Goal: Task Accomplishment & Management: Use online tool/utility

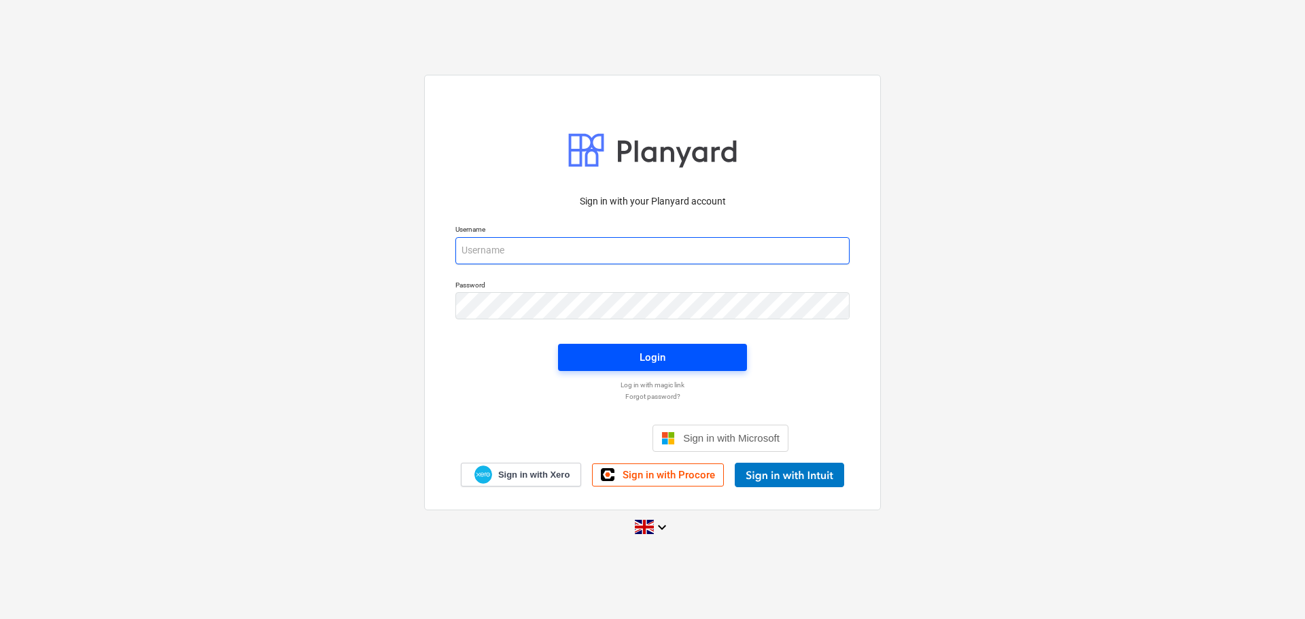
type input "[PERSON_NAME][EMAIL_ADDRESS][PERSON_NAME][DOMAIN_NAME]"
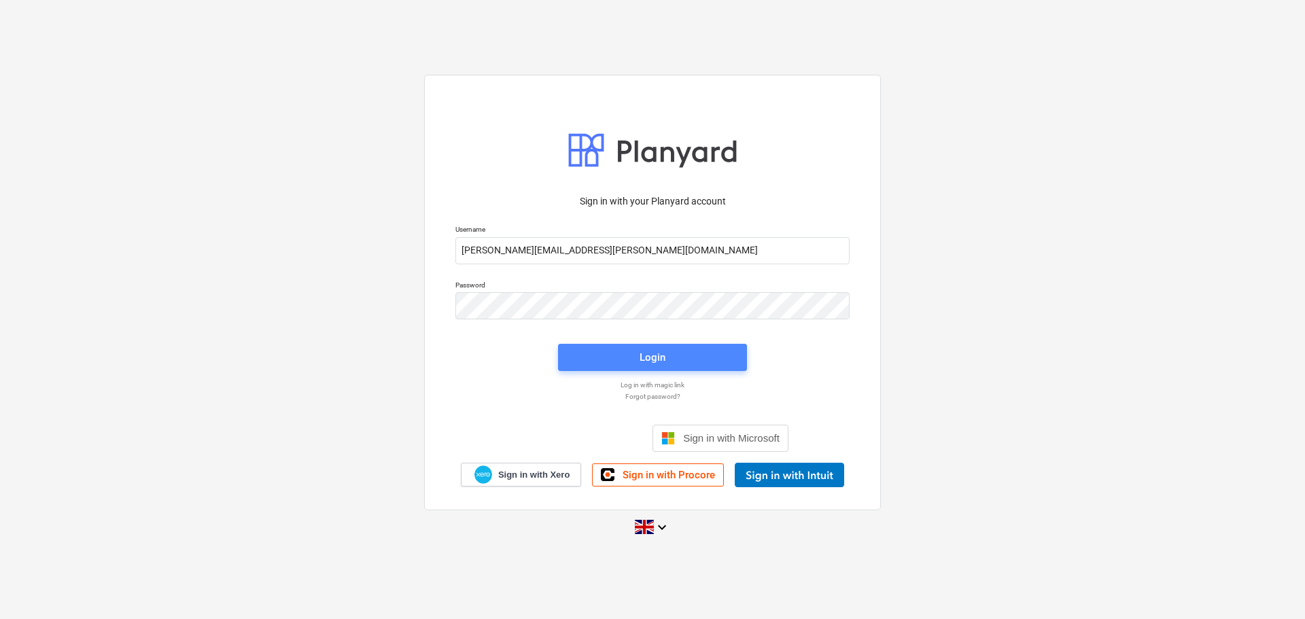
click at [632, 362] on span "Login" at bounding box center [652, 358] width 156 height 18
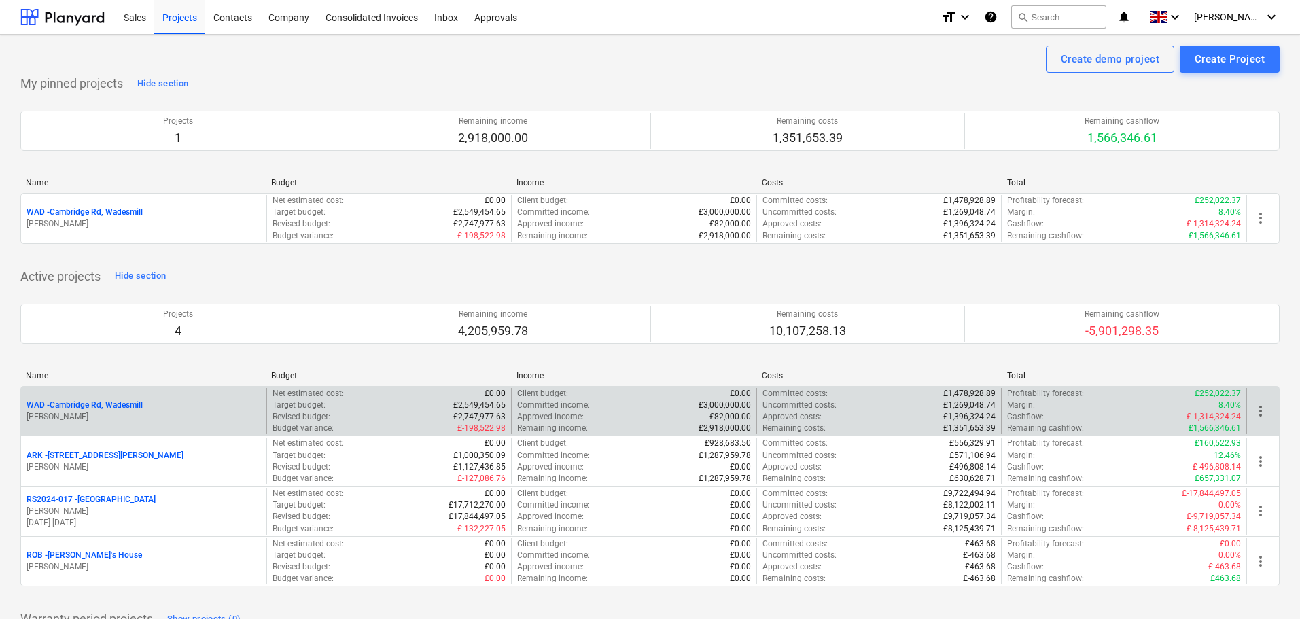
click at [99, 402] on p "WAD - Cambridge Rd, Wadesmill" at bounding box center [85, 406] width 116 height 12
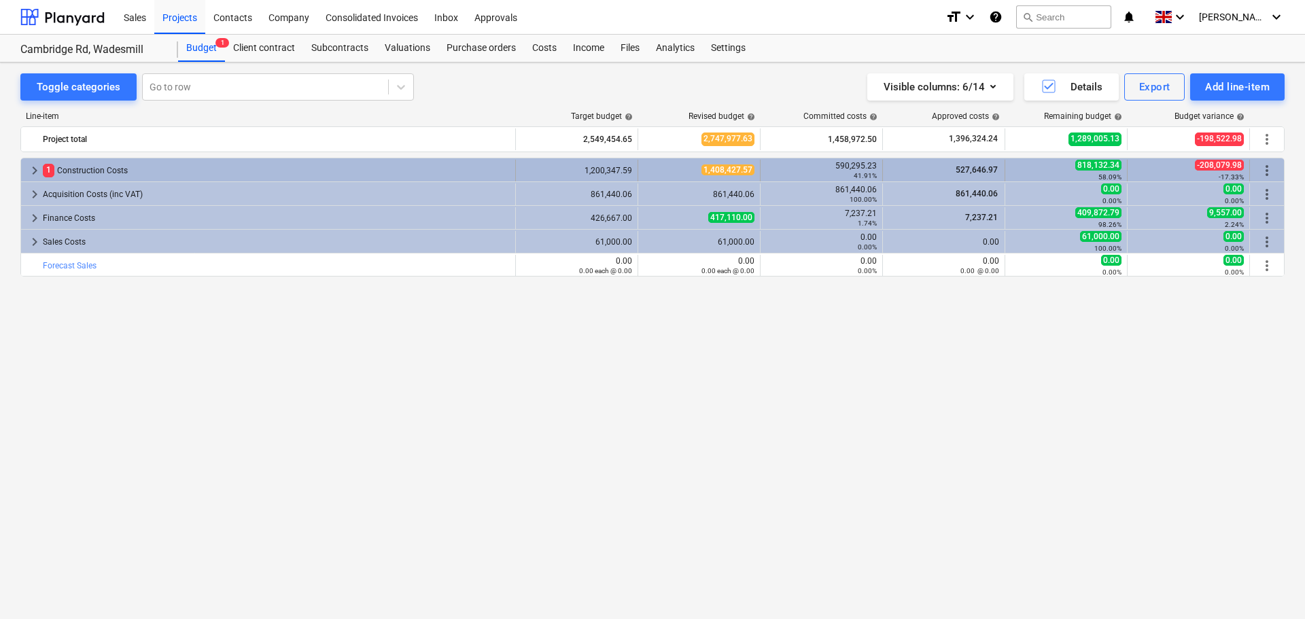
click at [31, 168] on span "keyboard_arrow_right" at bounding box center [35, 170] width 16 height 16
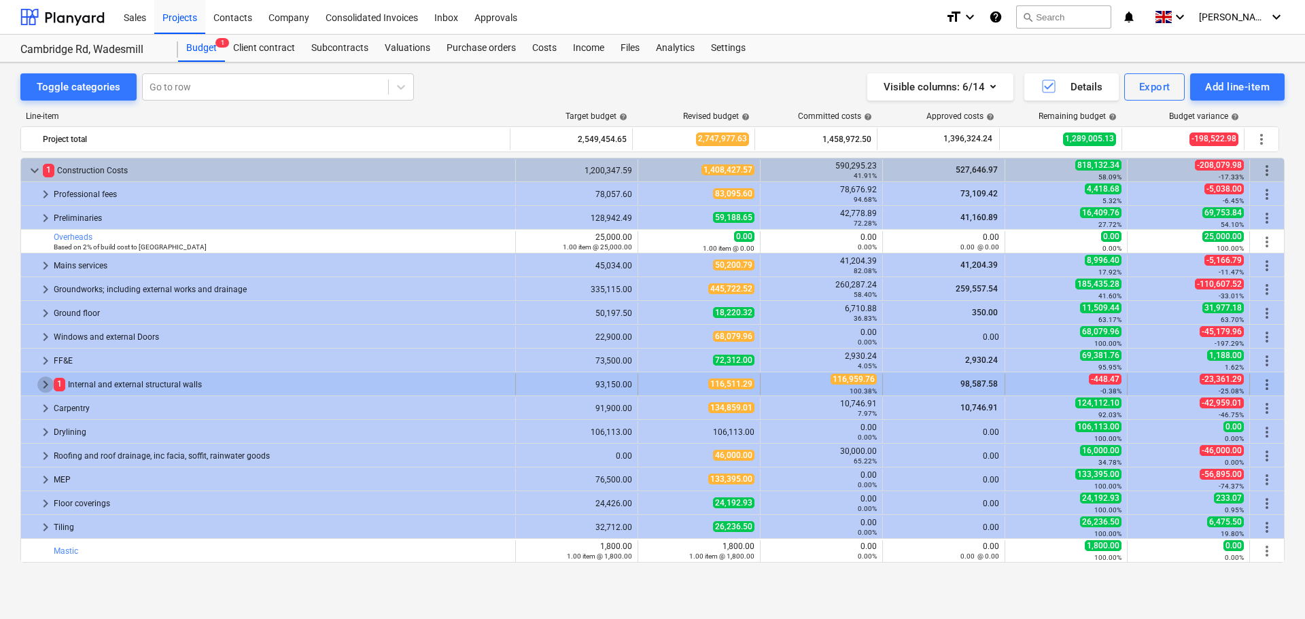
click at [44, 382] on span "keyboard_arrow_right" at bounding box center [45, 385] width 16 height 16
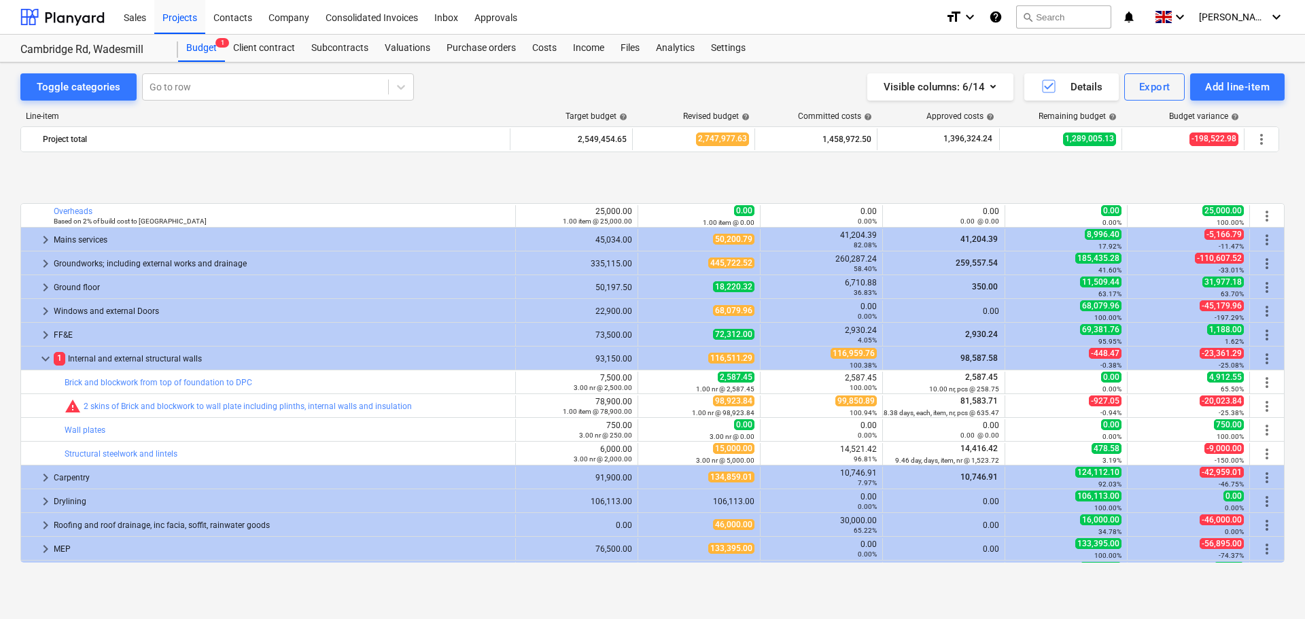
scroll to position [136, 0]
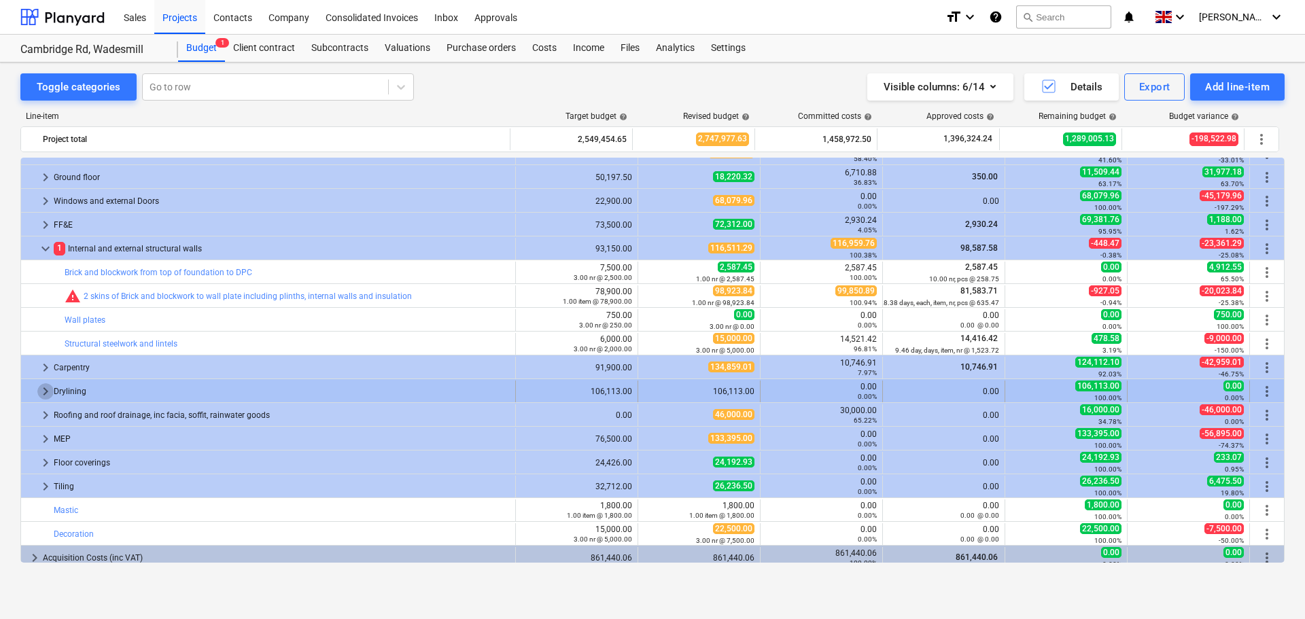
click at [42, 392] on span "keyboard_arrow_right" at bounding box center [45, 391] width 16 height 16
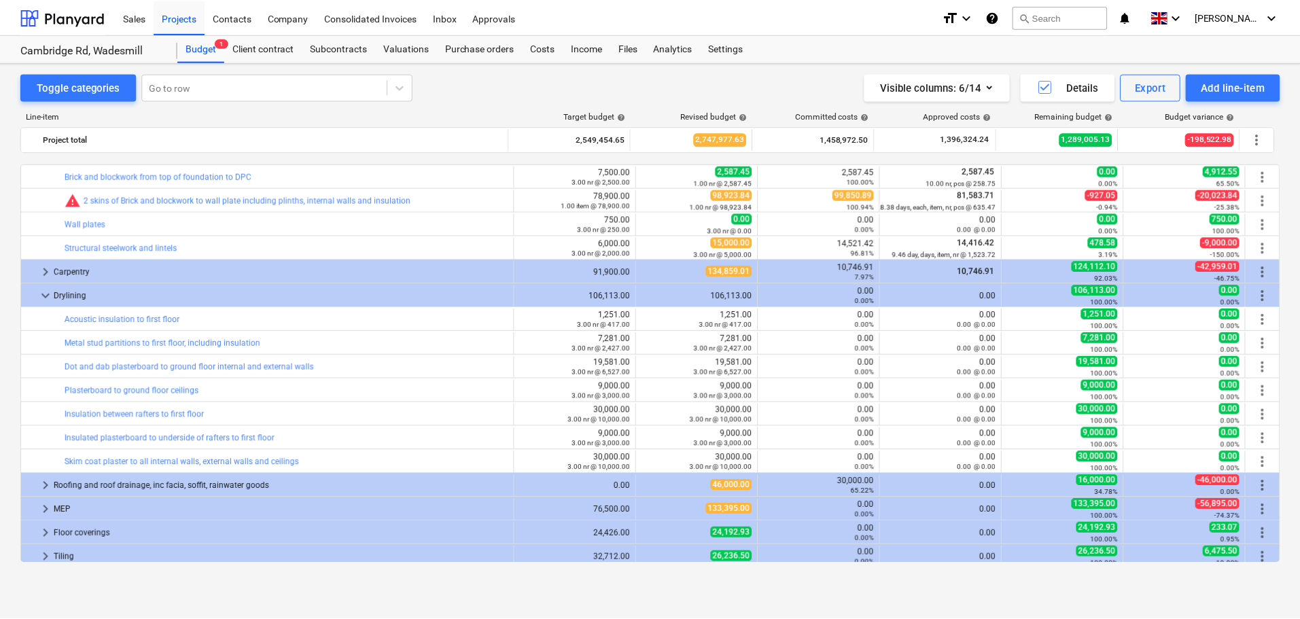
scroll to position [272, 0]
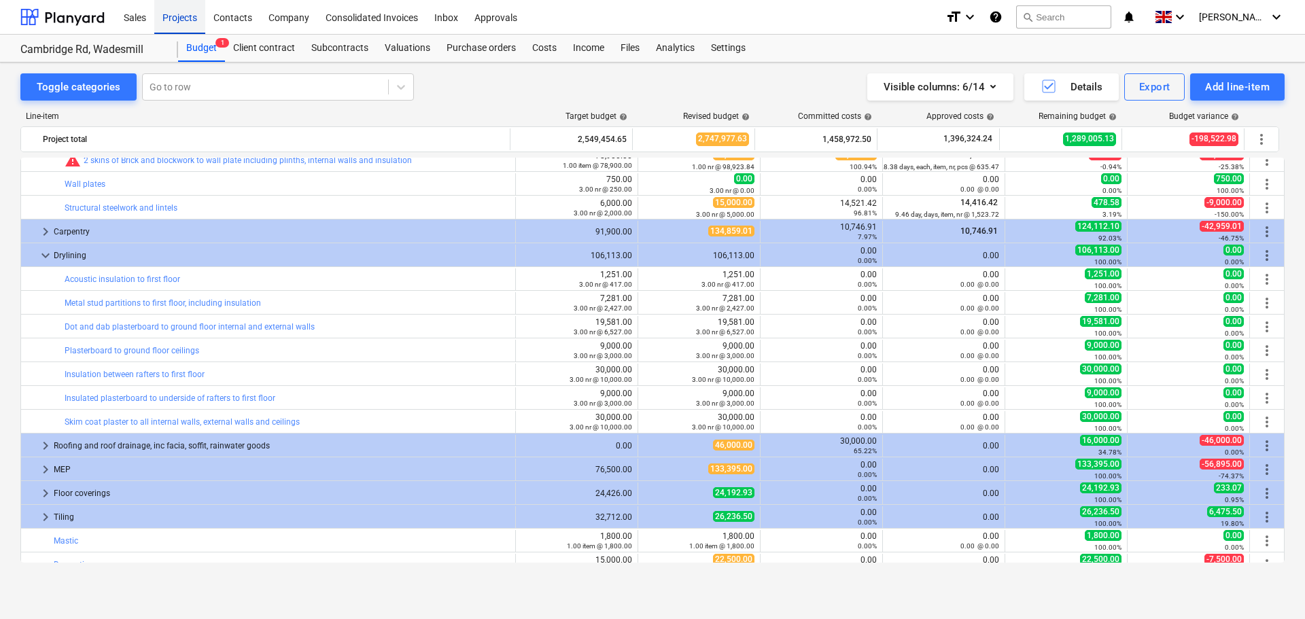
click at [178, 18] on div "Projects" at bounding box center [179, 16] width 51 height 35
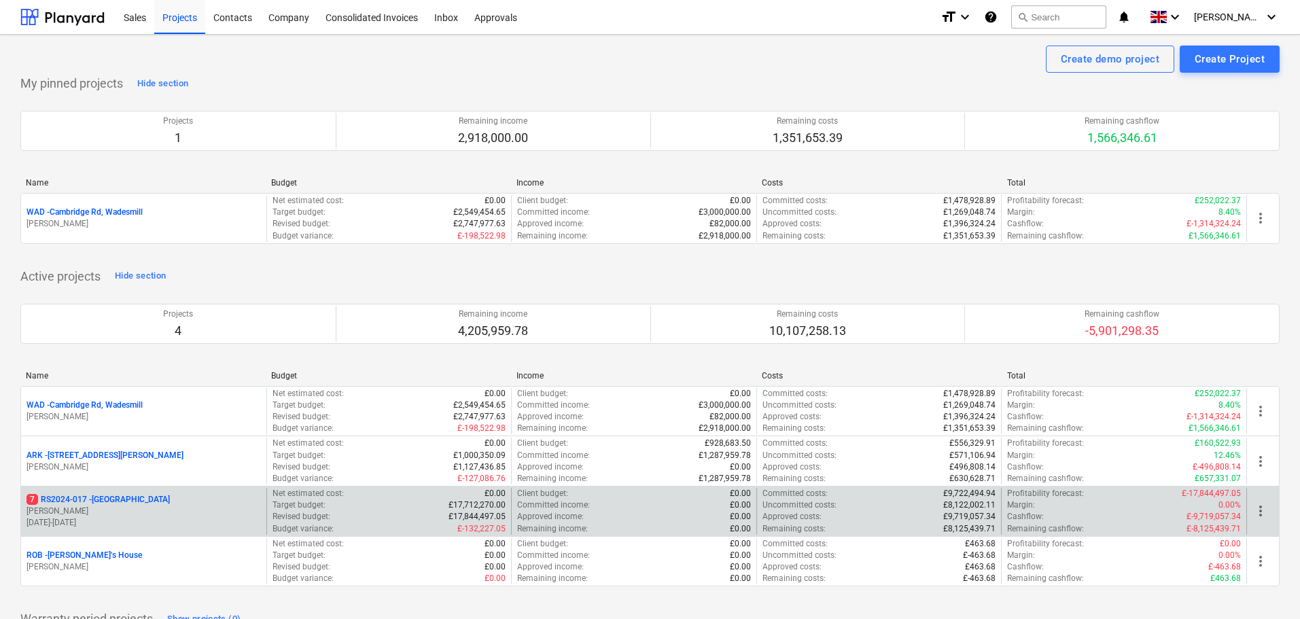
click at [92, 496] on p "7 RS2024-017 - Lancaster Gate" at bounding box center [98, 500] width 143 height 12
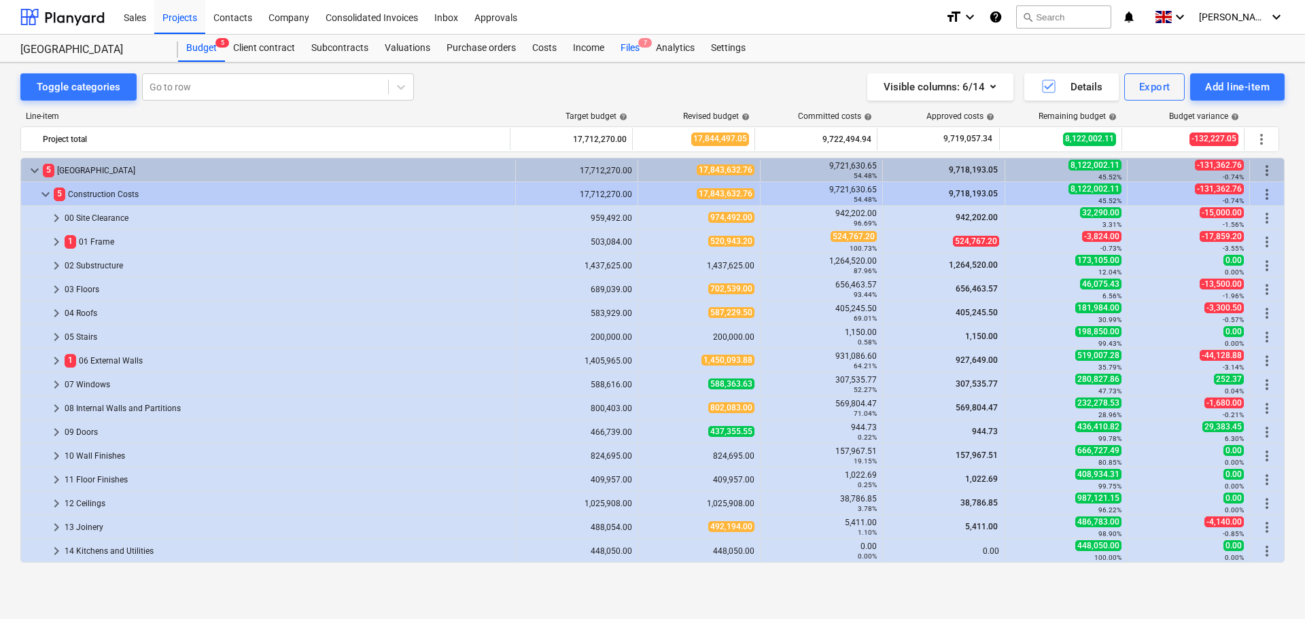
click at [627, 43] on div "Files 7" at bounding box center [629, 48] width 35 height 27
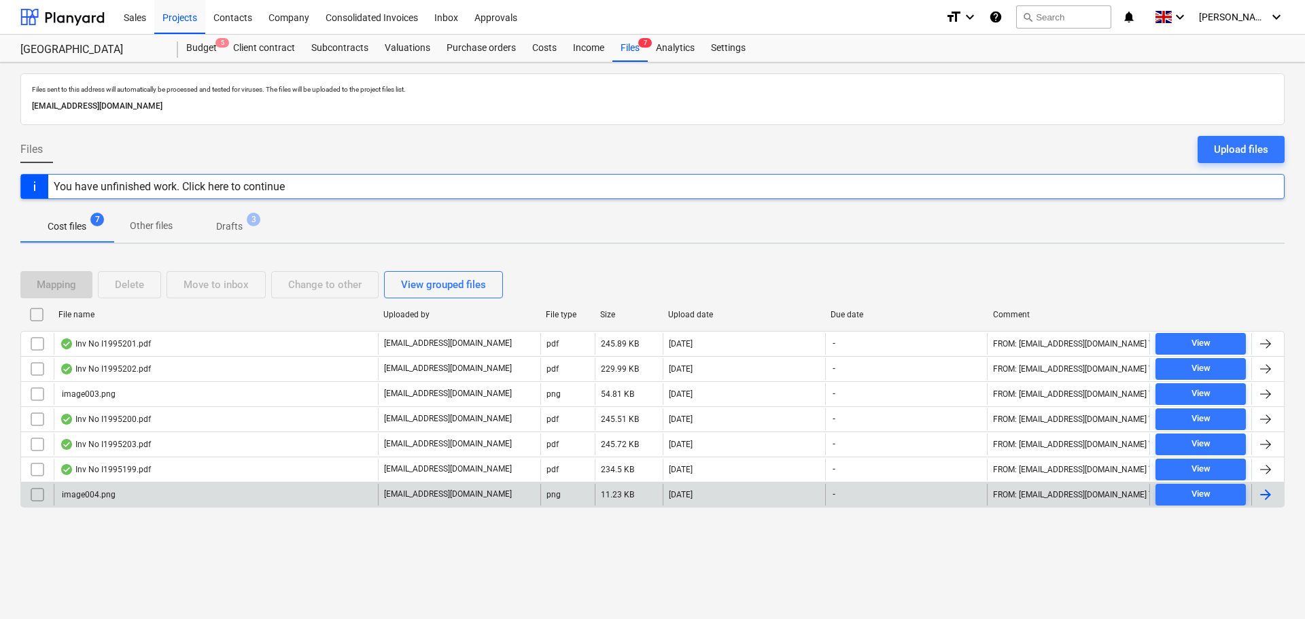
click at [38, 496] on input "checkbox" at bounding box center [38, 495] width 22 height 22
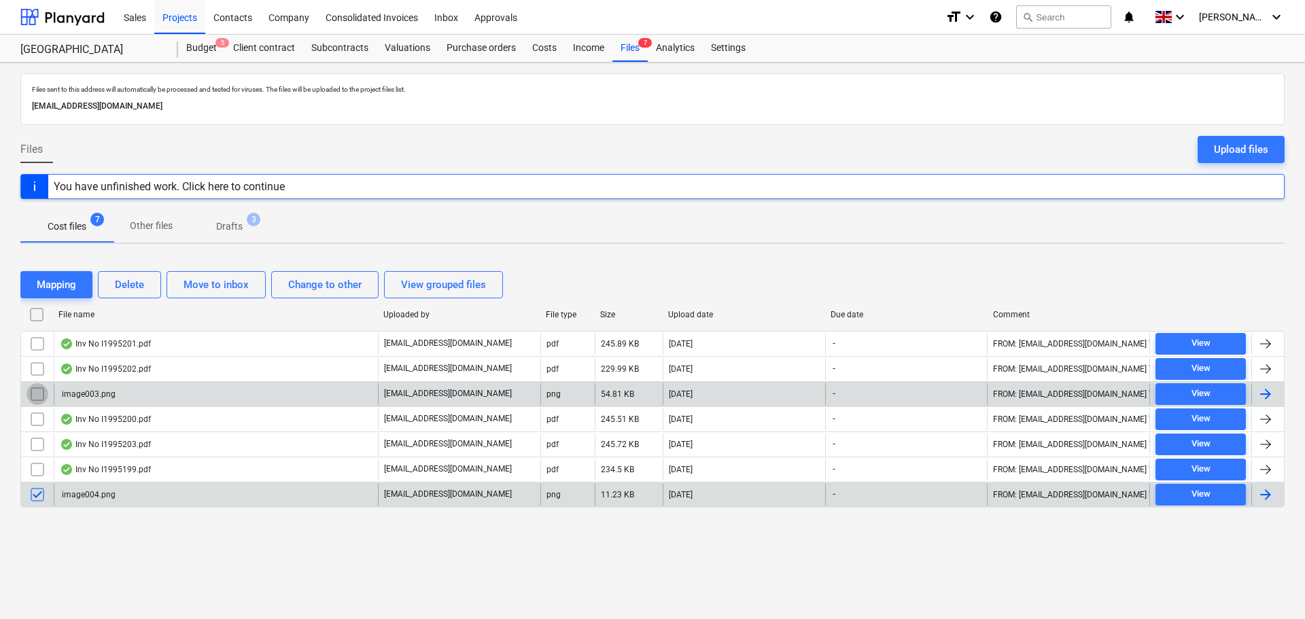
click at [35, 394] on input "checkbox" at bounding box center [38, 394] width 22 height 22
click at [131, 286] on div "Delete" at bounding box center [129, 285] width 29 height 18
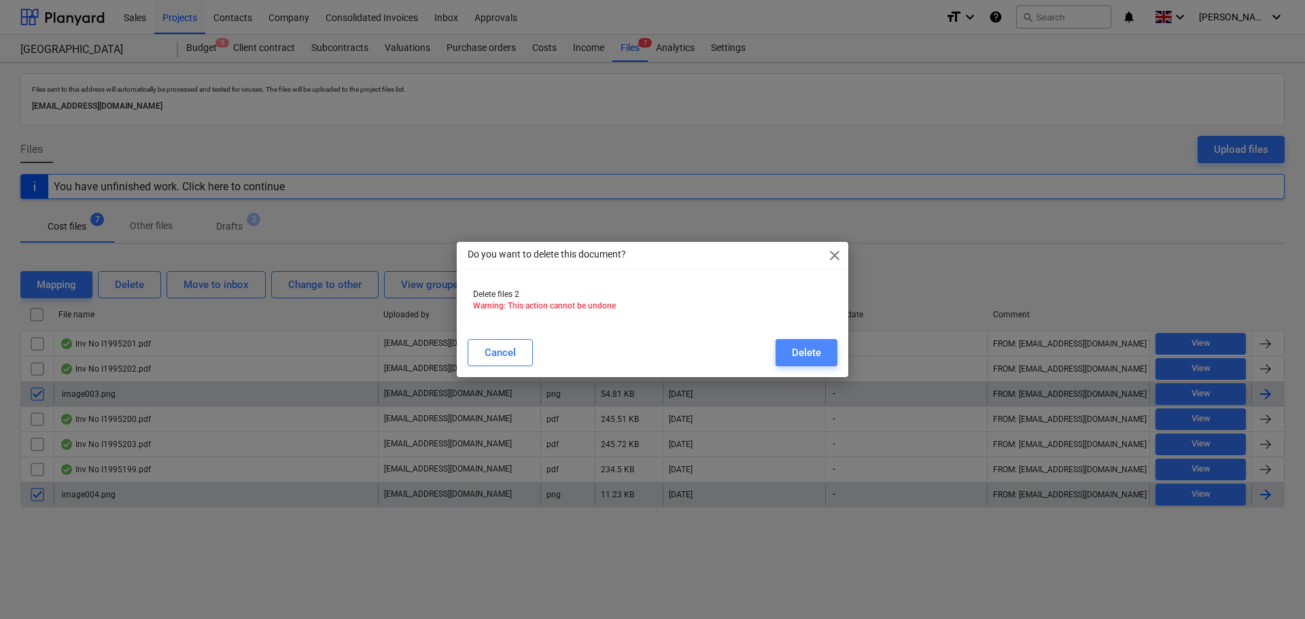
click at [821, 356] on div "Delete" at bounding box center [806, 353] width 29 height 18
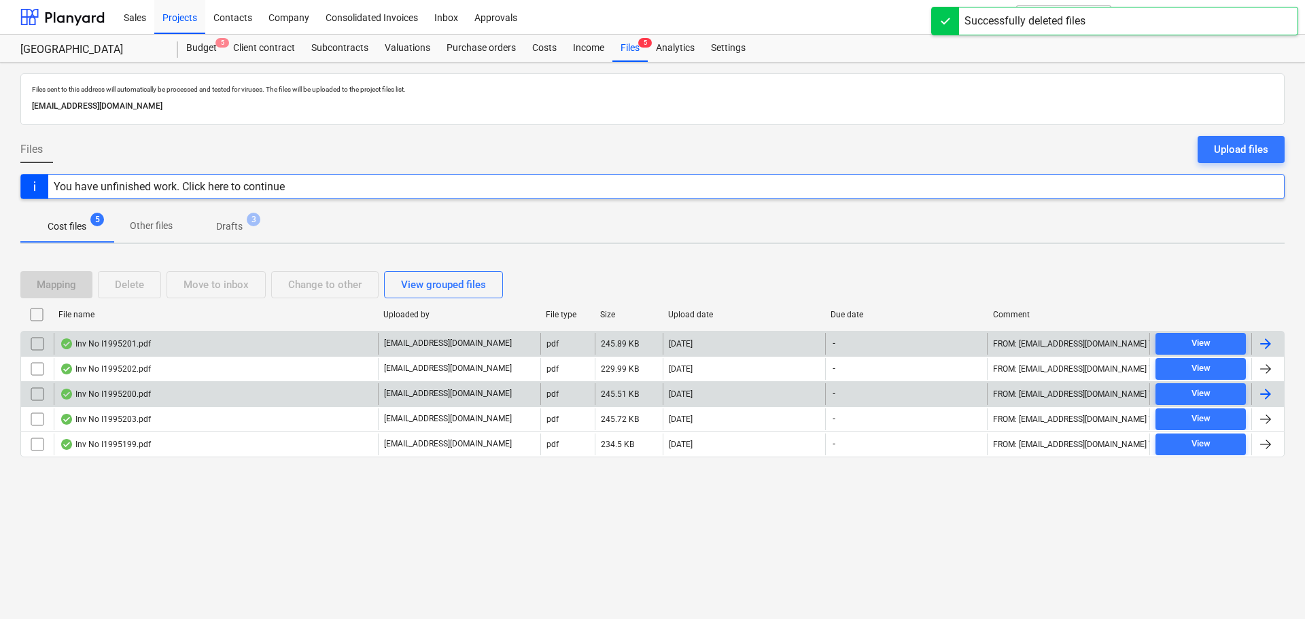
click at [122, 341] on div "Inv No I1995201.pdf" at bounding box center [105, 344] width 91 height 11
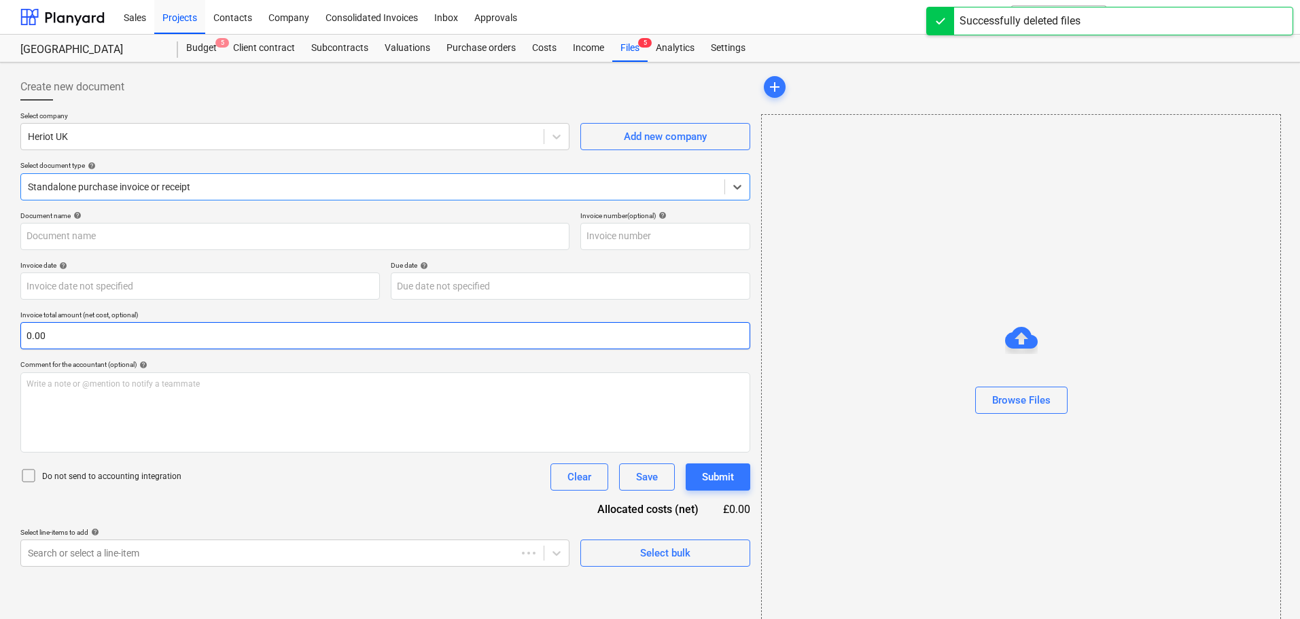
type input "1995201"
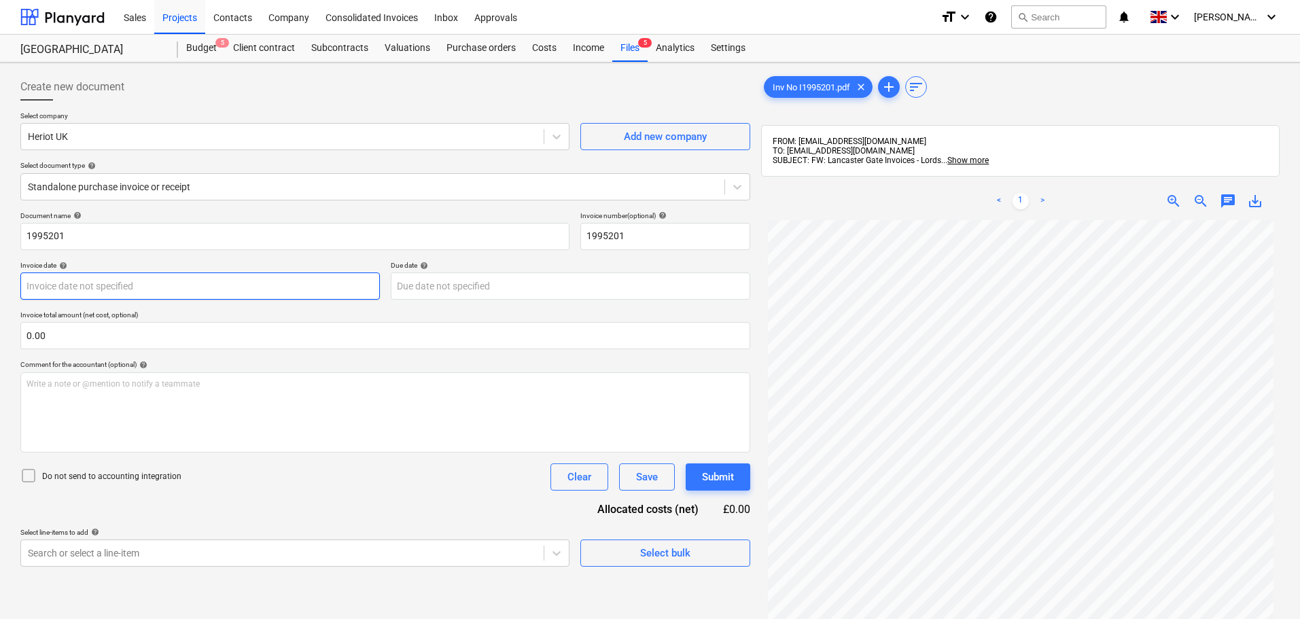
click at [91, 288] on body "Sales Projects Contacts Company Consolidated Invoices Inbox Approvals format_si…" at bounding box center [650, 309] width 1300 height 619
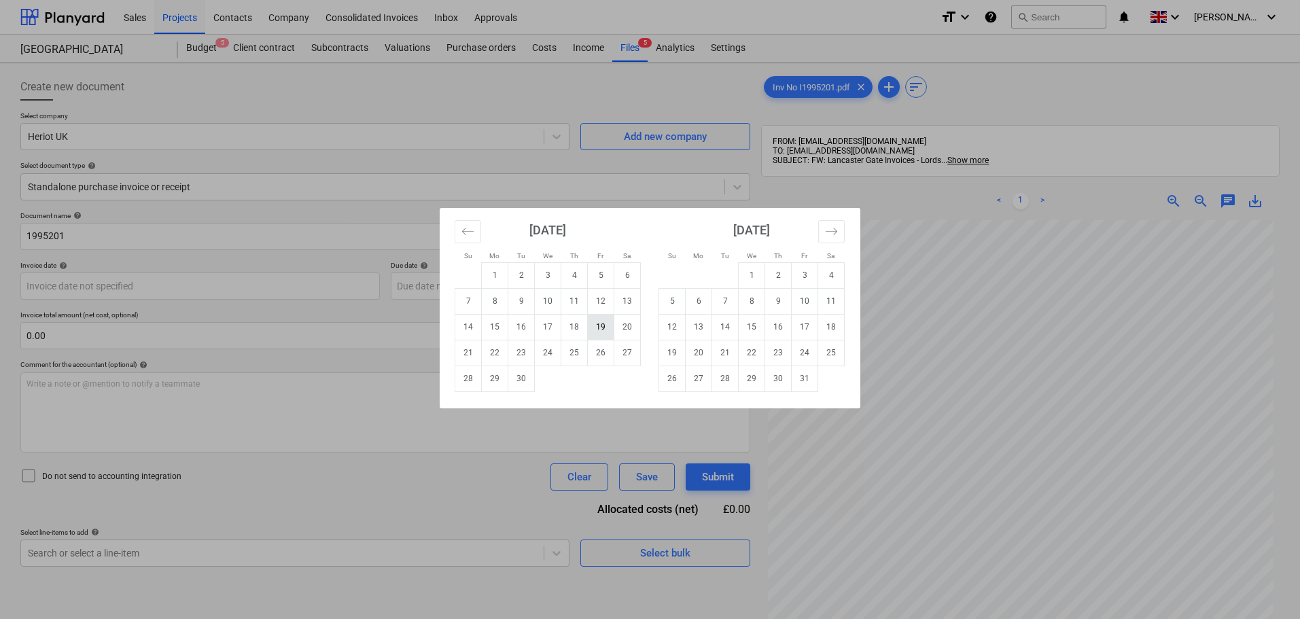
click at [600, 326] on td "19" at bounding box center [601, 327] width 27 height 26
type input "[DATE]"
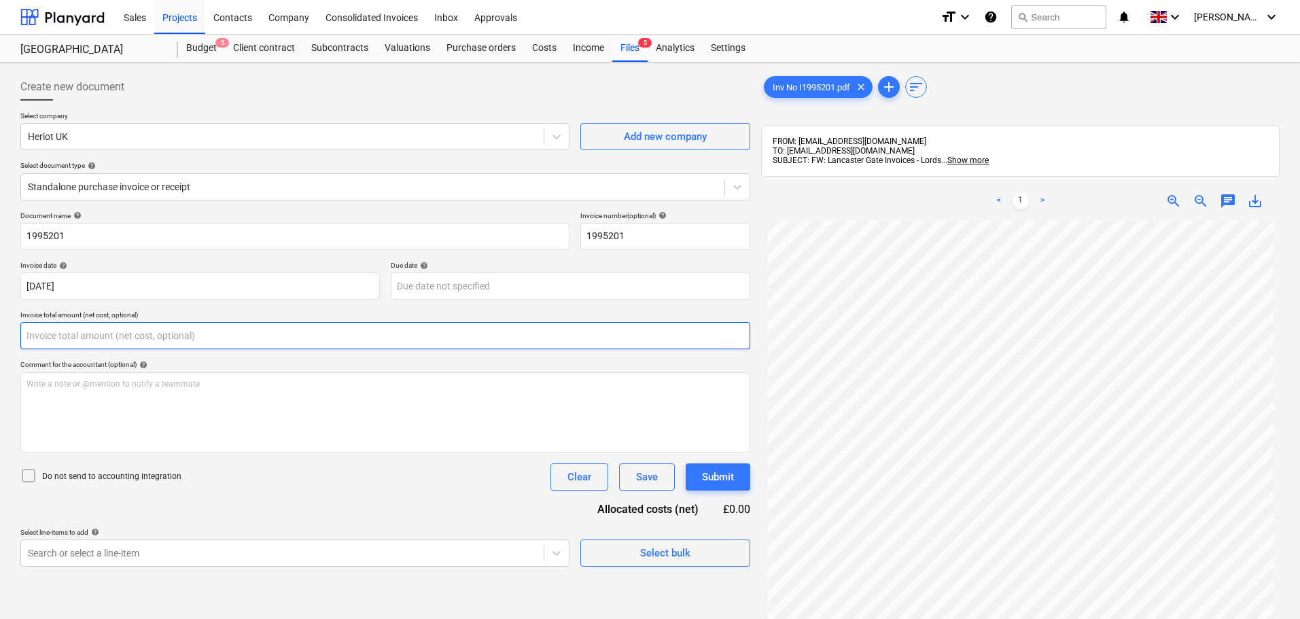
click at [364, 330] on input "text" at bounding box center [385, 335] width 730 height 27
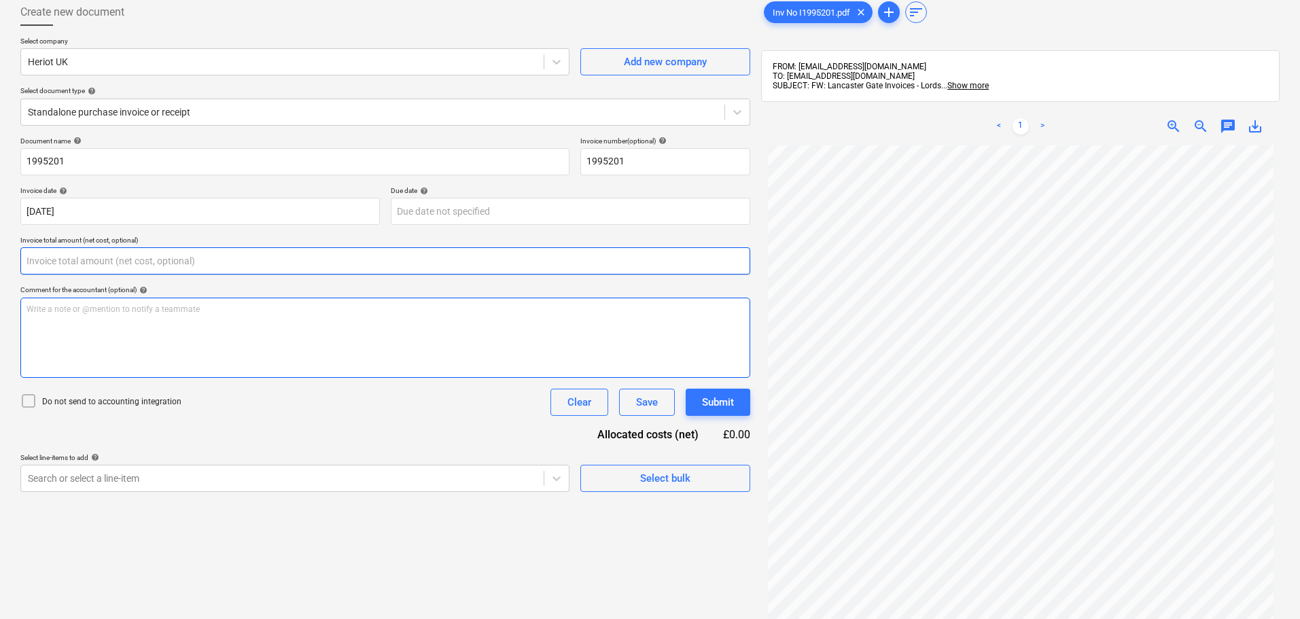
scroll to position [193, 0]
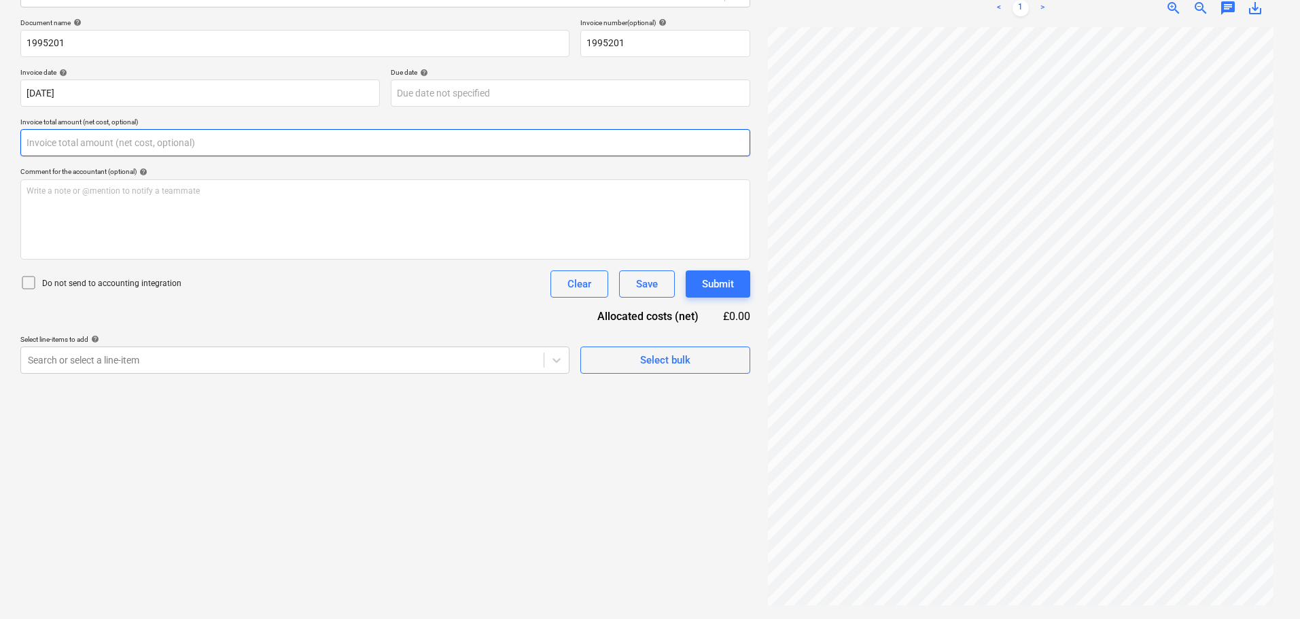
click at [80, 138] on input "text" at bounding box center [385, 142] width 730 height 27
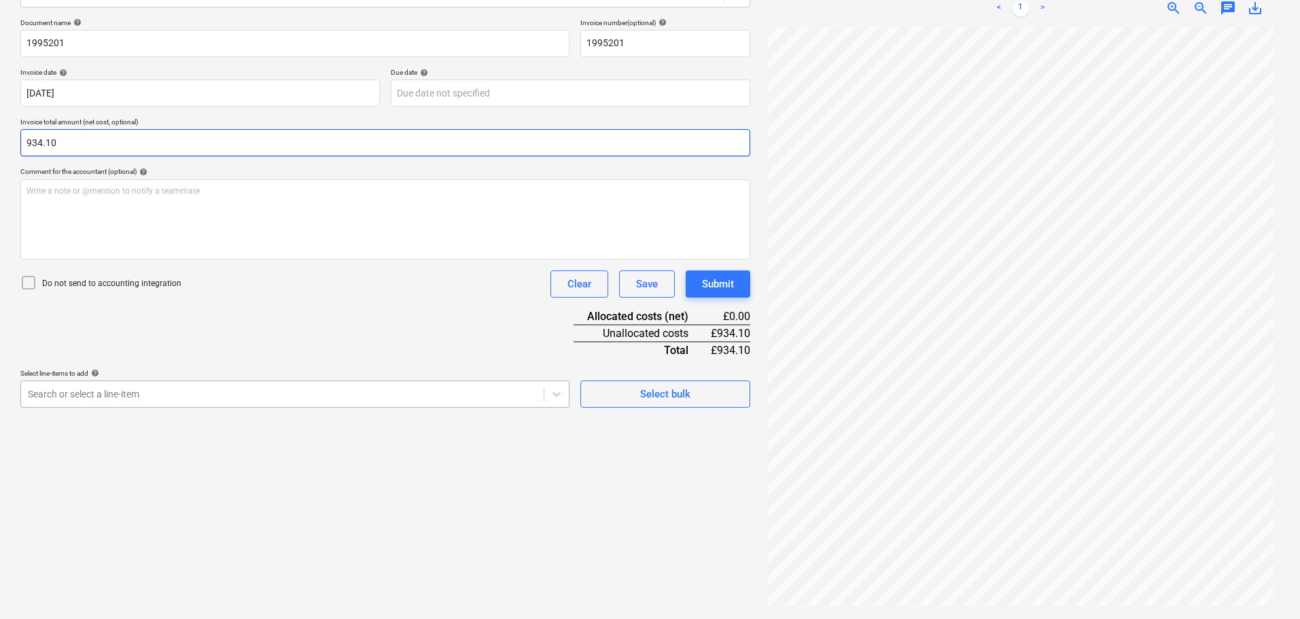
type input "934.10"
click at [120, 394] on div at bounding box center [282, 394] width 509 height 14
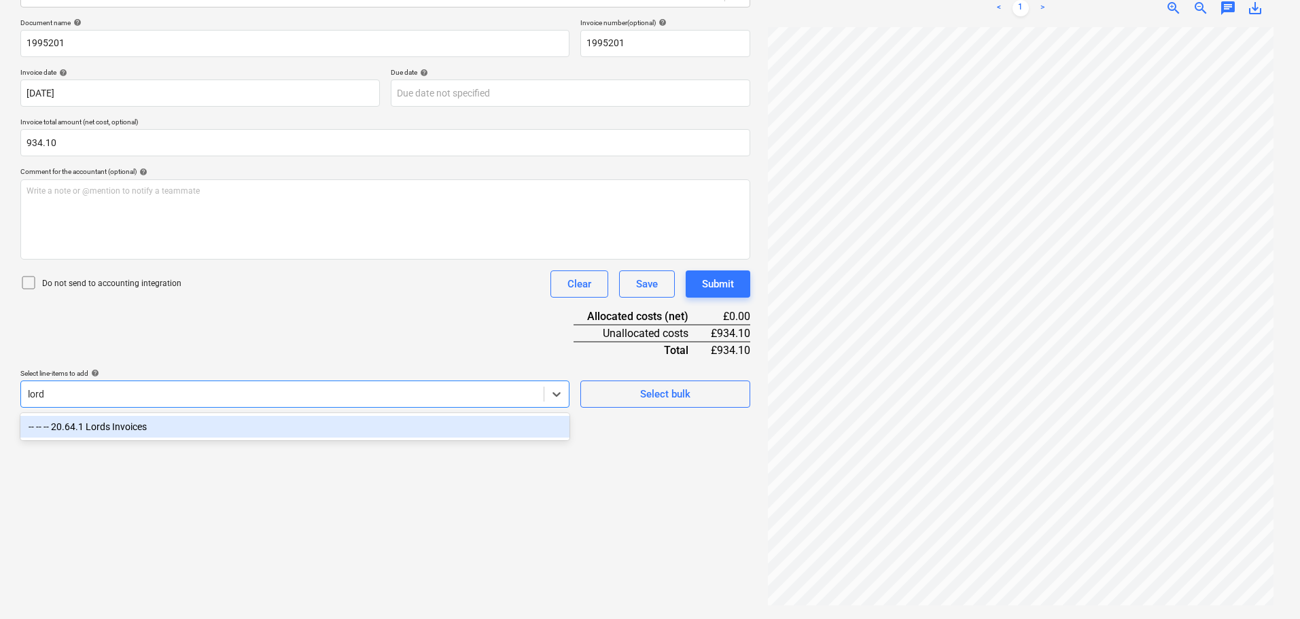
type input "lords"
click at [205, 434] on div "-- -- -- 20.64.1 Lords Invoices" at bounding box center [294, 427] width 549 height 22
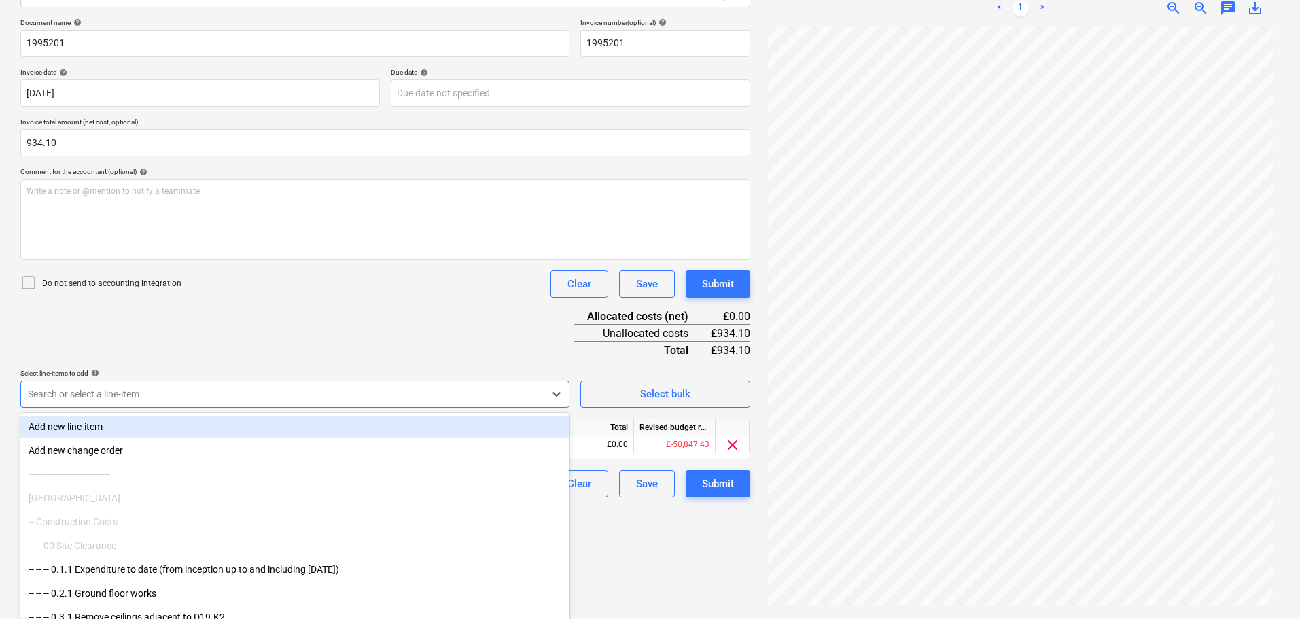
click at [371, 318] on div "Document name help 1995201 Invoice number (optional) help 1995201 Invoice date …" at bounding box center [385, 257] width 730 height 479
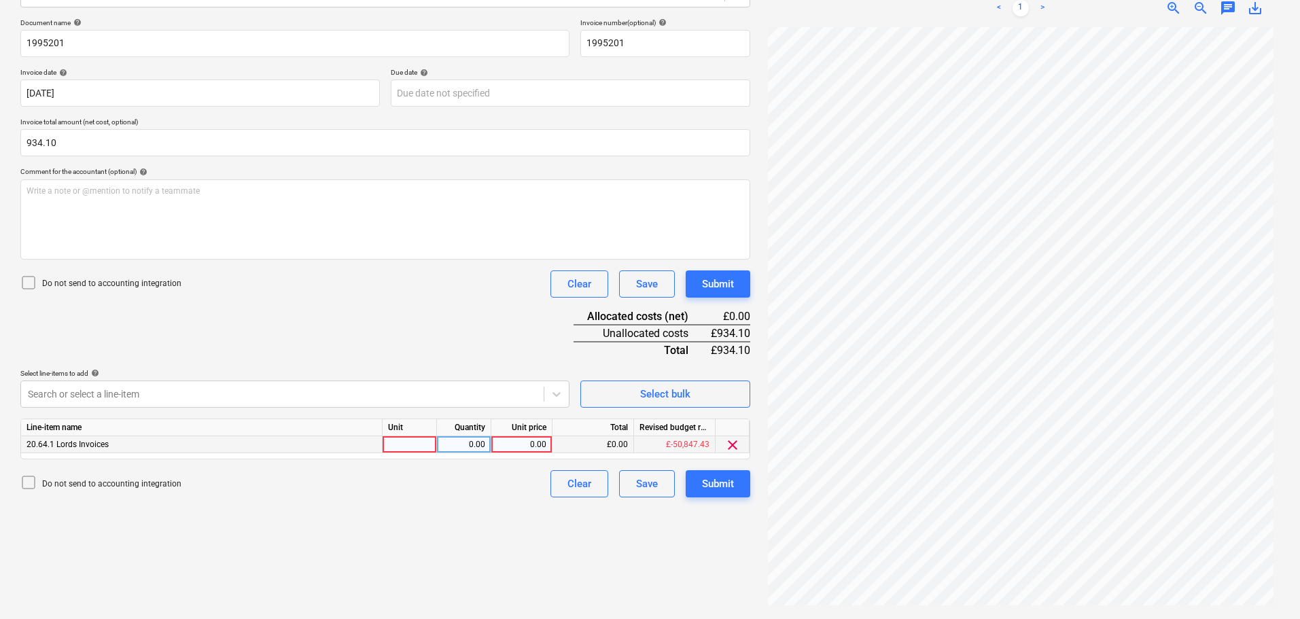
click at [527, 445] on div "0.00" at bounding box center [522, 444] width 50 height 17
type input "934.10"
click at [713, 479] on div "Submit" at bounding box center [718, 484] width 32 height 18
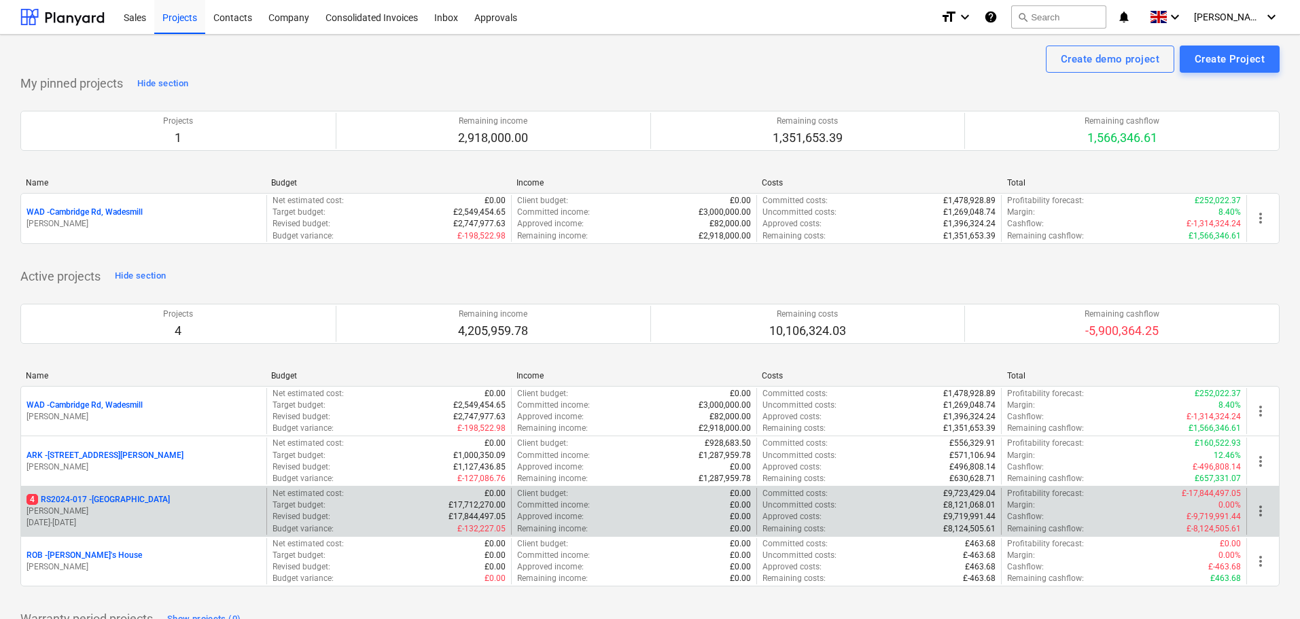
click at [101, 501] on p "4 RS2024-017 - [GEOGRAPHIC_DATA]" at bounding box center [98, 500] width 143 height 12
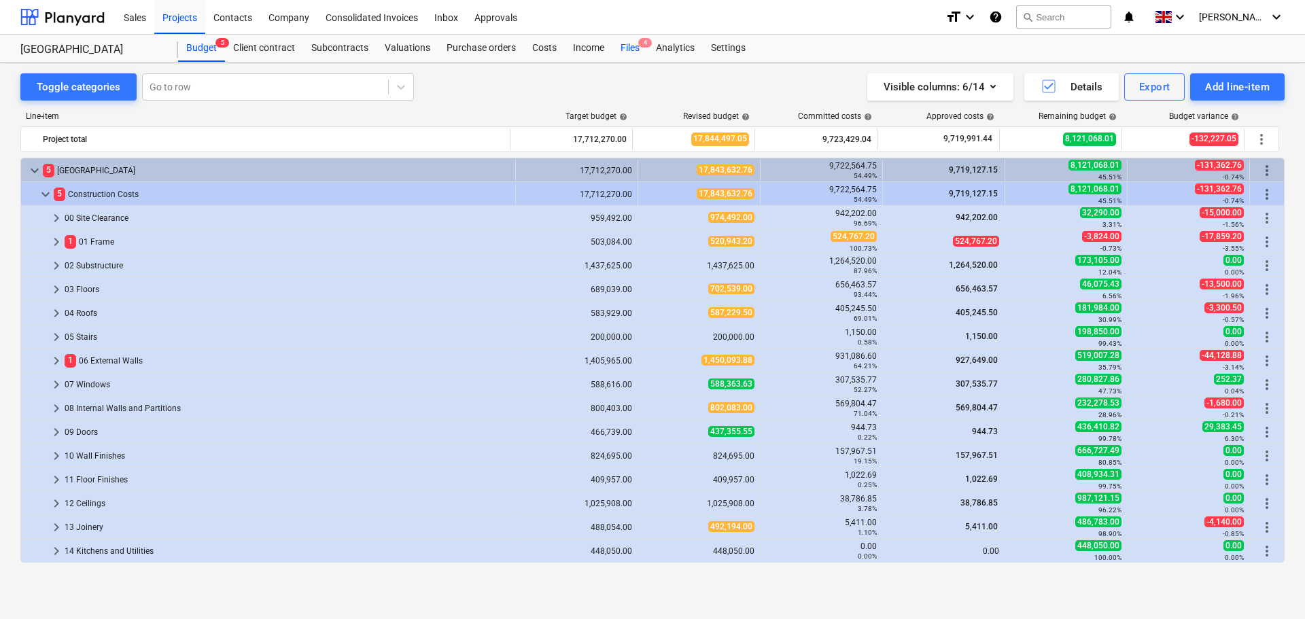
click at [626, 43] on div "Files 4" at bounding box center [629, 48] width 35 height 27
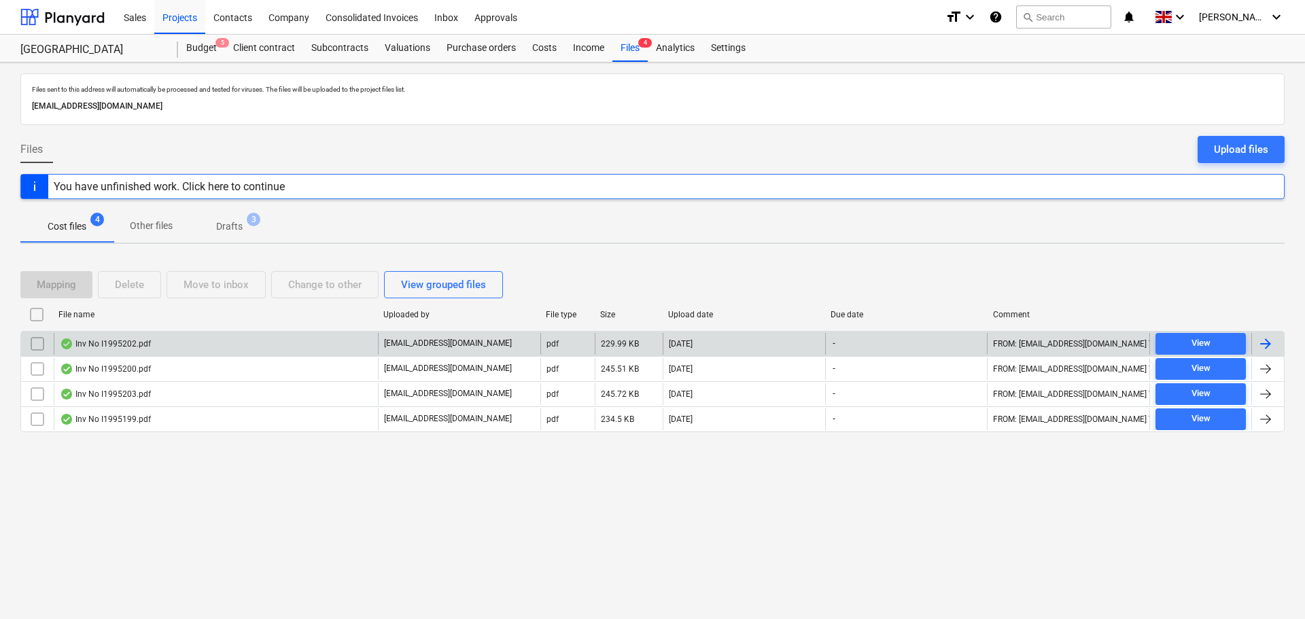
click at [137, 343] on div "Inv No I1995202.pdf" at bounding box center [105, 344] width 91 height 11
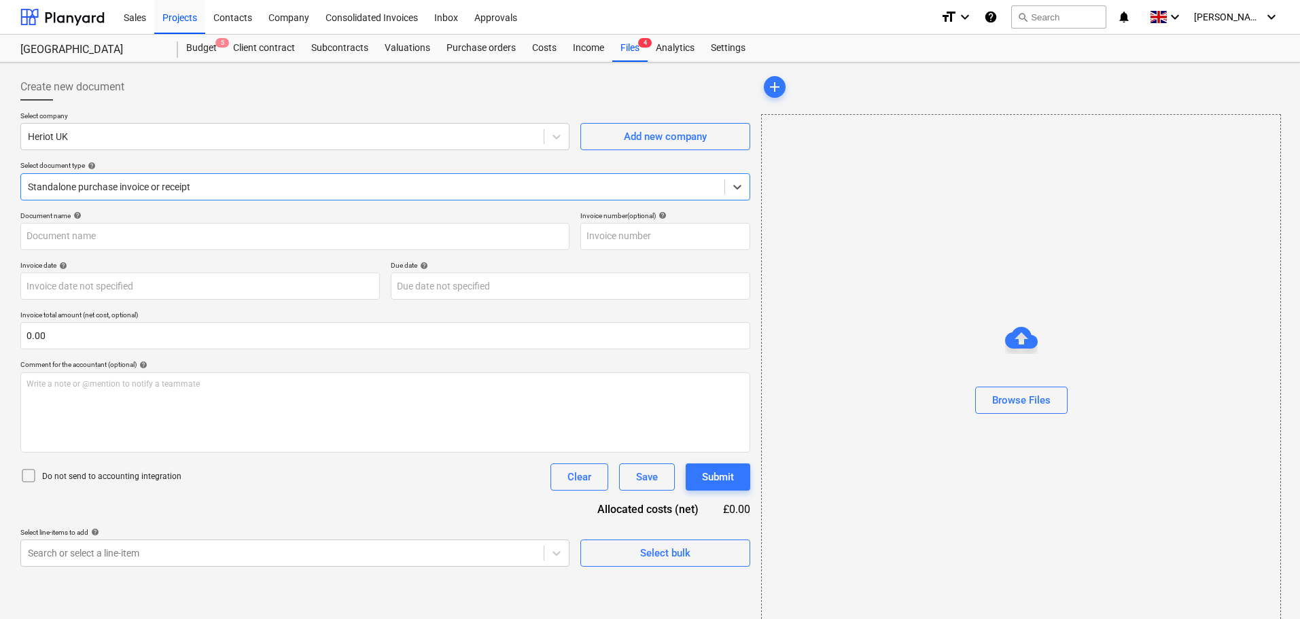
type input "03009465"
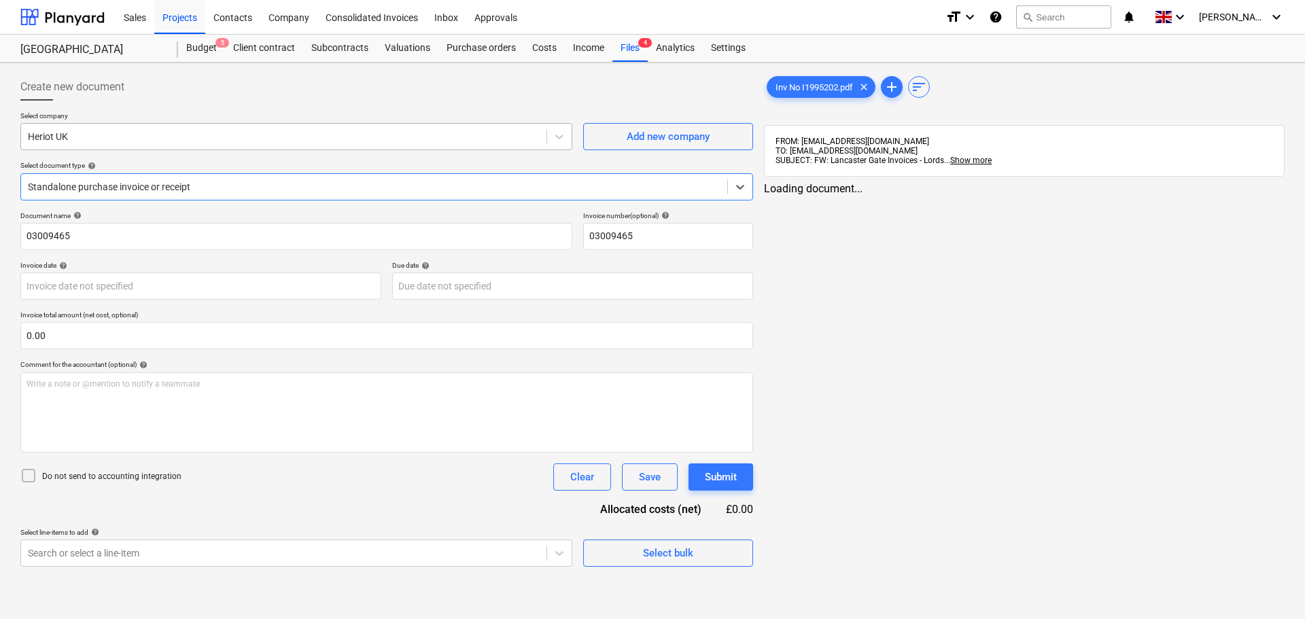
click at [100, 141] on div at bounding box center [284, 137] width 512 height 14
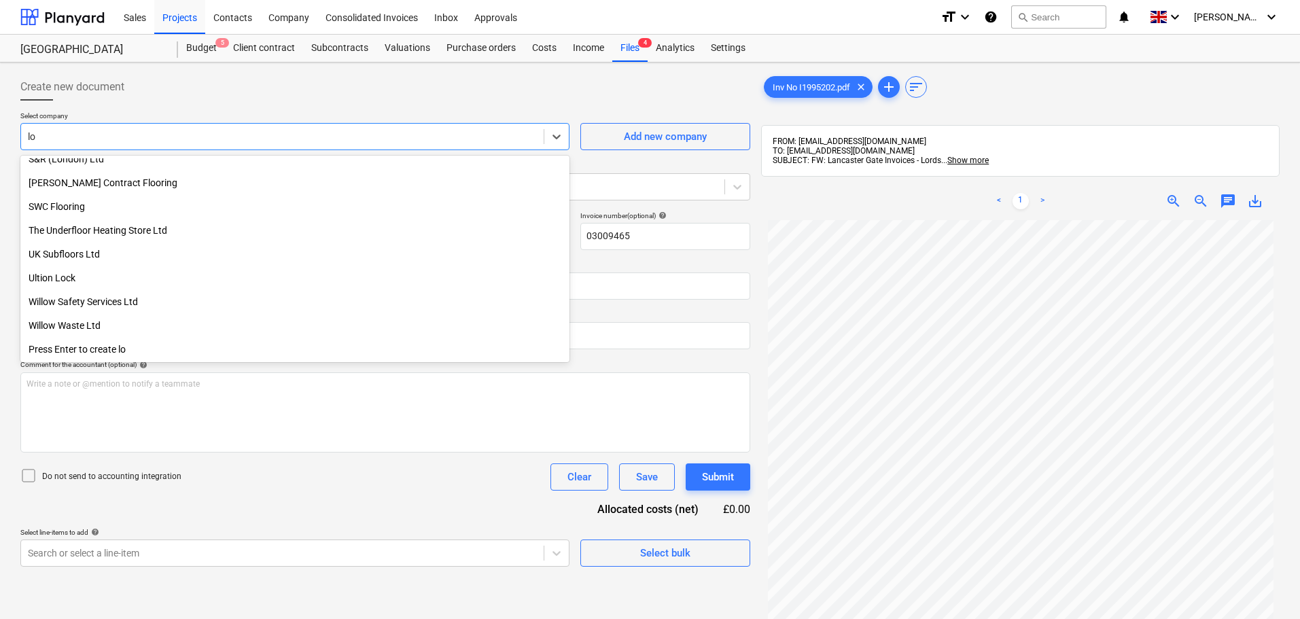
scroll to position [581, 0]
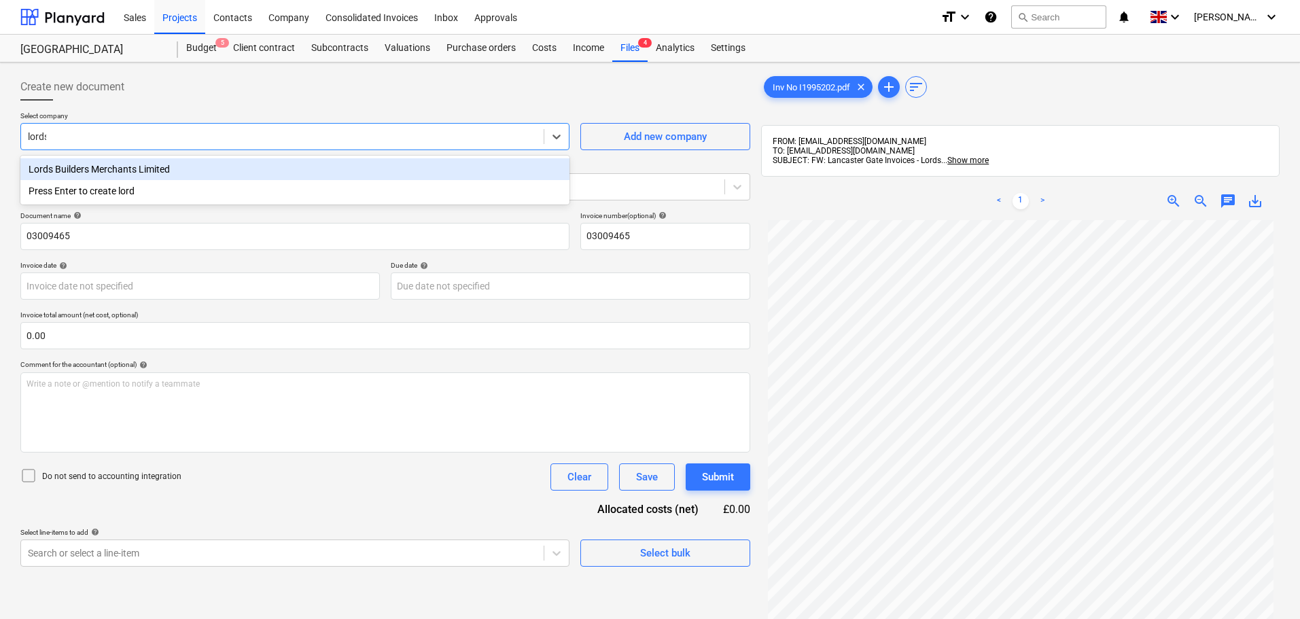
type input "lords"
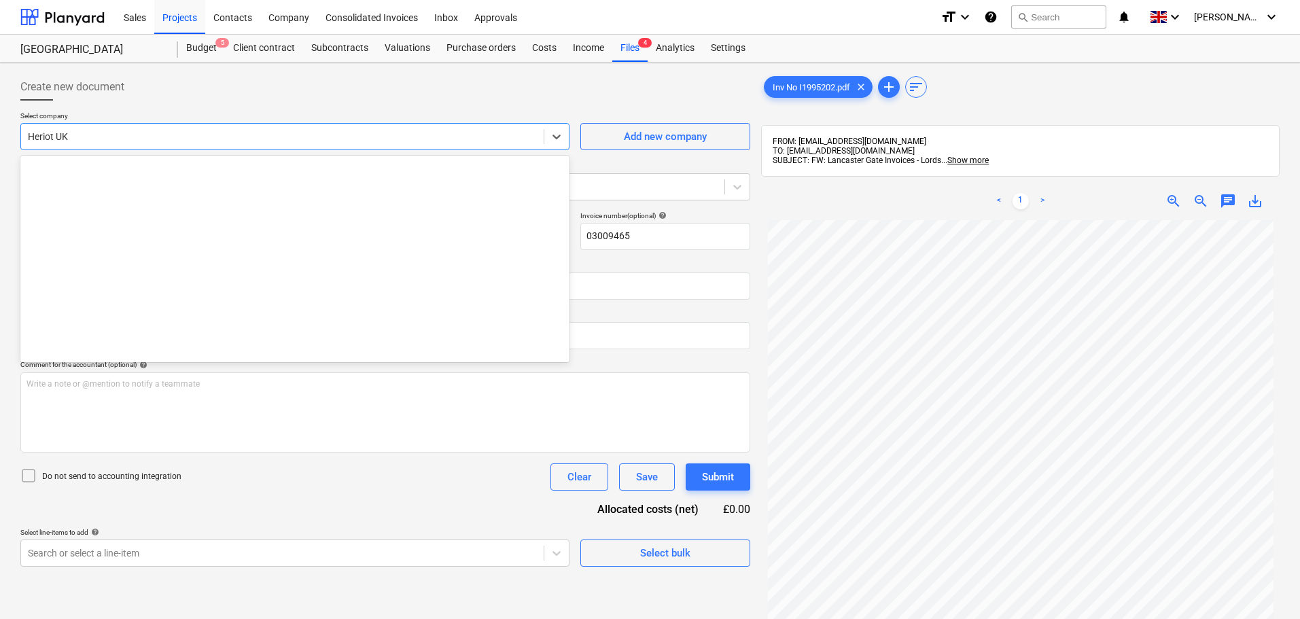
click at [118, 135] on div at bounding box center [282, 137] width 509 height 14
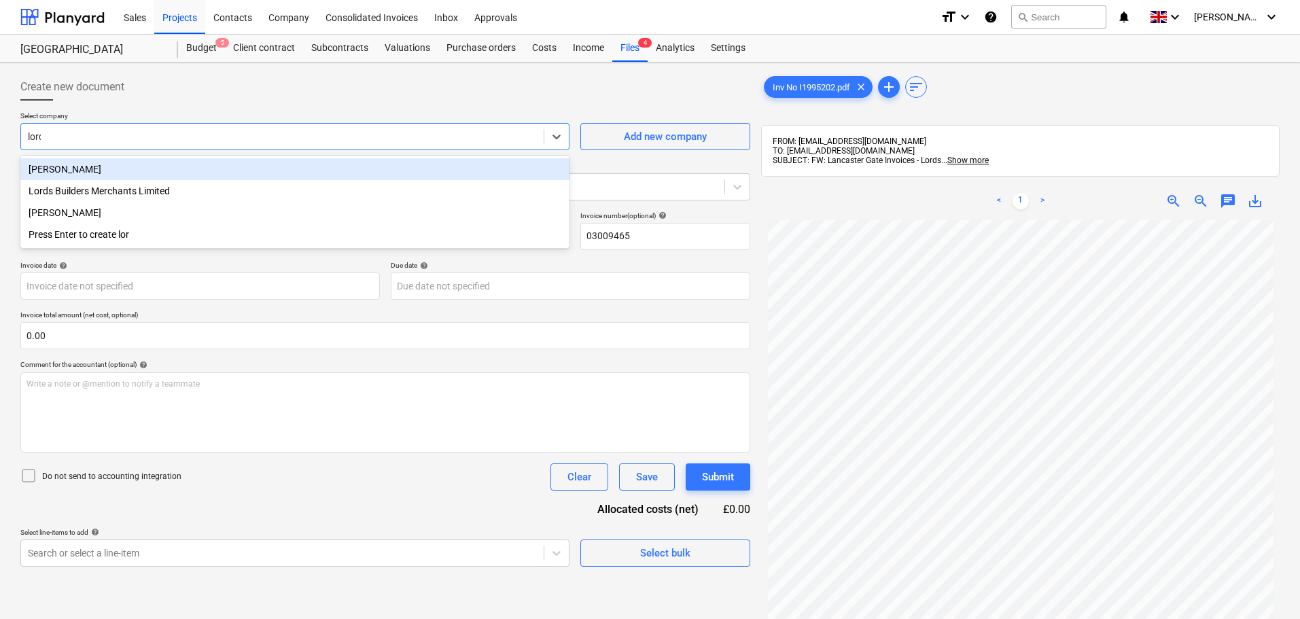
type input "lords"
click at [106, 169] on div "Lords Builders Merchants Limited" at bounding box center [294, 169] width 549 height 22
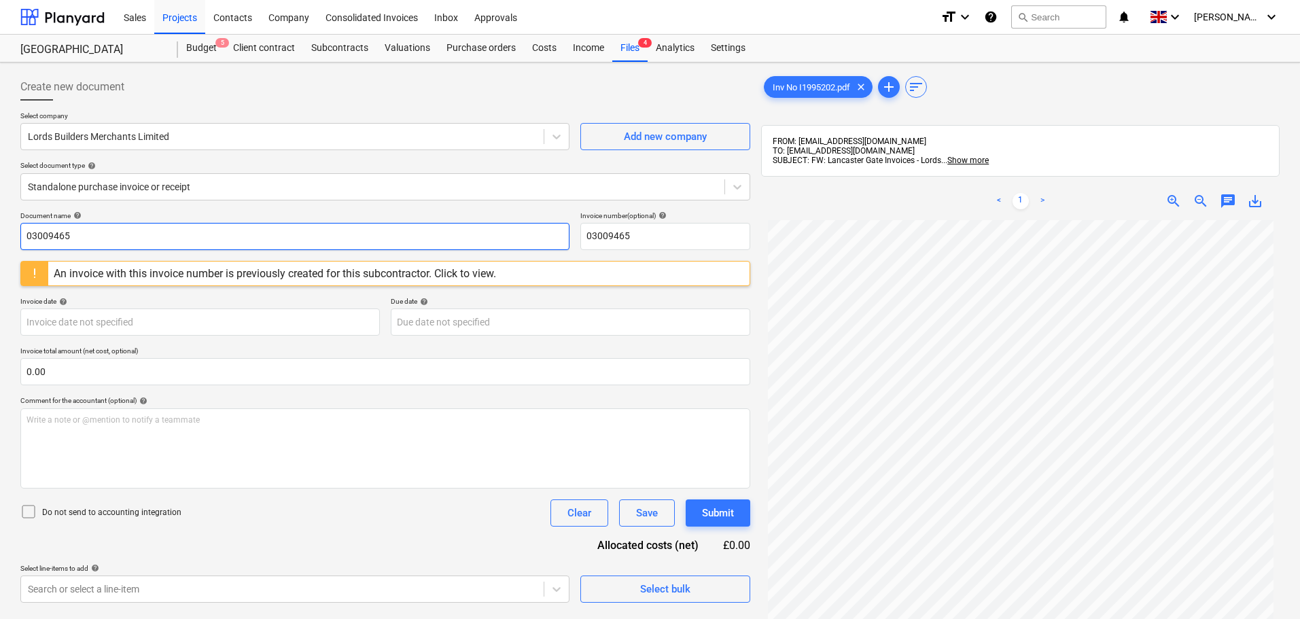
drag, startPoint x: 156, startPoint y: 243, endPoint x: -20, endPoint y: 230, distance: 176.5
click at [0, 230] on html "Sales Projects Contacts Company Consolidated Invoices Inbox Approvals format_si…" at bounding box center [650, 309] width 1300 height 619
click at [49, 238] on input "I1995202" at bounding box center [294, 236] width 549 height 27
type input "I1995202"
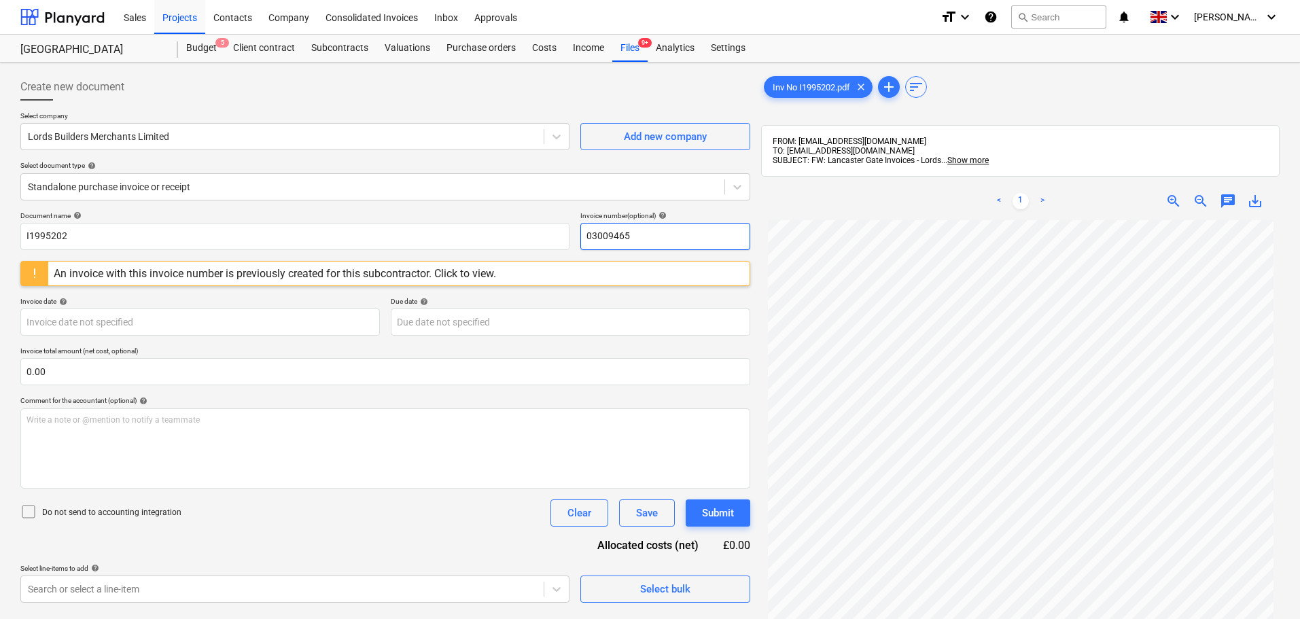
click at [644, 243] on input "03009465" at bounding box center [666, 236] width 170 height 27
drag, startPoint x: 631, startPoint y: 234, endPoint x: 576, endPoint y: 234, distance: 55.1
click at [576, 234] on div "Document name help I1995202 Invoice number (optional) help 03009465" at bounding box center [385, 230] width 730 height 39
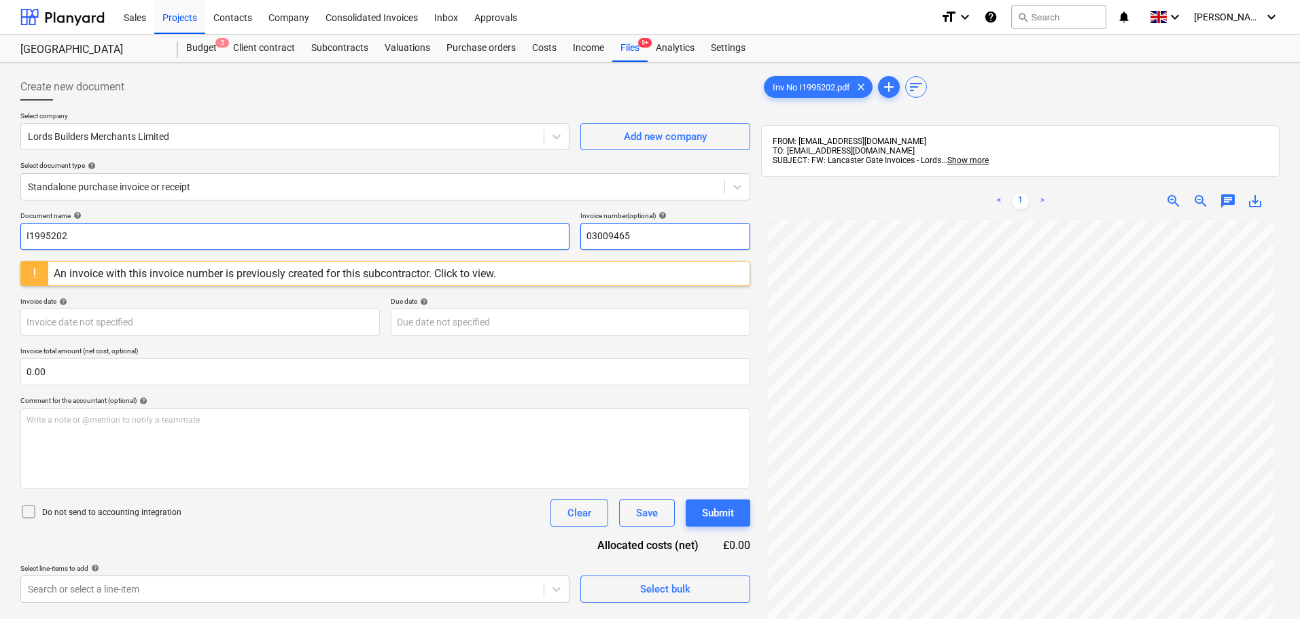
paste input "I1995202"
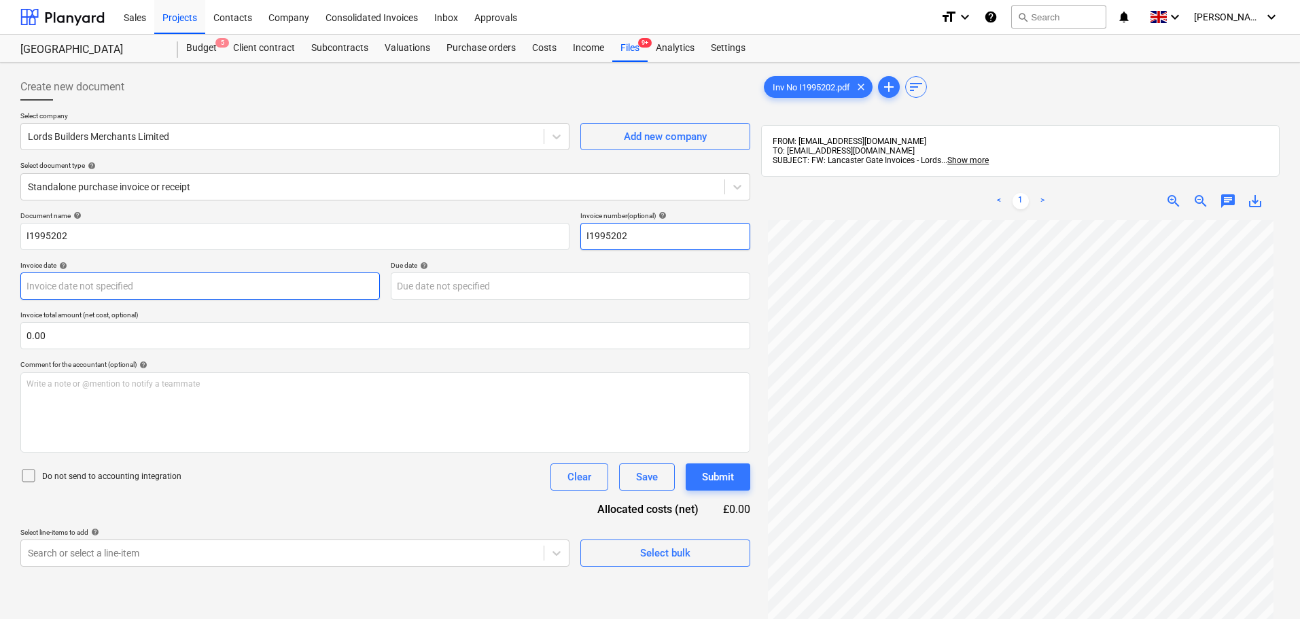
type input "I1995202"
click at [149, 290] on body "Sales Projects Contacts Company Consolidated Invoices Inbox Approvals format_si…" at bounding box center [650, 309] width 1300 height 619
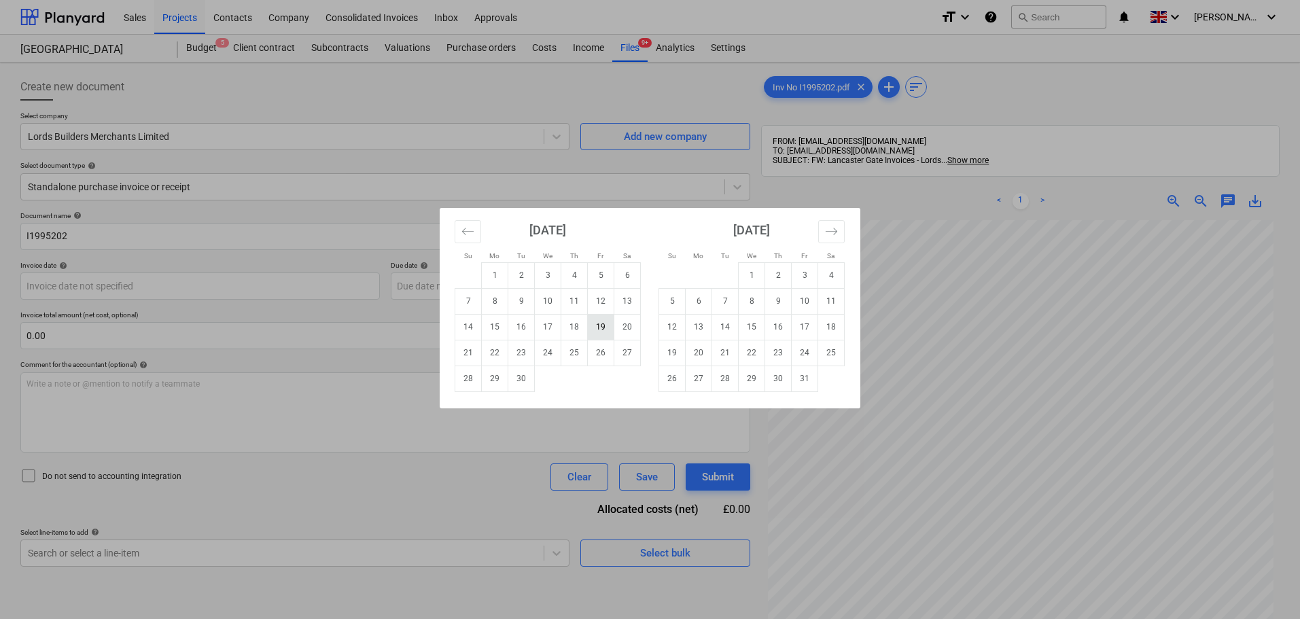
click at [602, 325] on td "19" at bounding box center [601, 327] width 27 height 26
type input "[DATE]"
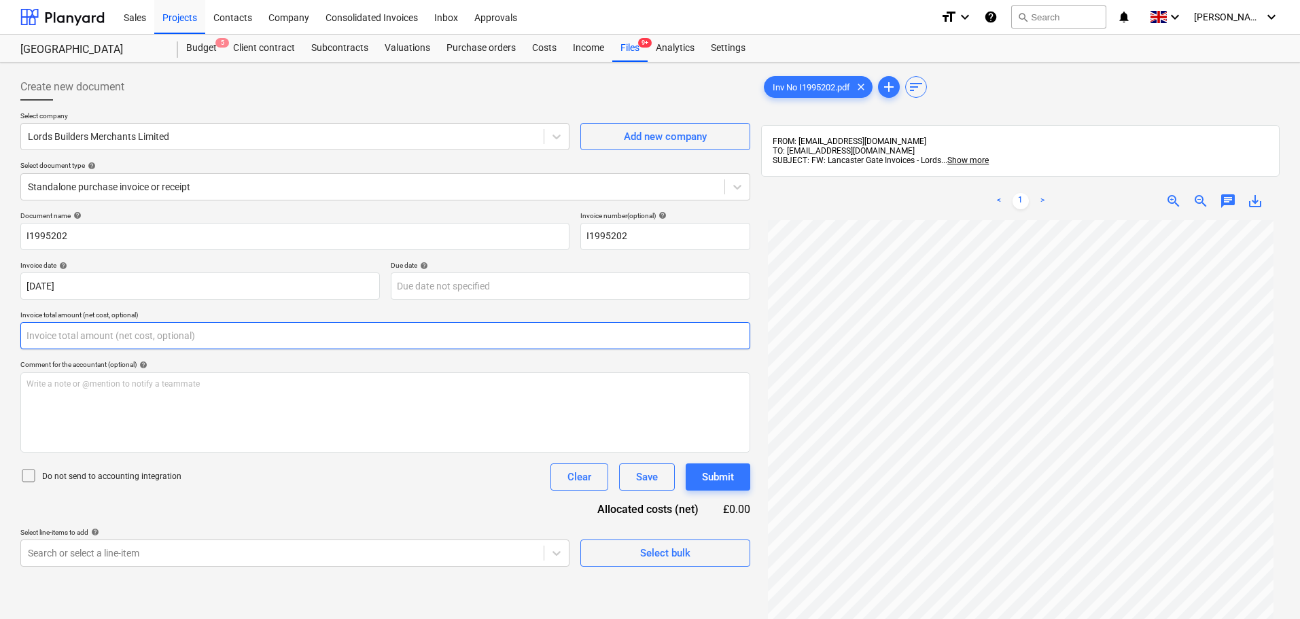
click at [179, 344] on input "text" at bounding box center [385, 335] width 730 height 27
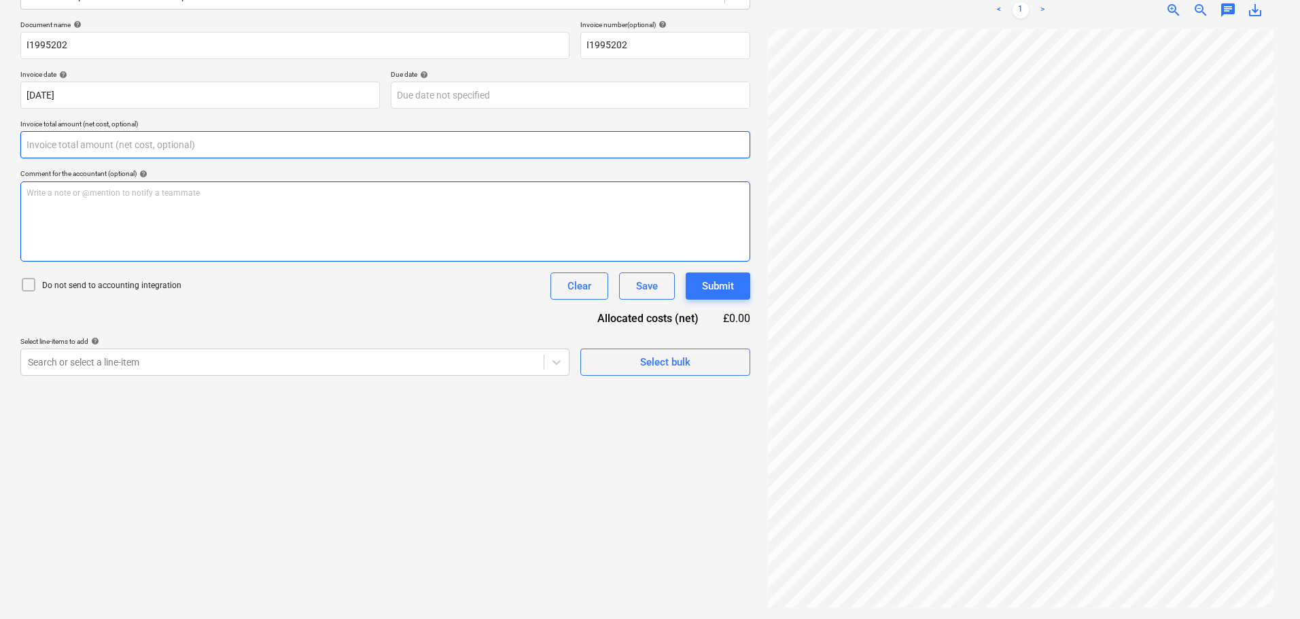
scroll to position [193, 0]
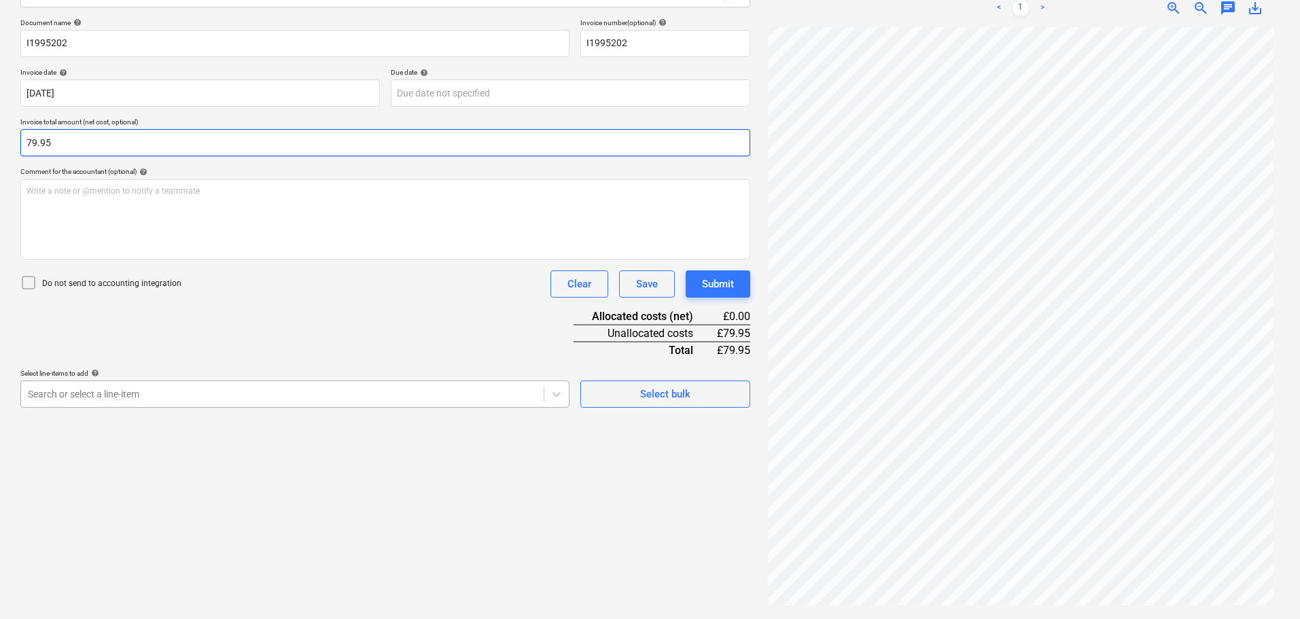
type input "79.95"
click at [224, 398] on div at bounding box center [282, 394] width 509 height 14
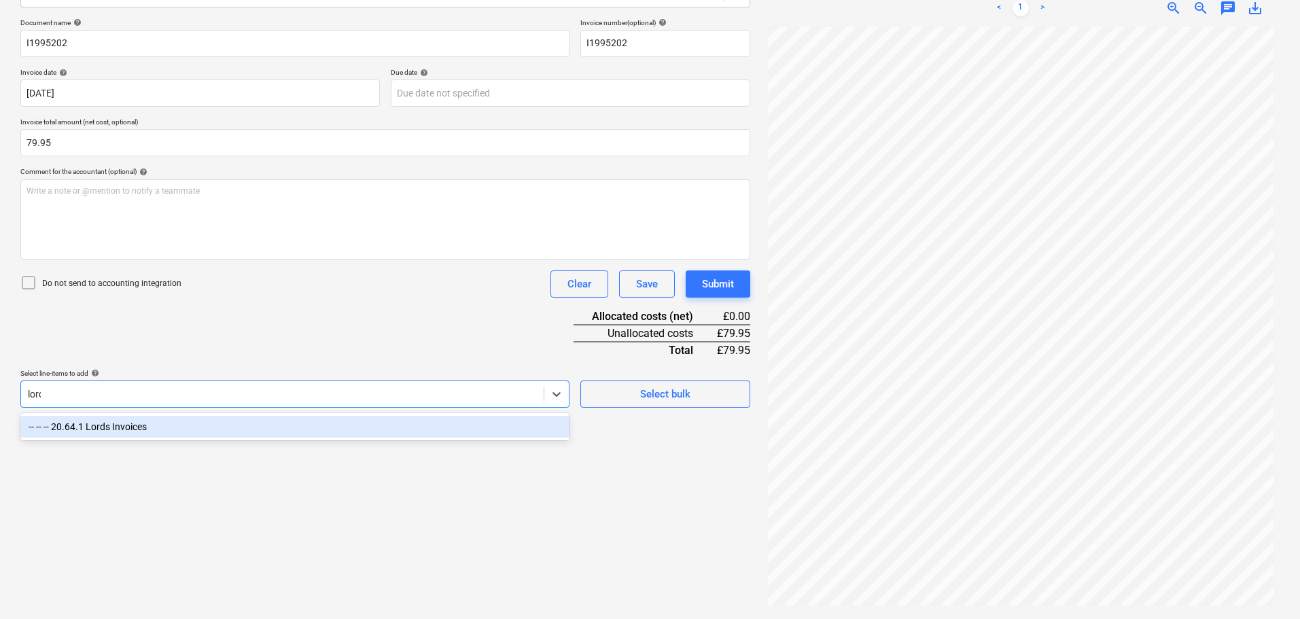
type input "lords"
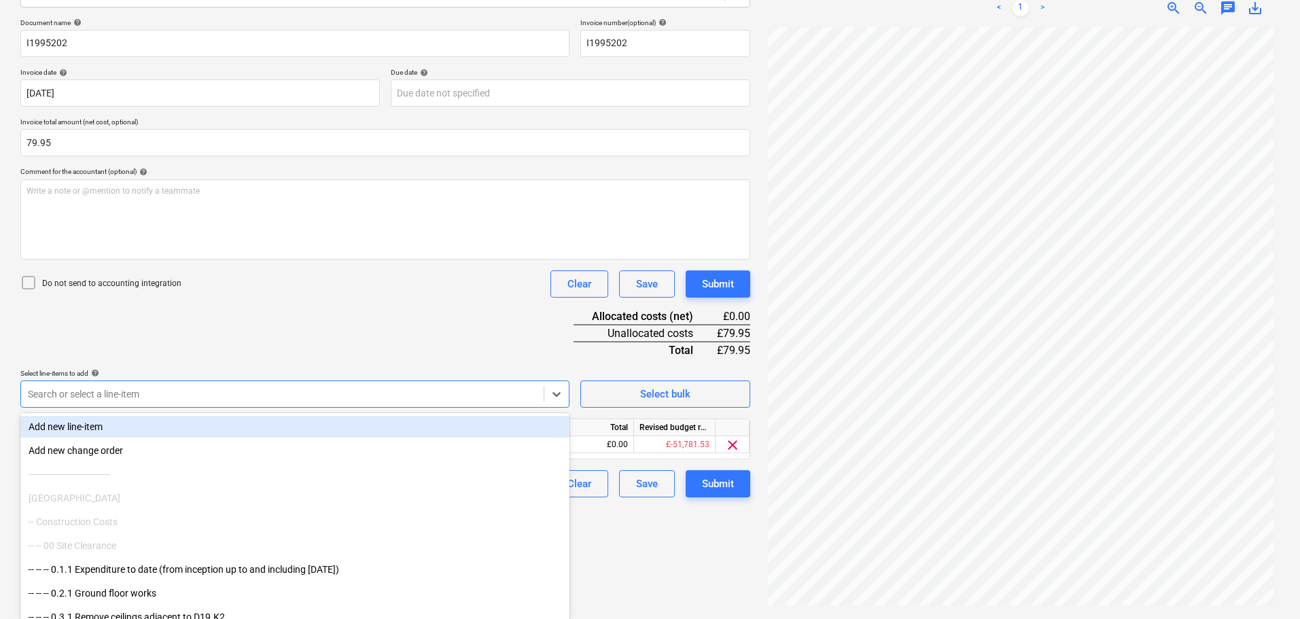
click at [322, 335] on div "Document name help I1995202 Invoice number (optional) help I1995202 Invoice dat…" at bounding box center [385, 257] width 730 height 479
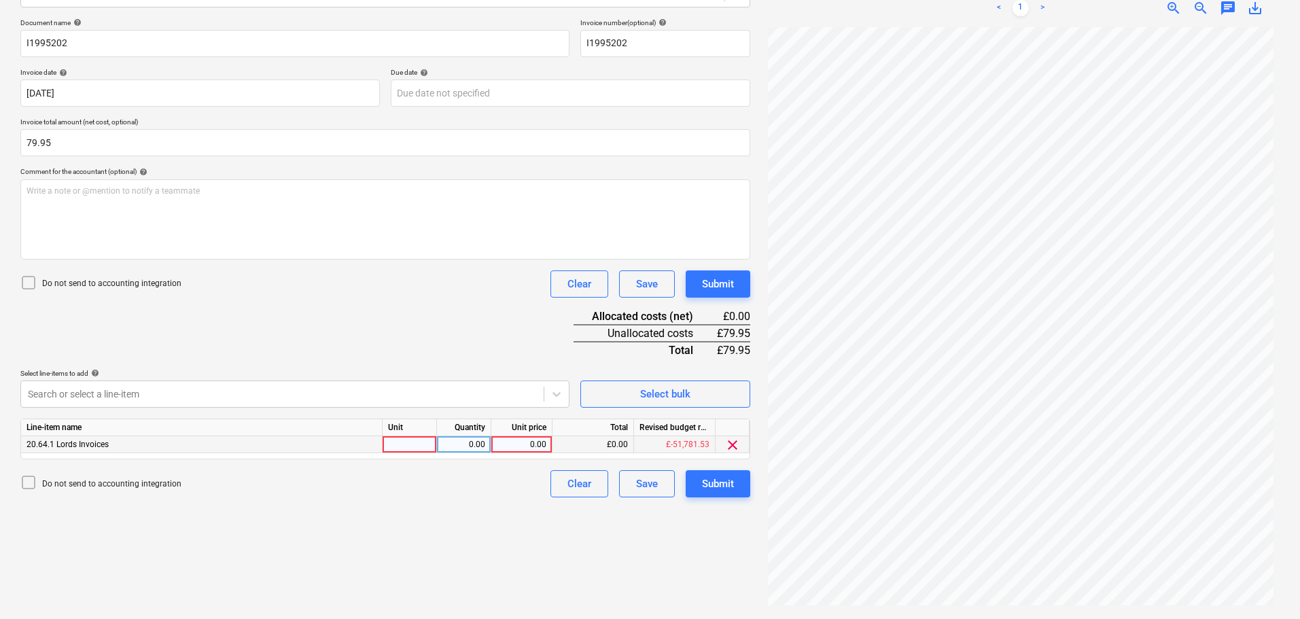
click at [515, 442] on div "0.00" at bounding box center [522, 444] width 50 height 17
type input "79.95"
click at [488, 347] on div "Document name help I1995202 Invoice number (optional) help I1995202 Invoice dat…" at bounding box center [385, 257] width 730 height 479
click at [721, 277] on div "Submit" at bounding box center [718, 284] width 32 height 18
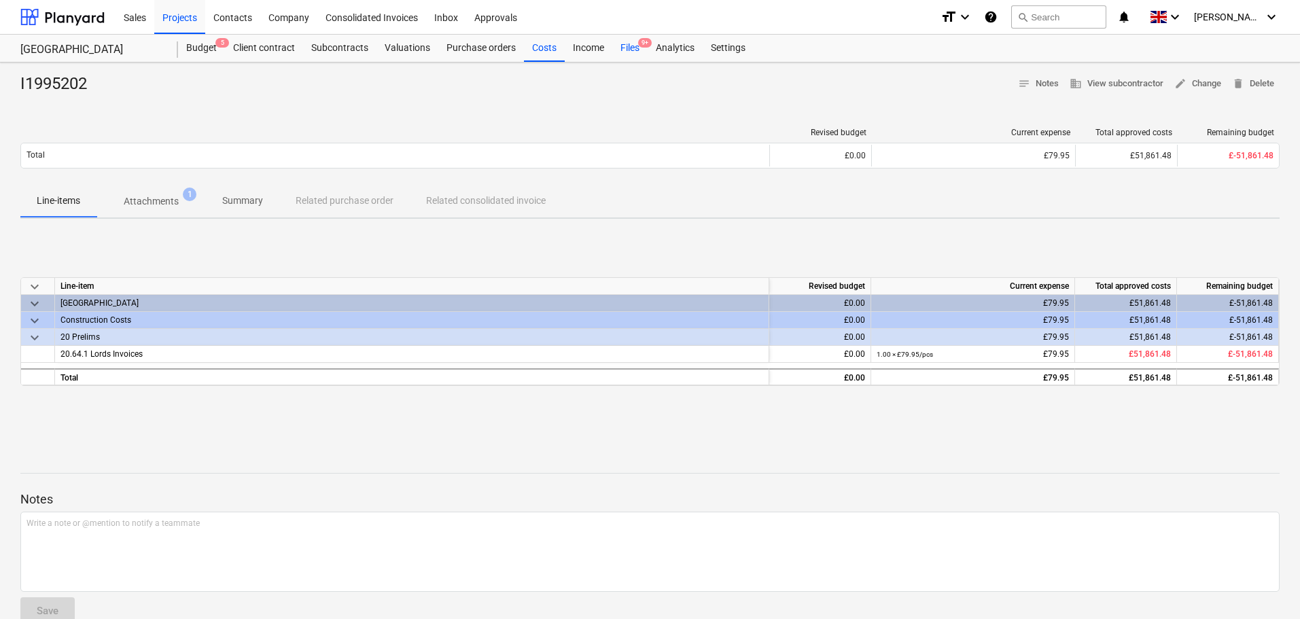
click at [625, 48] on div "Files 9+" at bounding box center [629, 48] width 35 height 27
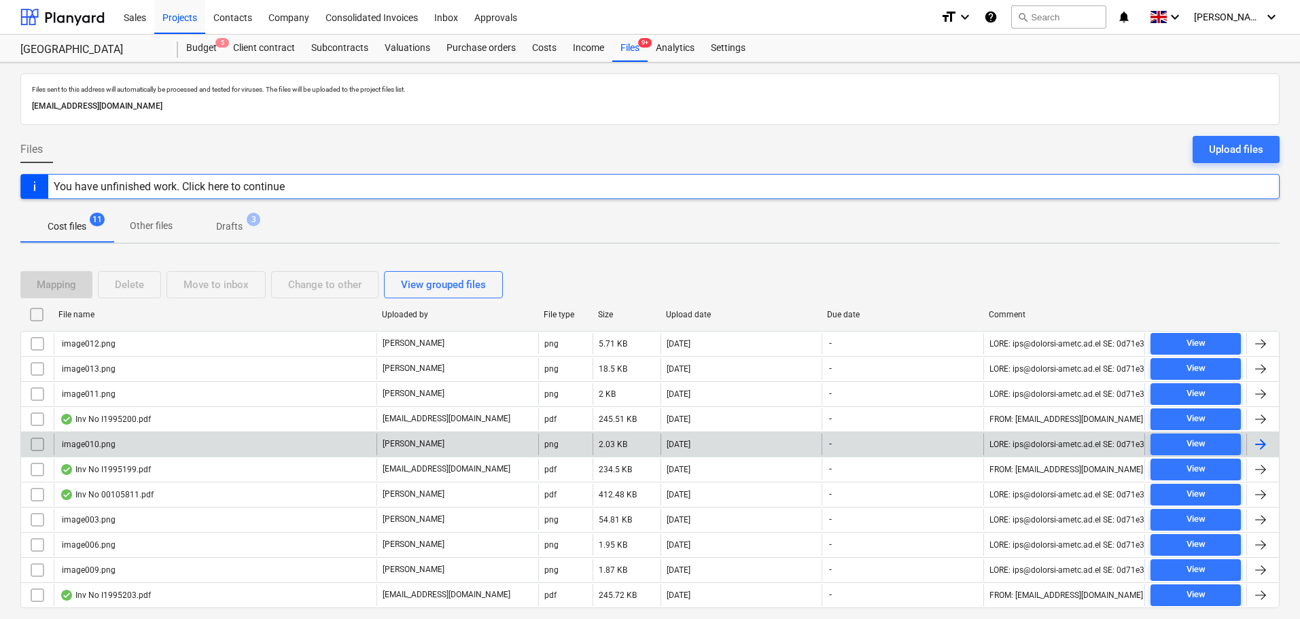
click at [29, 443] on input "checkbox" at bounding box center [38, 445] width 22 height 22
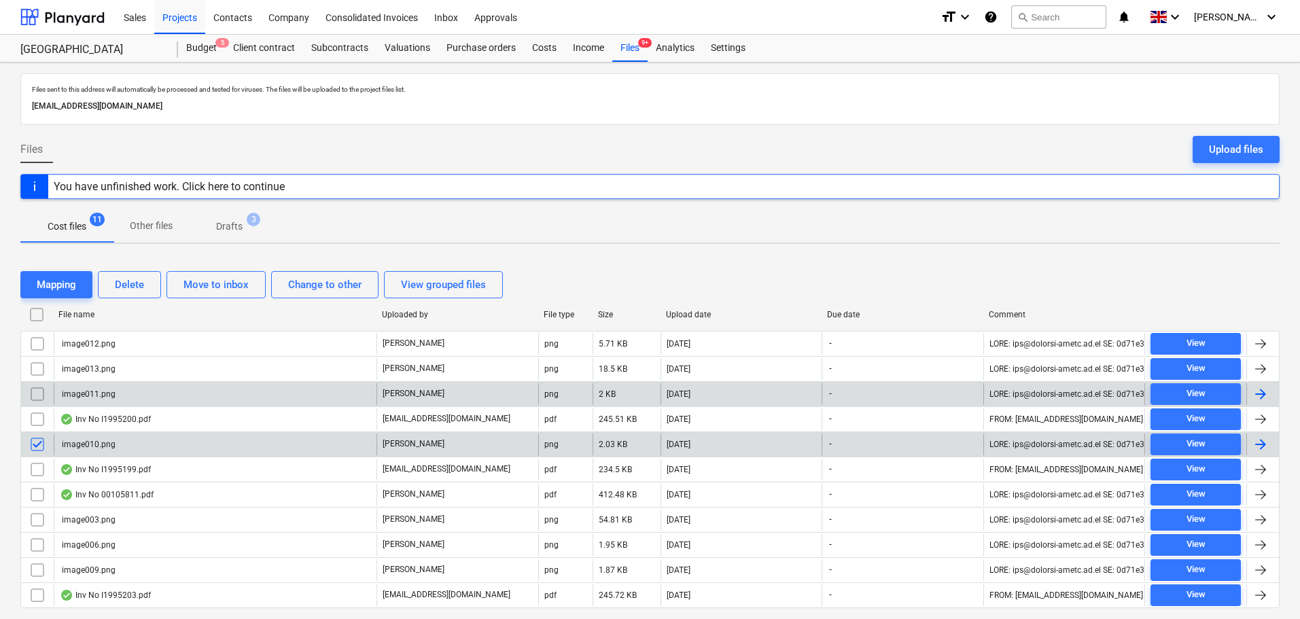
click at [34, 394] on input "checkbox" at bounding box center [38, 394] width 22 height 22
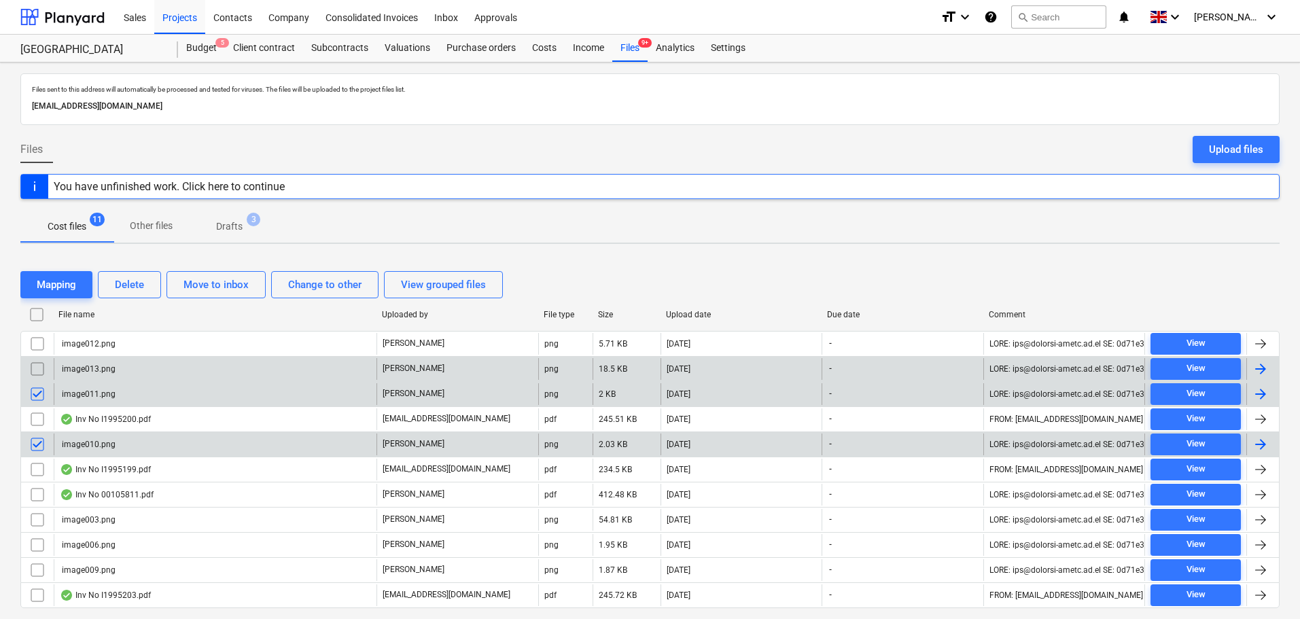
click at [37, 370] on input "checkbox" at bounding box center [38, 369] width 22 height 22
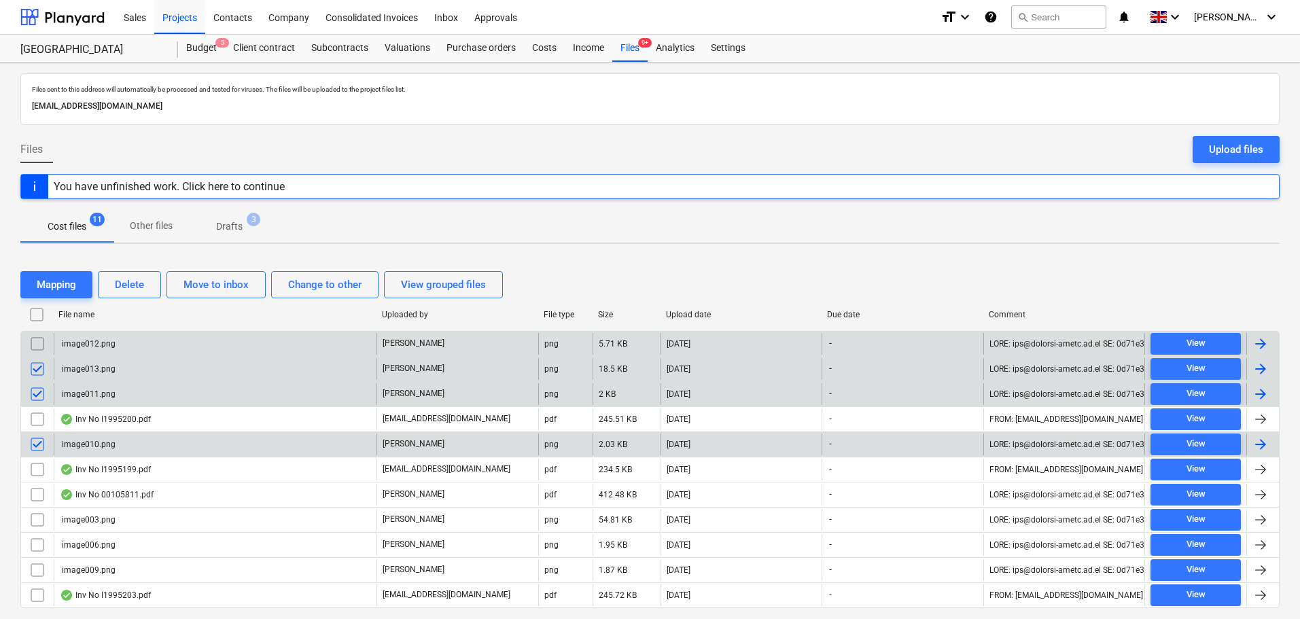
click at [35, 346] on input "checkbox" at bounding box center [38, 344] width 22 height 22
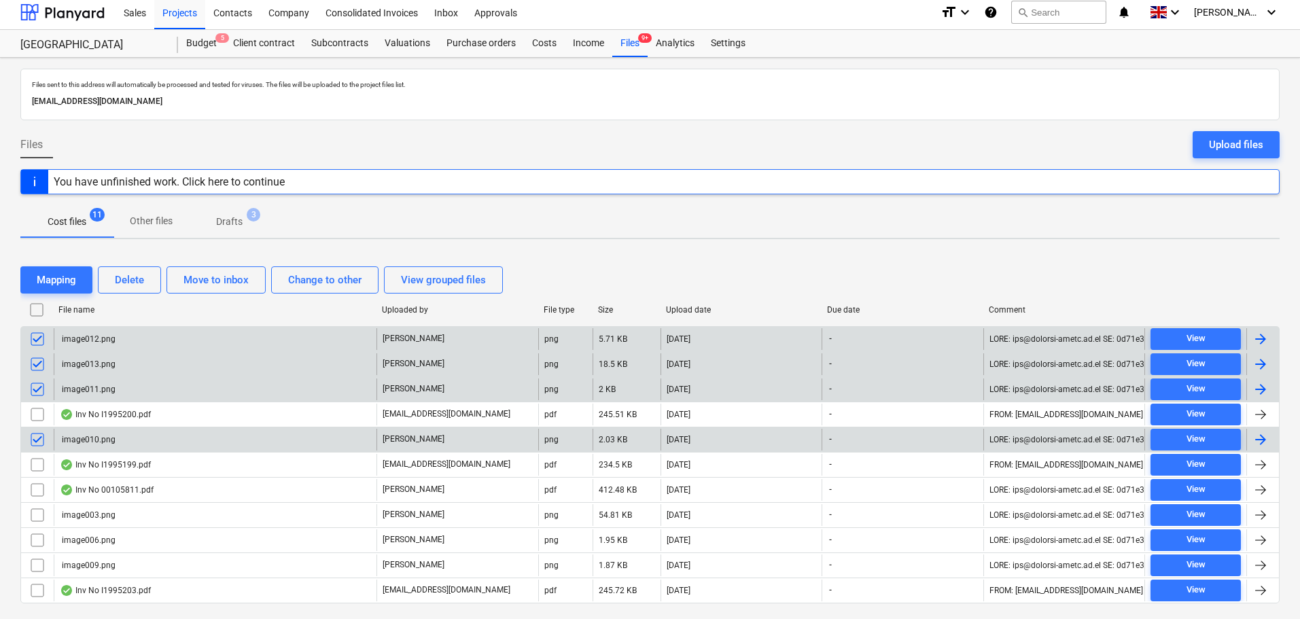
scroll to position [38, 0]
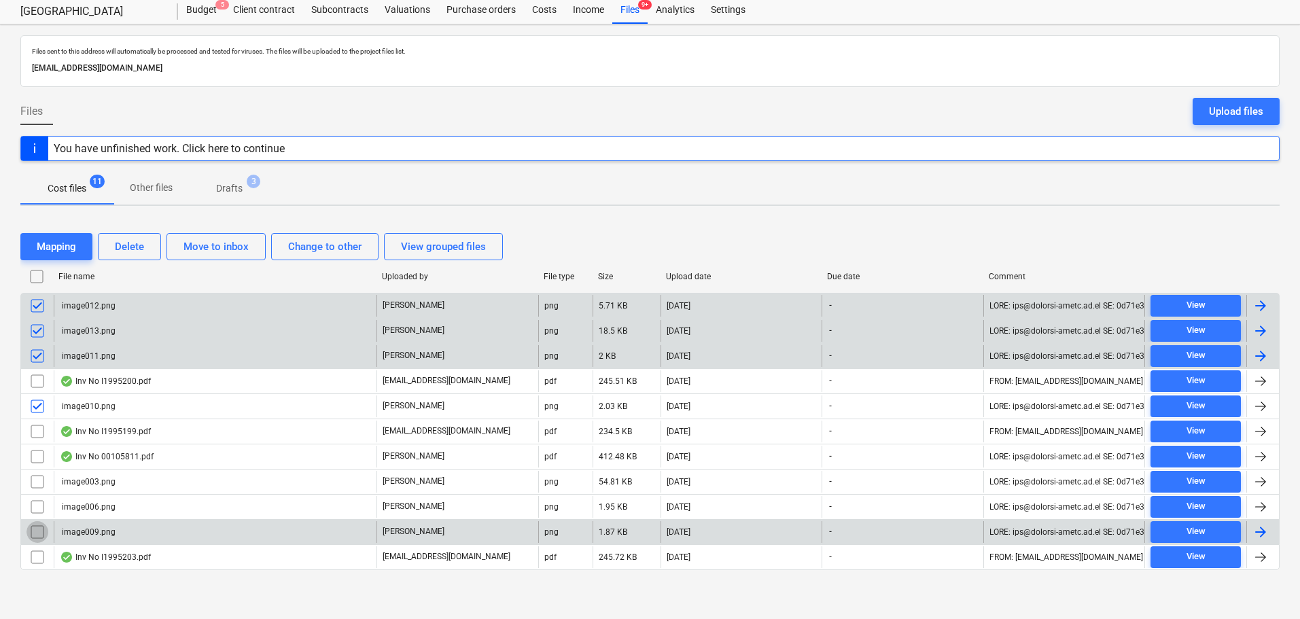
click at [33, 529] on input "checkbox" at bounding box center [38, 532] width 22 height 22
click at [41, 504] on input "checkbox" at bounding box center [38, 507] width 22 height 22
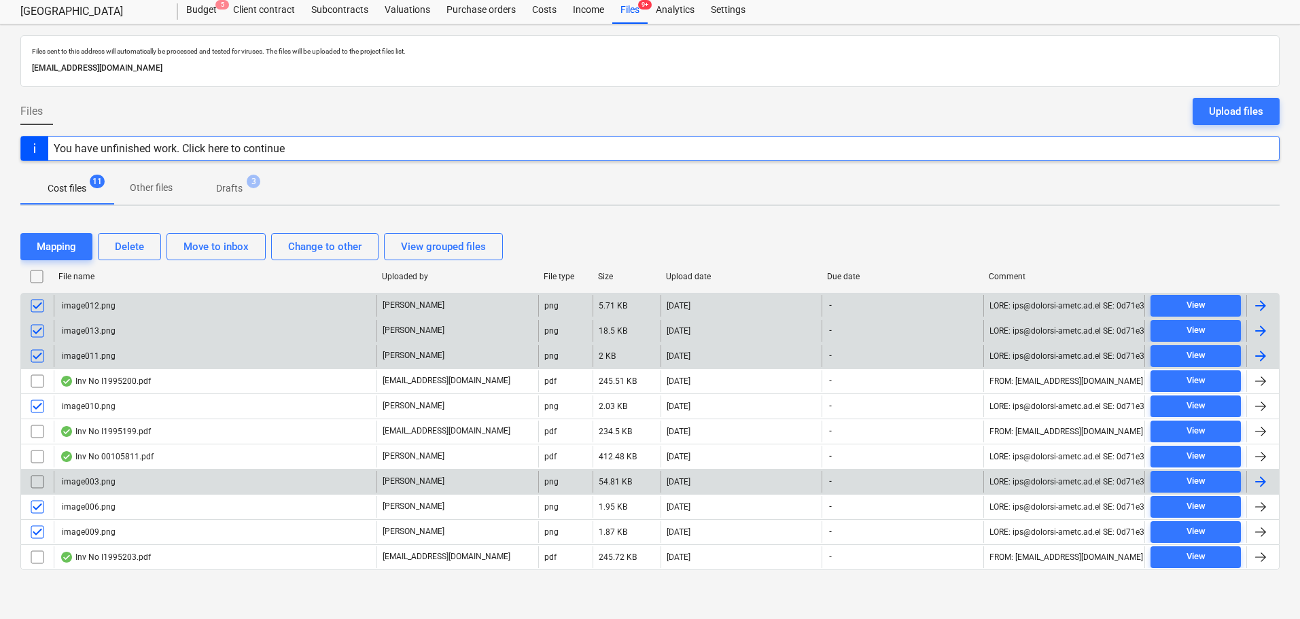
click at [41, 487] on input "checkbox" at bounding box center [38, 482] width 22 height 22
click at [135, 247] on div "Delete" at bounding box center [129, 247] width 29 height 18
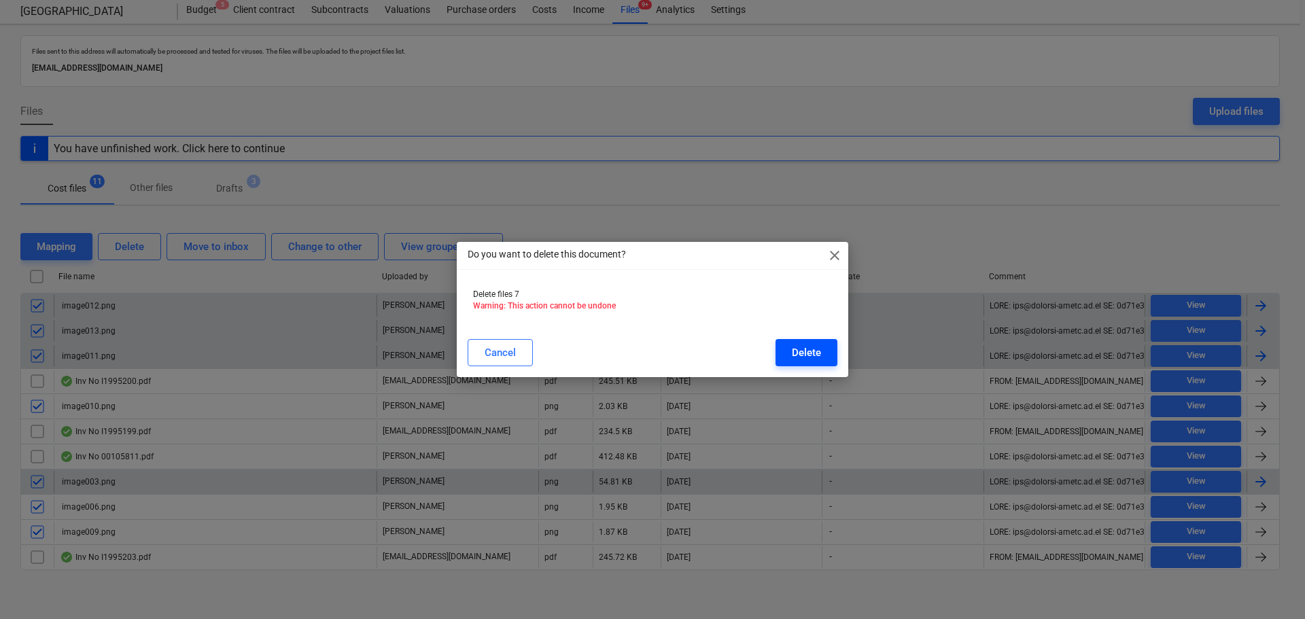
click at [816, 358] on div "Delete" at bounding box center [806, 353] width 29 height 18
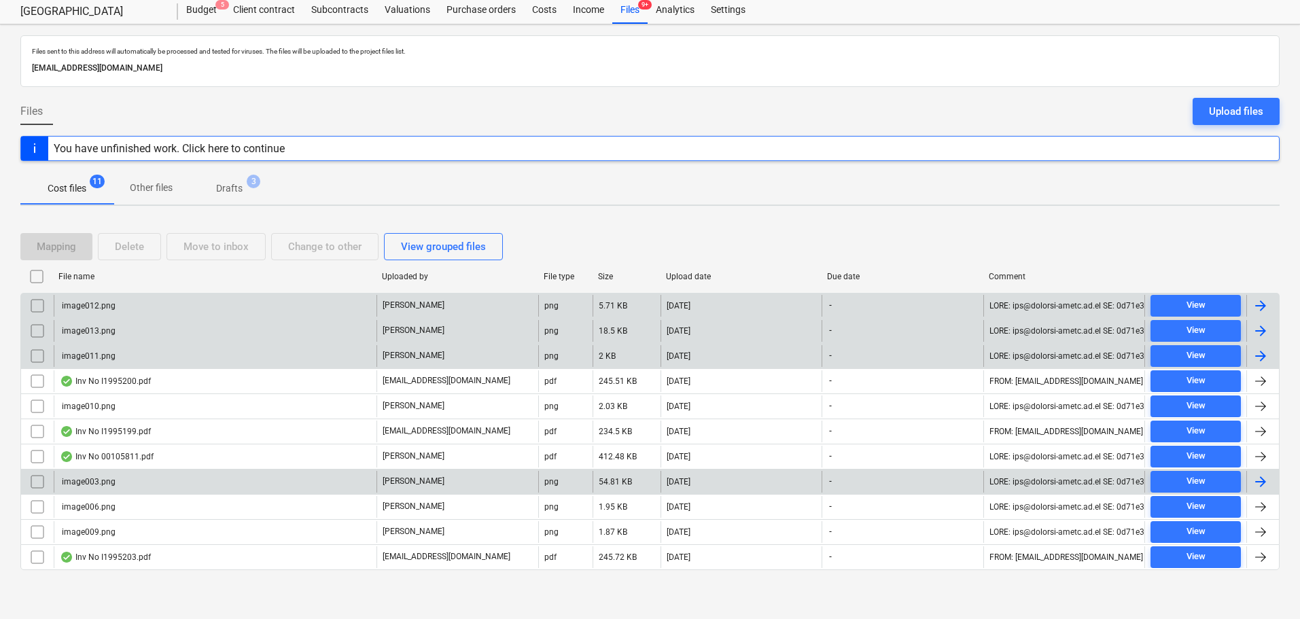
scroll to position [0, 0]
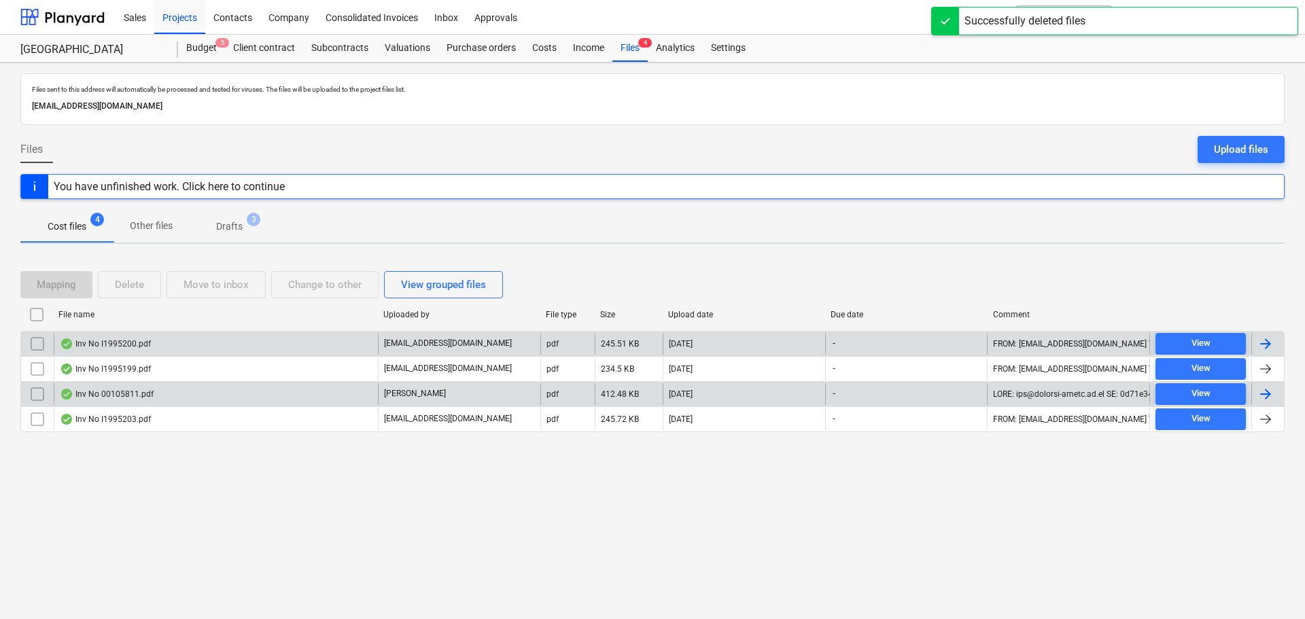
click at [142, 349] on div "Inv No I1995200.pdf" at bounding box center [105, 344] width 91 height 11
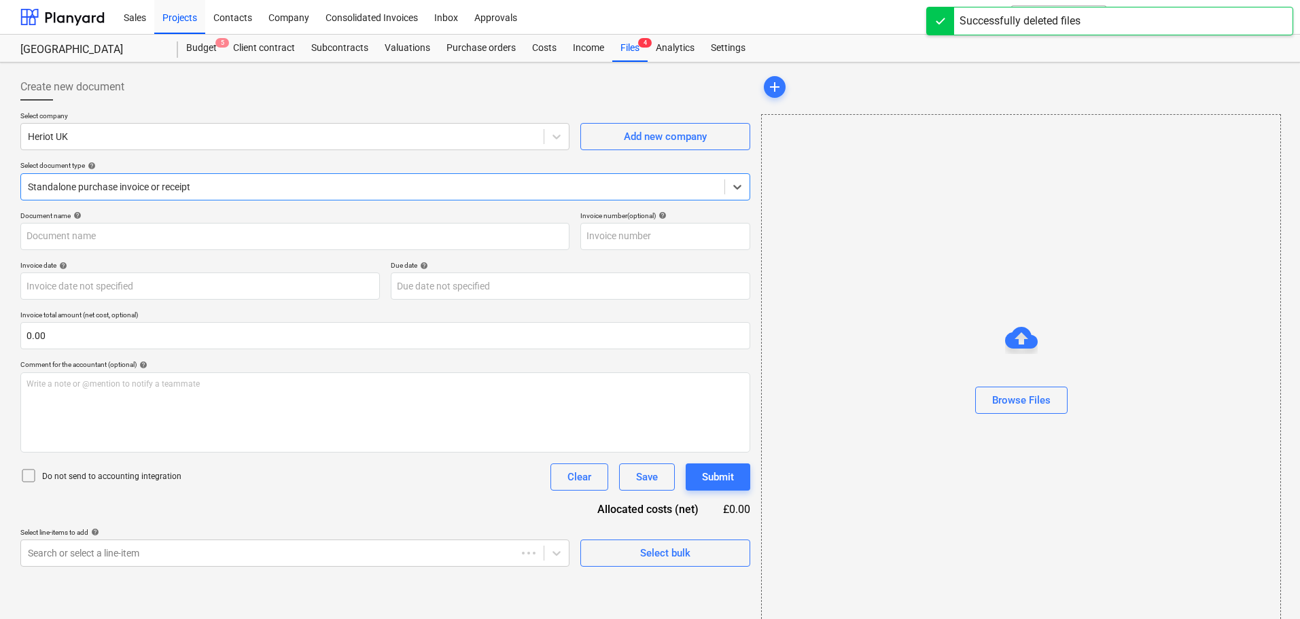
type input "03009465"
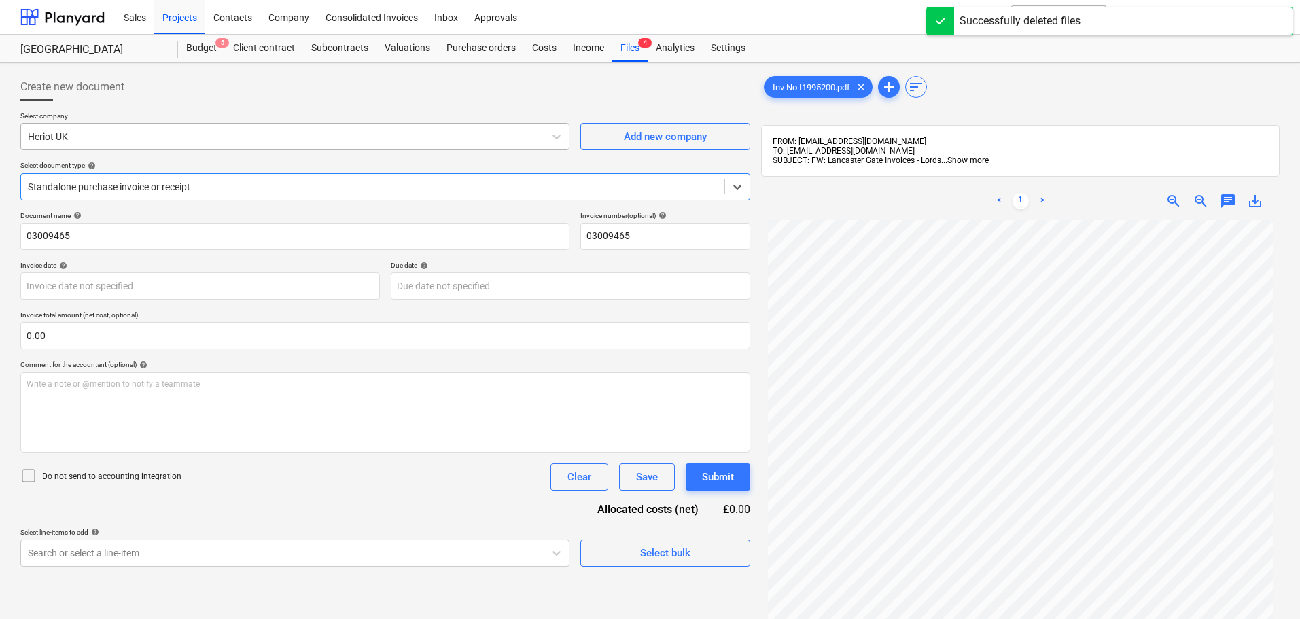
click at [150, 135] on div at bounding box center [282, 137] width 509 height 14
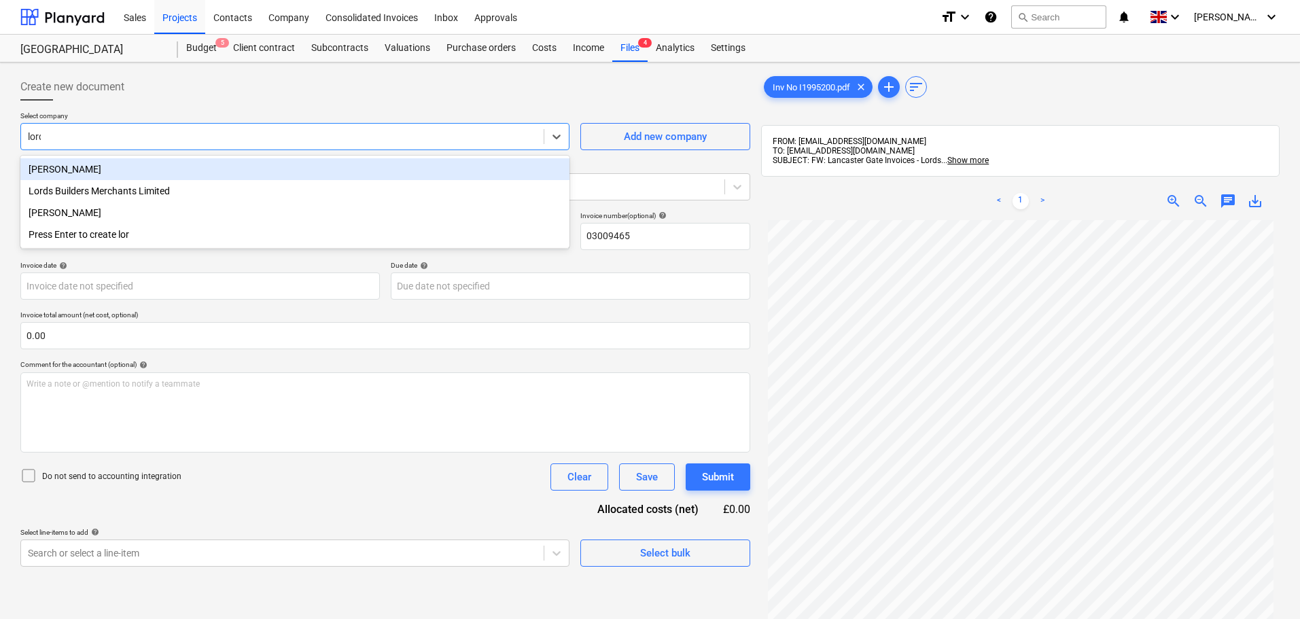
type input "lords"
click at [143, 170] on div "Lords Builders Merchants Limited" at bounding box center [294, 169] width 549 height 22
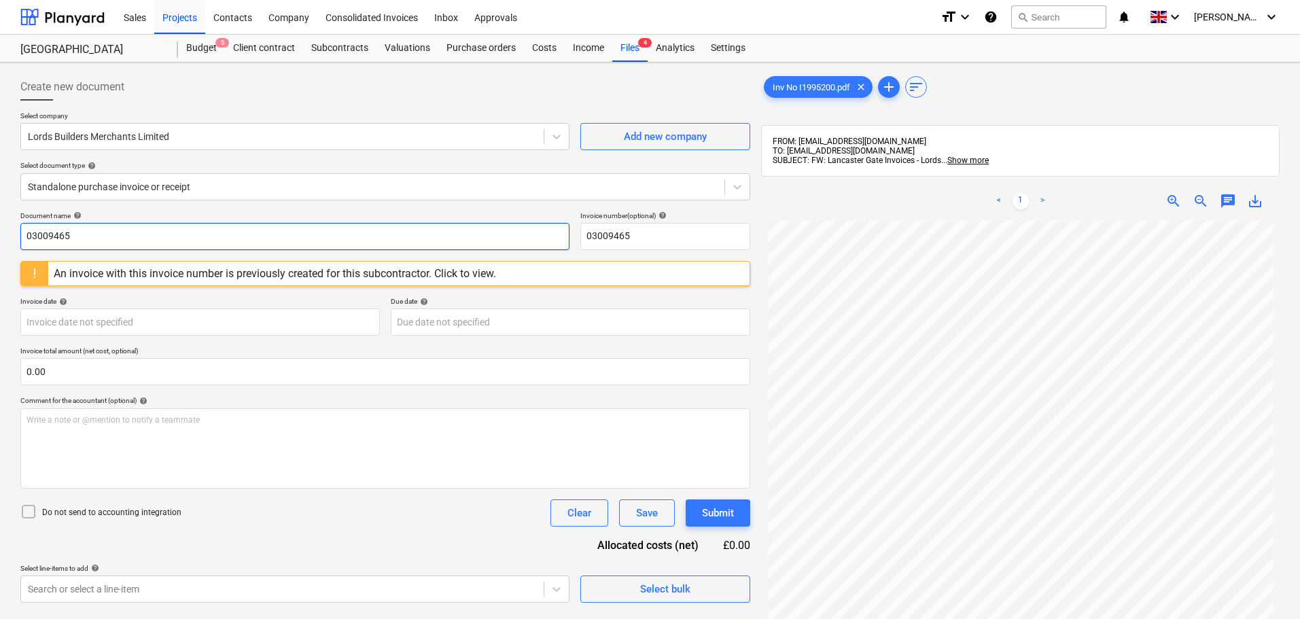
drag, startPoint x: 162, startPoint y: 235, endPoint x: -145, endPoint y: 222, distance: 307.5
click at [0, 222] on html "Sales Projects Contacts Company Consolidated Invoices Inbox Approvals format_si…" at bounding box center [650, 309] width 1300 height 619
type input "I1995200"
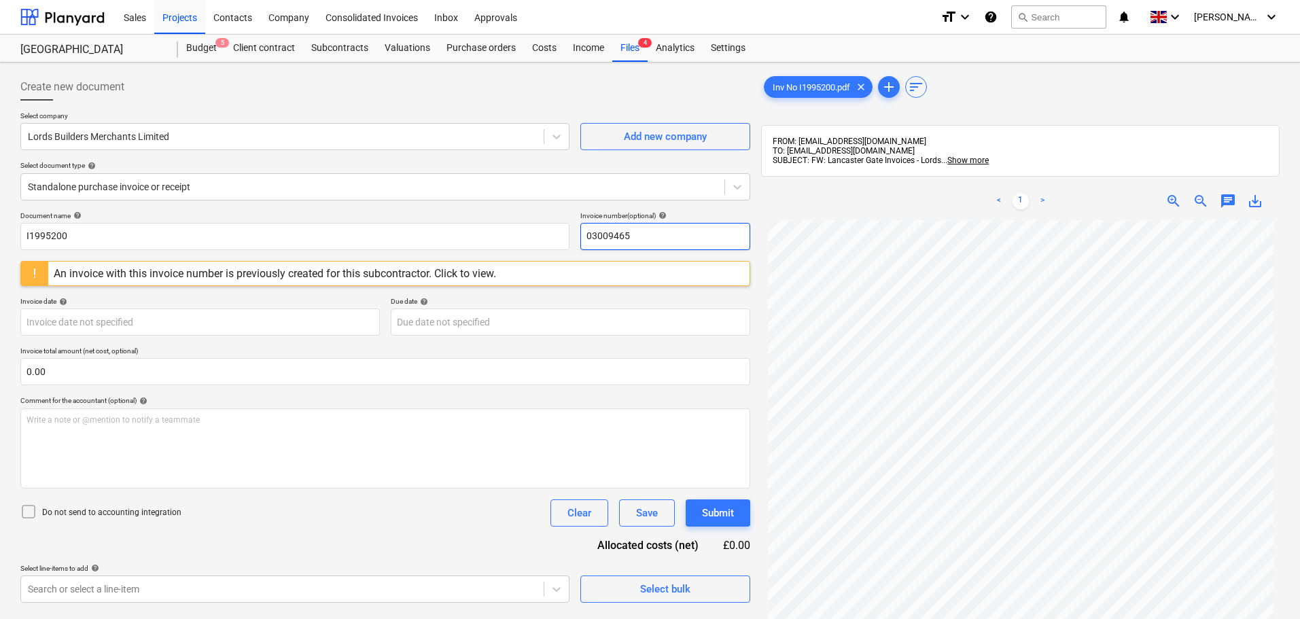
paste input "I1995200"
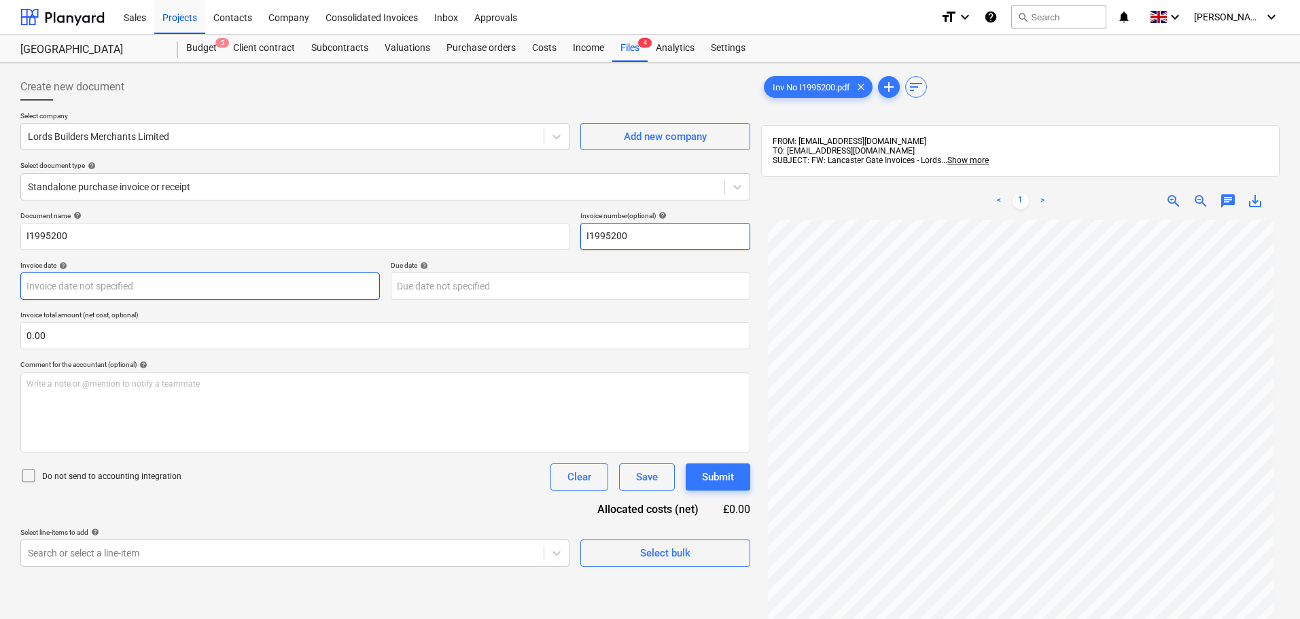
type input "I1995200"
click at [336, 288] on body "Sales Projects Contacts Company Consolidated Invoices Inbox Approvals format_si…" at bounding box center [650, 309] width 1300 height 619
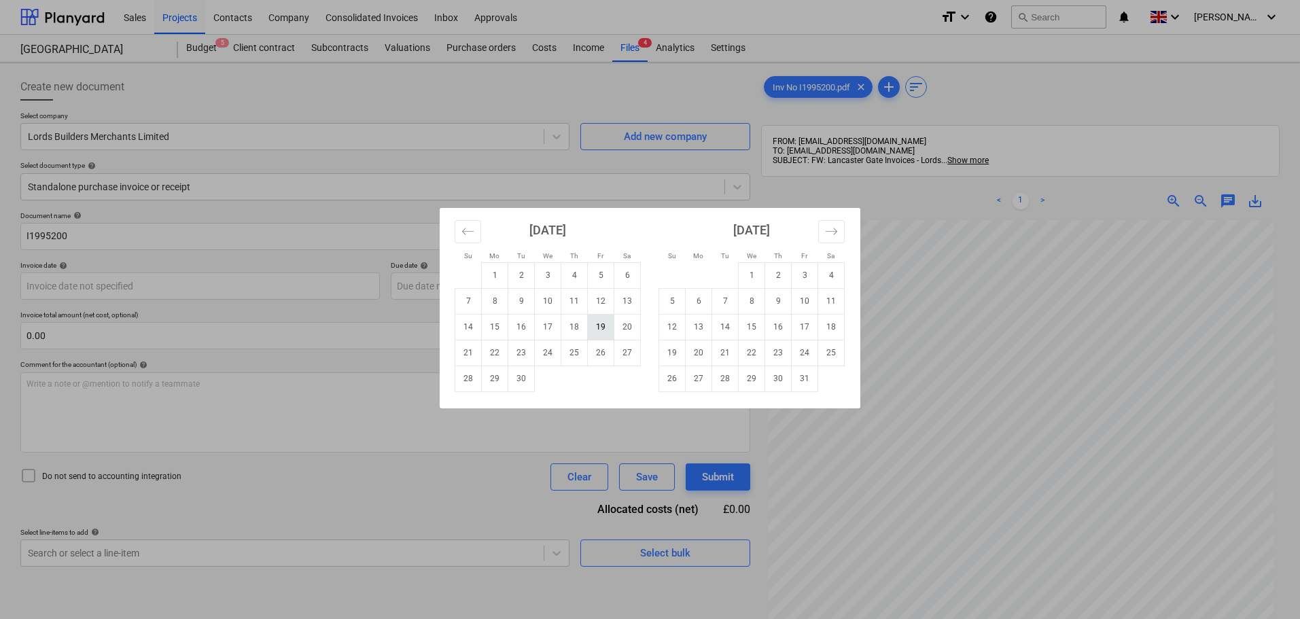
click at [608, 326] on td "19" at bounding box center [601, 327] width 27 height 26
type input "[DATE]"
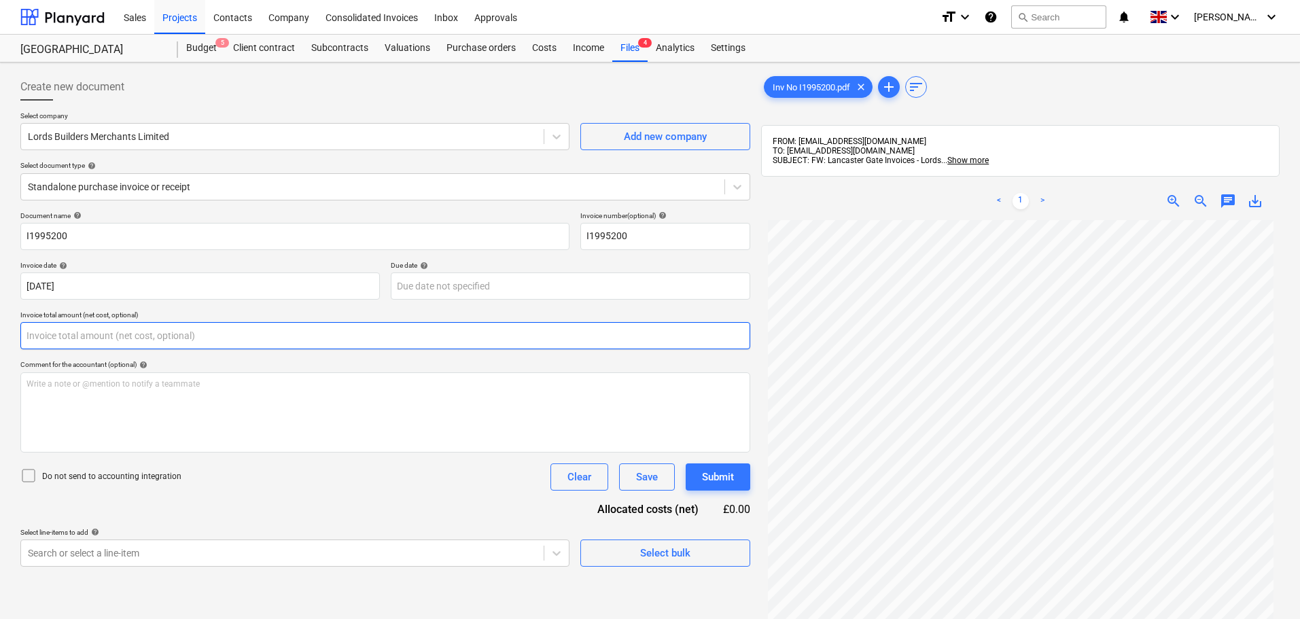
click at [250, 333] on input "text" at bounding box center [385, 335] width 730 height 27
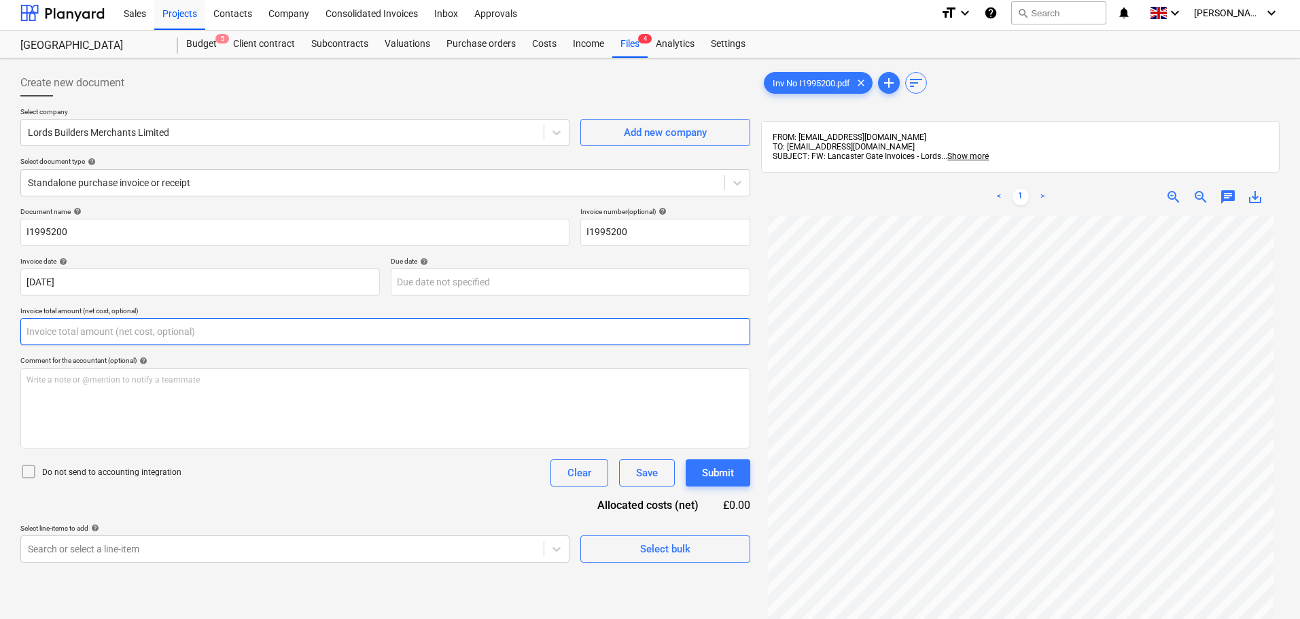
scroll to position [193, 0]
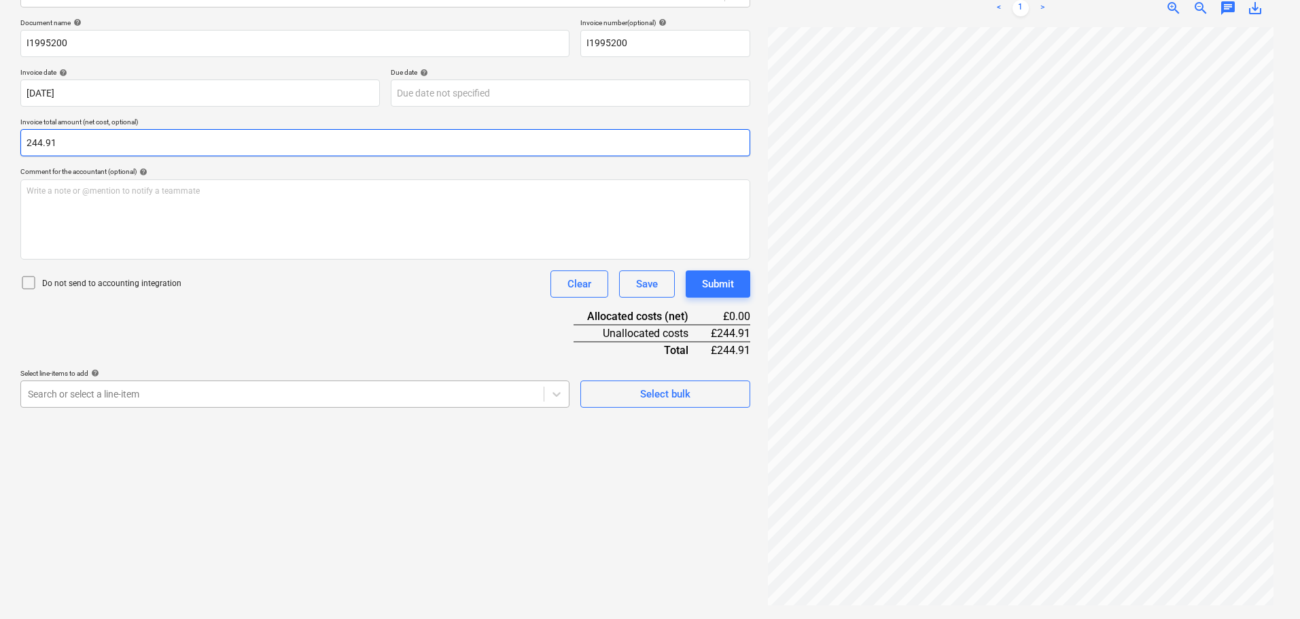
type input "244.91"
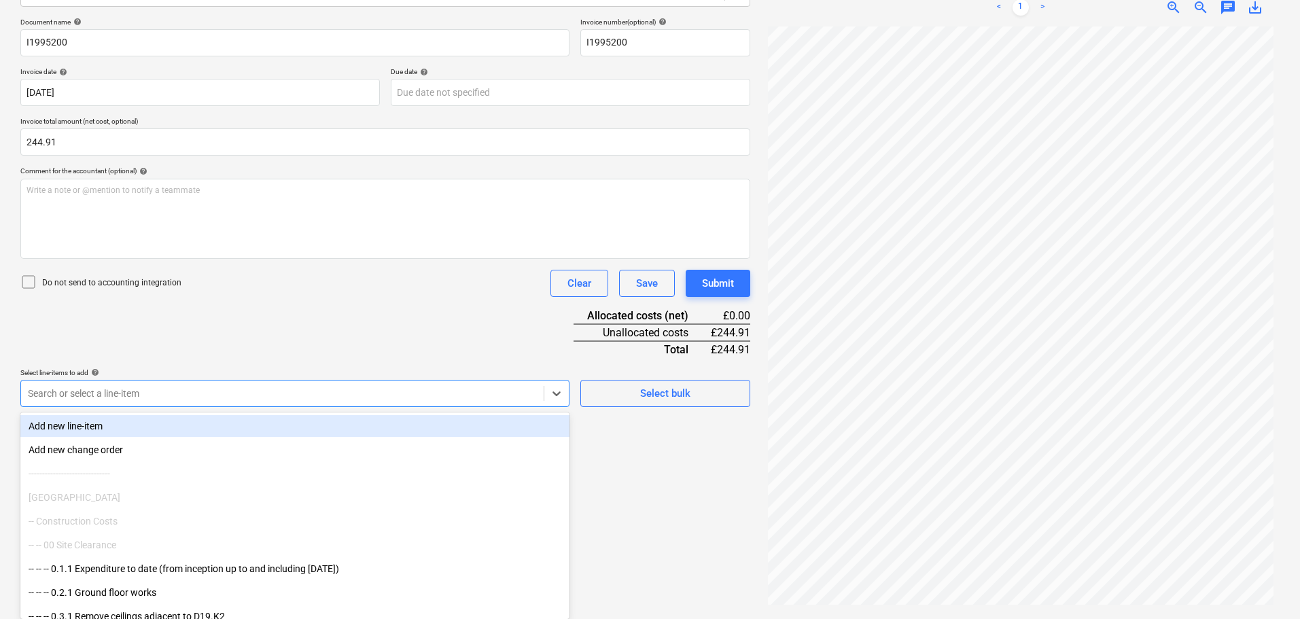
click at [301, 393] on div at bounding box center [282, 394] width 509 height 14
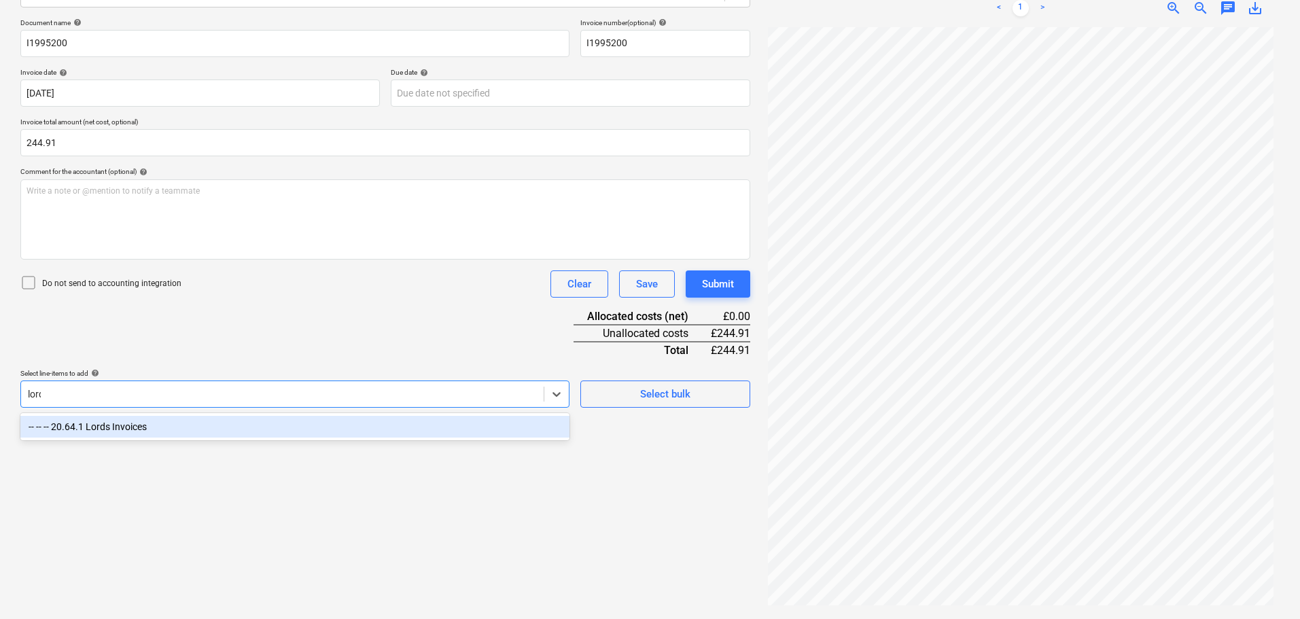
type input "lords"
click at [295, 436] on div "-- -- -- 20.64.1 Lords Invoices" at bounding box center [294, 427] width 549 height 22
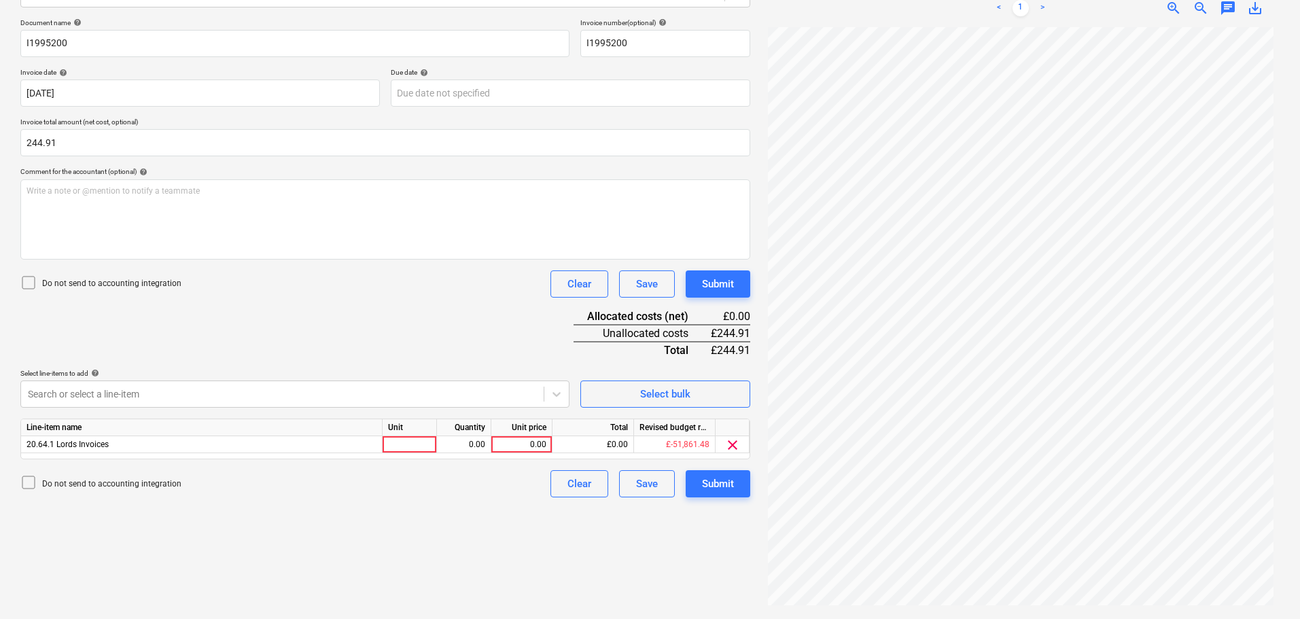
click at [415, 328] on div "Document name help I1995200 Invoice number (optional) help I1995200 Invoice dat…" at bounding box center [385, 257] width 730 height 479
click at [521, 445] on div "0.00" at bounding box center [522, 444] width 50 height 17
type input "244.91"
click at [733, 285] on div "Submit" at bounding box center [718, 284] width 32 height 18
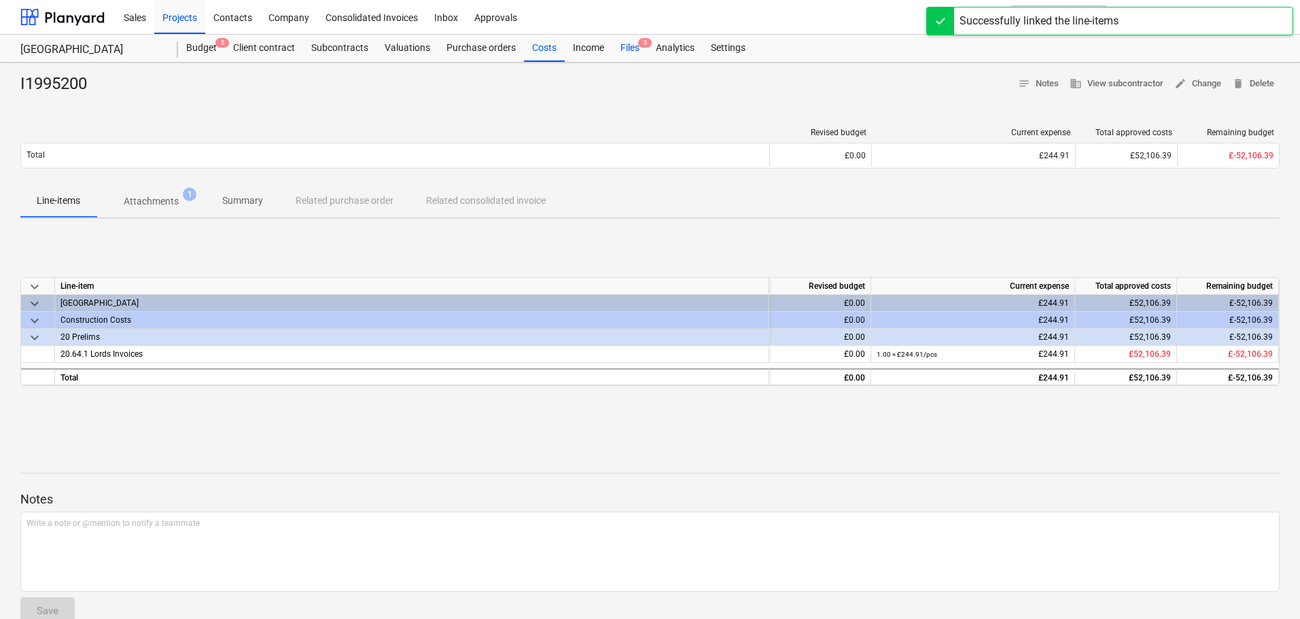
click at [635, 44] on div "Files 3" at bounding box center [629, 48] width 35 height 27
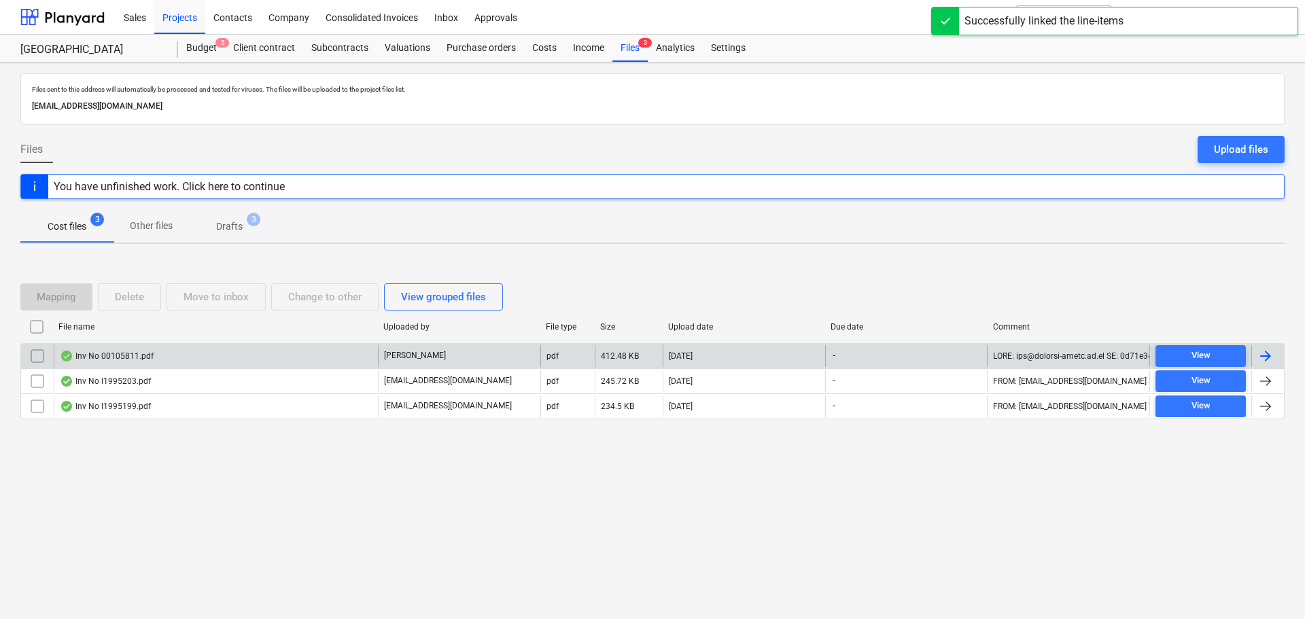
click at [116, 351] on div "Inv No 00105811.pdf" at bounding box center [107, 356] width 94 height 11
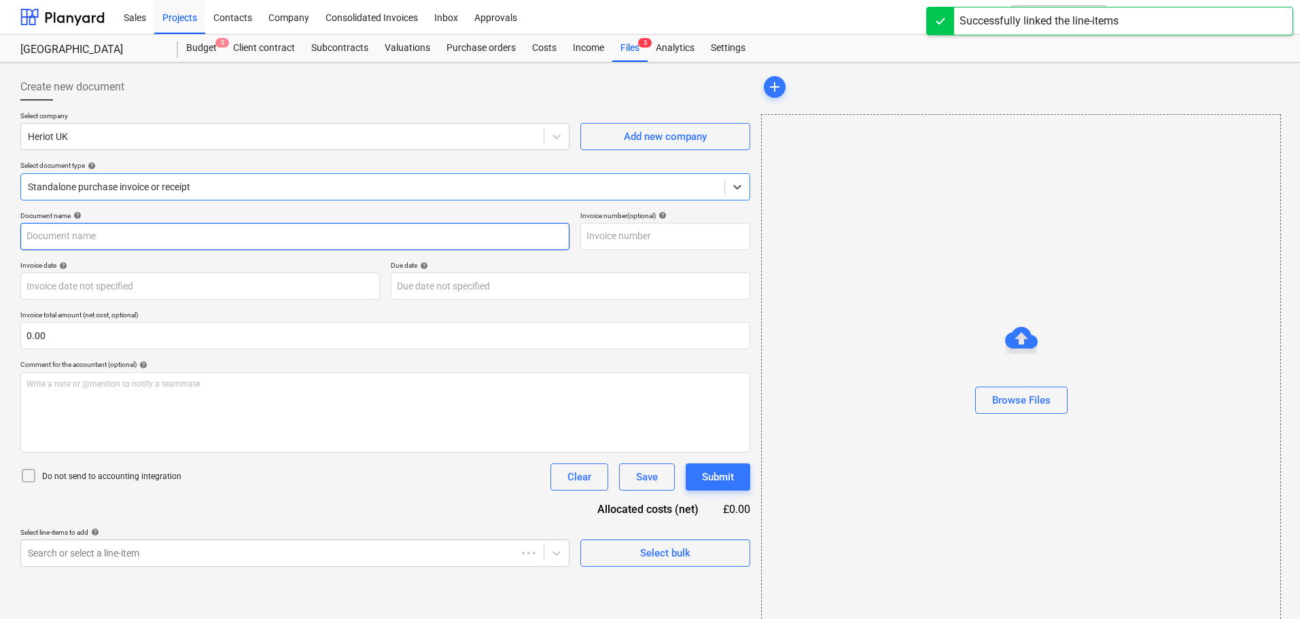
type input "00105811"
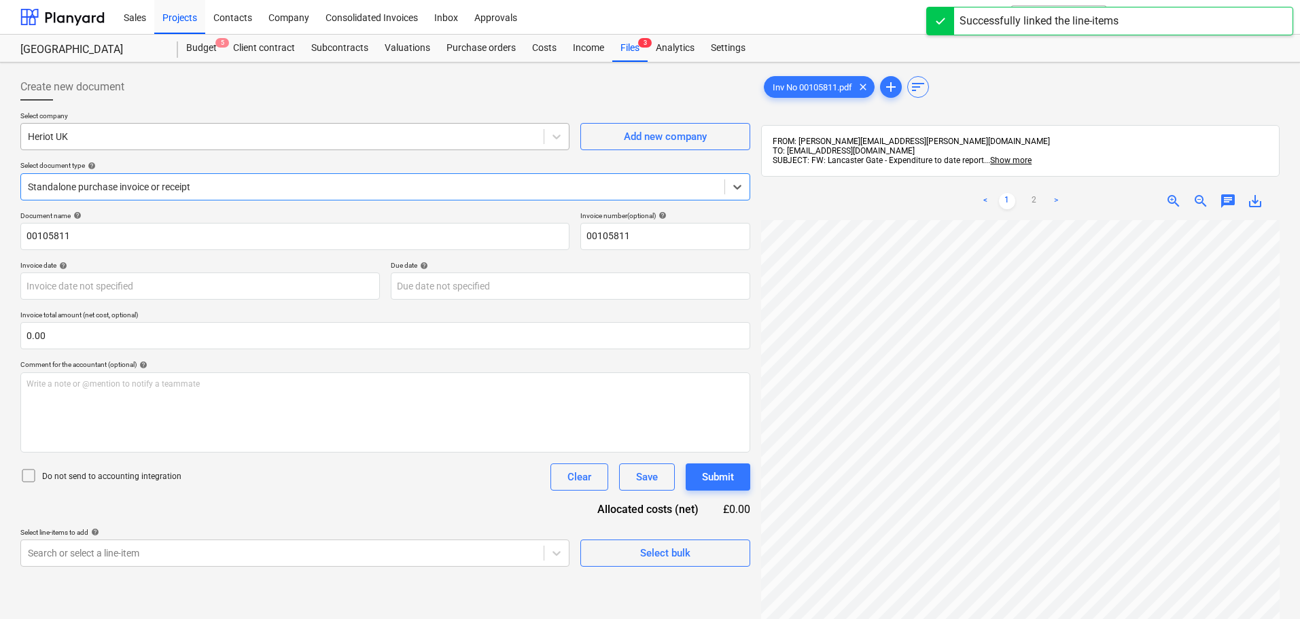
click at [96, 139] on div at bounding box center [282, 137] width 509 height 14
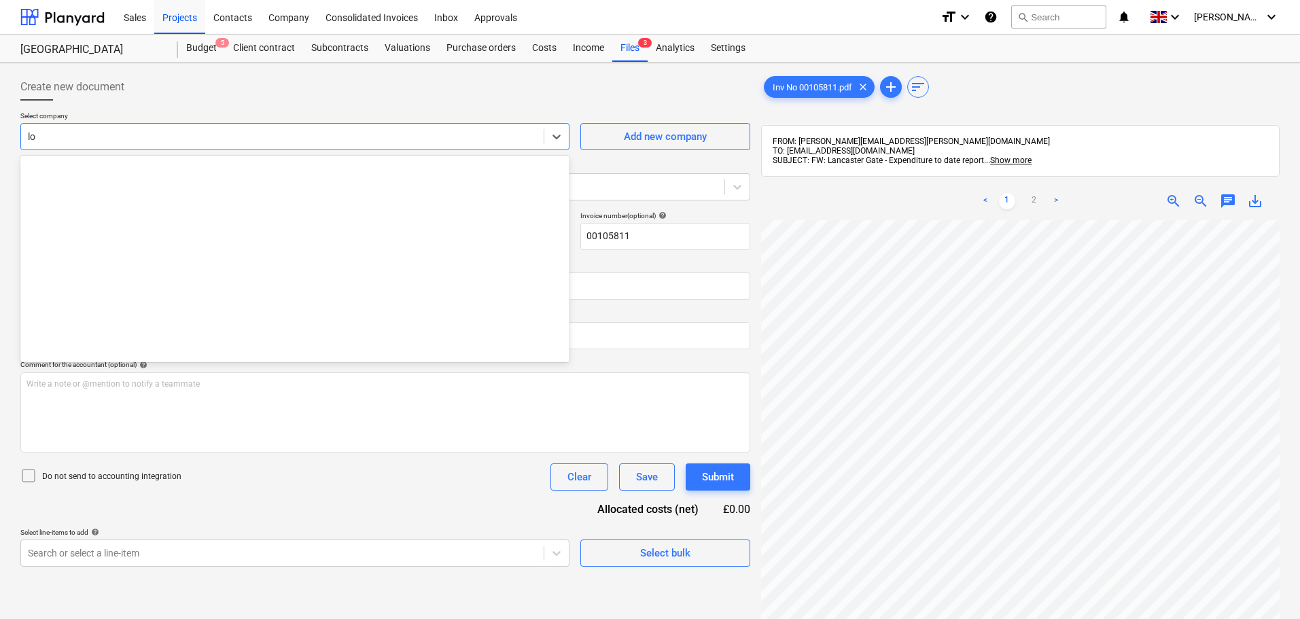
type input "lor"
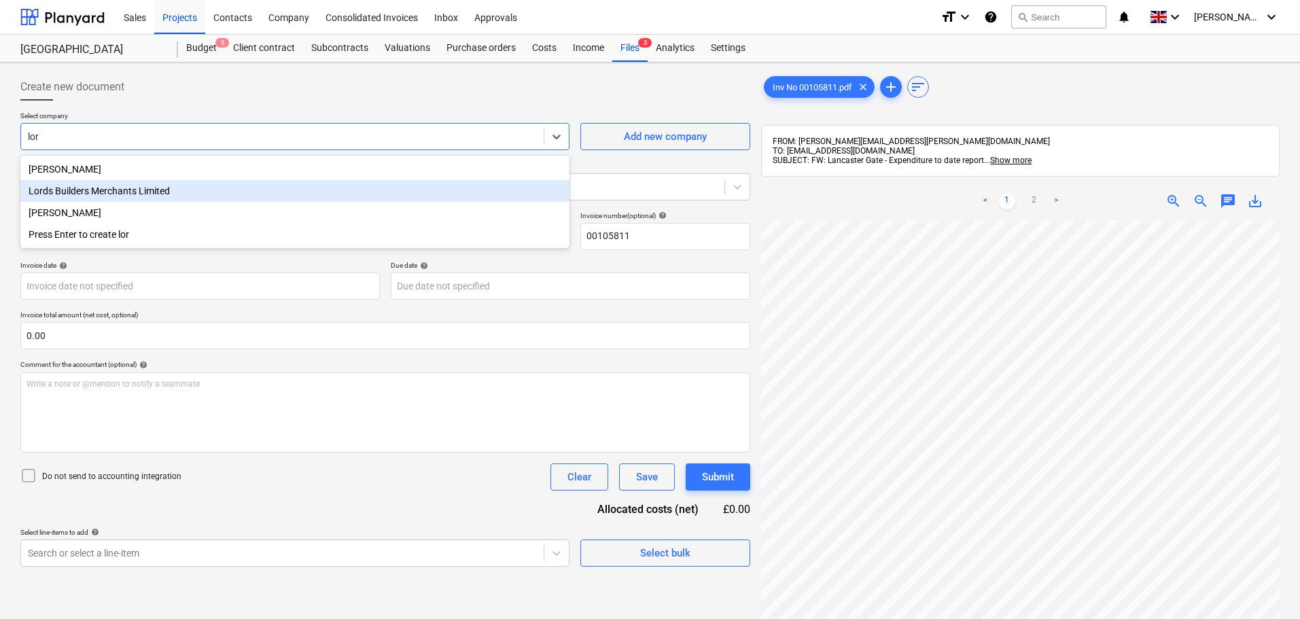
click at [135, 196] on div "Lords Builders Merchants Limited" at bounding box center [294, 191] width 549 height 22
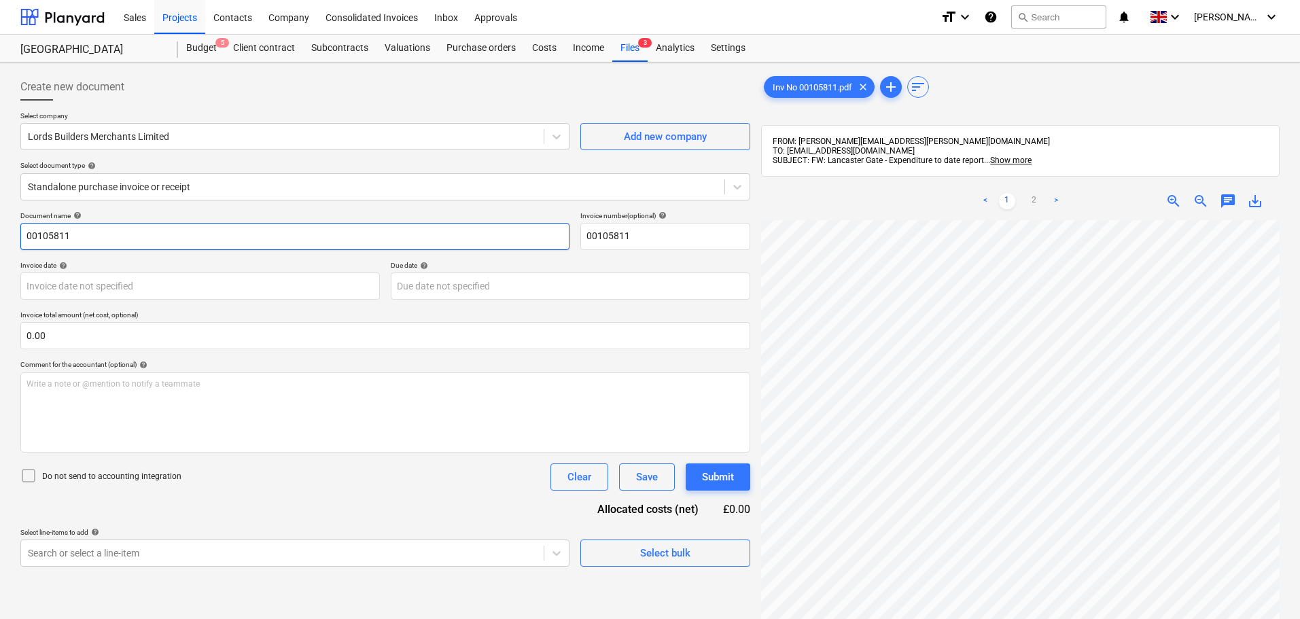
drag, startPoint x: 107, startPoint y: 232, endPoint x: -14, endPoint y: 236, distance: 121.1
click at [0, 236] on html "Sales Projects Contacts Company Consolidated Invoices Inbox Approvals format_si…" at bounding box center [650, 309] width 1300 height 619
type input "I"
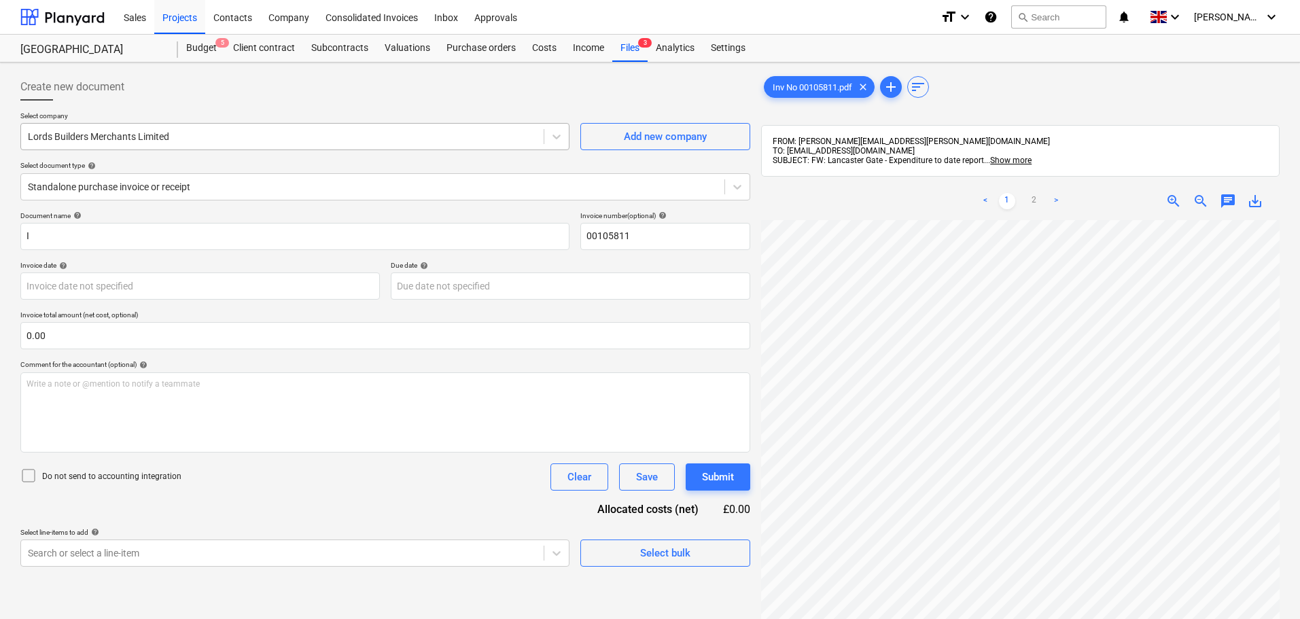
click at [152, 133] on div at bounding box center [282, 137] width 509 height 14
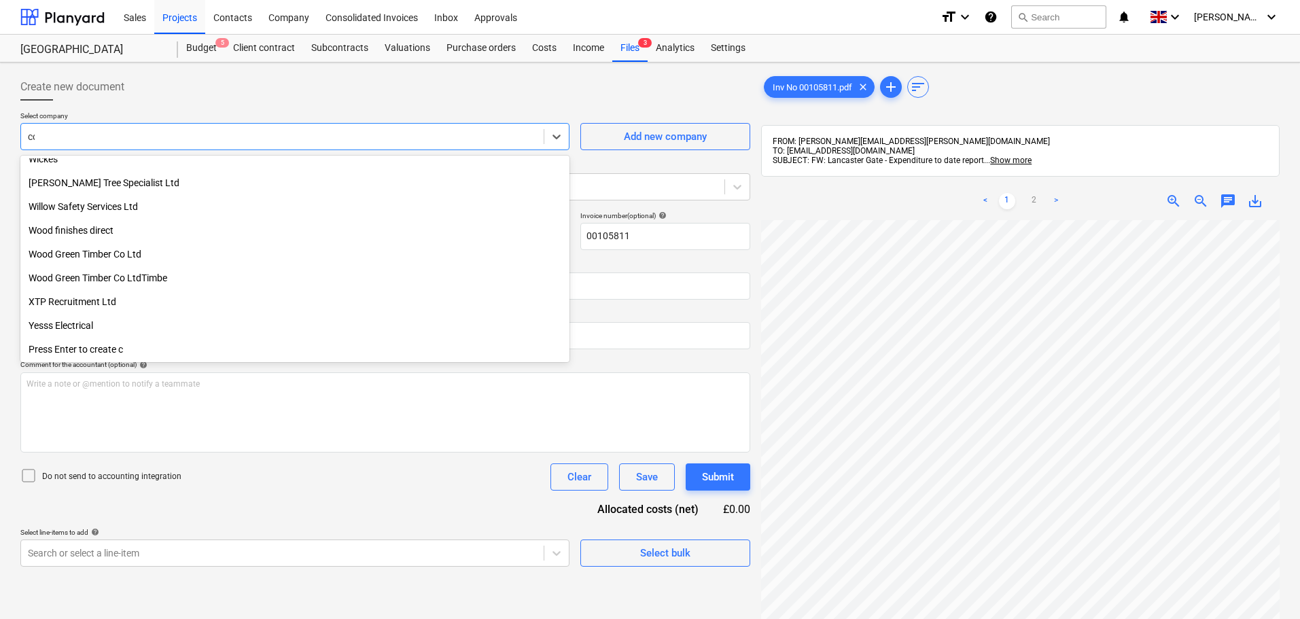
scroll to position [700, 0]
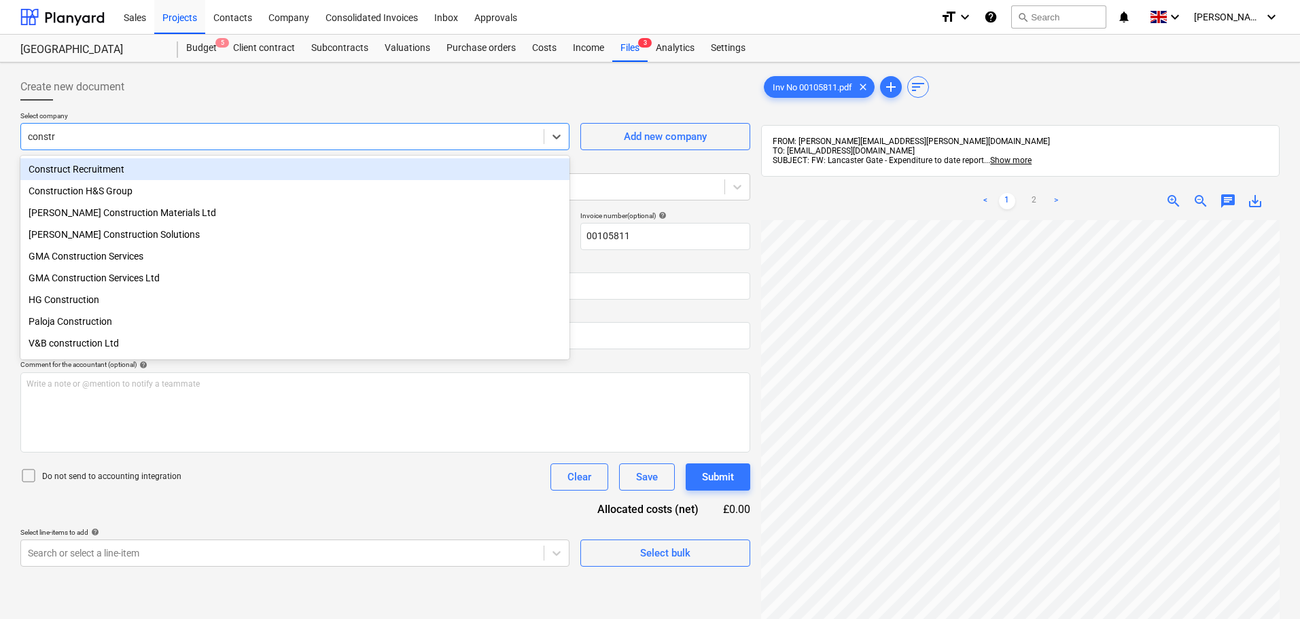
type input "constru"
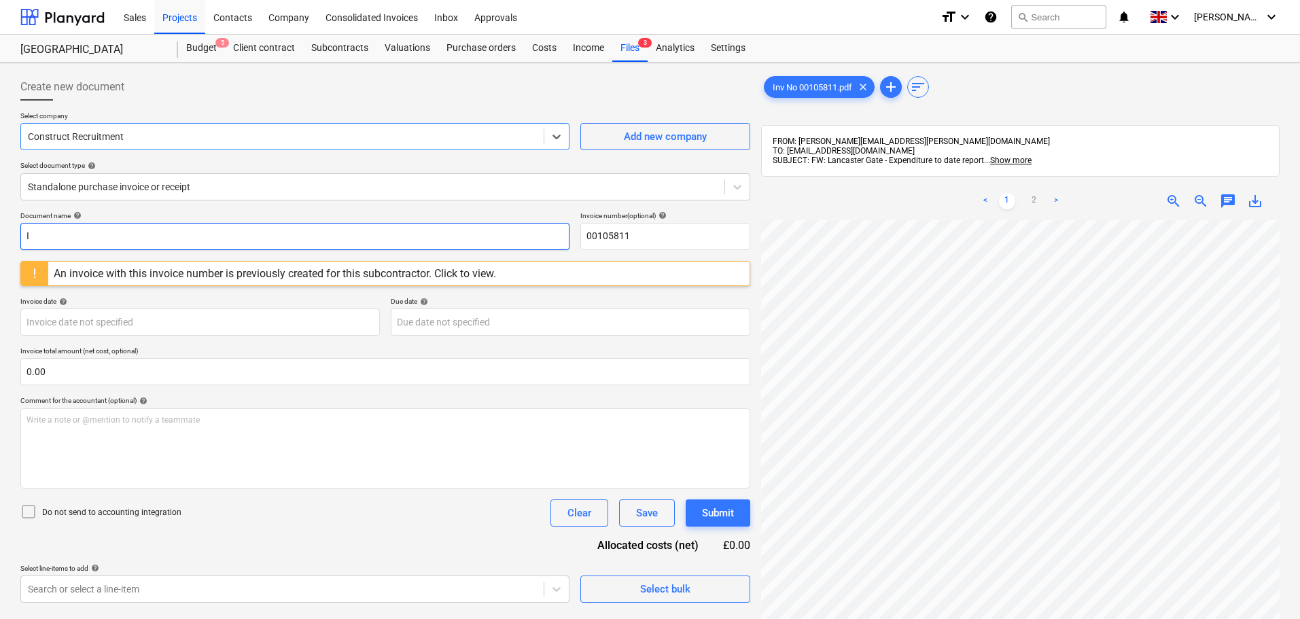
click at [97, 239] on input "I" at bounding box center [294, 236] width 549 height 27
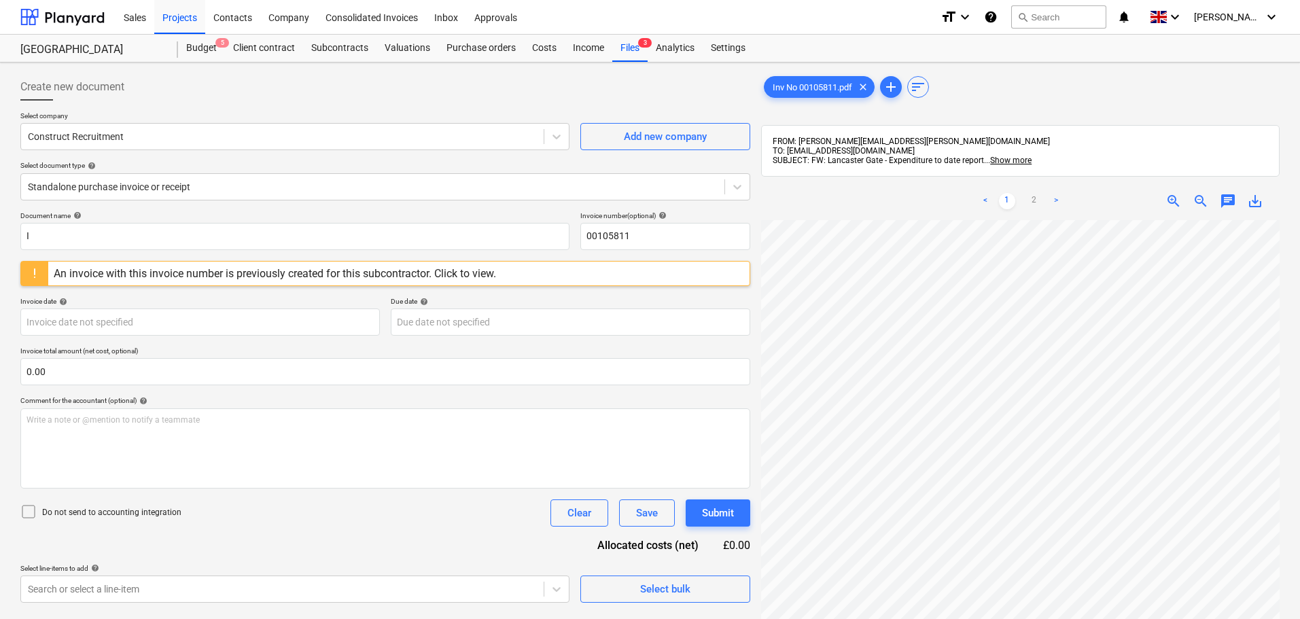
scroll to position [0, 204]
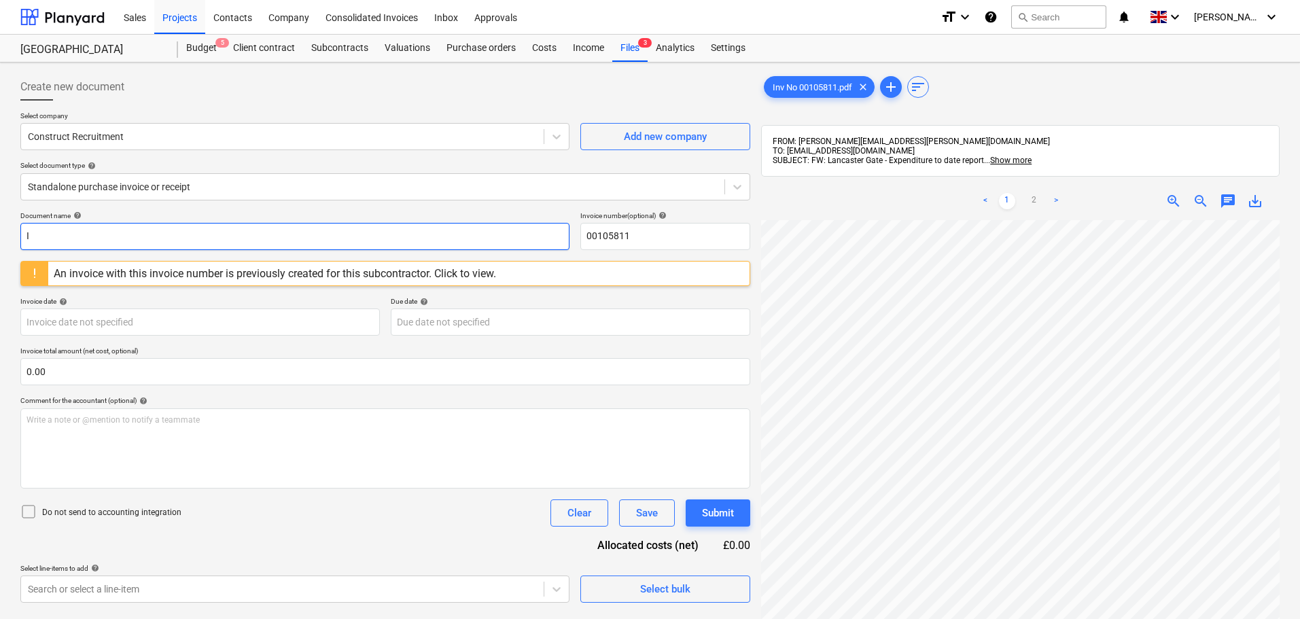
click at [75, 242] on input "I" at bounding box center [294, 236] width 549 height 27
drag, startPoint x: 72, startPoint y: 239, endPoint x: -99, endPoint y: 226, distance: 171.1
click at [0, 226] on html "Sales Projects Contacts Company Consolidated Invoices Inbox Approvals format_si…" at bounding box center [650, 309] width 1300 height 619
type input "00105811"
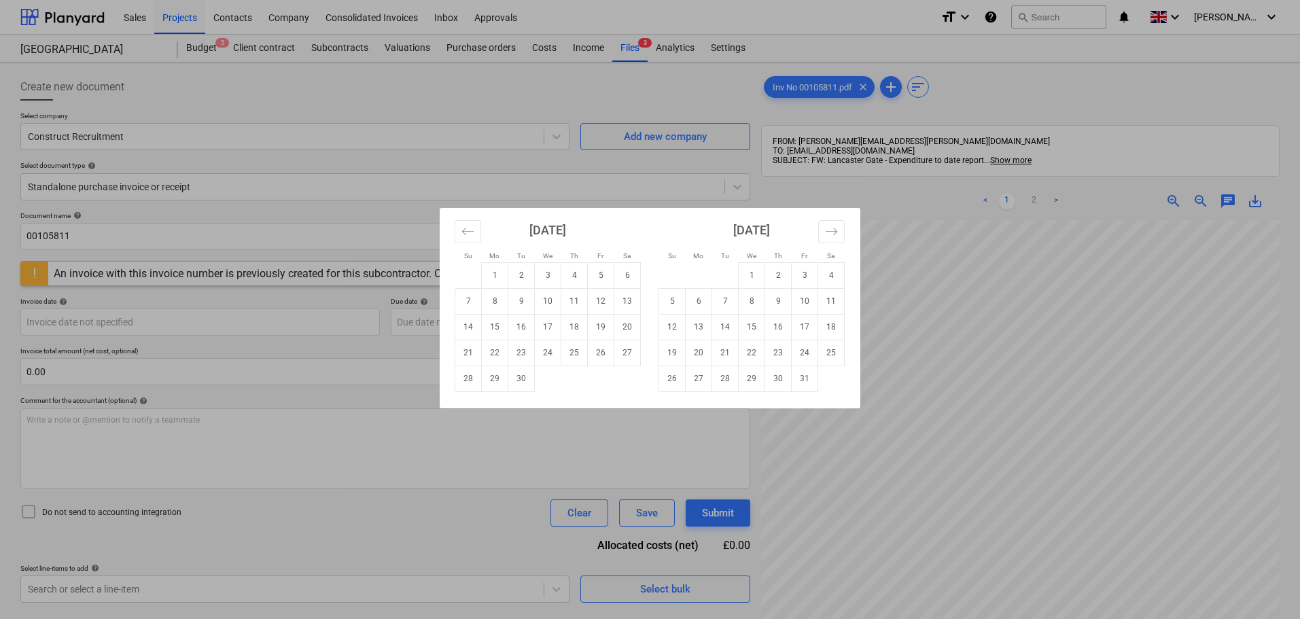
click at [313, 299] on div "Su Mo Tu We Th Fr Sa Su Mo Tu We Th Fr Sa [DATE] 1 2 3 4 5 6 7 8 9 10 11 12 13 …" at bounding box center [650, 309] width 1300 height 619
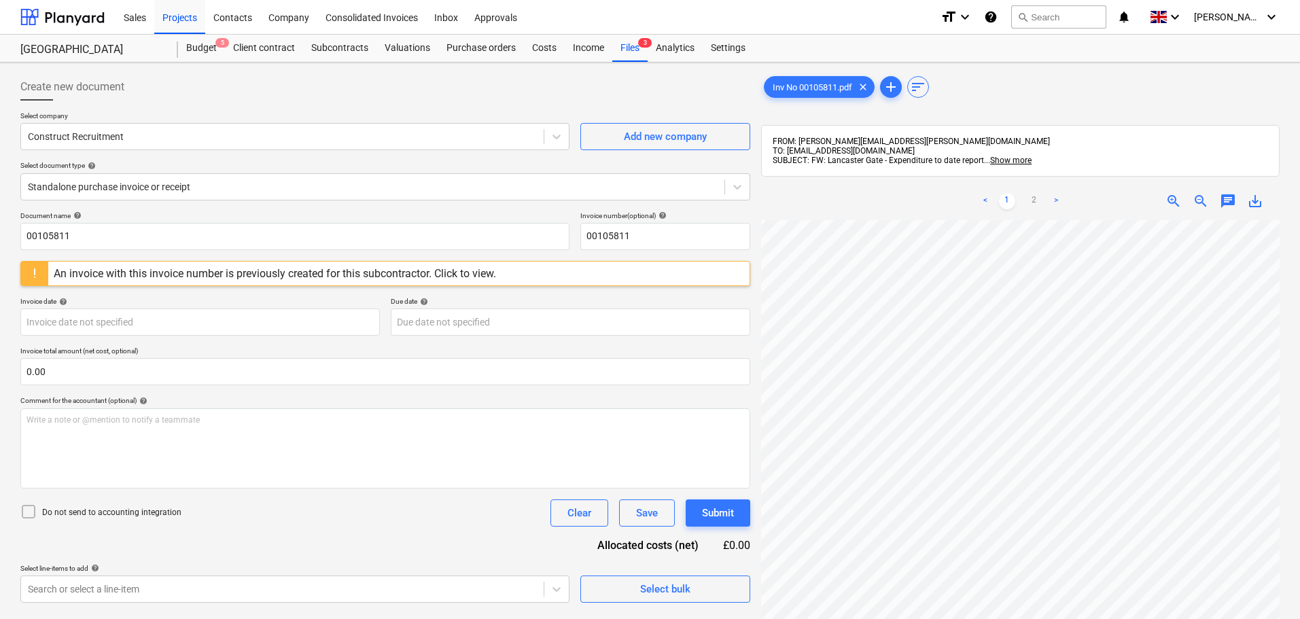
click at [235, 272] on div "An invoice with this invoice number is previously created for this subcontracto…" at bounding box center [275, 273] width 443 height 13
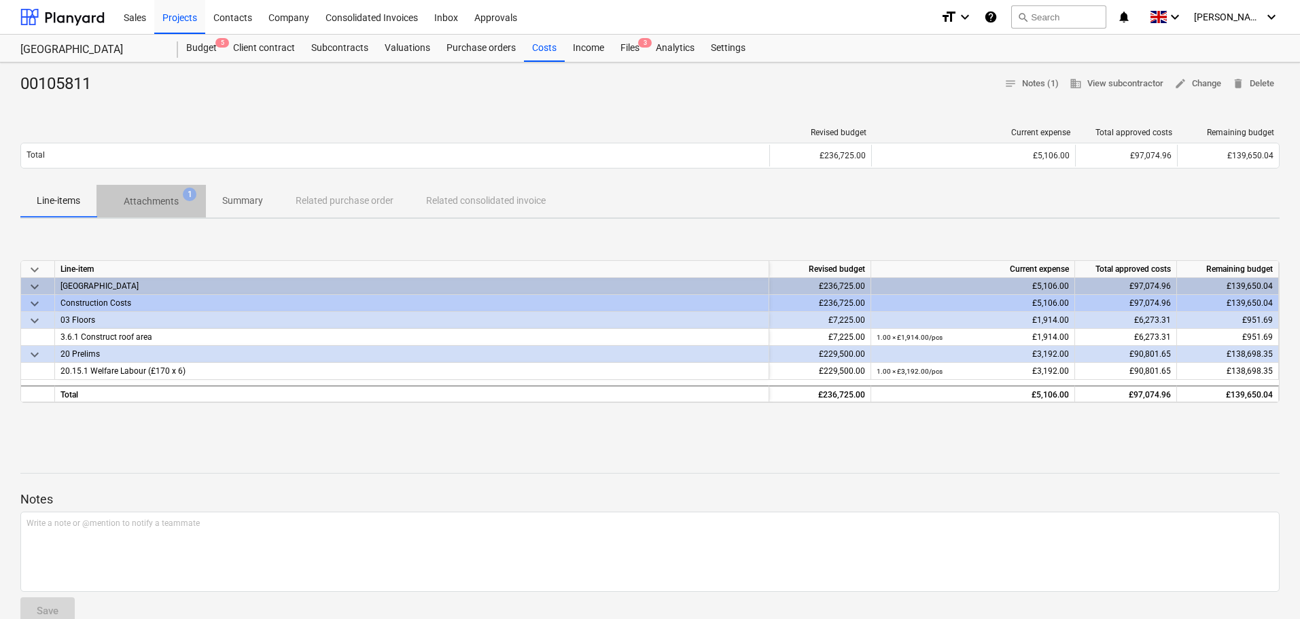
click at [171, 204] on p "Attachments" at bounding box center [151, 201] width 55 height 14
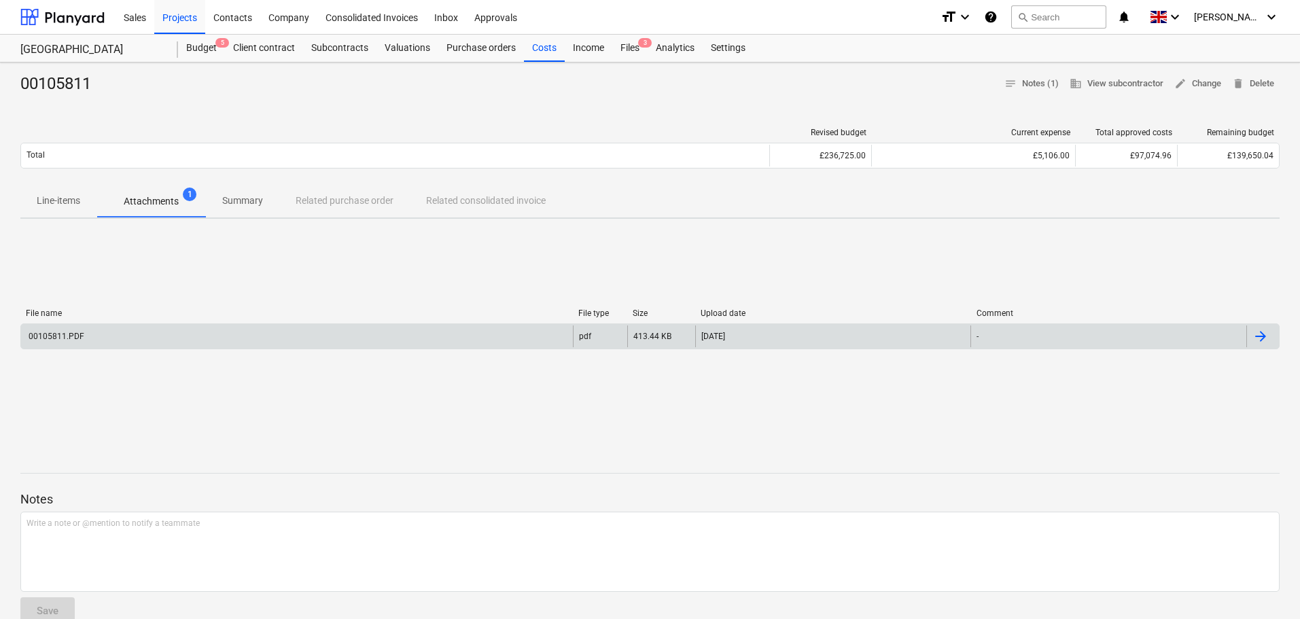
click at [103, 339] on div "00105811.PDF" at bounding box center [297, 337] width 552 height 22
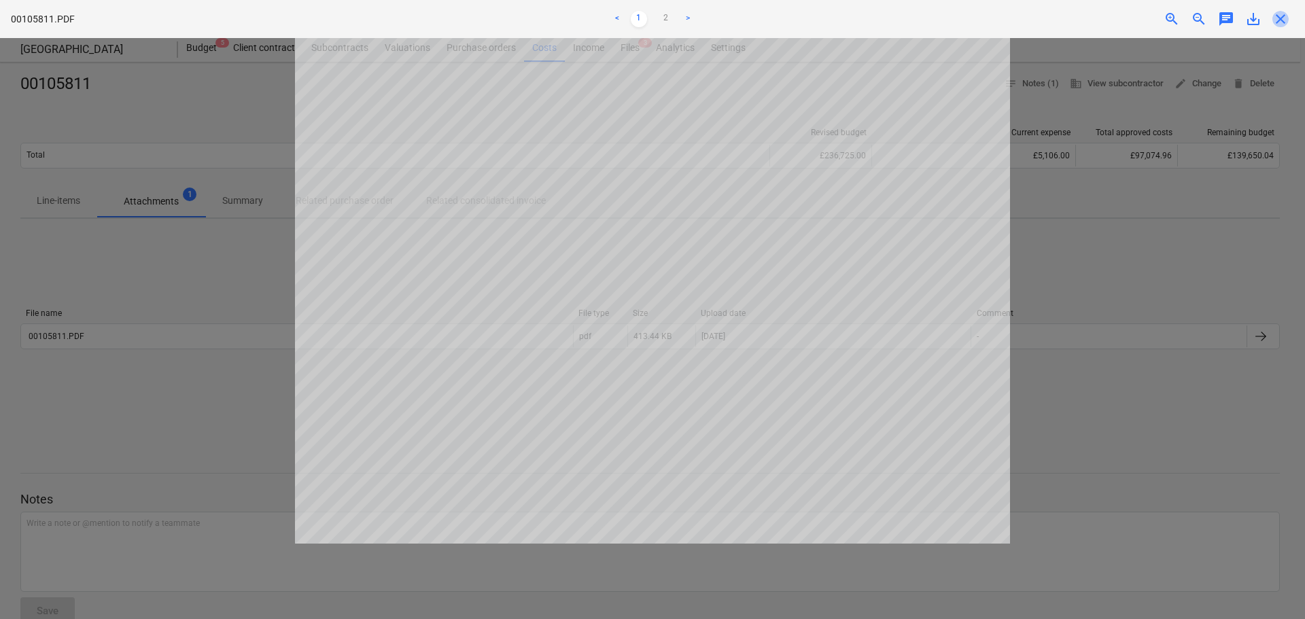
click at [1281, 20] on span "close" at bounding box center [1281, 19] width 16 height 16
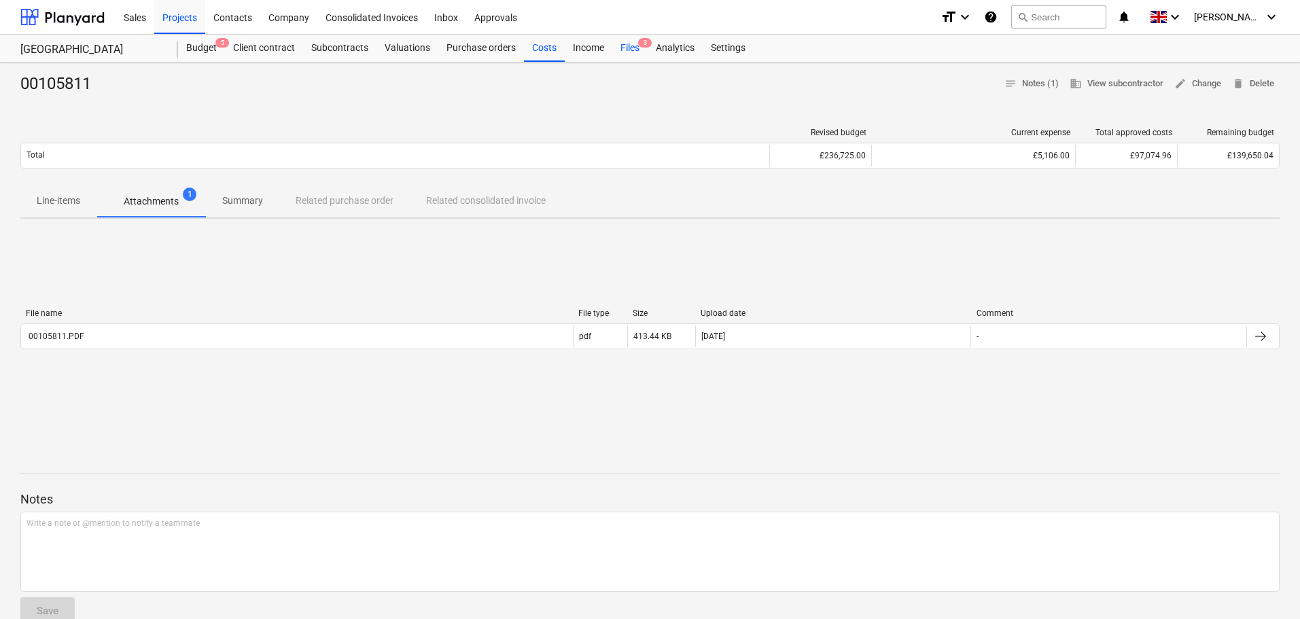
click at [629, 41] on div "Files 3" at bounding box center [629, 48] width 35 height 27
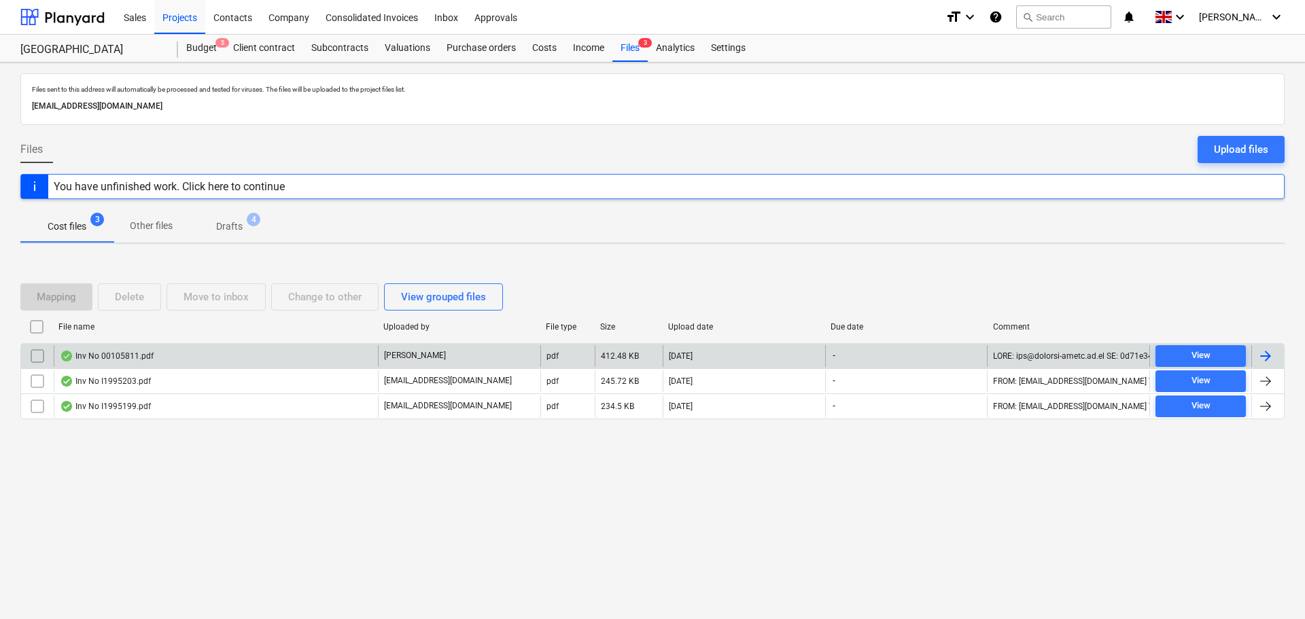
click at [37, 356] on input "checkbox" at bounding box center [38, 356] width 22 height 22
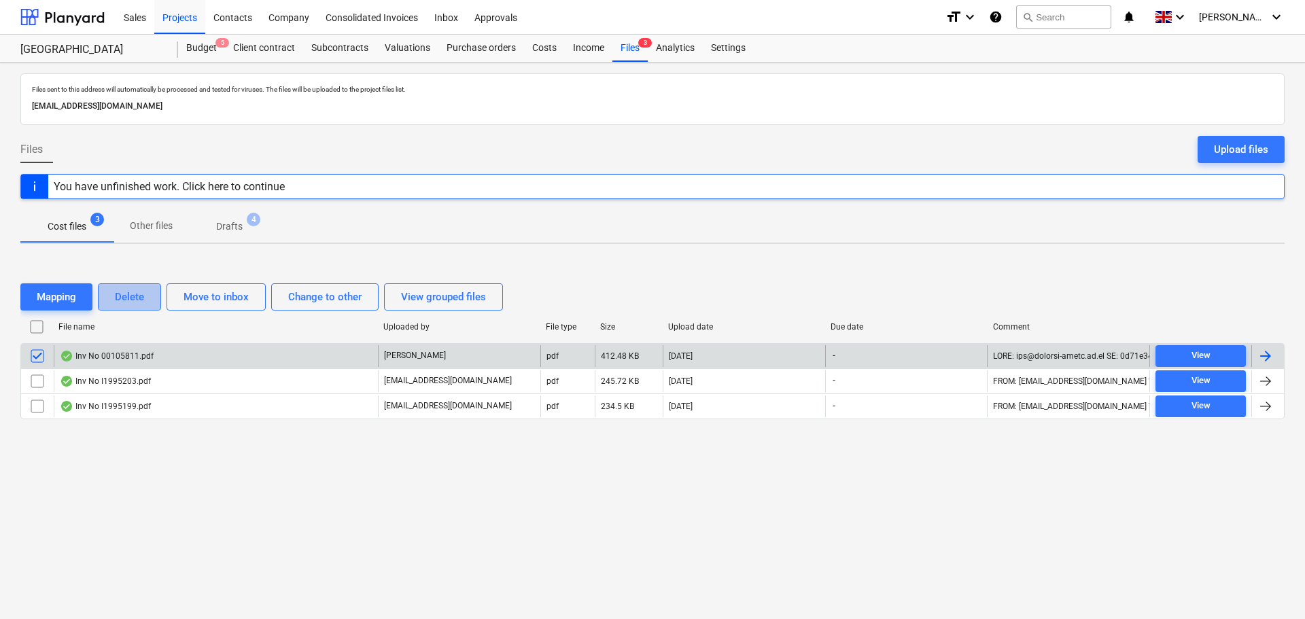
click at [137, 305] on div "Delete" at bounding box center [129, 297] width 29 height 18
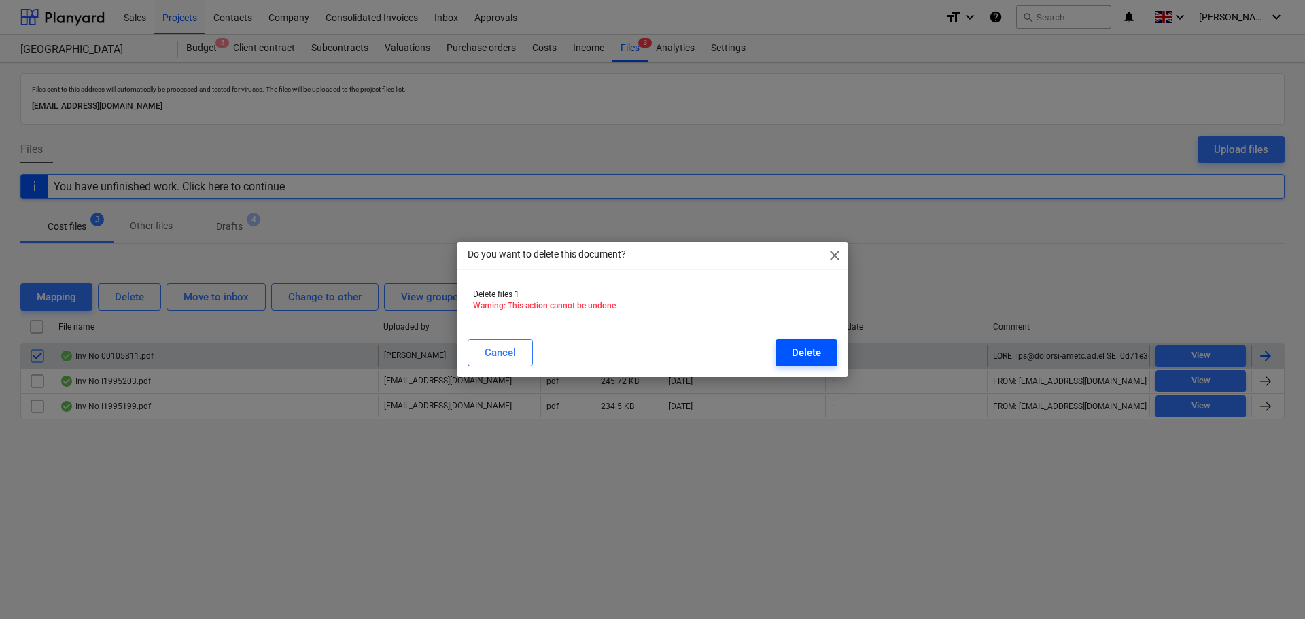
click at [791, 352] on button "Delete" at bounding box center [807, 352] width 62 height 27
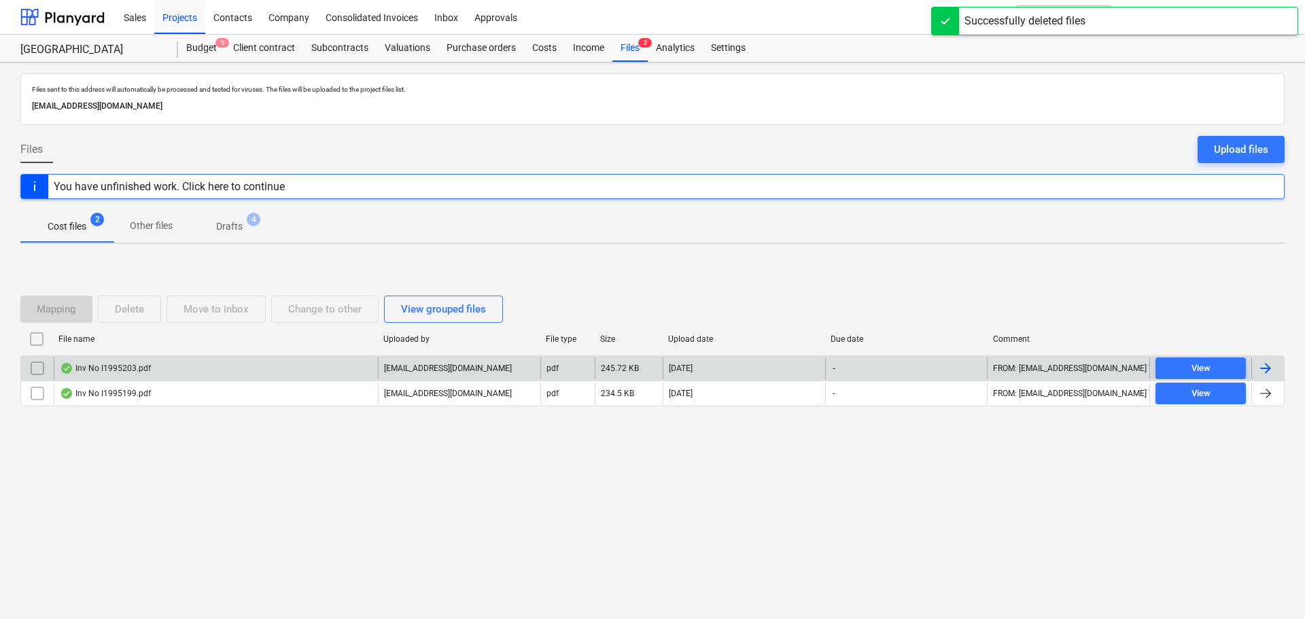
click at [116, 366] on div "Inv No I1995203.pdf" at bounding box center [105, 368] width 91 height 11
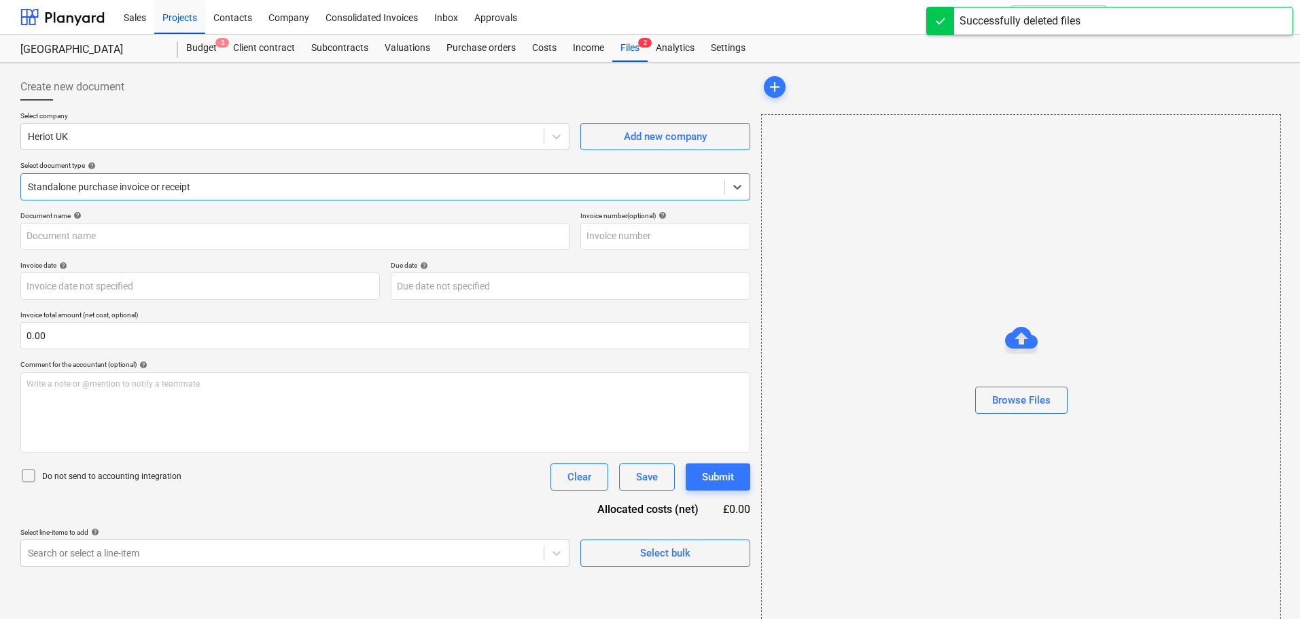
type input "03009465"
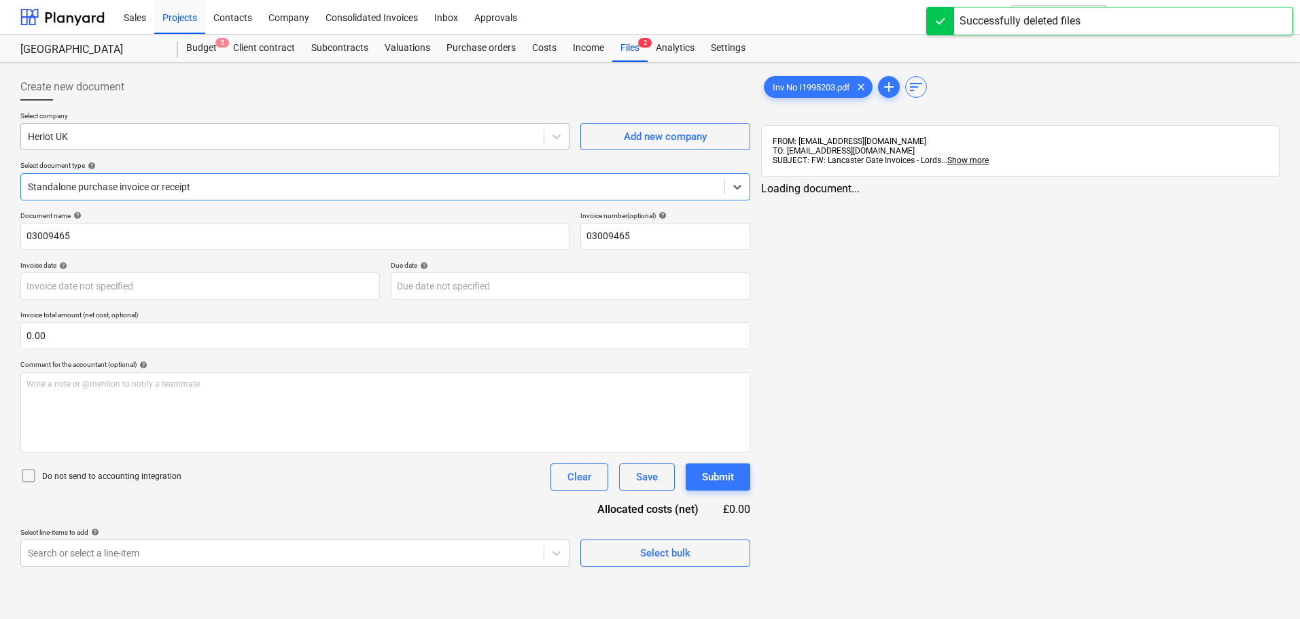
click at [90, 139] on div at bounding box center [282, 137] width 509 height 14
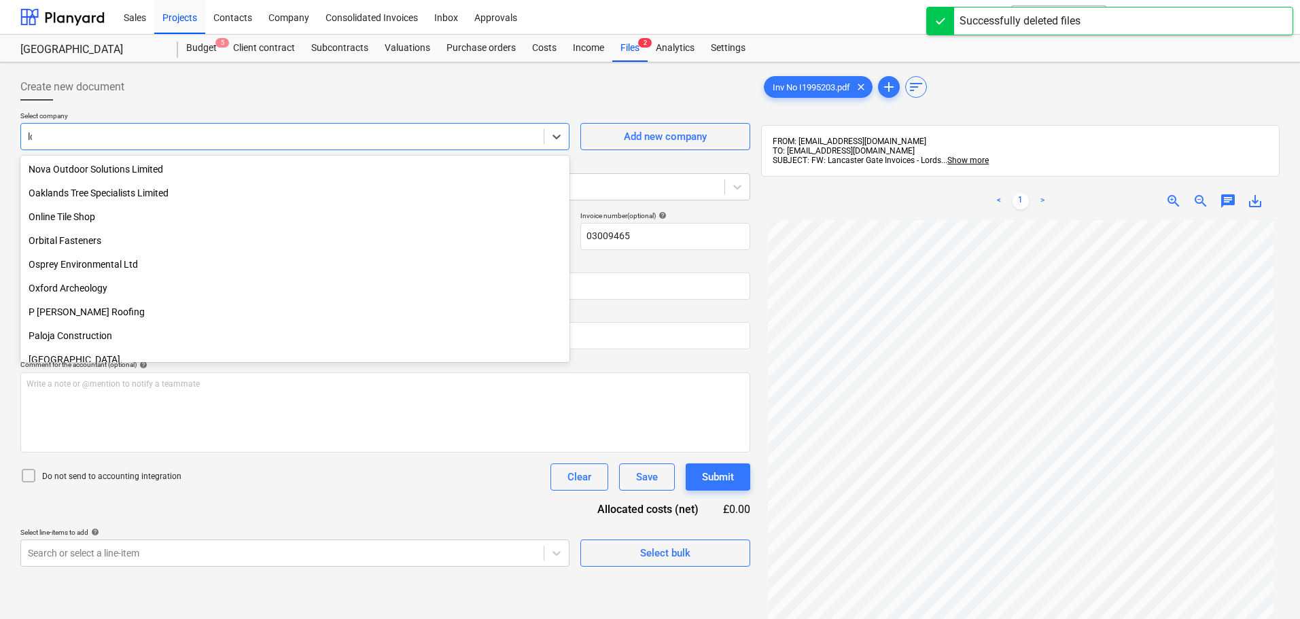
scroll to position [581, 0]
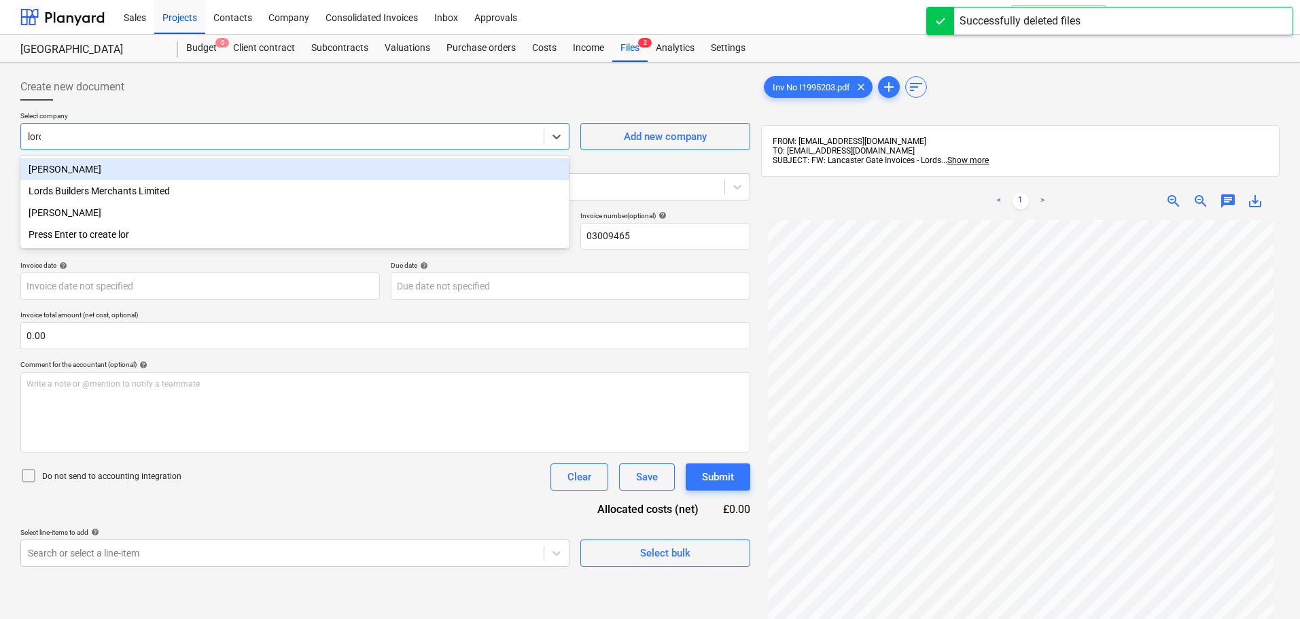
type input "lords"
click at [106, 168] on div "Lords Builders Merchants Limited" at bounding box center [294, 169] width 549 height 22
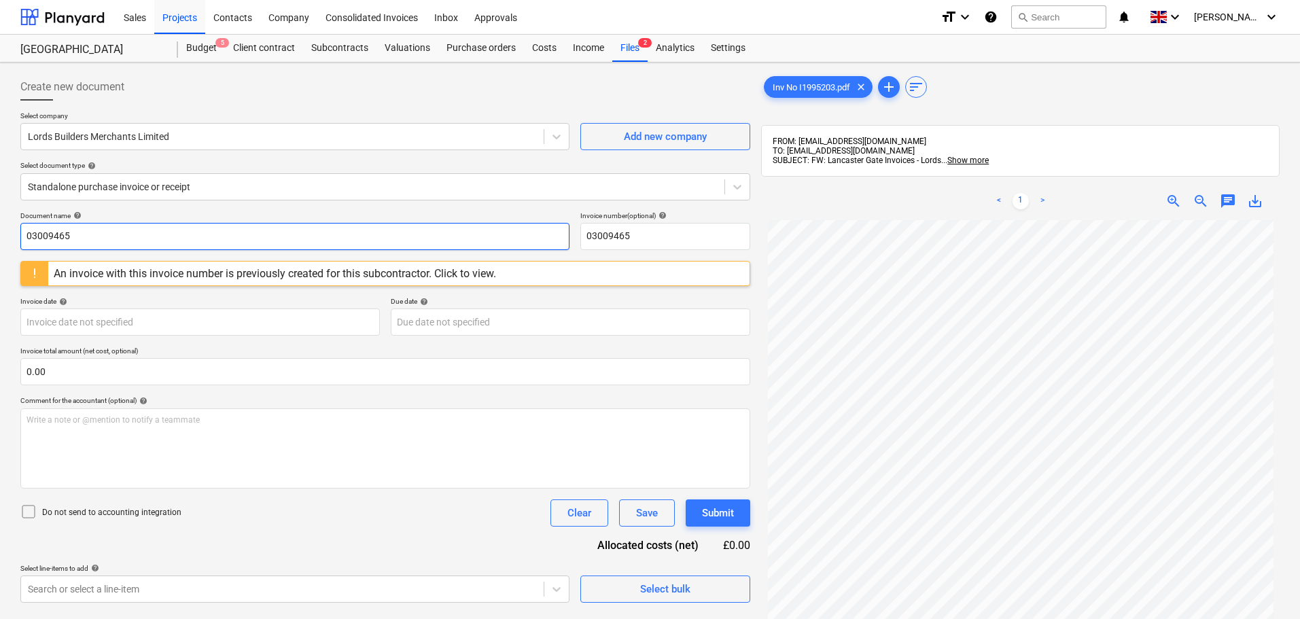
drag, startPoint x: 81, startPoint y: 234, endPoint x: -17, endPoint y: 232, distance: 97.9
click at [0, 232] on html "Sales Projects Contacts Company Consolidated Invoices Inbox Approvals format_si…" at bounding box center [650, 309] width 1300 height 619
type input "I1995203"
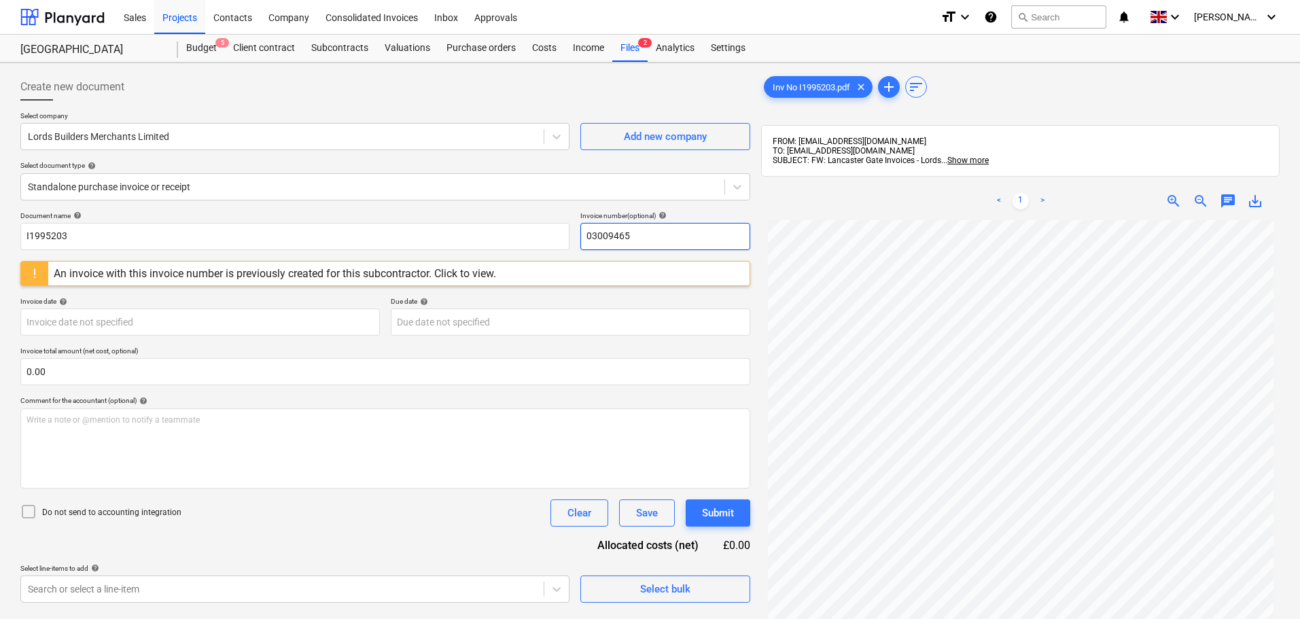
paste input "I1995203"
type input "I1995203"
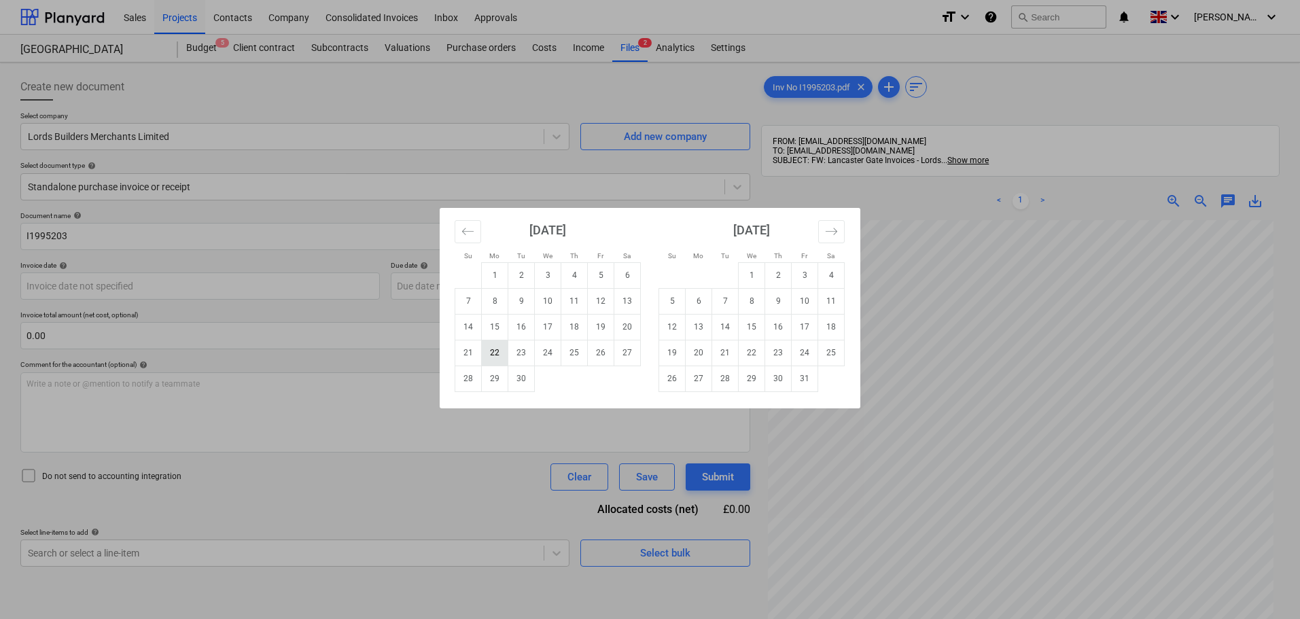
click at [492, 350] on td "22" at bounding box center [495, 353] width 27 height 26
type input "[DATE]"
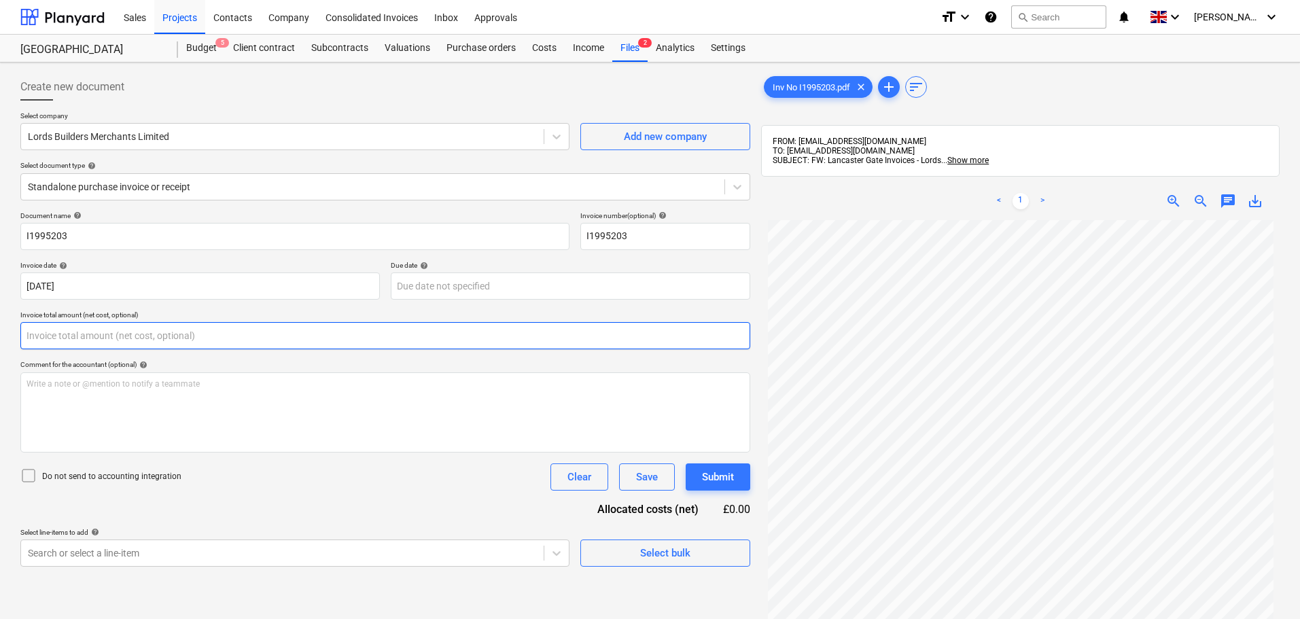
click at [124, 332] on input "text" at bounding box center [385, 335] width 730 height 27
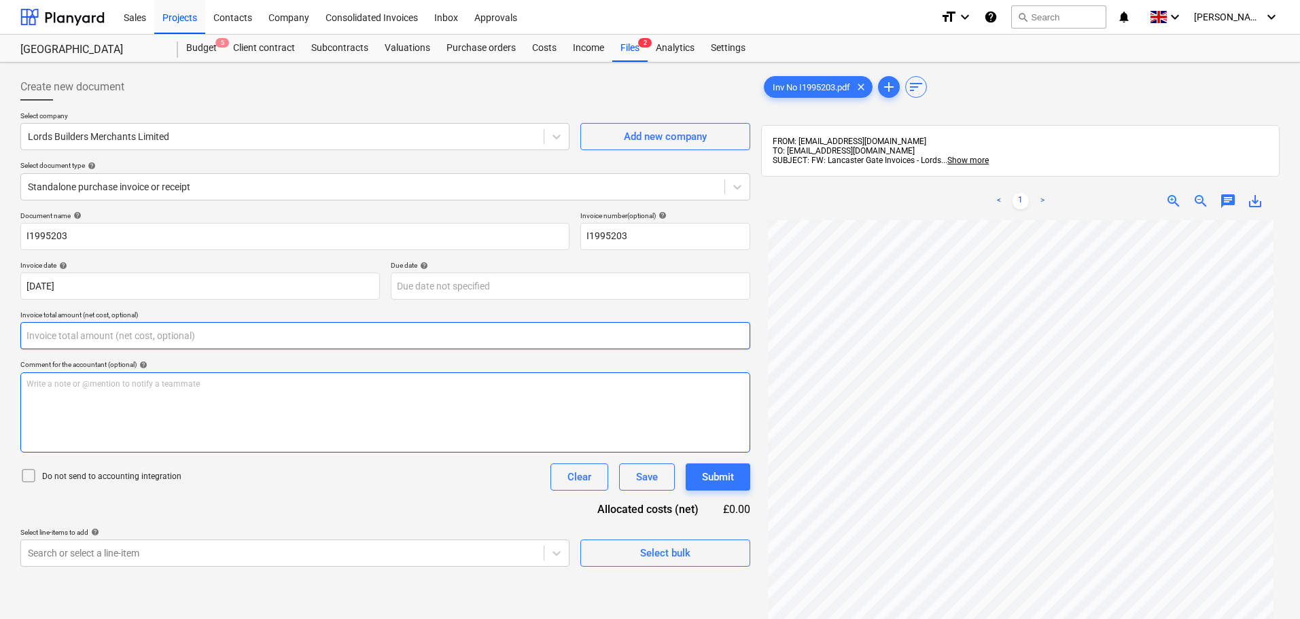
scroll to position [193, 0]
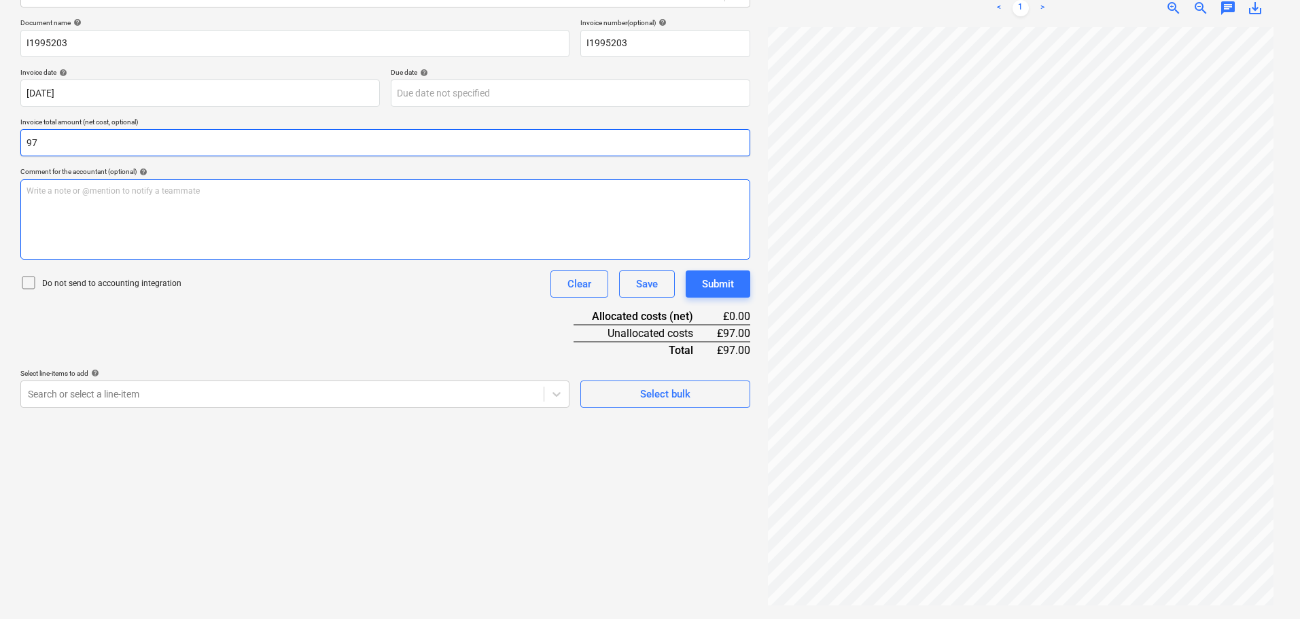
type input "9"
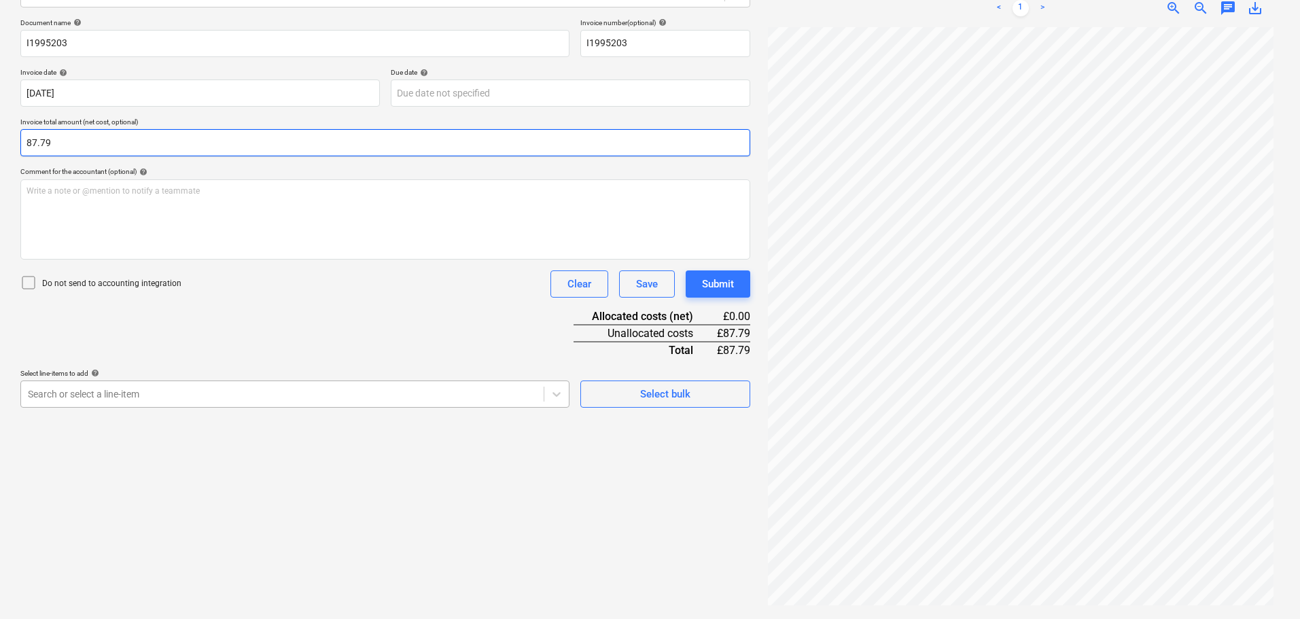
type input "87.79"
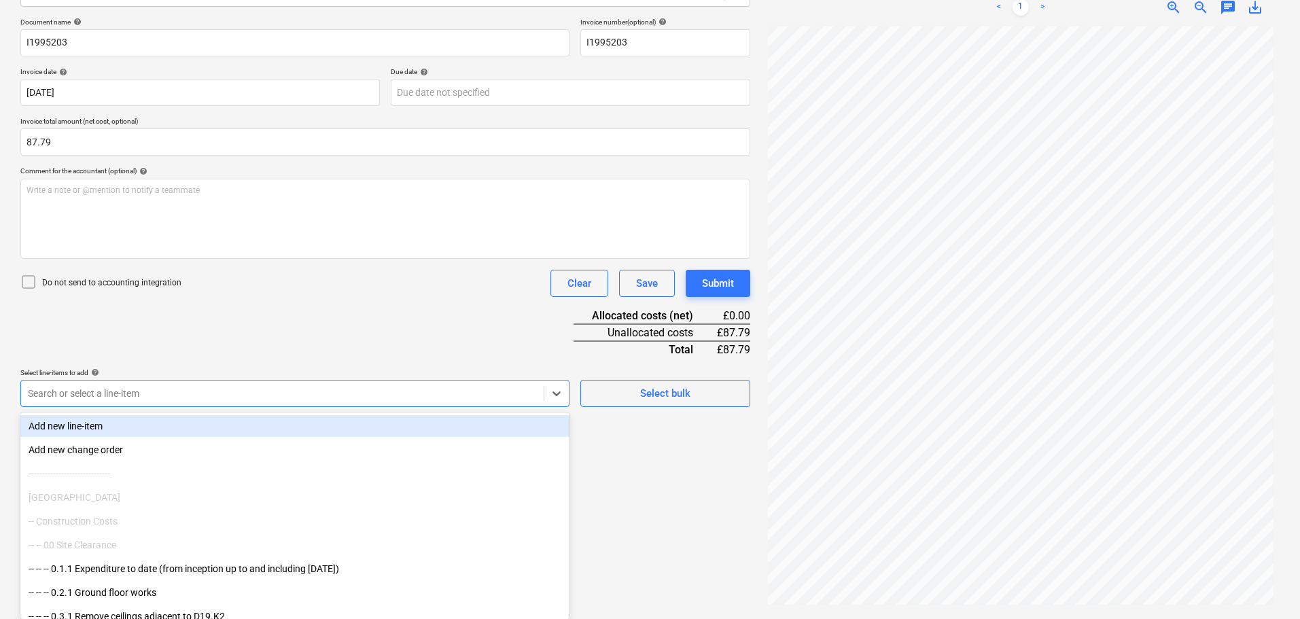
click at [333, 399] on div at bounding box center [282, 394] width 509 height 14
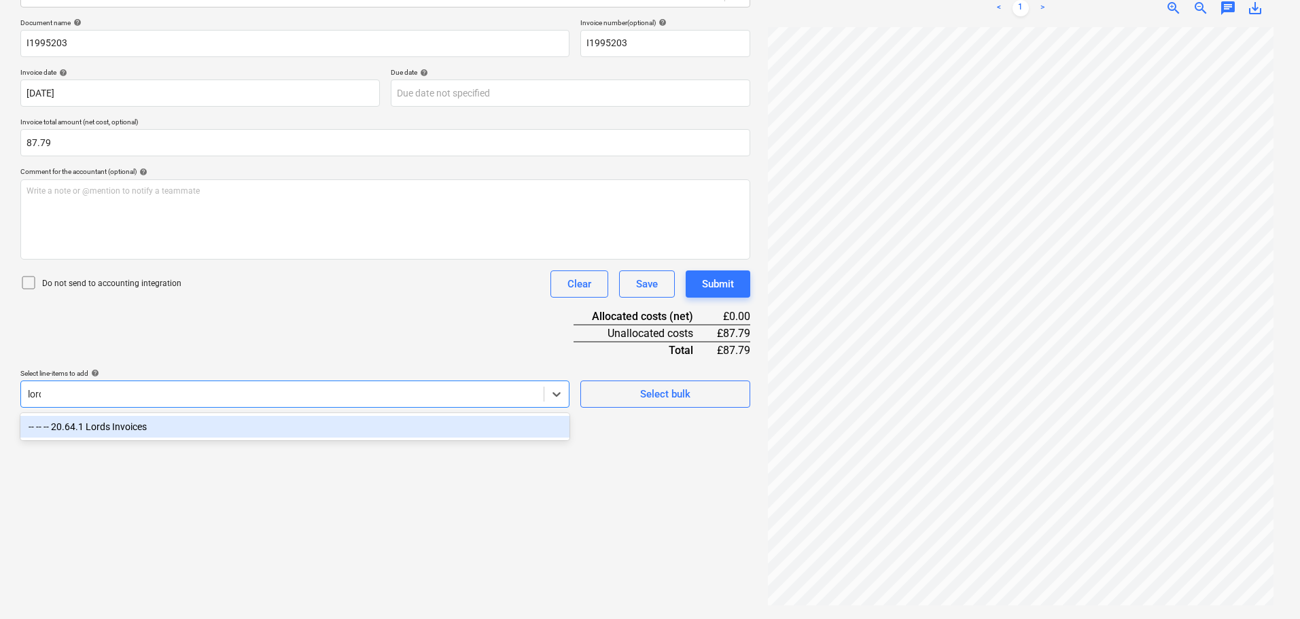
type input "lords"
click at [335, 424] on div "-- -- -- 20.64.1 Lords Invoices" at bounding box center [294, 427] width 549 height 22
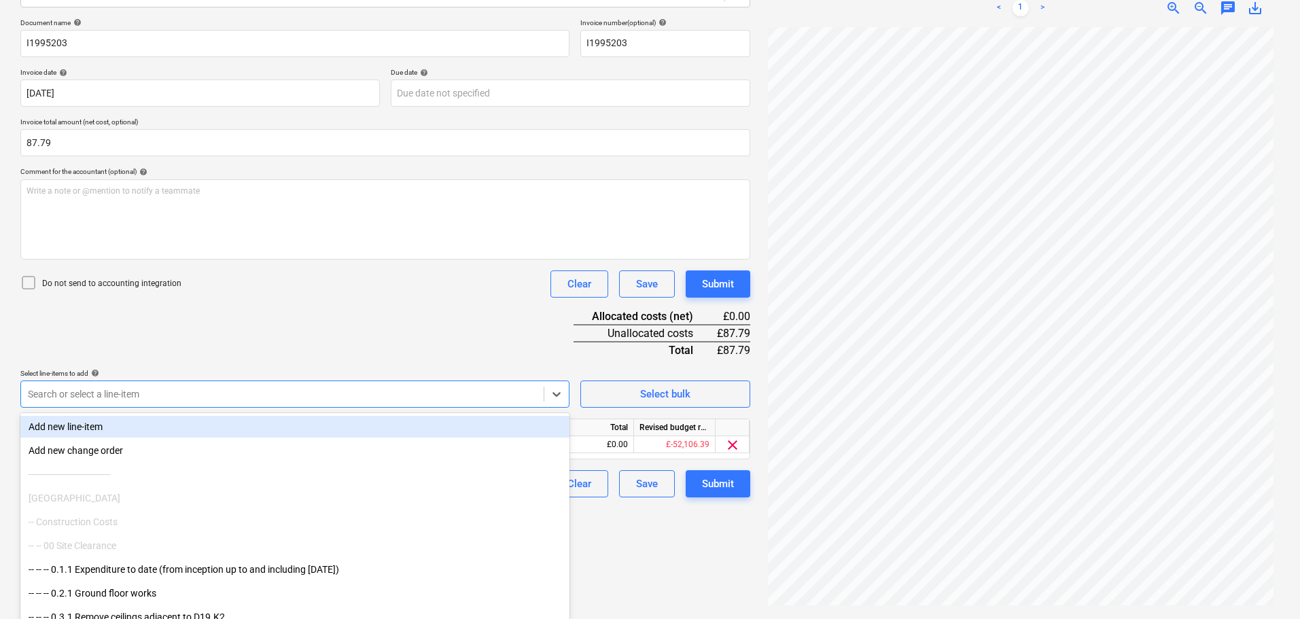
click at [447, 346] on div "Document name help I1995203 Invoice number (optional) help I1995203 Invoice dat…" at bounding box center [385, 257] width 730 height 479
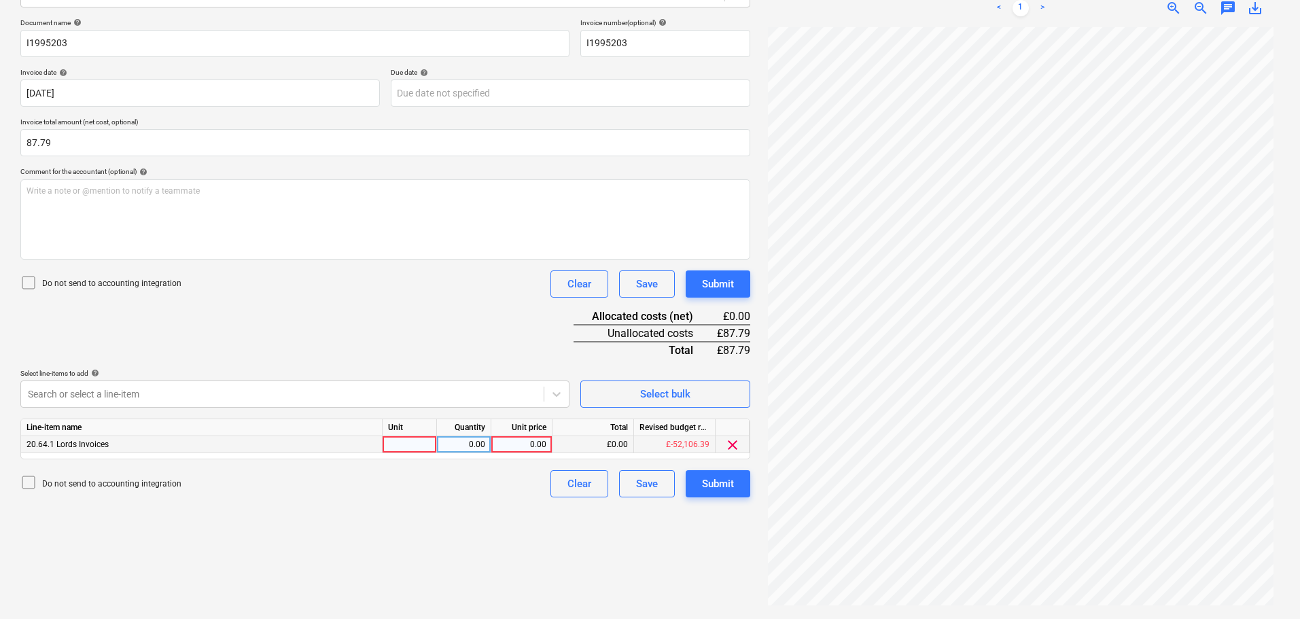
click at [528, 444] on div "0.00" at bounding box center [522, 444] width 50 height 17
type input "87.79"
click at [715, 276] on div "Submit" at bounding box center [718, 284] width 32 height 18
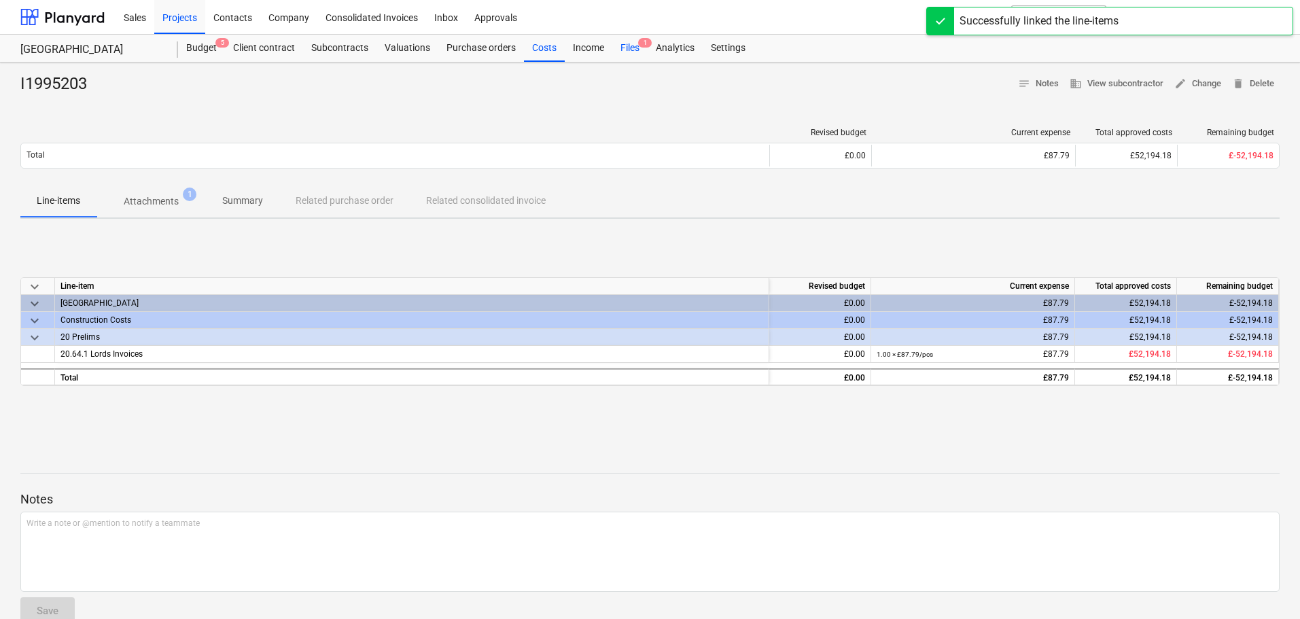
click at [633, 40] on div "Files 1" at bounding box center [629, 48] width 35 height 27
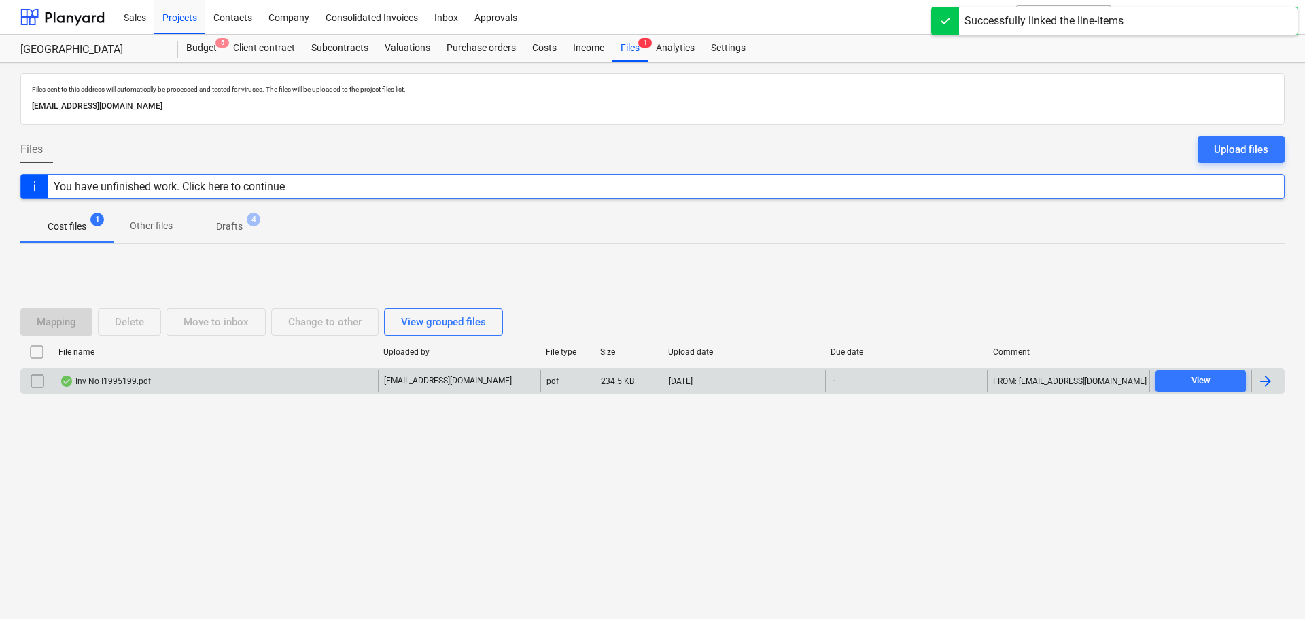
click at [92, 383] on div "Inv No I1995199.pdf" at bounding box center [105, 381] width 91 height 11
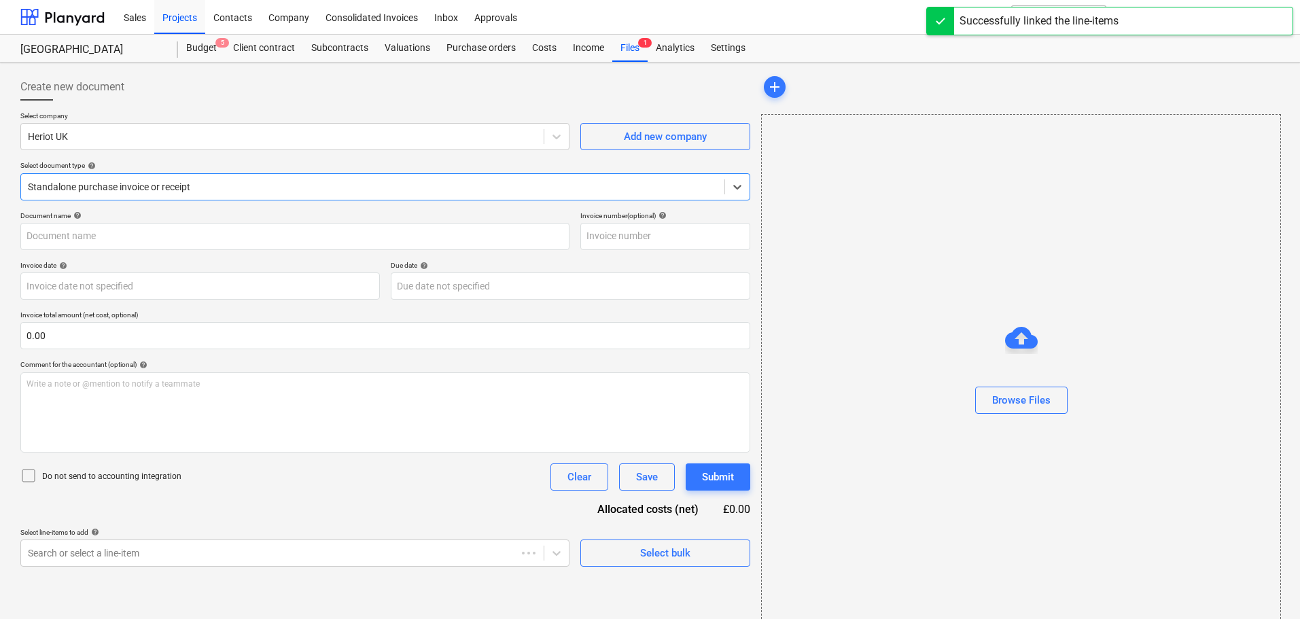
type input "03009465"
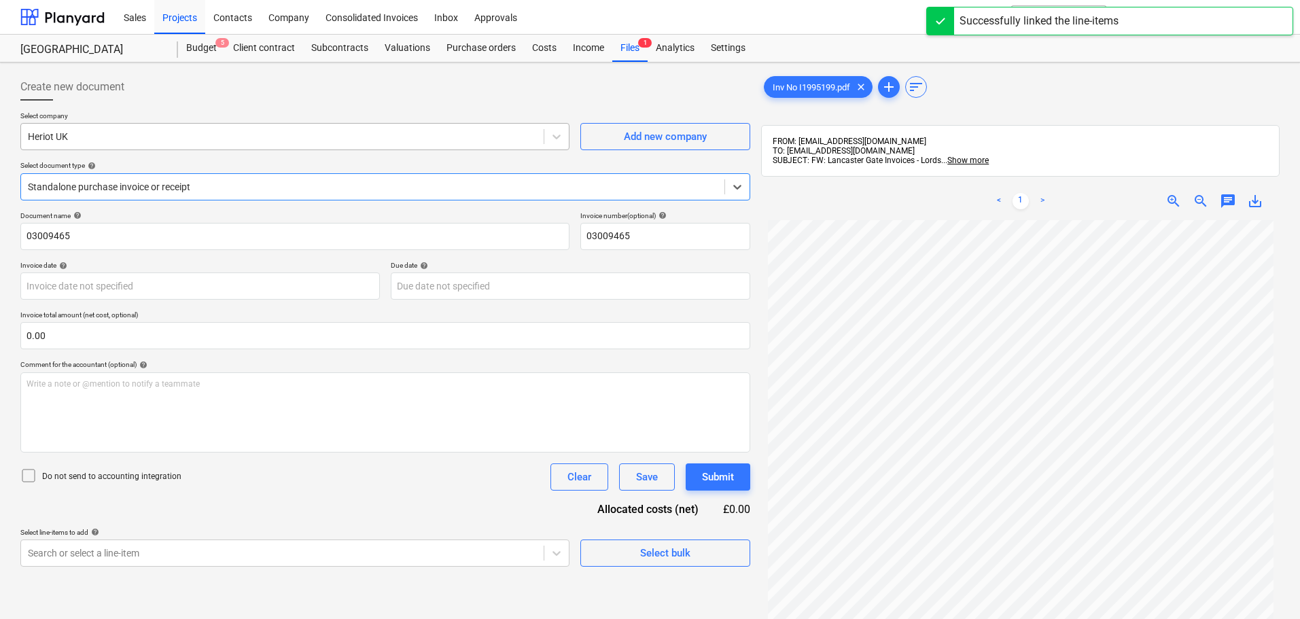
click at [66, 130] on div at bounding box center [282, 137] width 509 height 14
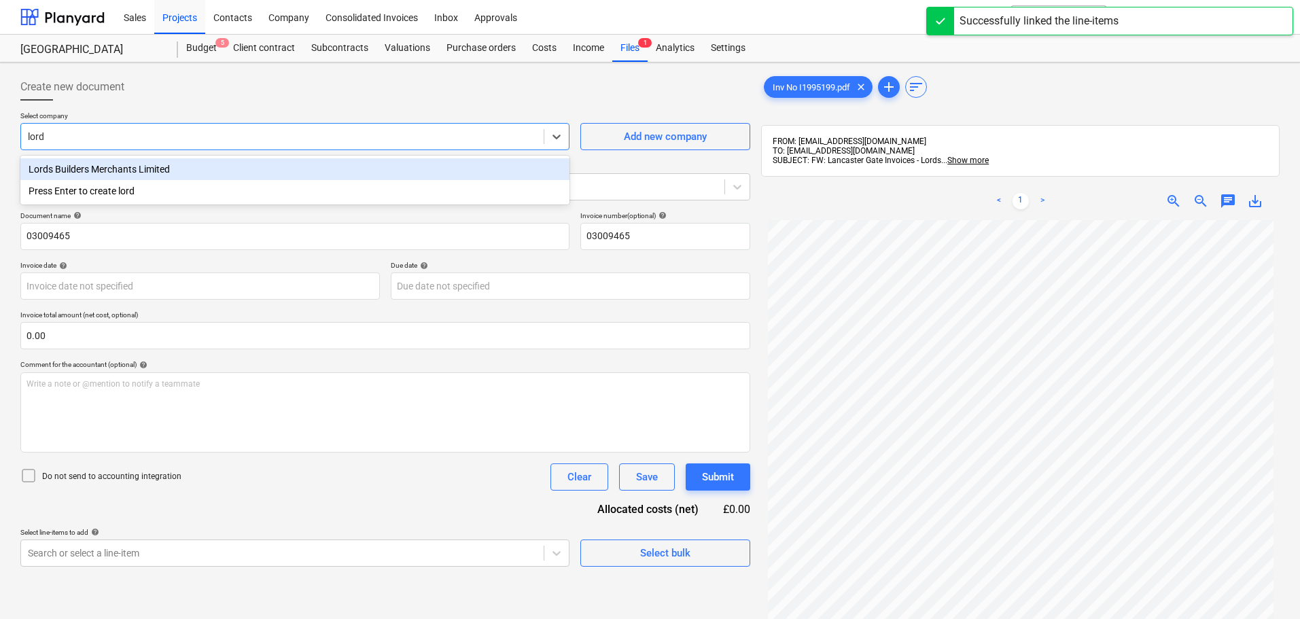
type input "lords"
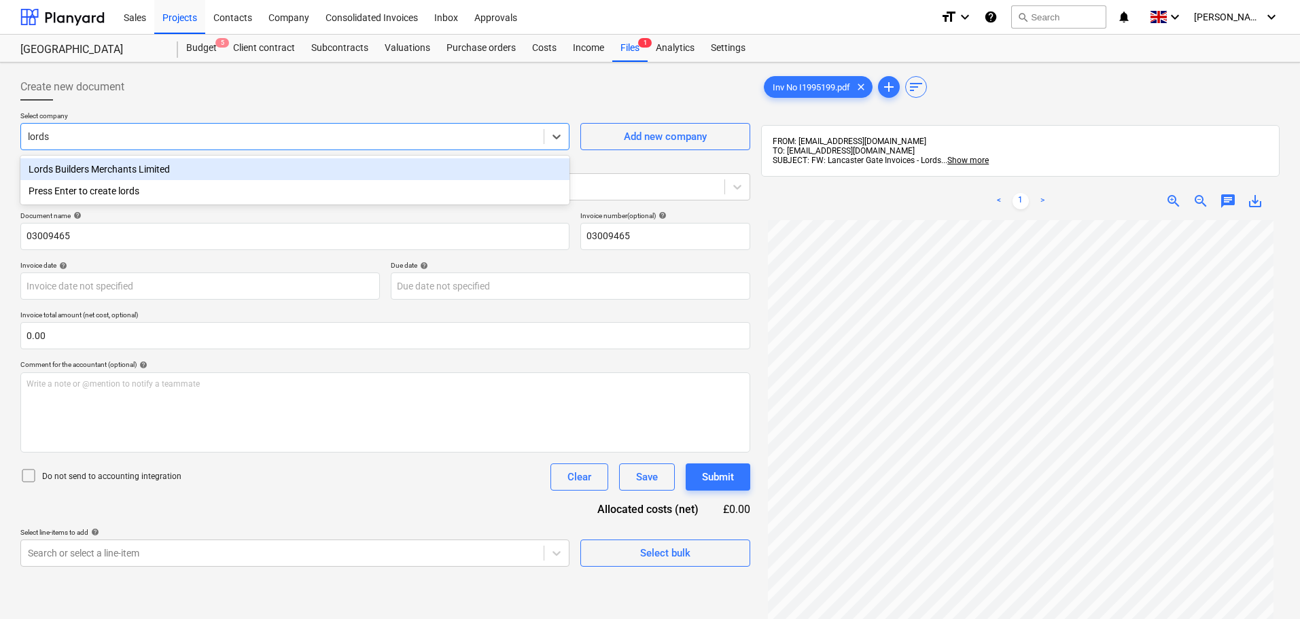
click at [99, 174] on div "Lords Builders Merchants Limited" at bounding box center [294, 169] width 549 height 22
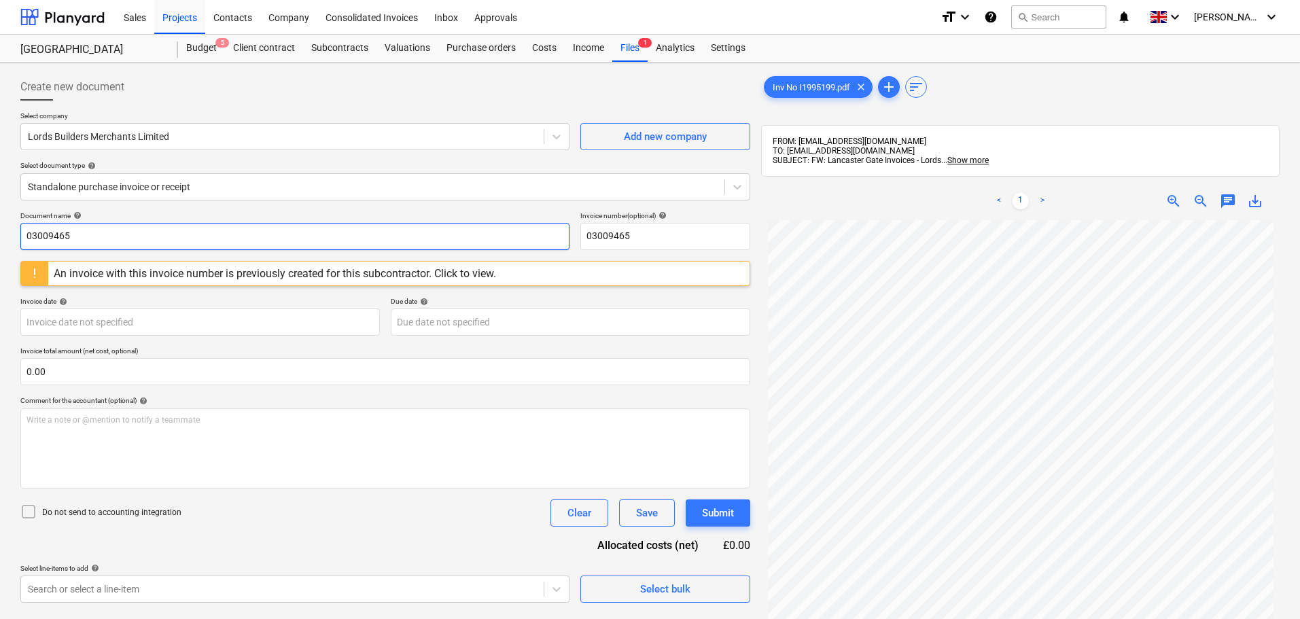
drag, startPoint x: 88, startPoint y: 232, endPoint x: -112, endPoint y: 228, distance: 199.9
click at [0, 228] on html "Sales Projects Contacts Company Consolidated Invoices Inbox Approvals format_si…" at bounding box center [650, 309] width 1300 height 619
type input "I1995199"
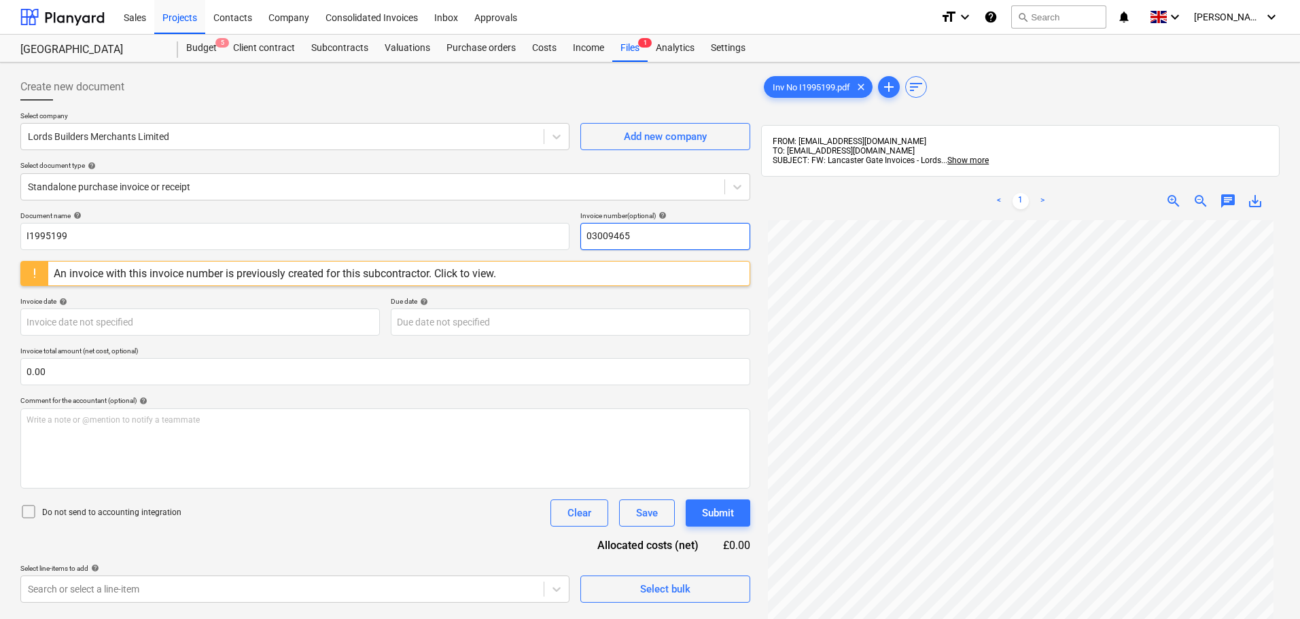
paste input "I1995199"
type input "I1995199"
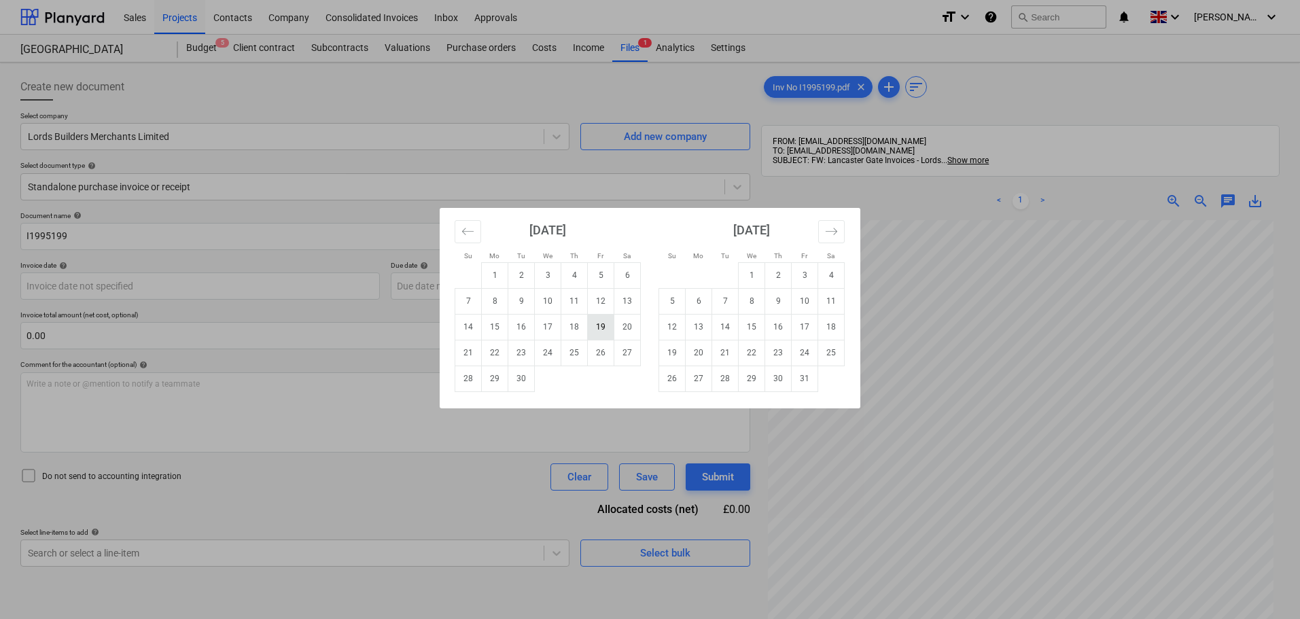
click at [601, 330] on td "19" at bounding box center [601, 327] width 27 height 26
type input "[DATE]"
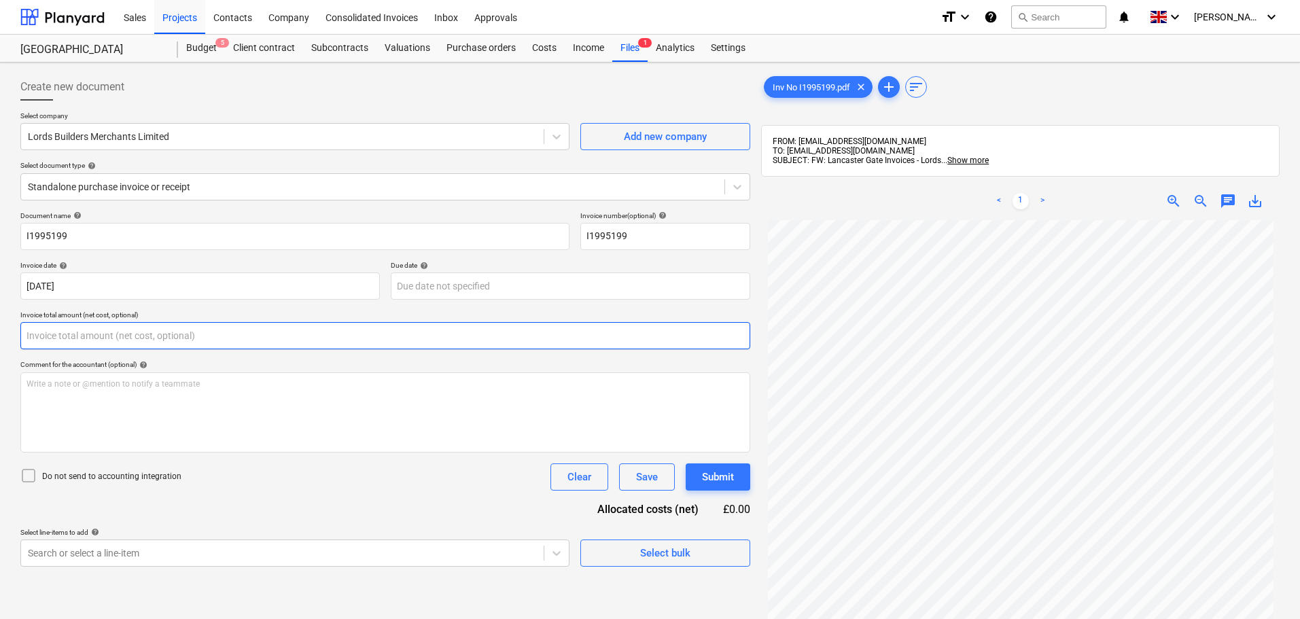
click at [145, 337] on input "text" at bounding box center [385, 335] width 730 height 27
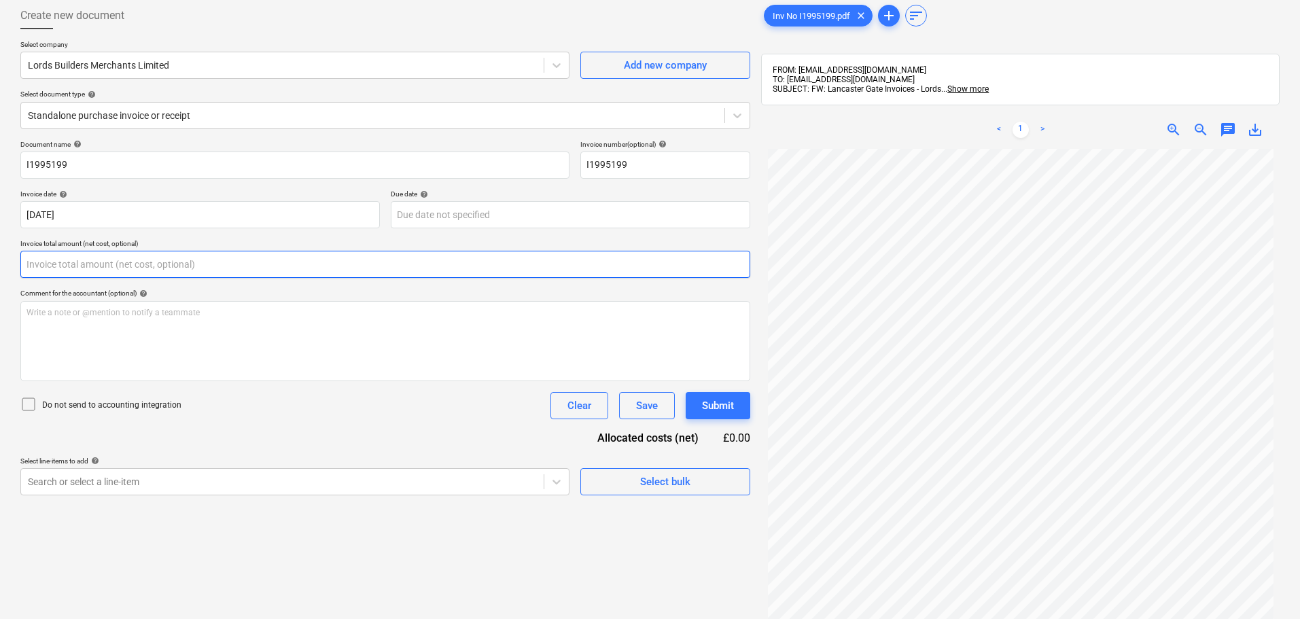
scroll to position [193, 0]
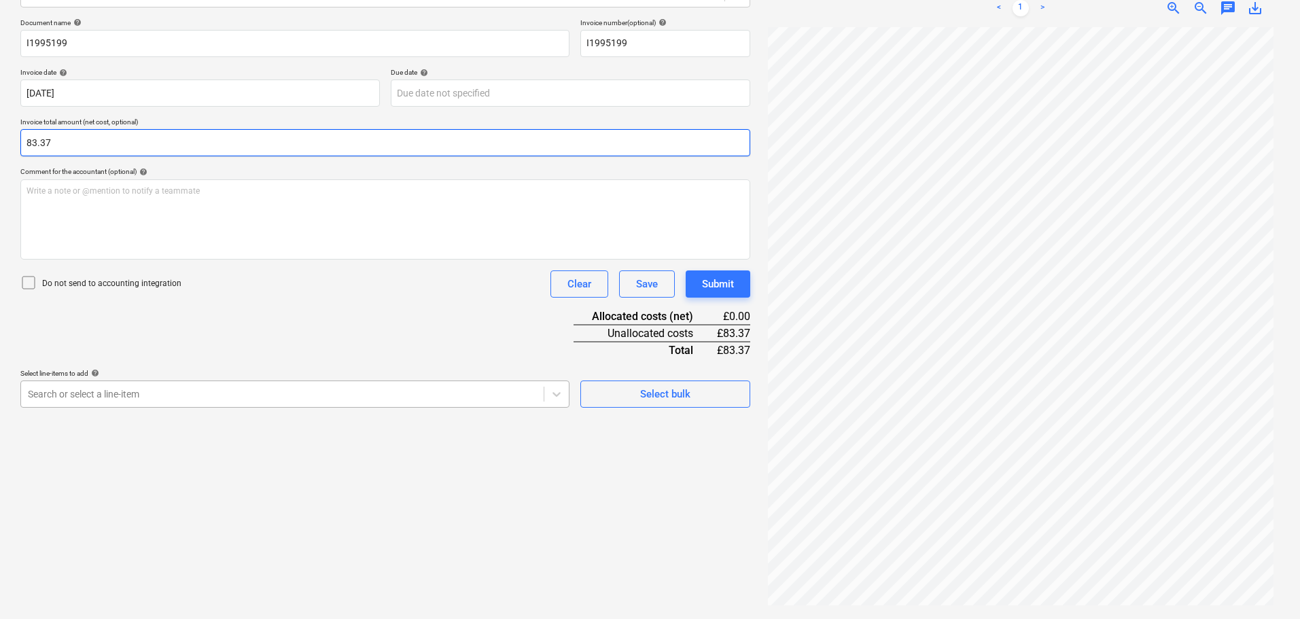
type input "83.37"
click at [221, 392] on div at bounding box center [282, 394] width 509 height 14
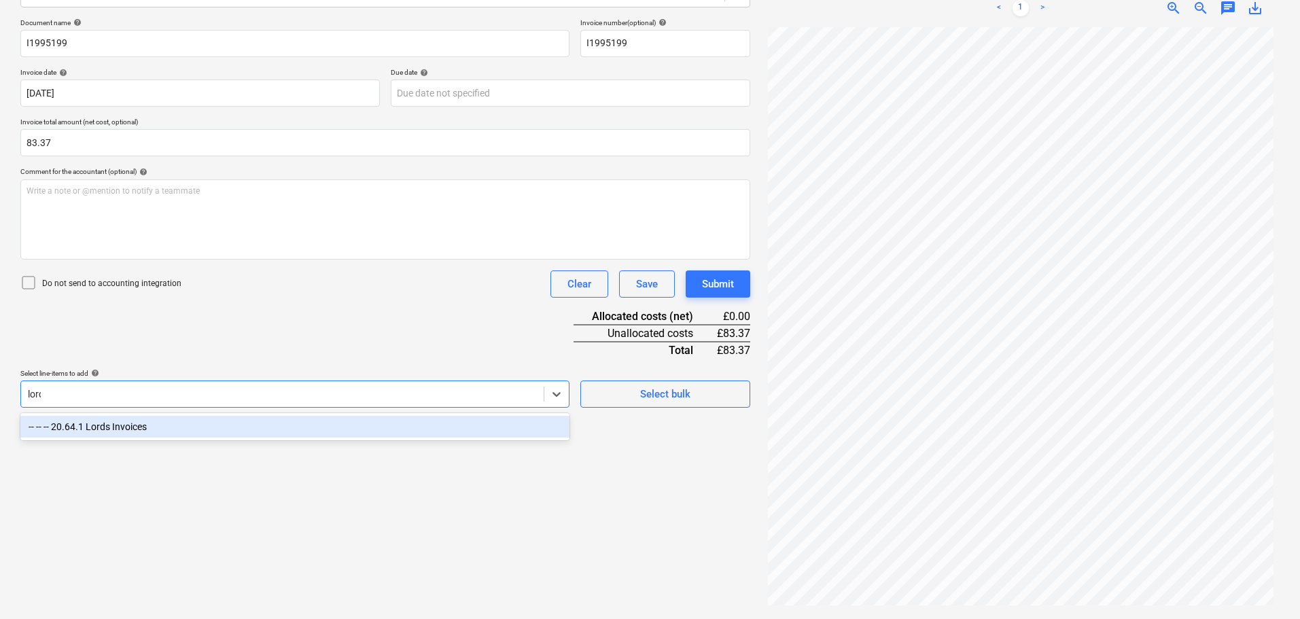
type input "lords"
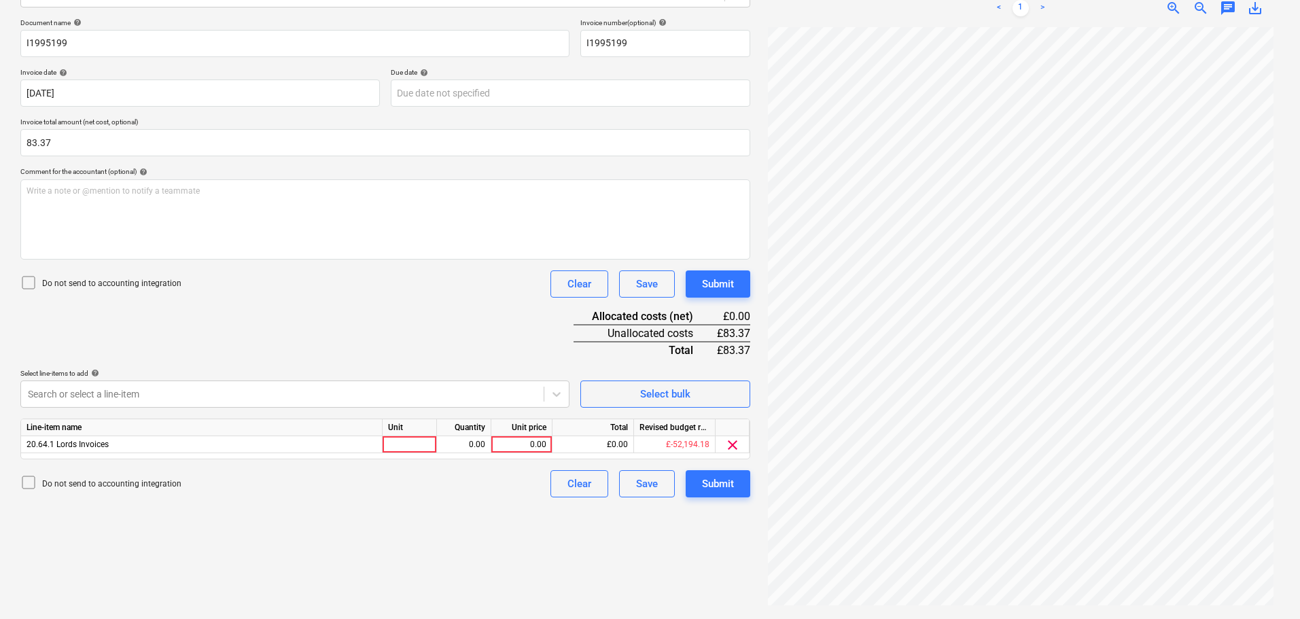
click at [372, 353] on div "Document name help I1995199 Invoice number (optional) help I1995199 Invoice dat…" at bounding box center [385, 257] width 730 height 479
click at [519, 451] on div "0.00" at bounding box center [522, 444] width 50 height 17
type input "83.37"
click at [740, 282] on button "Submit" at bounding box center [718, 284] width 65 height 27
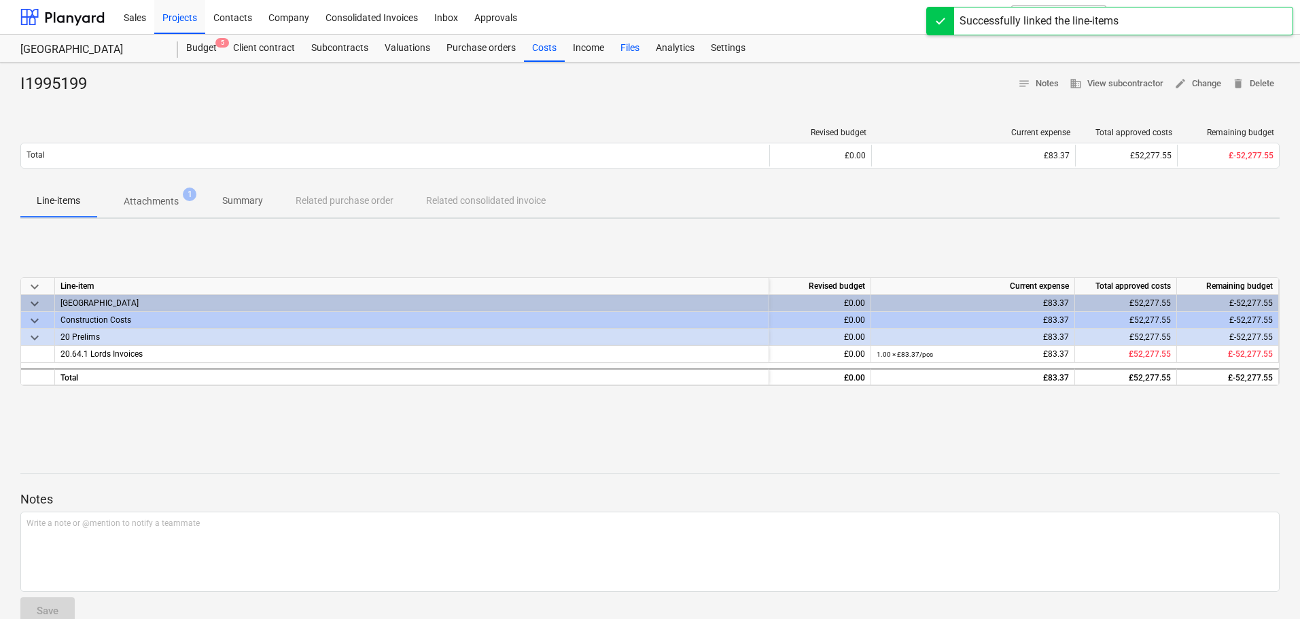
click at [629, 46] on div "Files" at bounding box center [629, 48] width 35 height 27
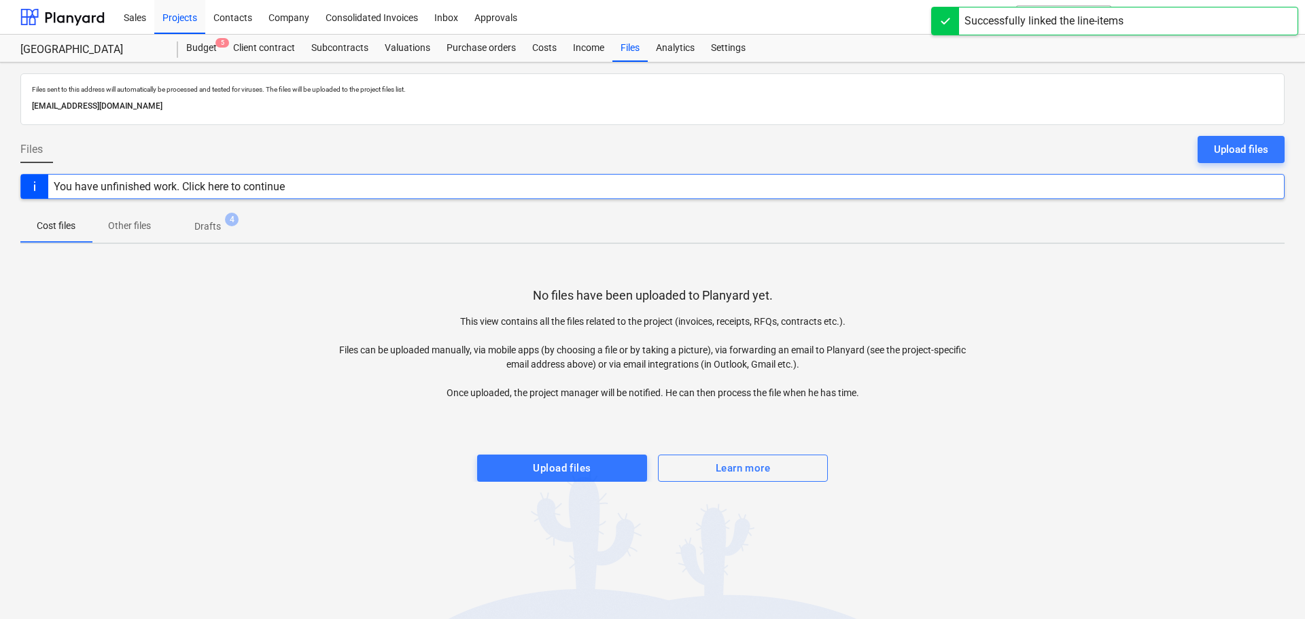
click at [206, 219] on span "Drafts 4" at bounding box center [207, 226] width 81 height 24
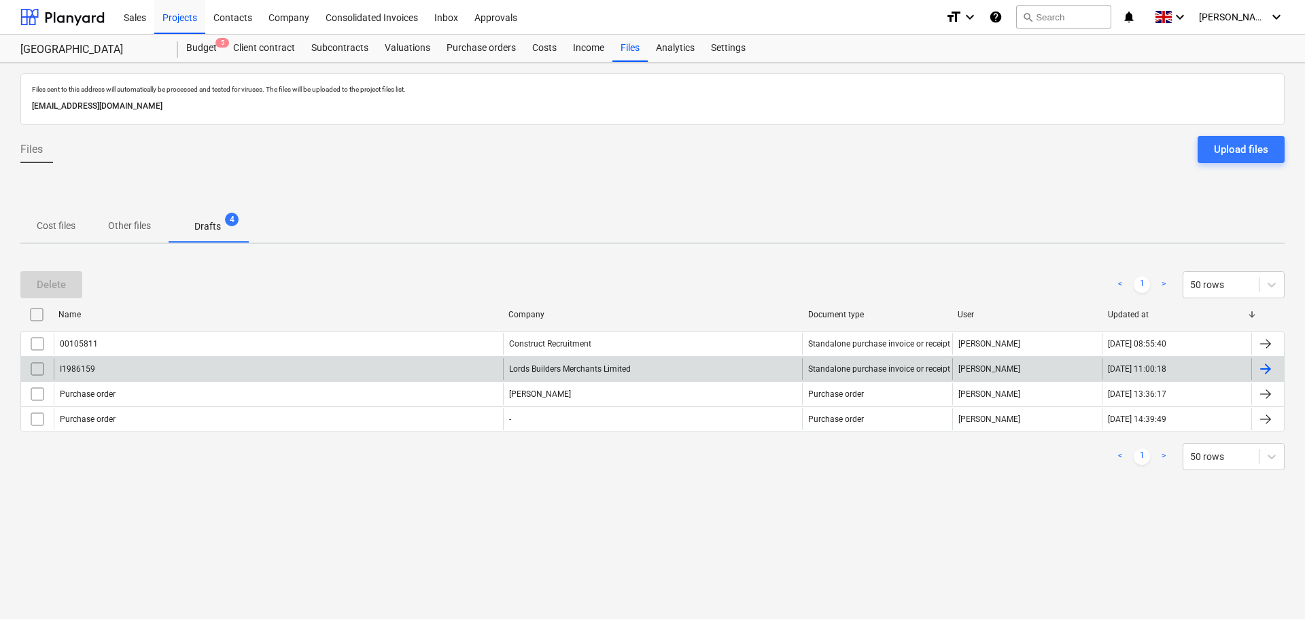
click at [31, 367] on input "checkbox" at bounding box center [38, 369] width 22 height 22
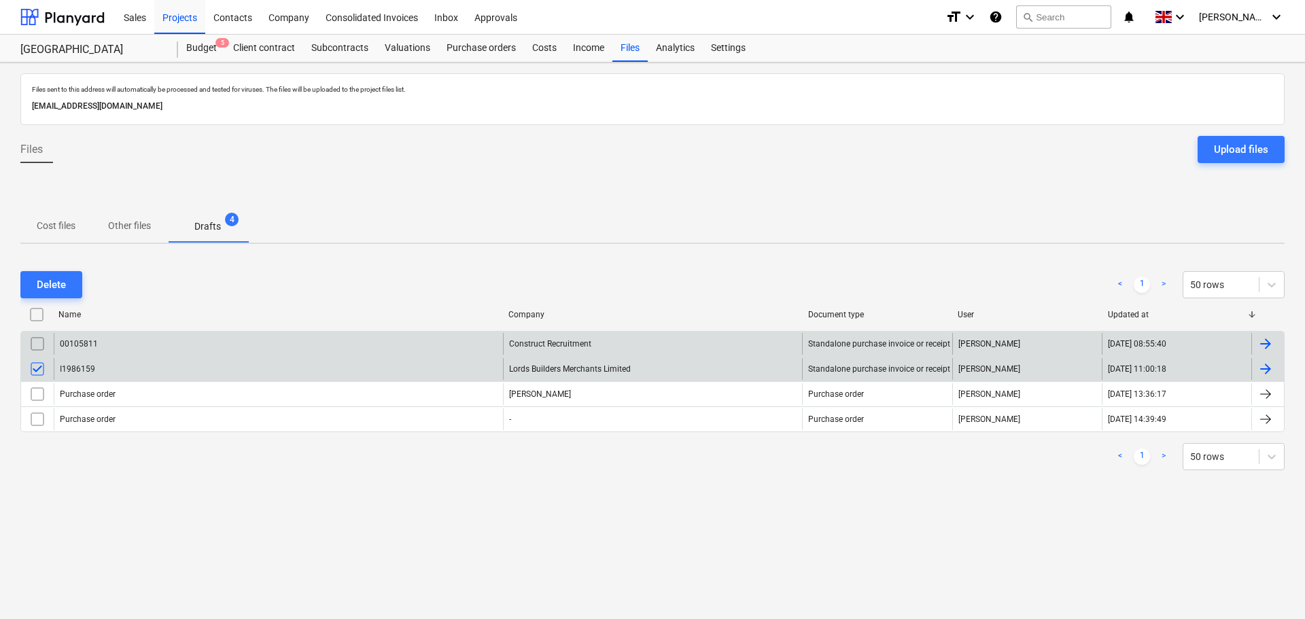
click at [33, 348] on input "checkbox" at bounding box center [38, 344] width 22 height 22
click at [47, 289] on div "Delete" at bounding box center [51, 285] width 29 height 18
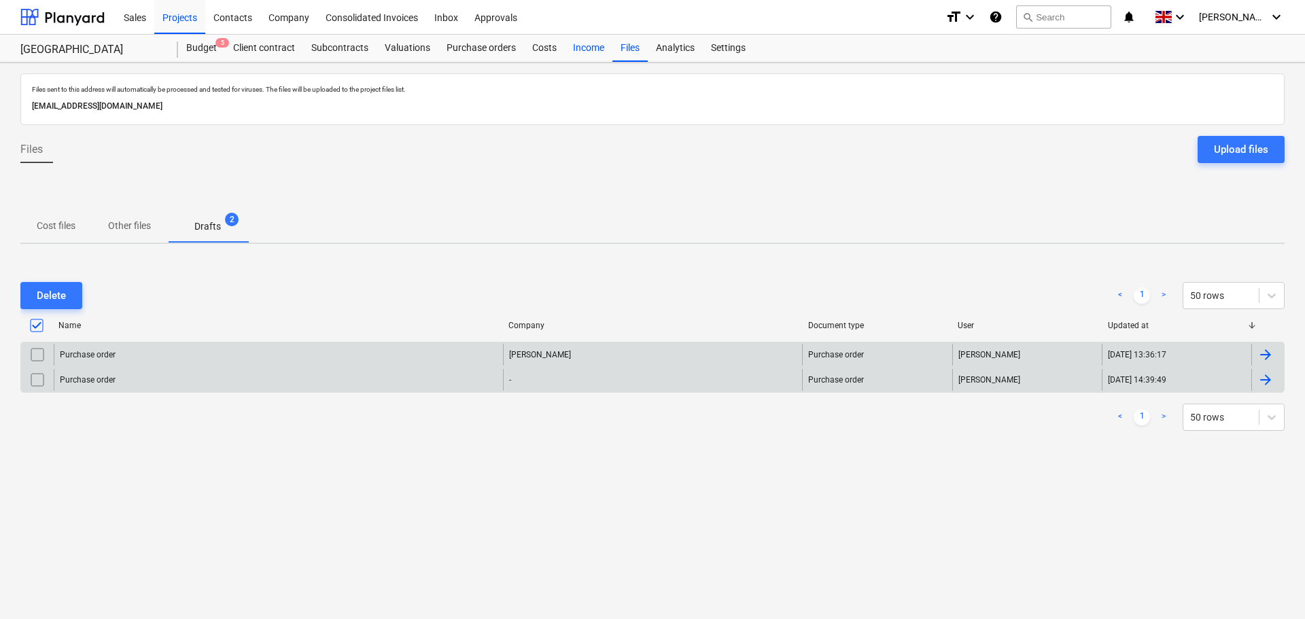
drag, startPoint x: 541, startPoint y: 50, endPoint x: 584, endPoint y: 50, distance: 42.8
click at [541, 50] on div "Costs" at bounding box center [544, 48] width 41 height 27
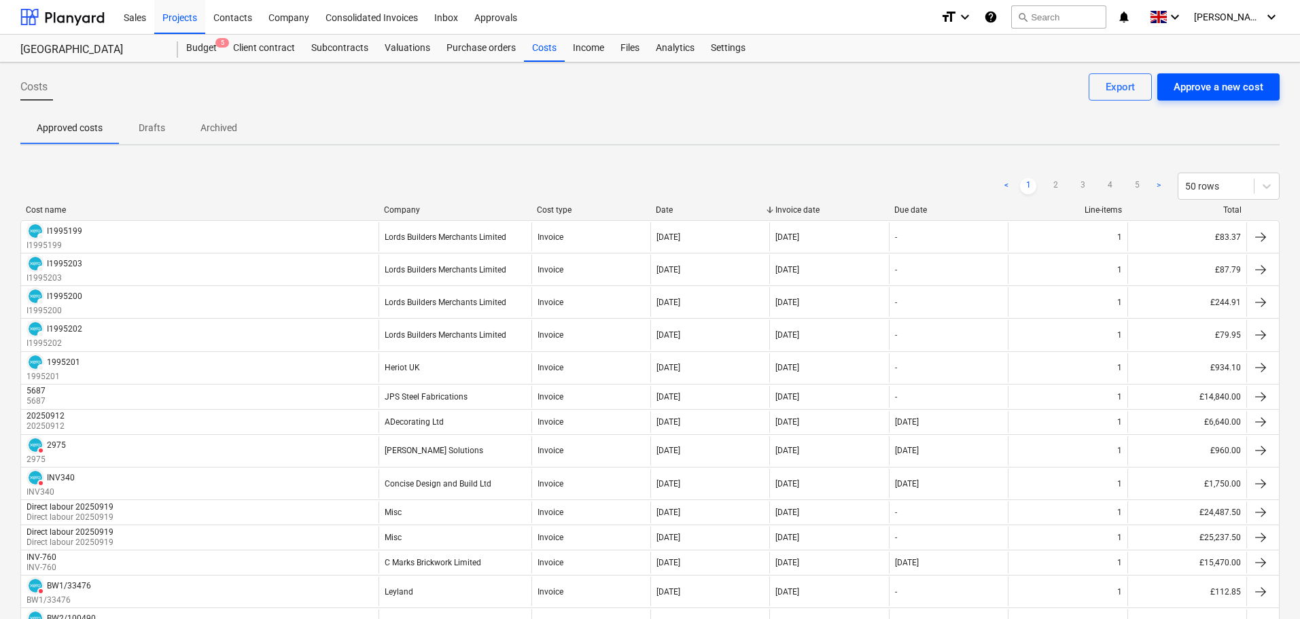
click at [1194, 86] on div "Approve a new cost" at bounding box center [1219, 87] width 90 height 18
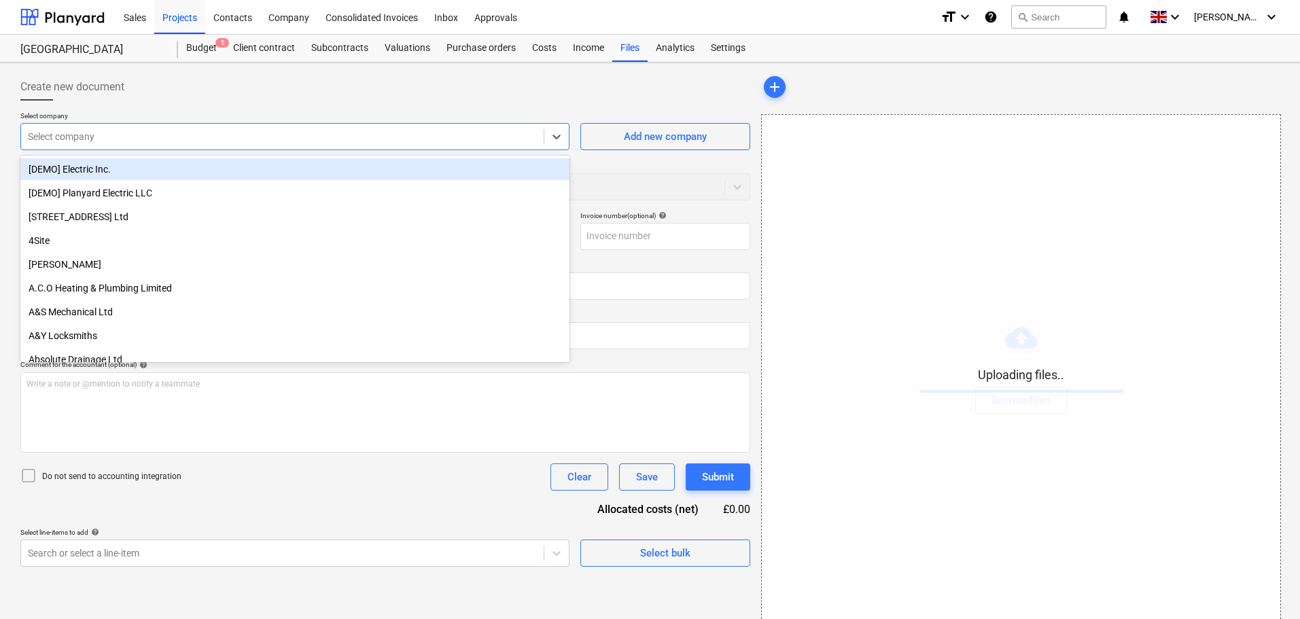
click at [205, 140] on div at bounding box center [282, 137] width 509 height 14
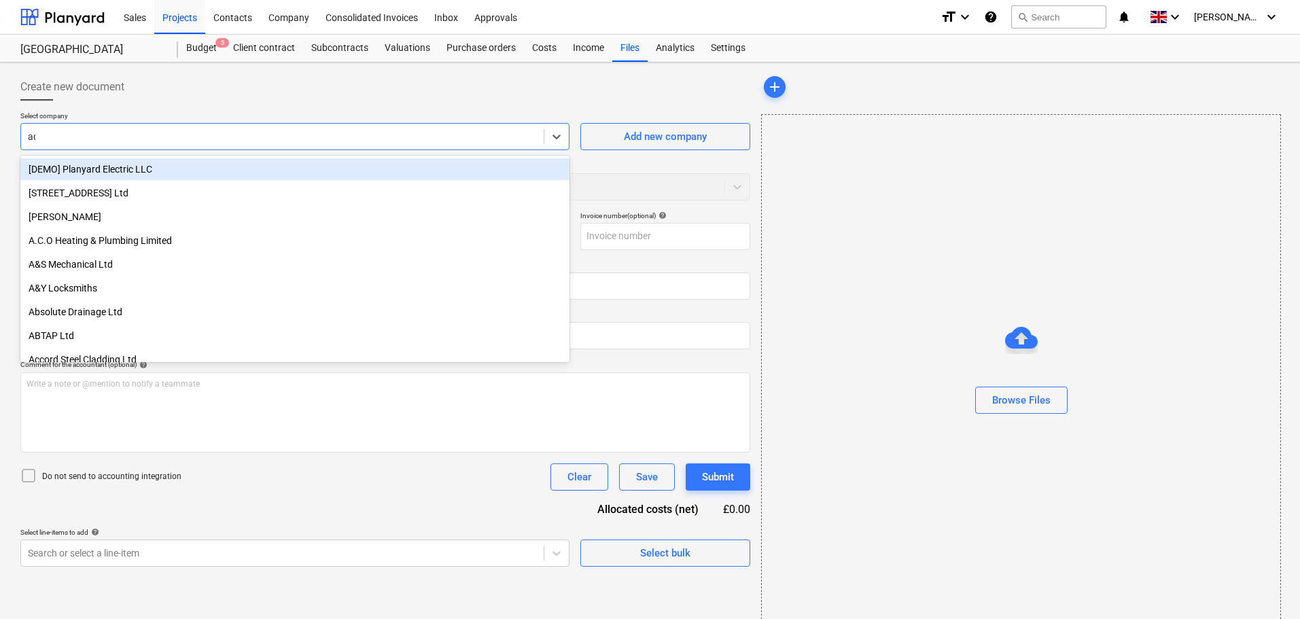
type input "ade"
type input "Painters Invoice [DATE]-[DATE]'25 [GEOGRAPHIC_DATA] .pdf"
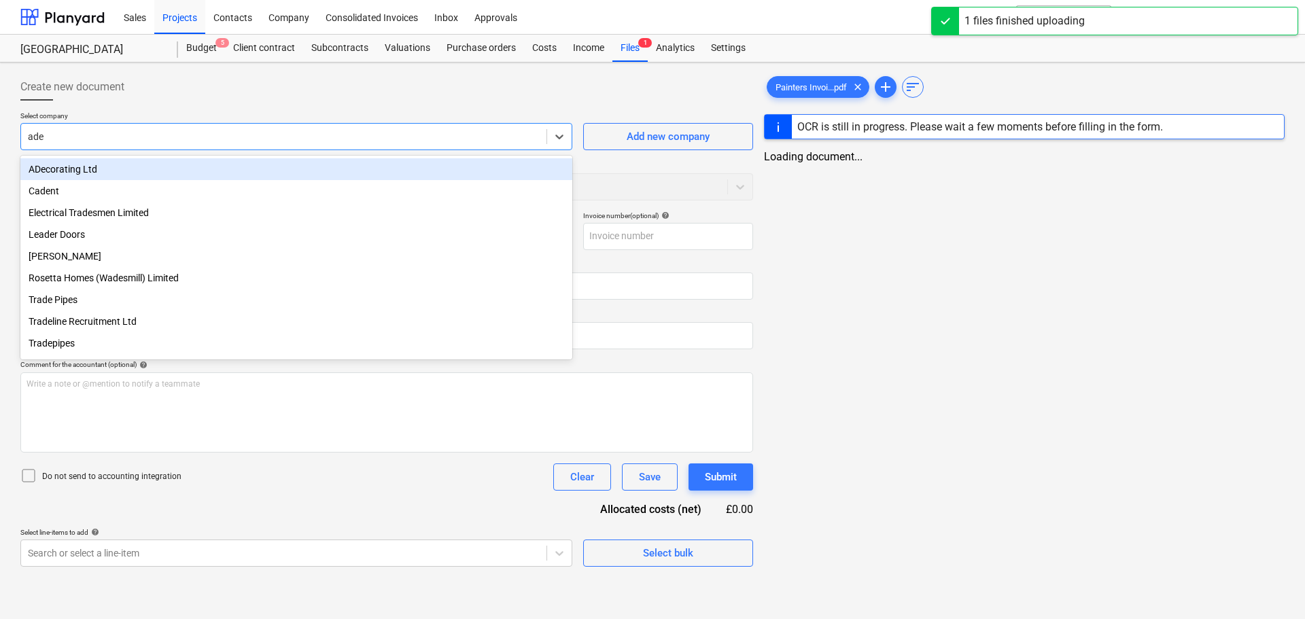
type input "adec"
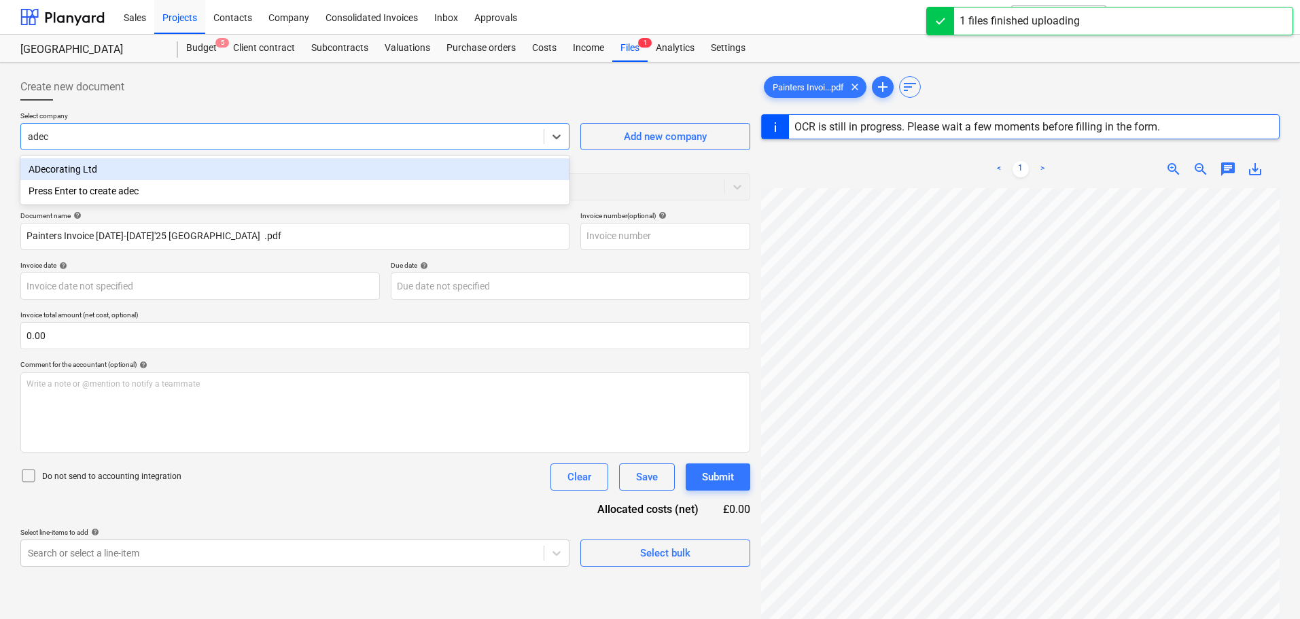
click at [122, 164] on div "ADecorating Ltd" at bounding box center [294, 169] width 549 height 22
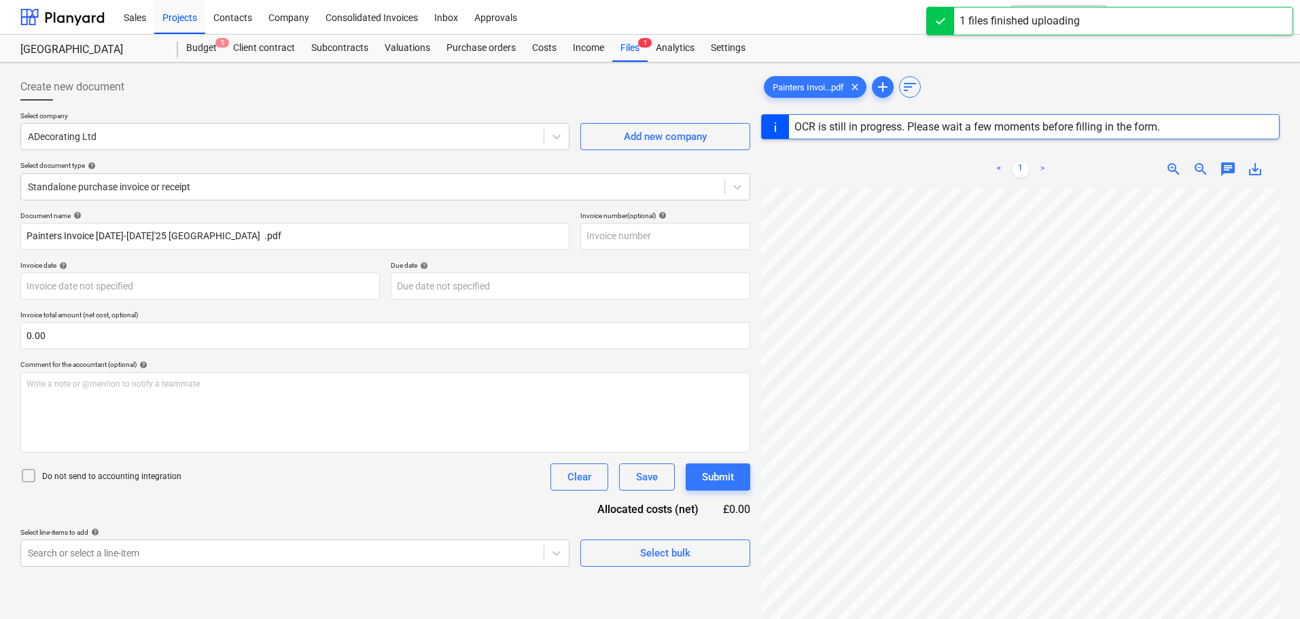
click at [259, 103] on div at bounding box center [385, 106] width 730 height 11
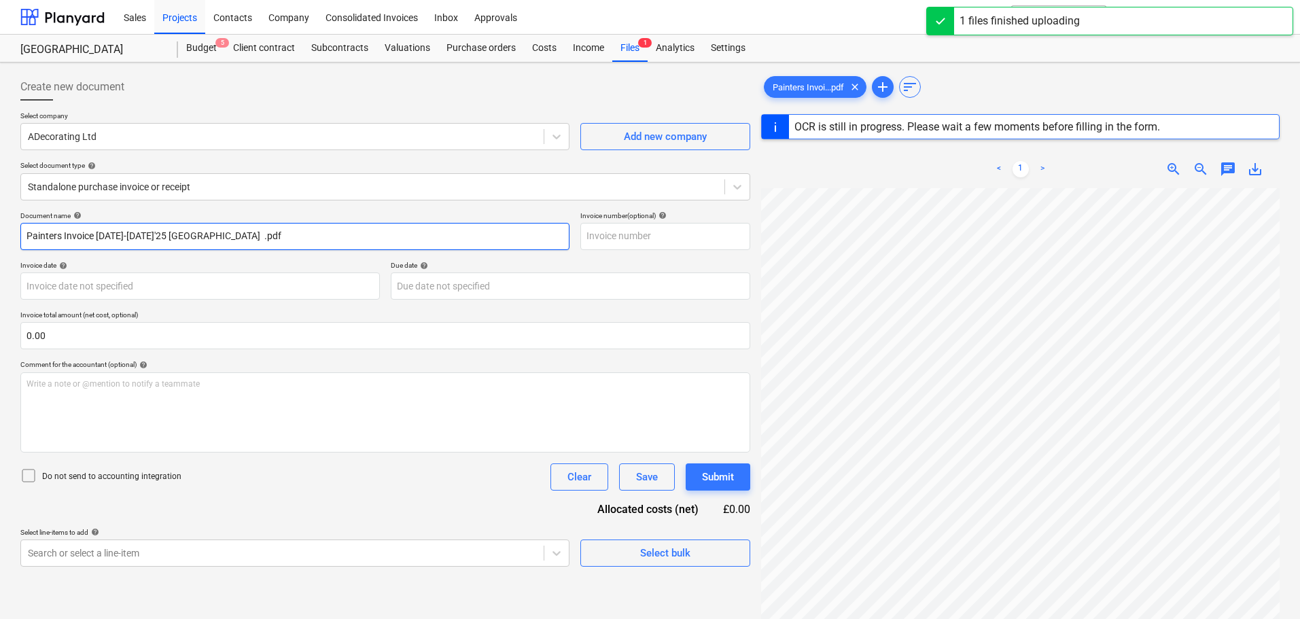
type input "[DATE]"
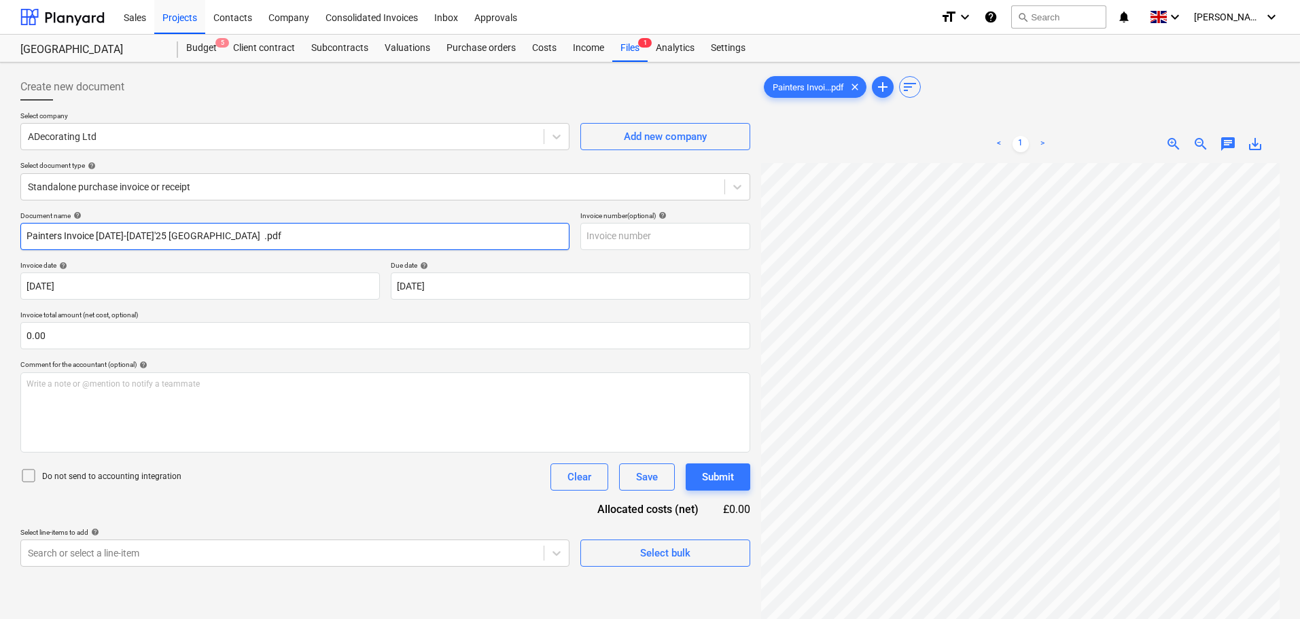
click at [96, 238] on input "Painters Invoice [DATE]-[DATE]'25 [GEOGRAPHIC_DATA] .pdf" at bounding box center [294, 236] width 549 height 27
click at [100, 236] on input "Painters Invoice [DATE]-[DATE]'25 [GEOGRAPHIC_DATA] .pdf" at bounding box center [294, 236] width 549 height 27
drag, startPoint x: 96, startPoint y: 234, endPoint x: 17, endPoint y: 232, distance: 78.9
click at [17, 232] on div "Create new document Select company ADecorating Ltd Add new company Select docum…" at bounding box center [385, 409] width 741 height 682
drag, startPoint x: 208, startPoint y: 240, endPoint x: -27, endPoint y: 224, distance: 235.8
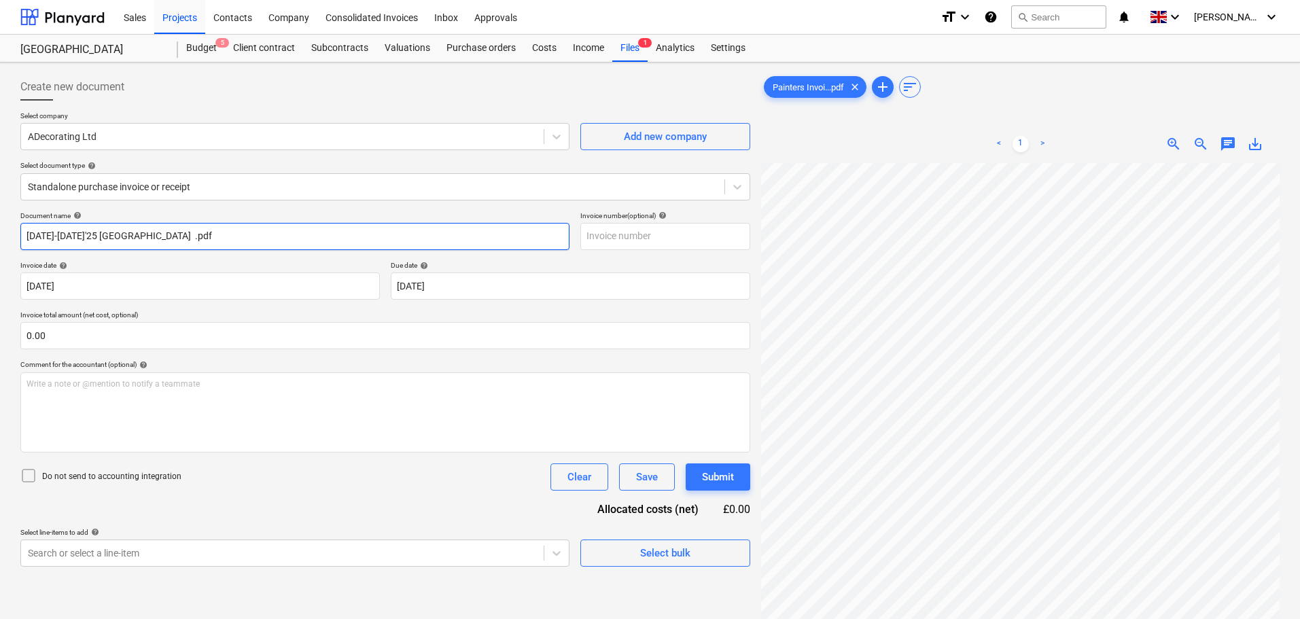
click at [0, 224] on html "Sales Projects Contacts Company Consolidated Invoices Inbox Approvals format_si…" at bounding box center [650, 309] width 1300 height 619
click at [136, 232] on input "[DATE]-[DATE]'25 [GEOGRAPHIC_DATA] .pdf" at bounding box center [294, 236] width 549 height 27
drag, startPoint x: 148, startPoint y: 237, endPoint x: 187, endPoint y: 234, distance: 38.8
click at [187, 234] on input "[DATE]-[DATE]'25 [GEOGRAPHIC_DATA] .pdf" at bounding box center [294, 236] width 549 height 27
drag, startPoint x: 159, startPoint y: 230, endPoint x: -71, endPoint y: 210, distance: 230.6
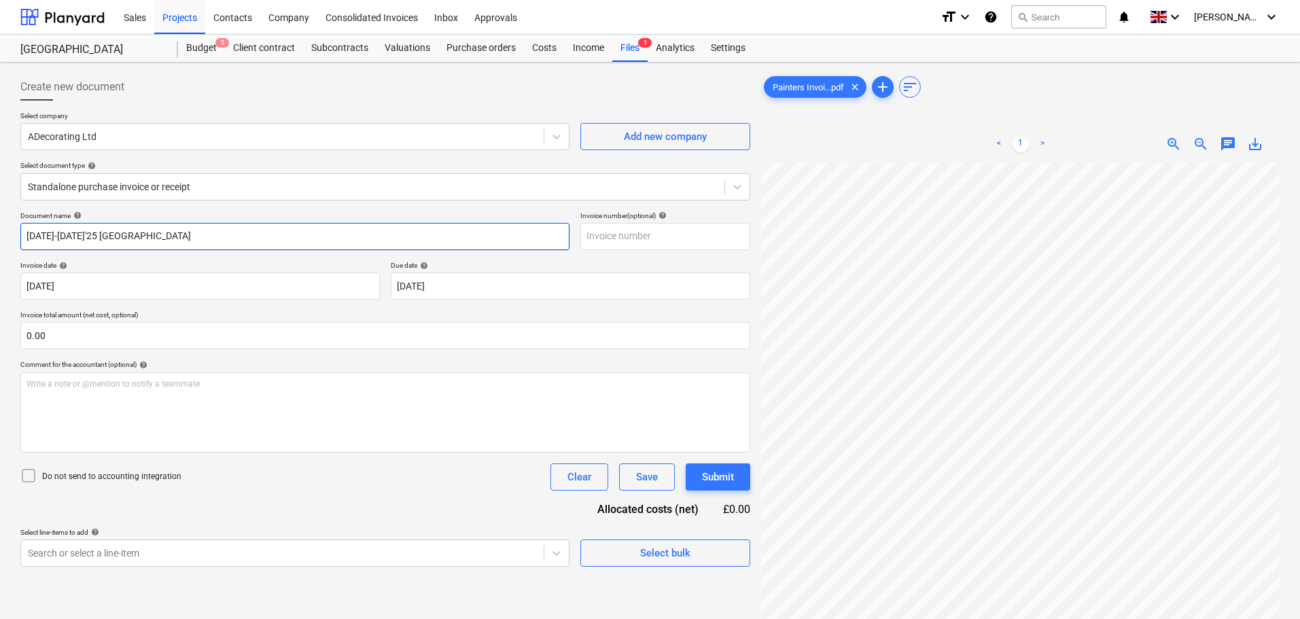
click at [0, 210] on html "Sales Projects Contacts Company Consolidated Invoices Inbox Approvals format_si…" at bounding box center [650, 309] width 1300 height 619
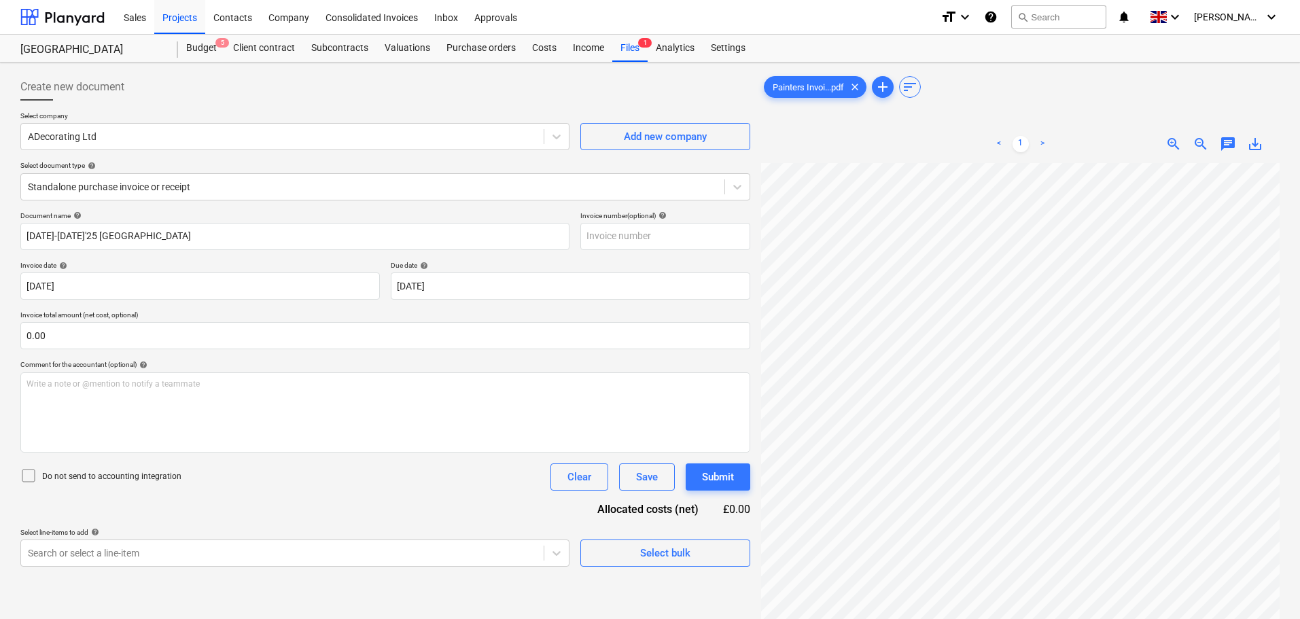
scroll to position [323, 0]
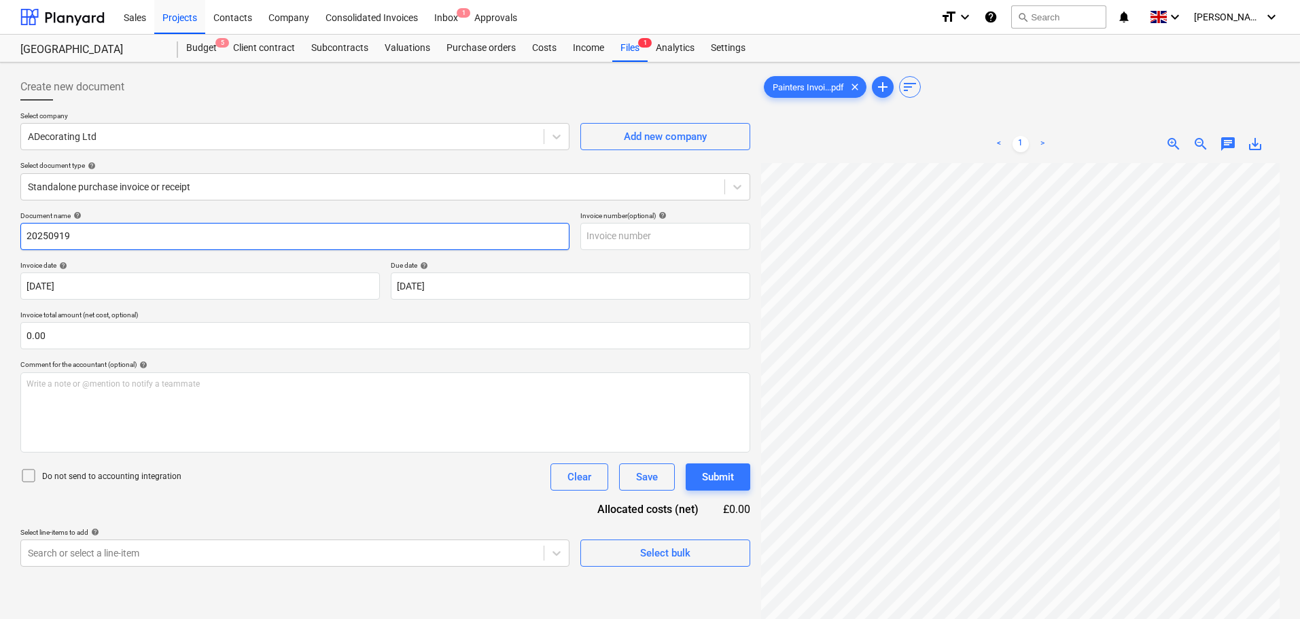
type input "20250919"
paste input "20250919"
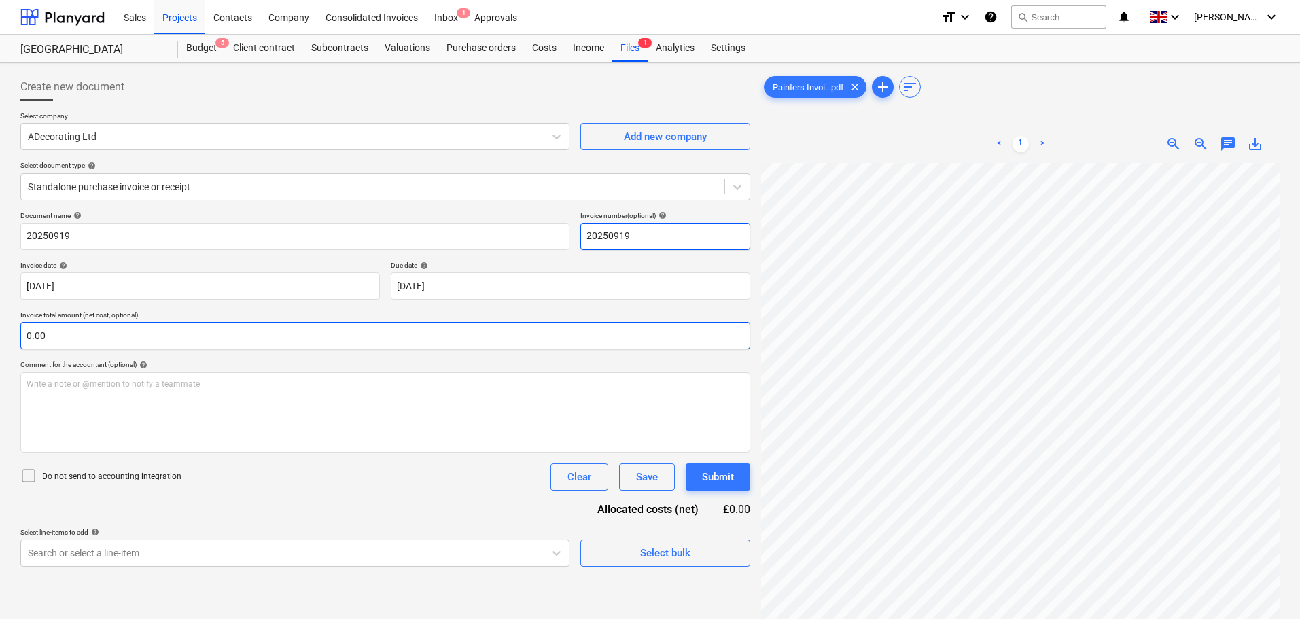
type input "20250919"
click at [65, 336] on input "text" at bounding box center [385, 335] width 730 height 27
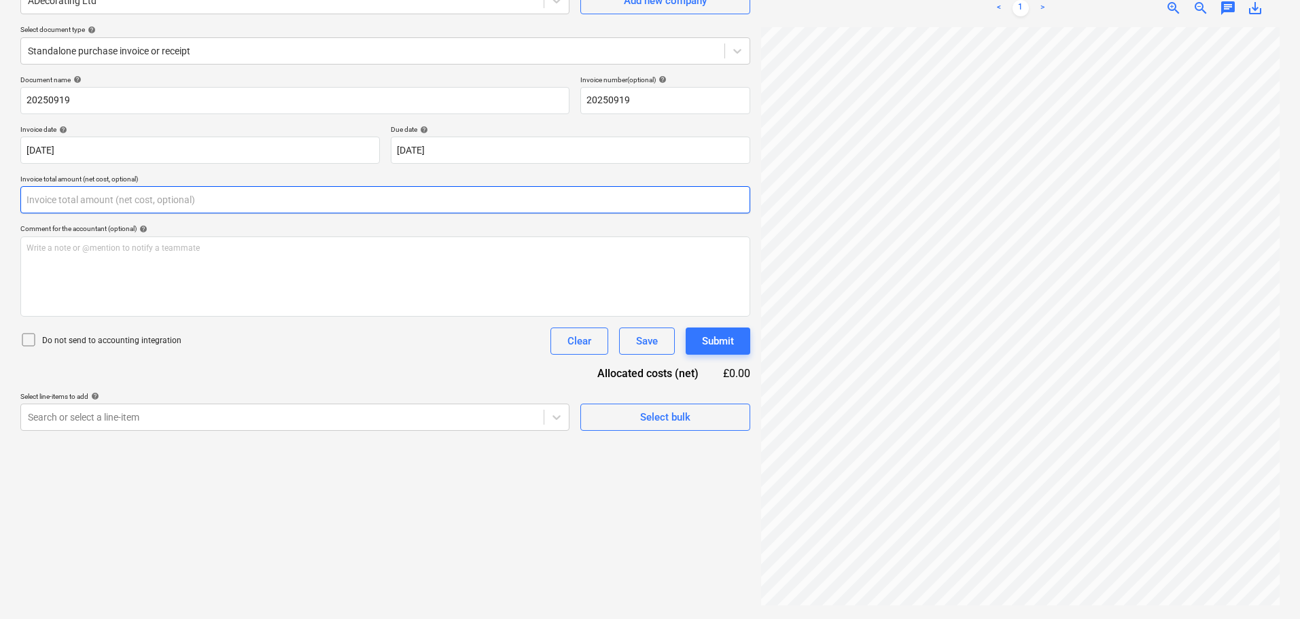
scroll to position [188, 0]
type input "0.00"
click at [71, 194] on input "text" at bounding box center [385, 199] width 730 height 27
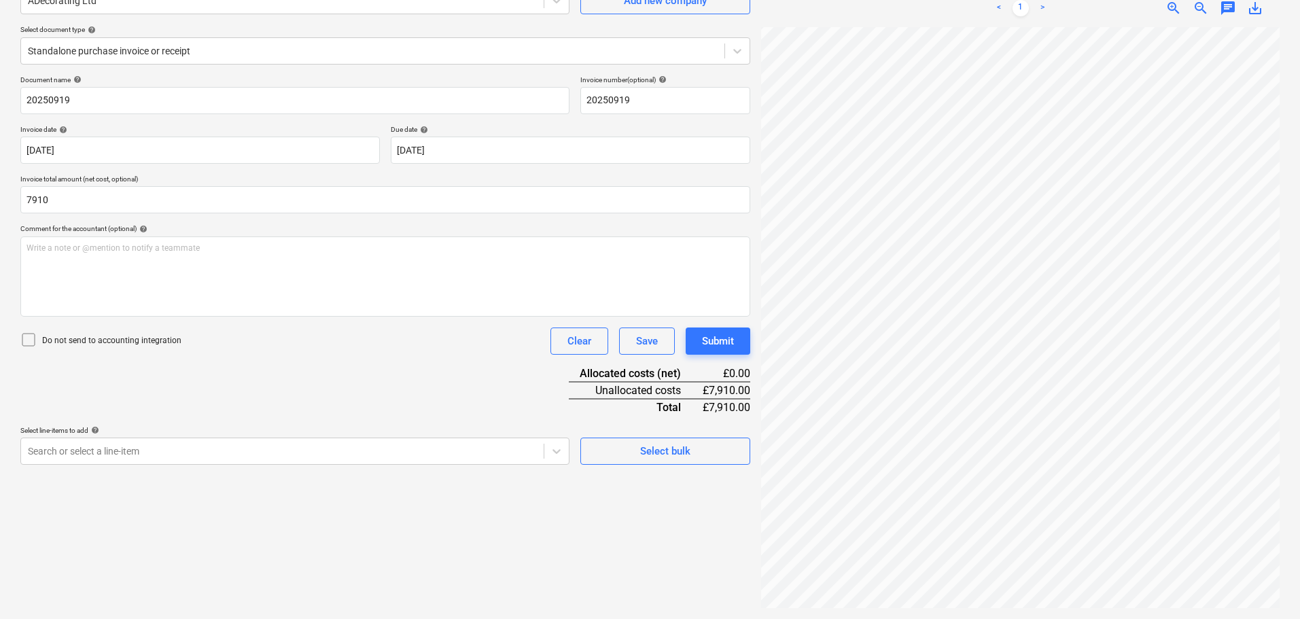
type input "7,910.00"
click at [27, 339] on icon at bounding box center [28, 340] width 16 height 16
click at [52, 454] on body "Sales Projects Contacts Company Consolidated Invoices Inbox 1 Approvals format_…" at bounding box center [650, 173] width 1300 height 619
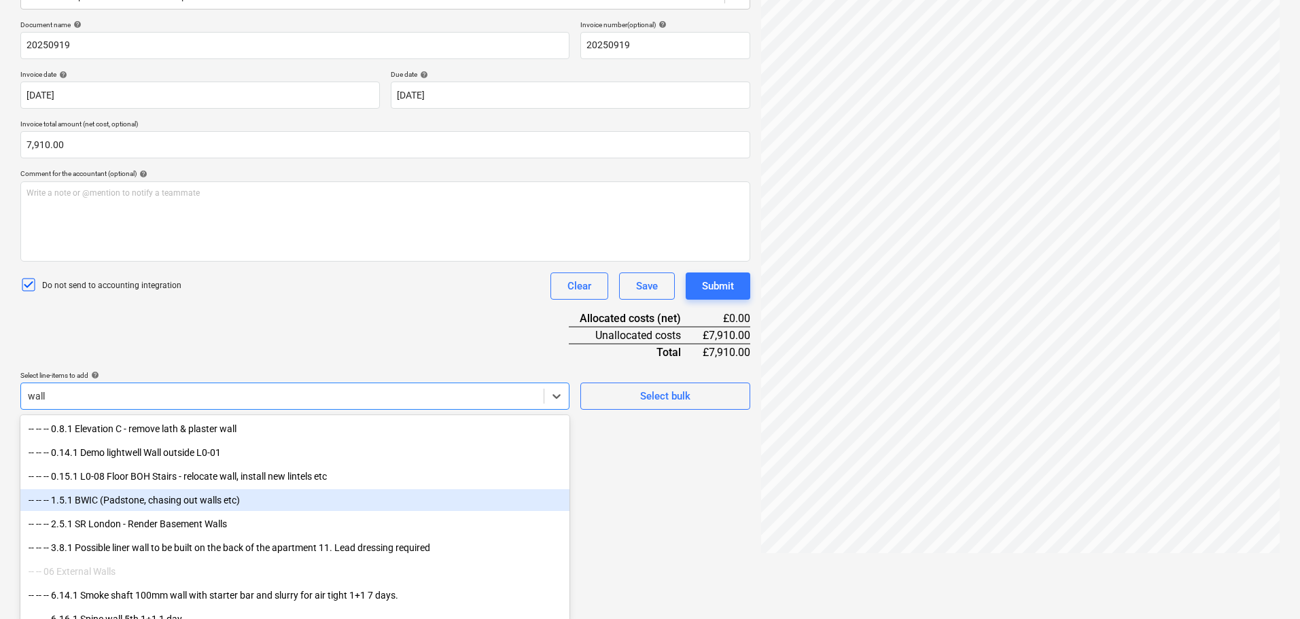
scroll to position [194, 0]
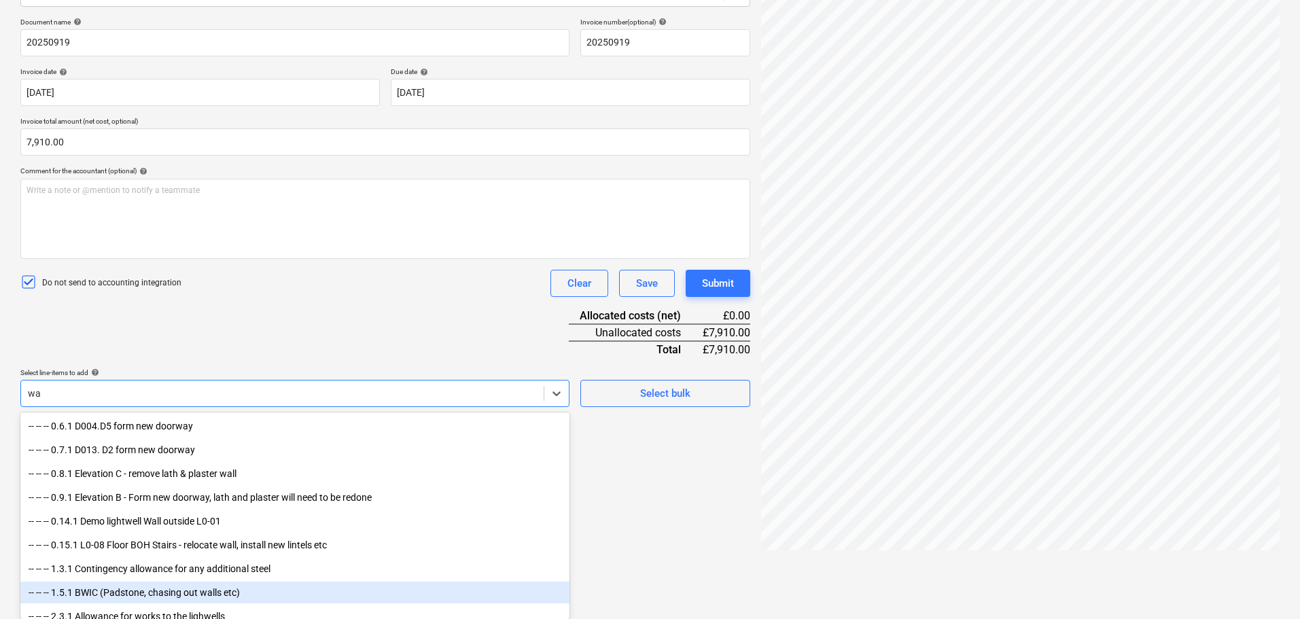
type input "w"
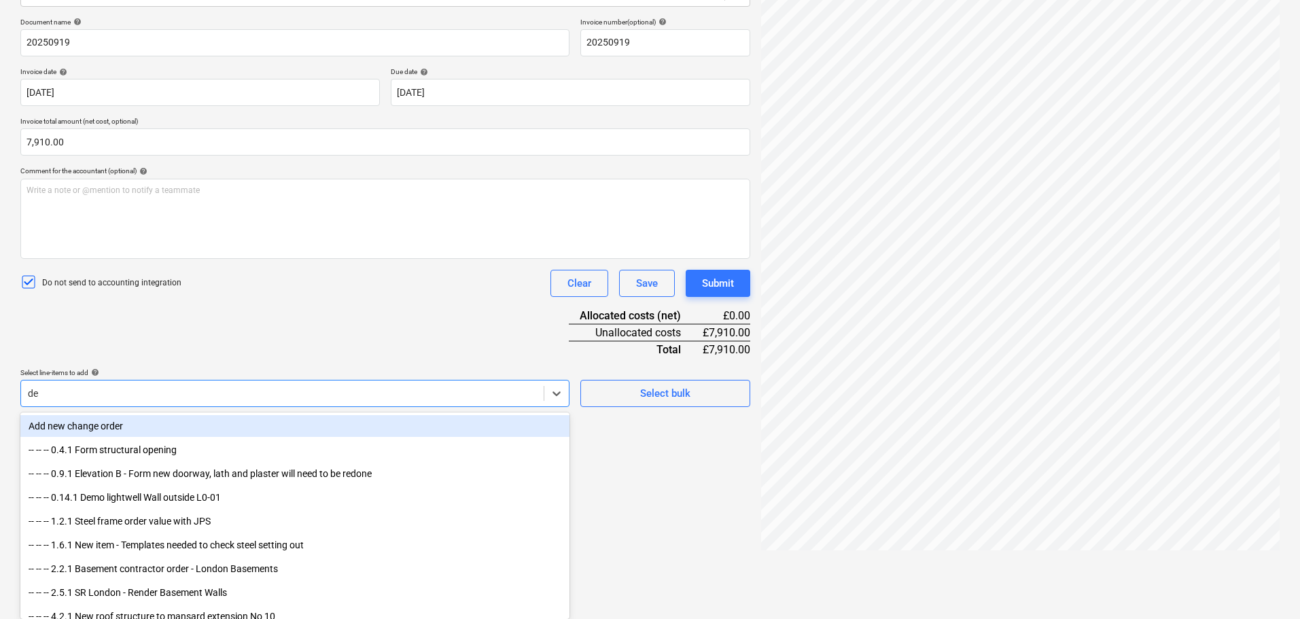
type input "dec"
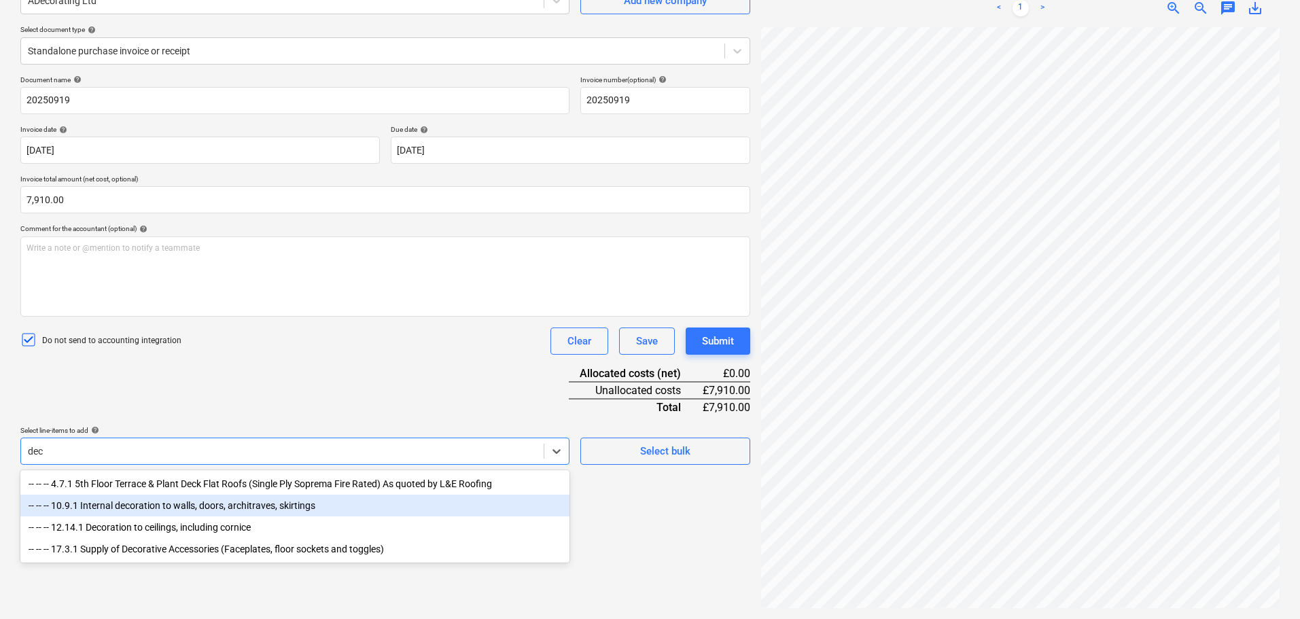
click at [196, 504] on div "-- -- -- 10.9.1 Internal decoration to walls, doors, architraves, skirtings" at bounding box center [294, 506] width 549 height 22
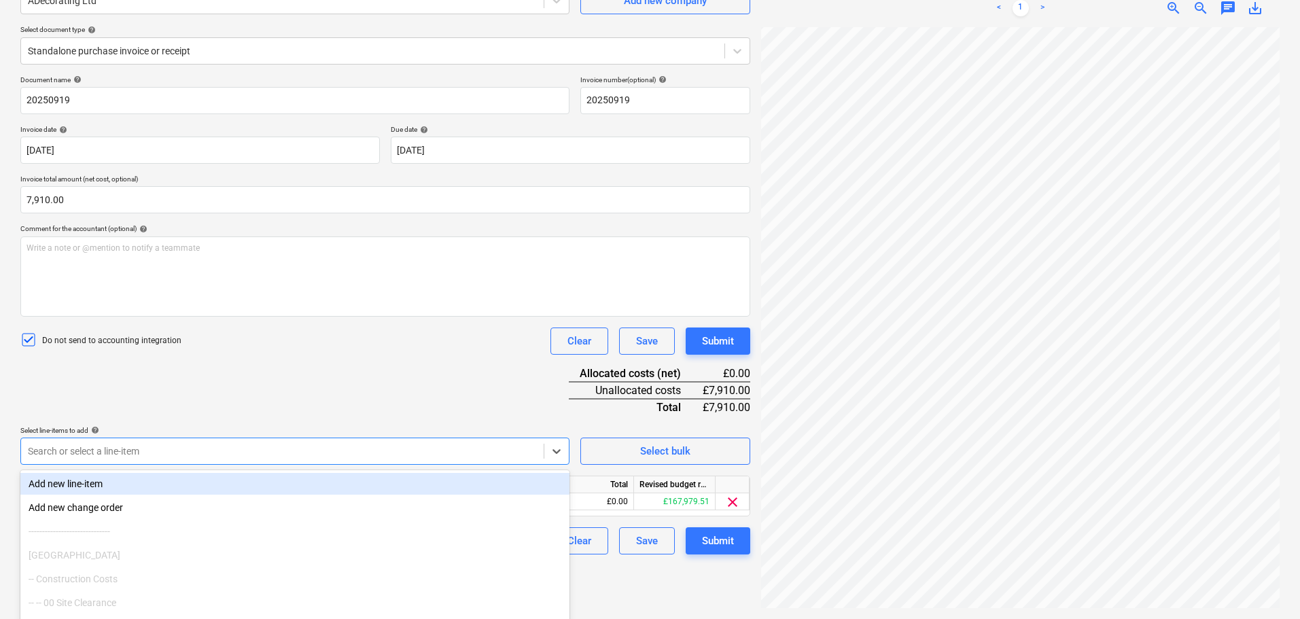
click at [395, 383] on div "Document name help 20250919 Invoice number (optional) help 20250919 Invoice dat…" at bounding box center [385, 314] width 730 height 479
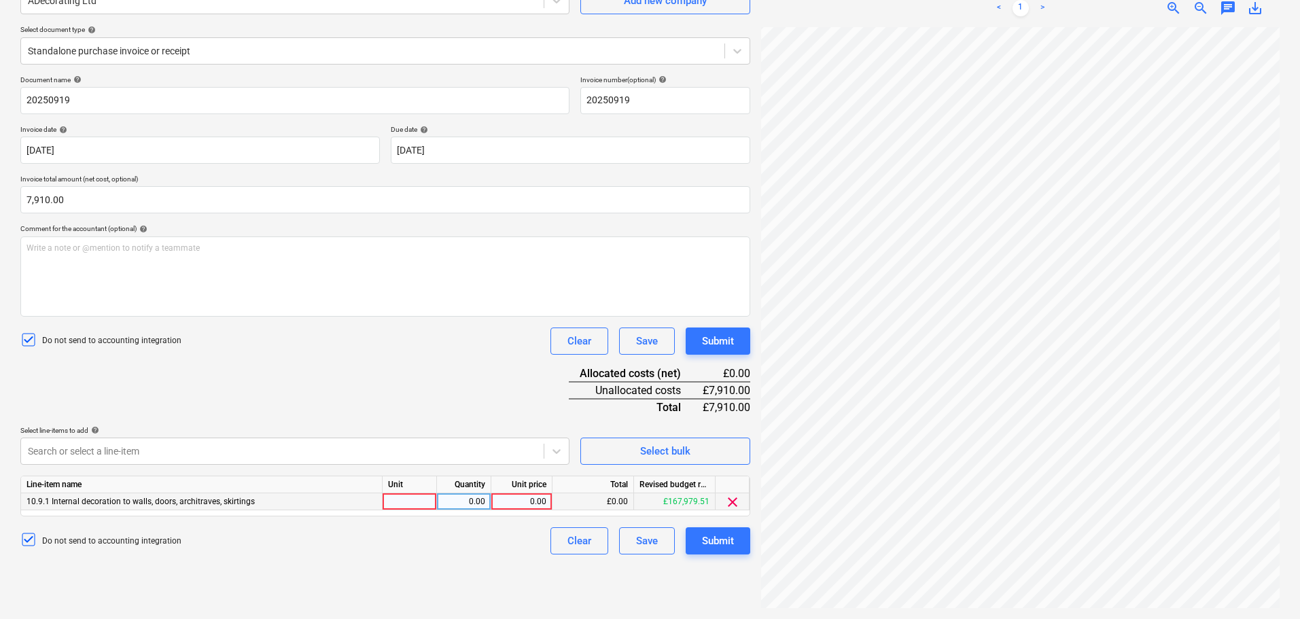
click at [507, 500] on div "0.00" at bounding box center [522, 502] width 50 height 17
type input "7910"
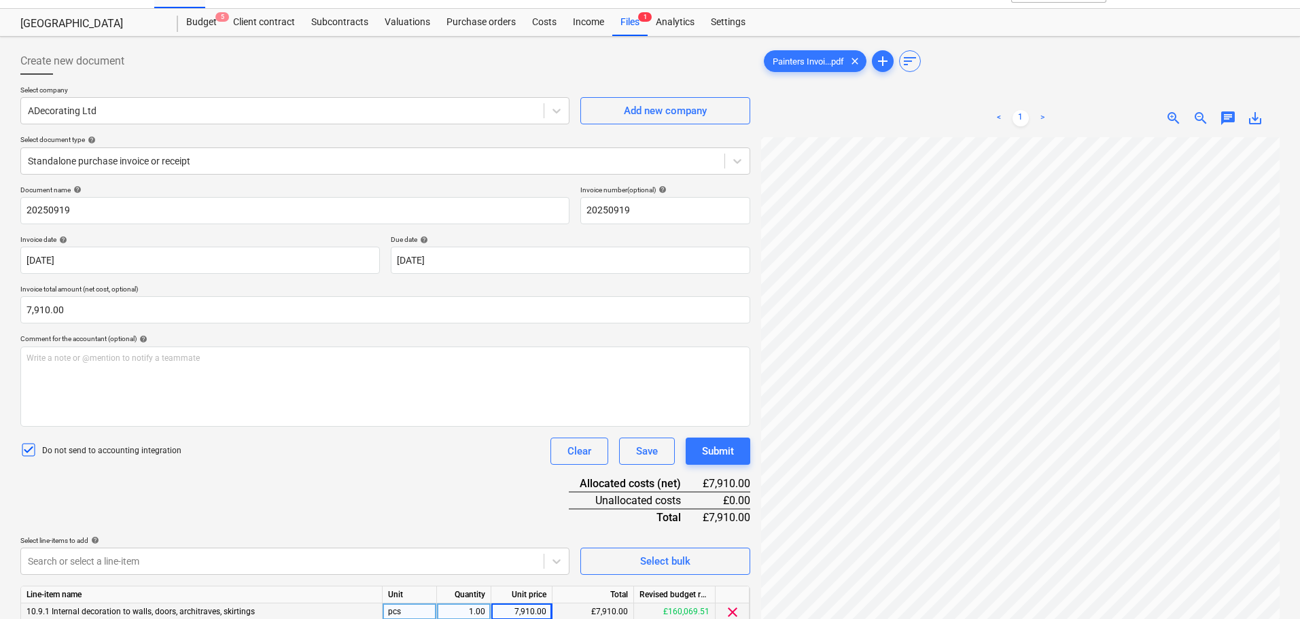
scroll to position [0, 0]
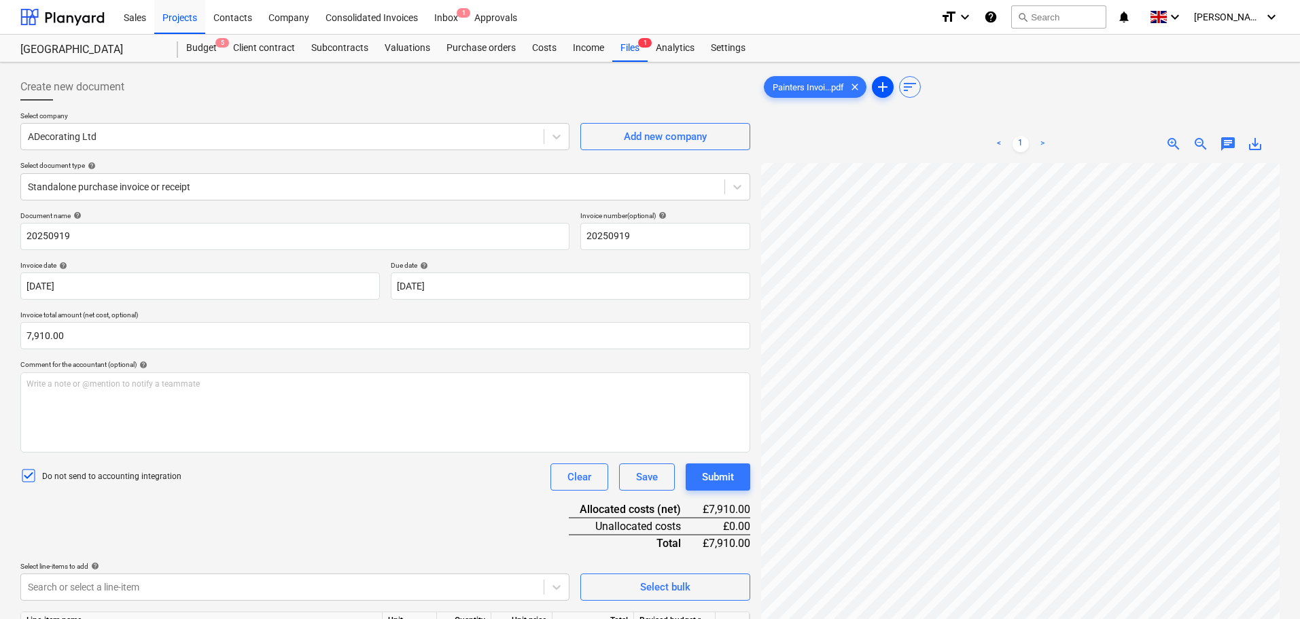
click at [882, 86] on span "add" at bounding box center [883, 87] width 16 height 16
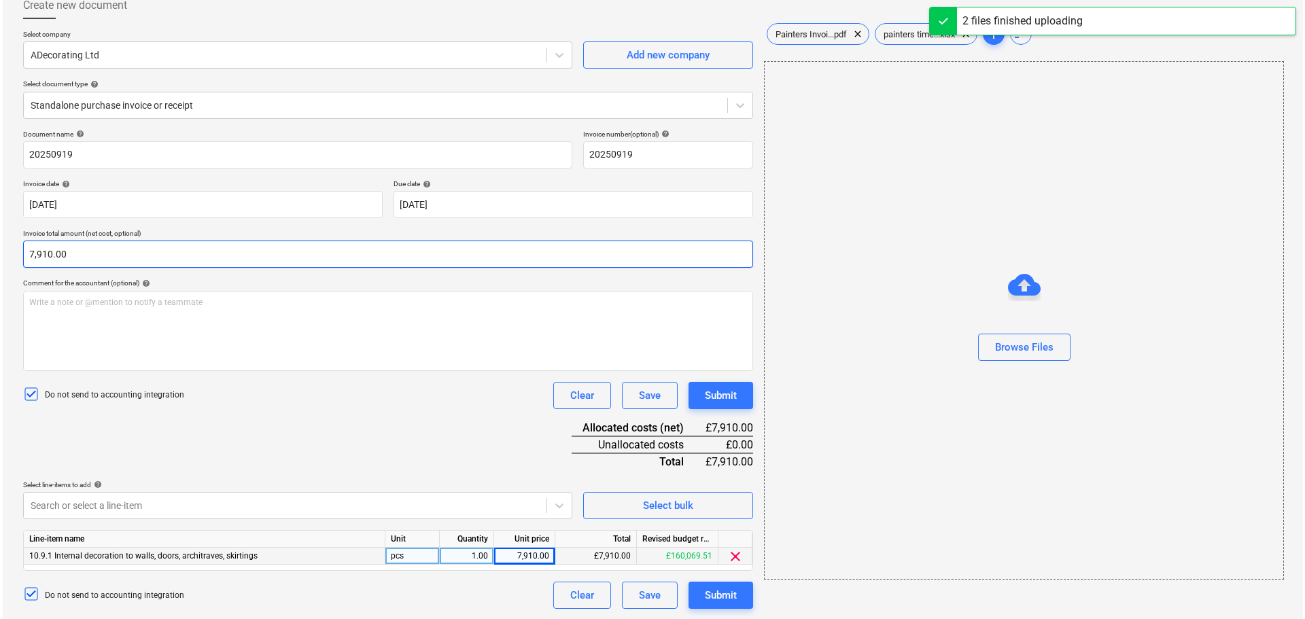
scroll to position [82, 0]
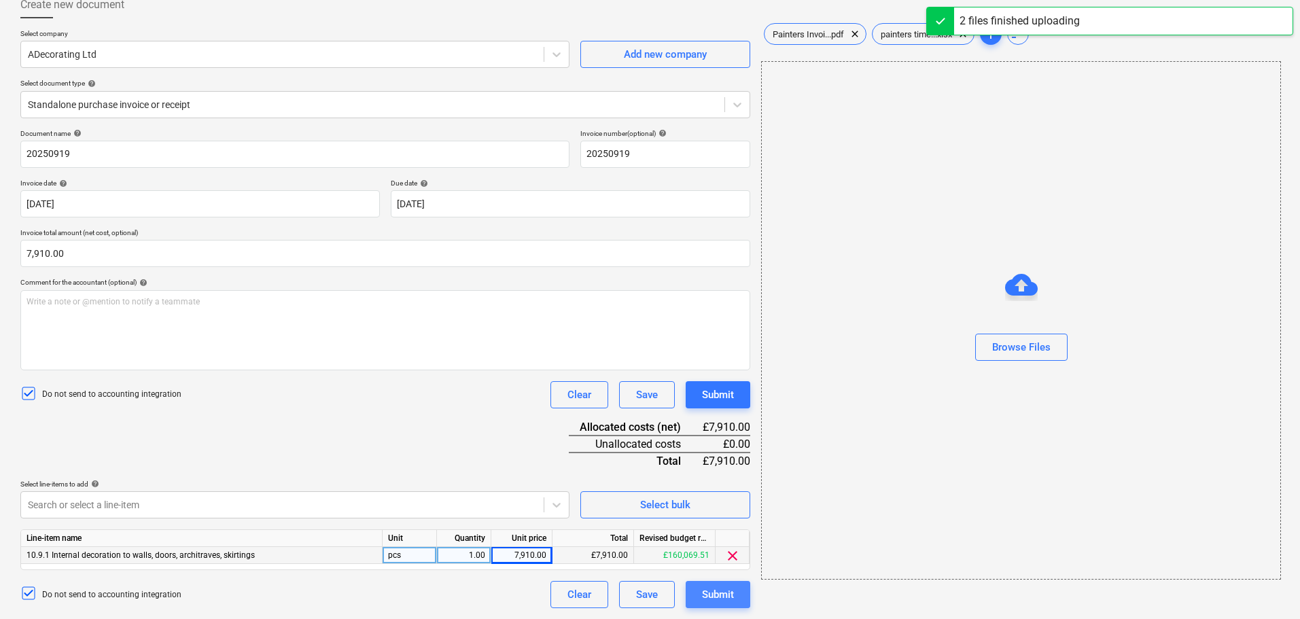
click at [710, 595] on div "Submit" at bounding box center [718, 595] width 32 height 18
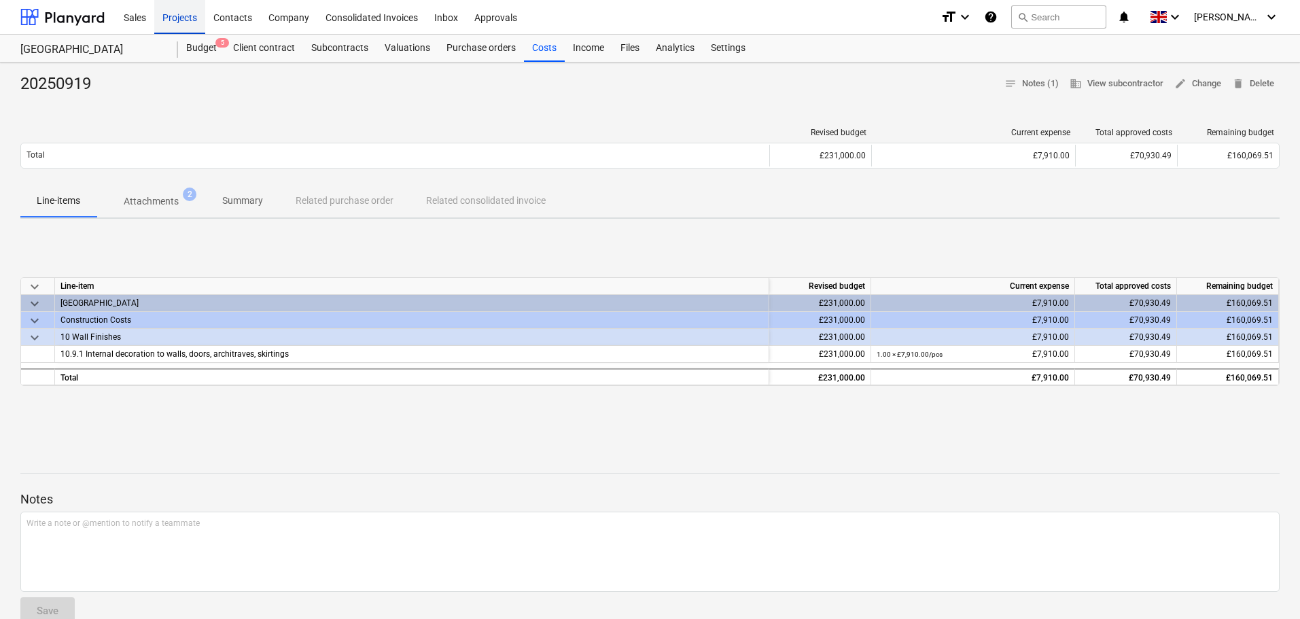
click at [175, 13] on div "Projects" at bounding box center [179, 16] width 51 height 35
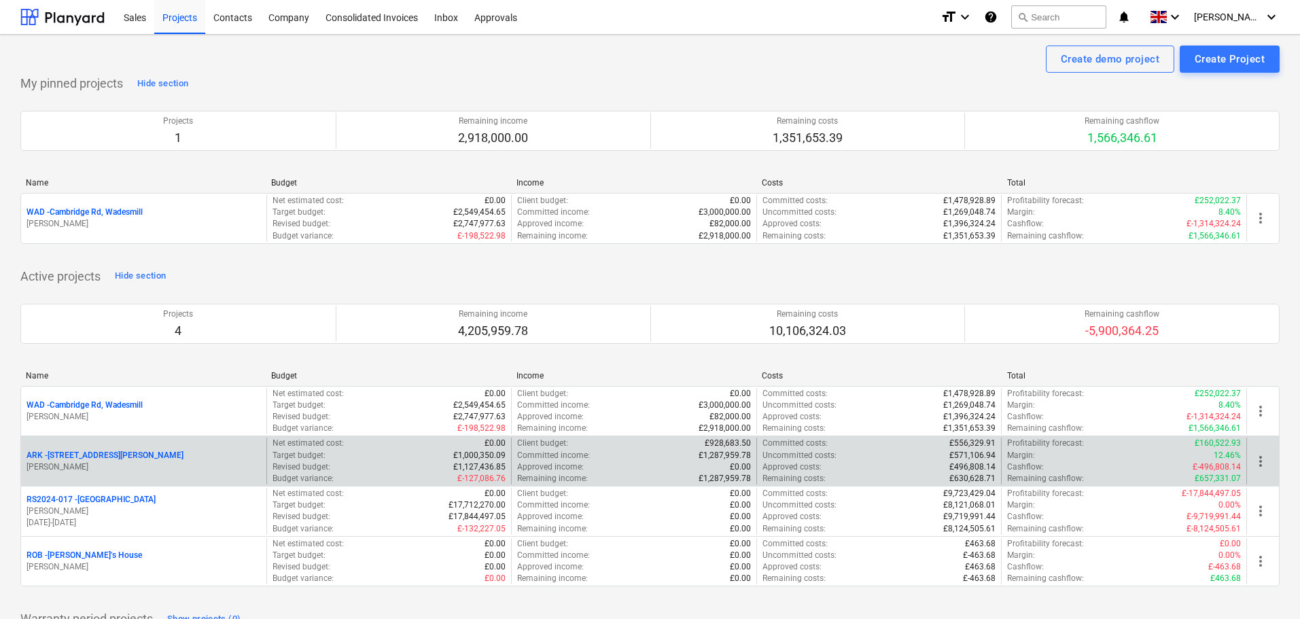
click at [86, 457] on p "ARK - 2 Galley [PERSON_NAME]" at bounding box center [105, 456] width 157 height 12
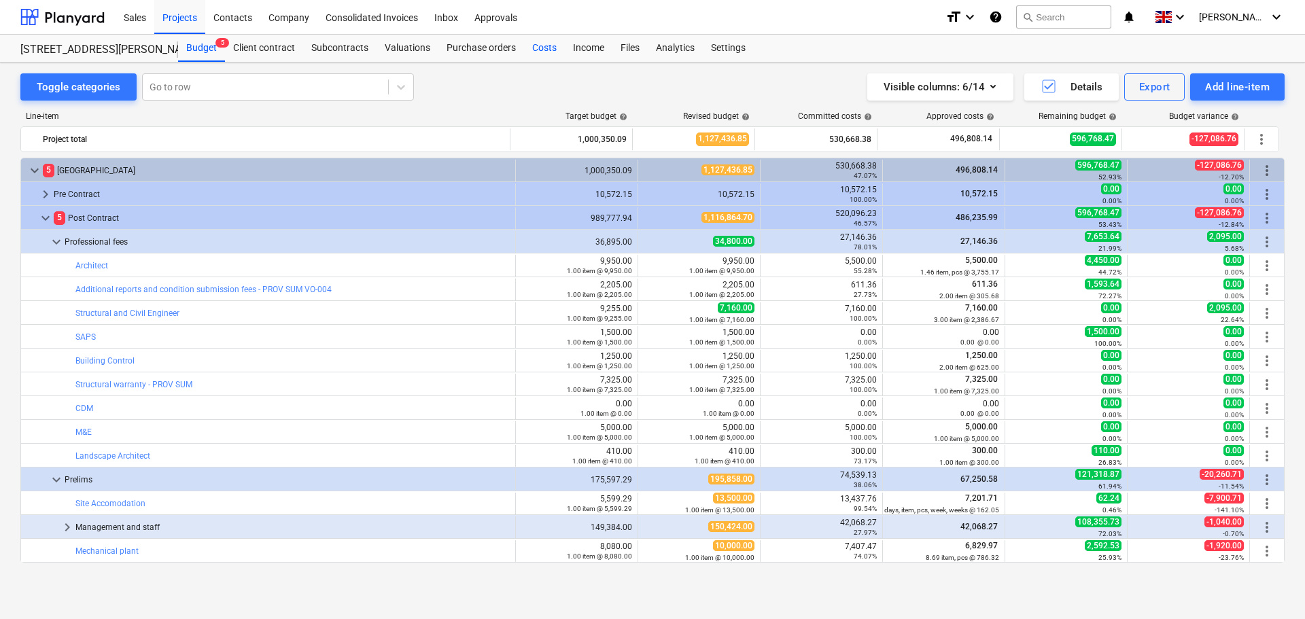
click at [546, 50] on div "Costs" at bounding box center [544, 48] width 41 height 27
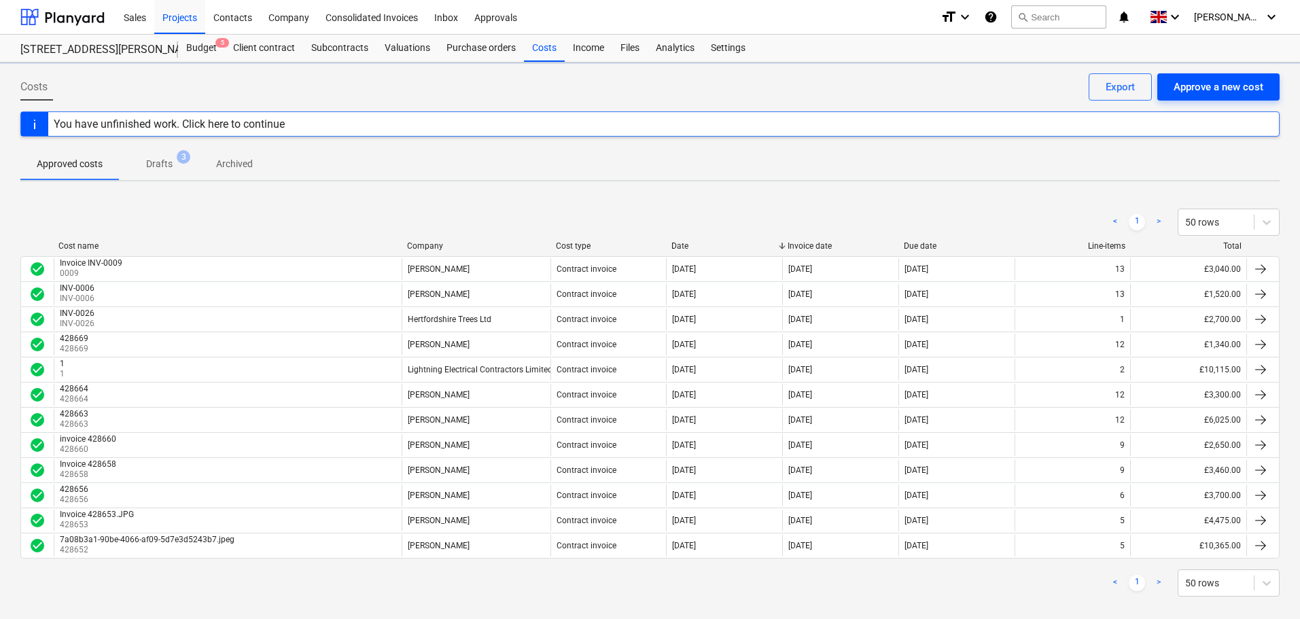
click at [1215, 91] on div "Approve a new cost" at bounding box center [1219, 87] width 90 height 18
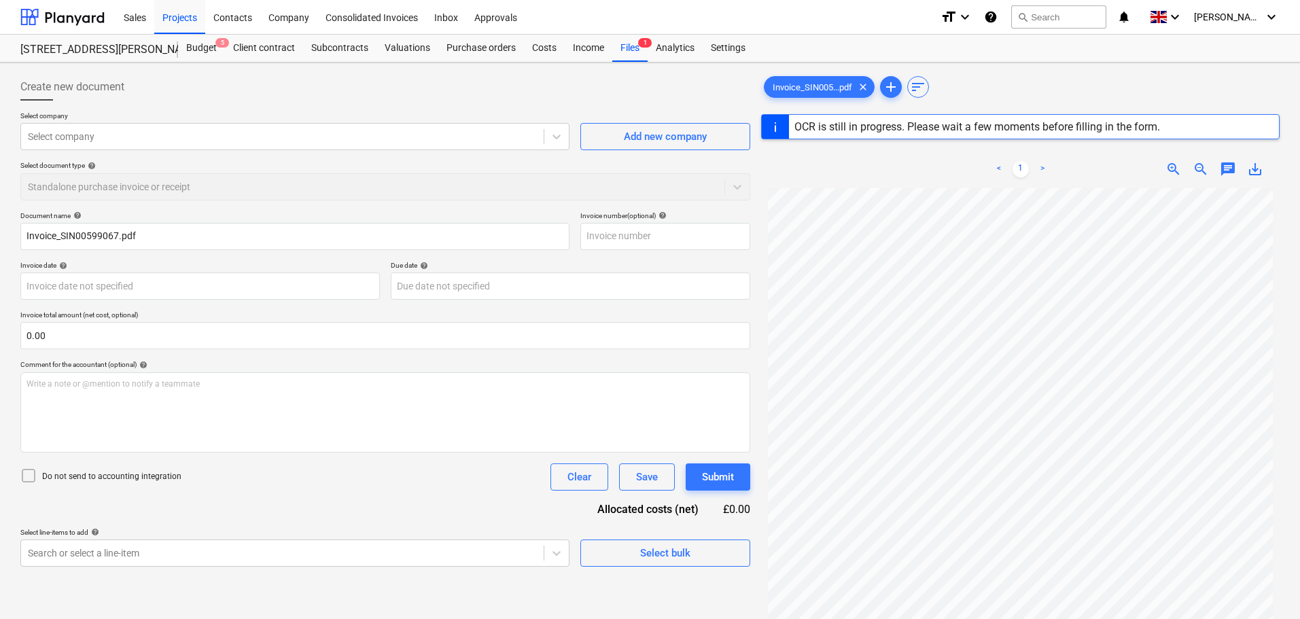
type input "SIN00599067"
type input "[DATE]"
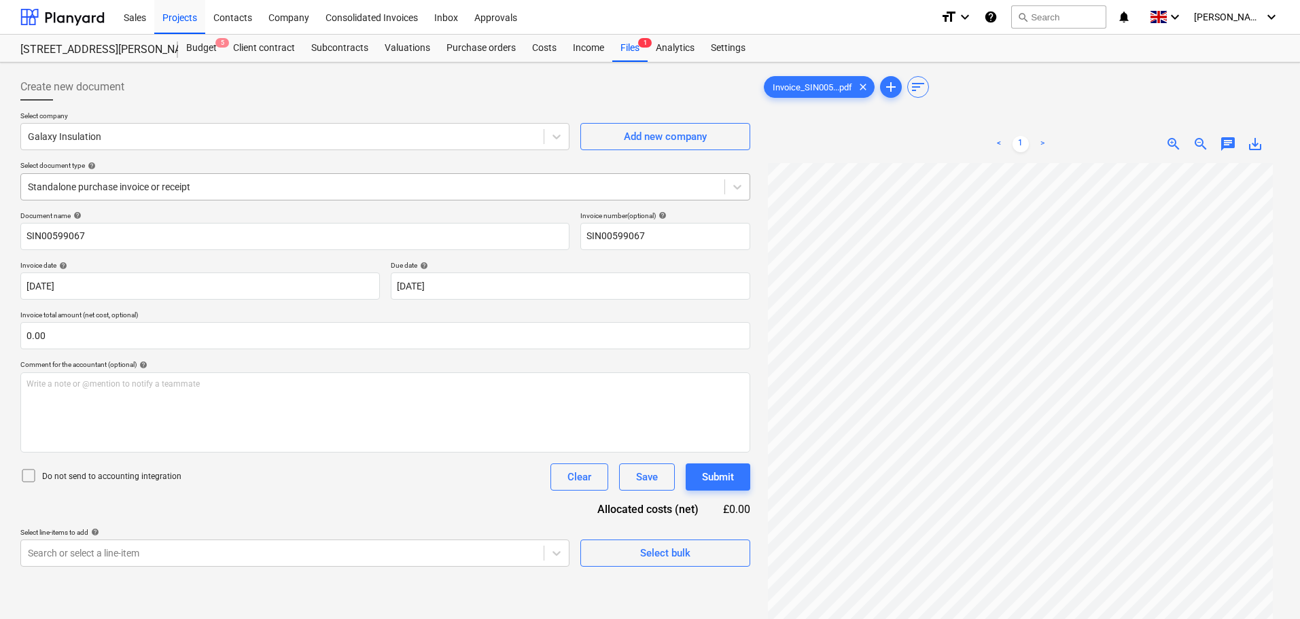
click at [181, 189] on div at bounding box center [373, 187] width 690 height 14
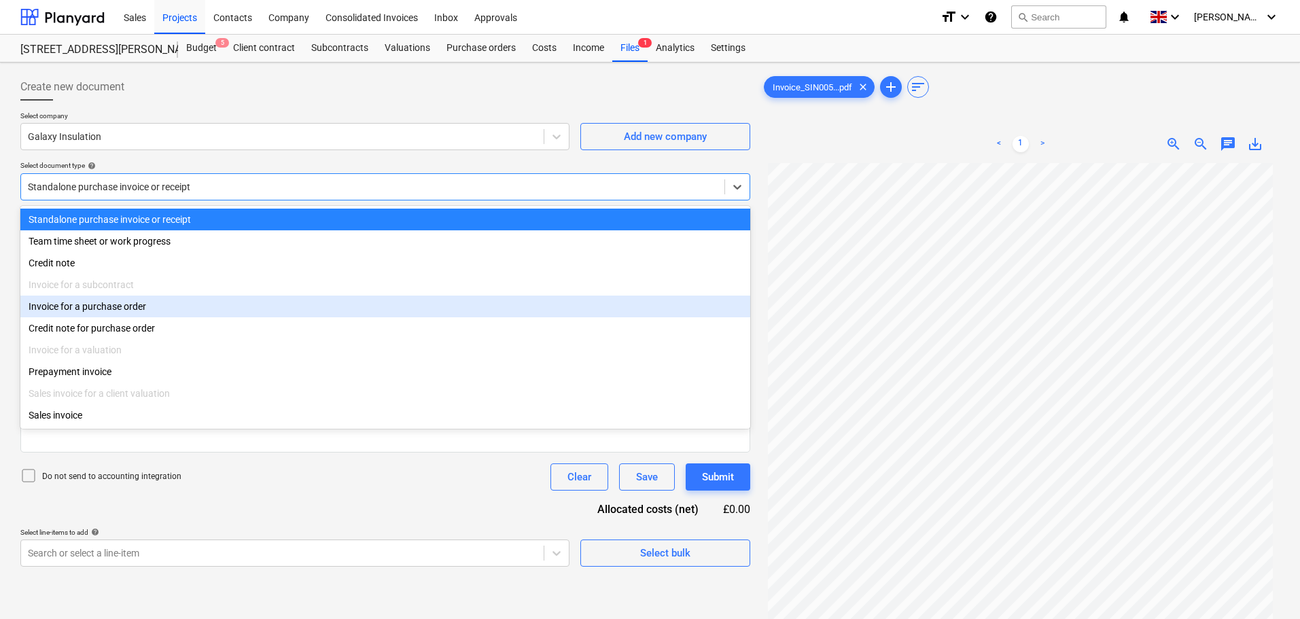
click at [116, 308] on div "Invoice for a purchase order" at bounding box center [385, 307] width 730 height 22
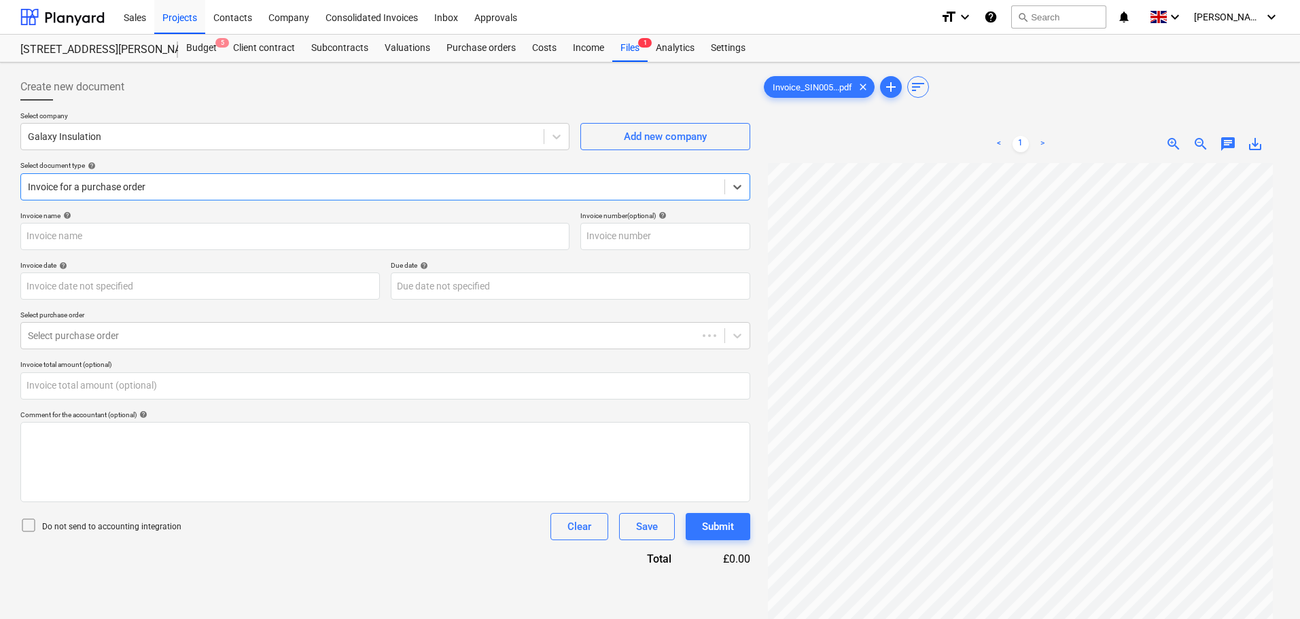
type input "SIN00599067"
type input "[DATE]"
type input "0.00"
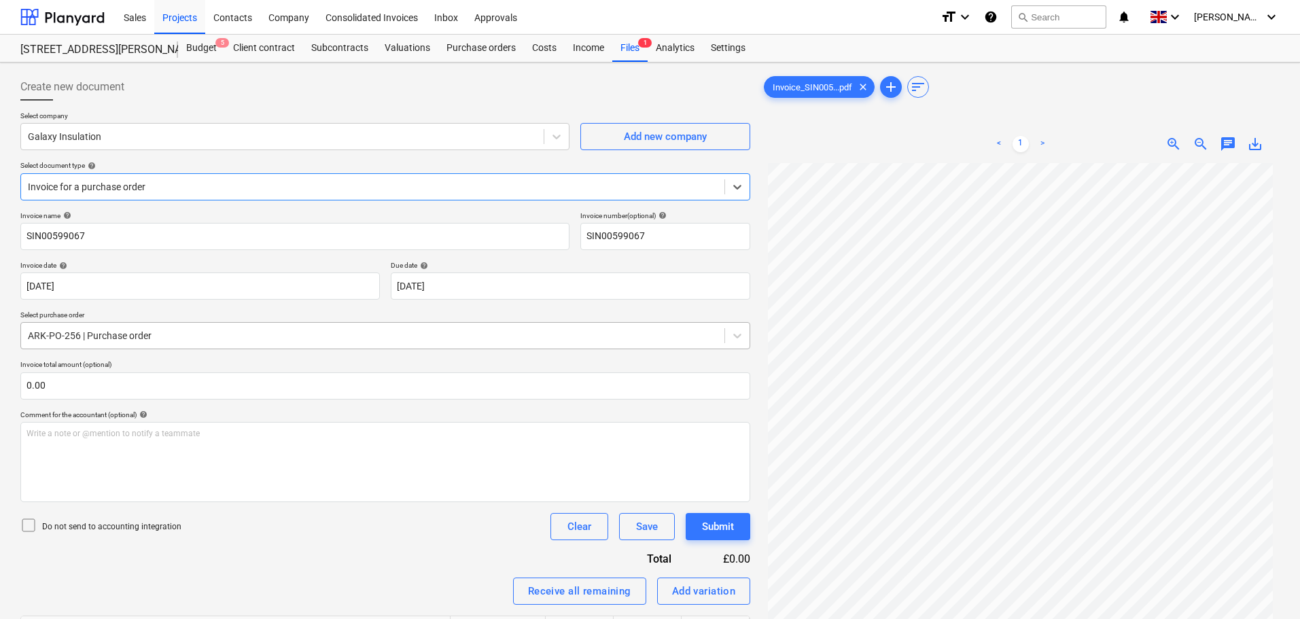
click at [120, 334] on div at bounding box center [373, 336] width 690 height 14
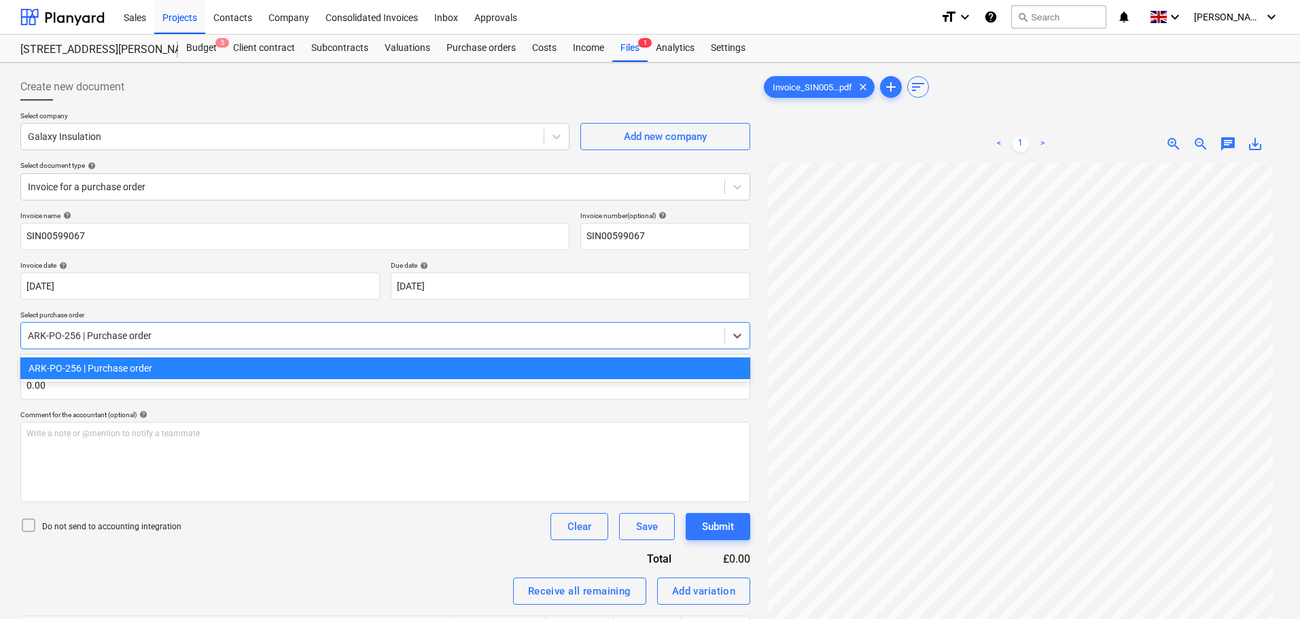
click at [118, 373] on div "ARK-PO-256 | Purchase order" at bounding box center [385, 369] width 730 height 22
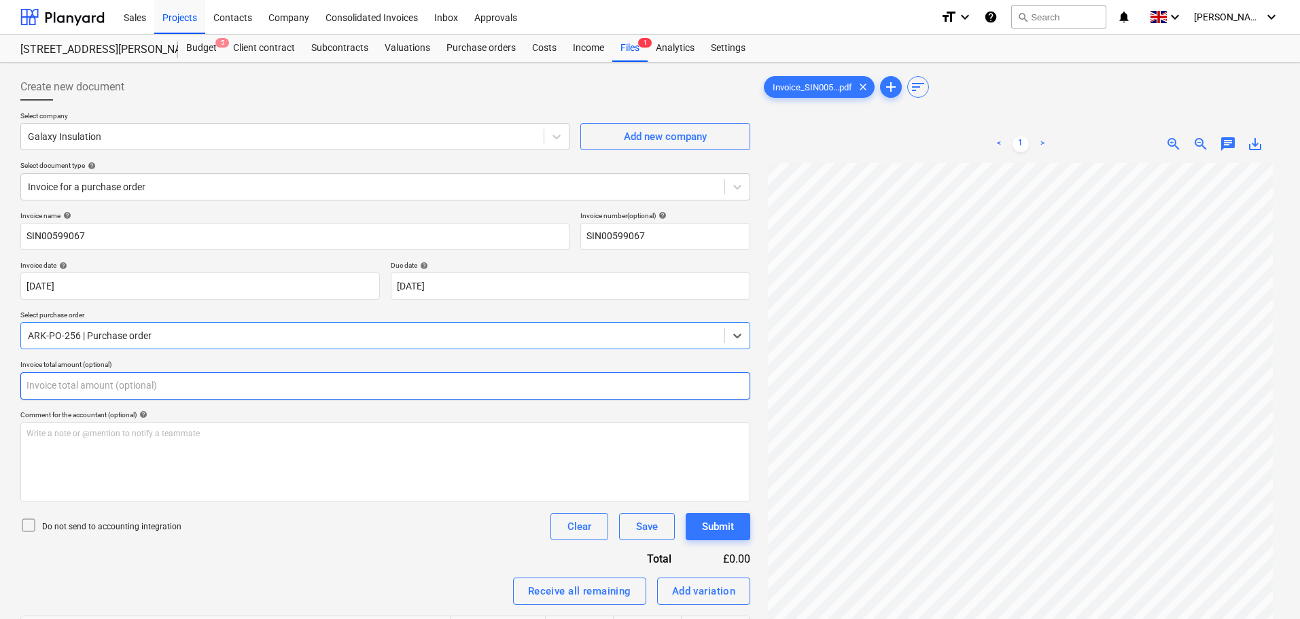
click at [82, 383] on input "text" at bounding box center [385, 386] width 730 height 27
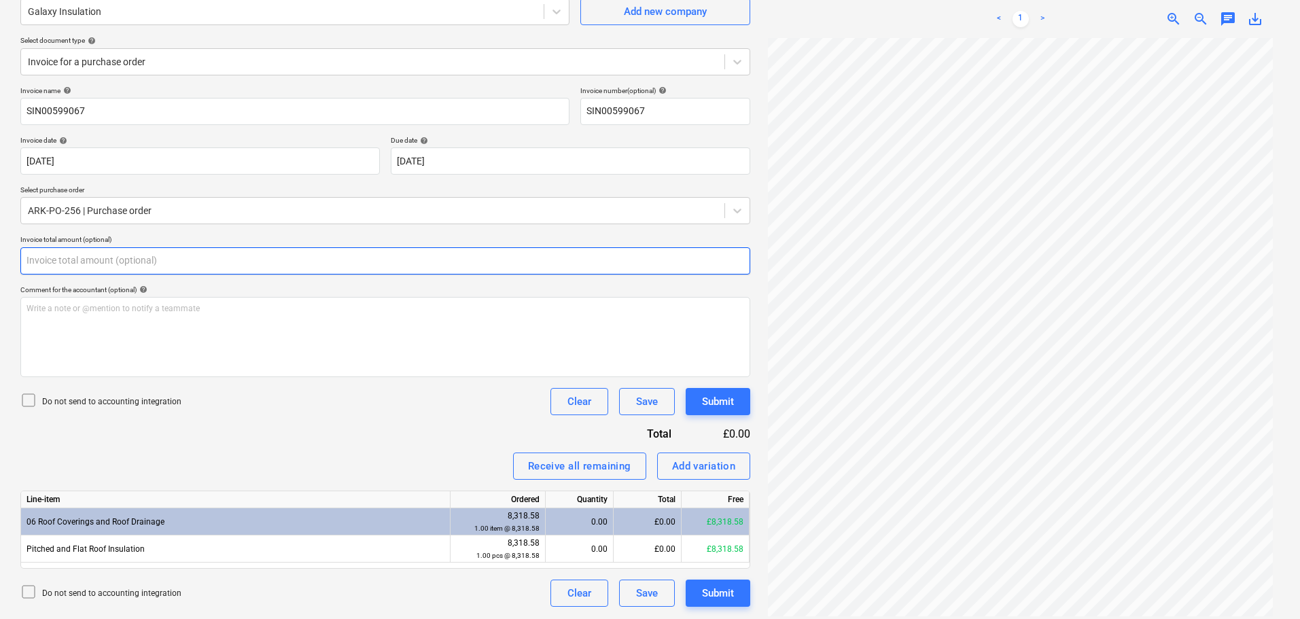
scroll to position [136, 0]
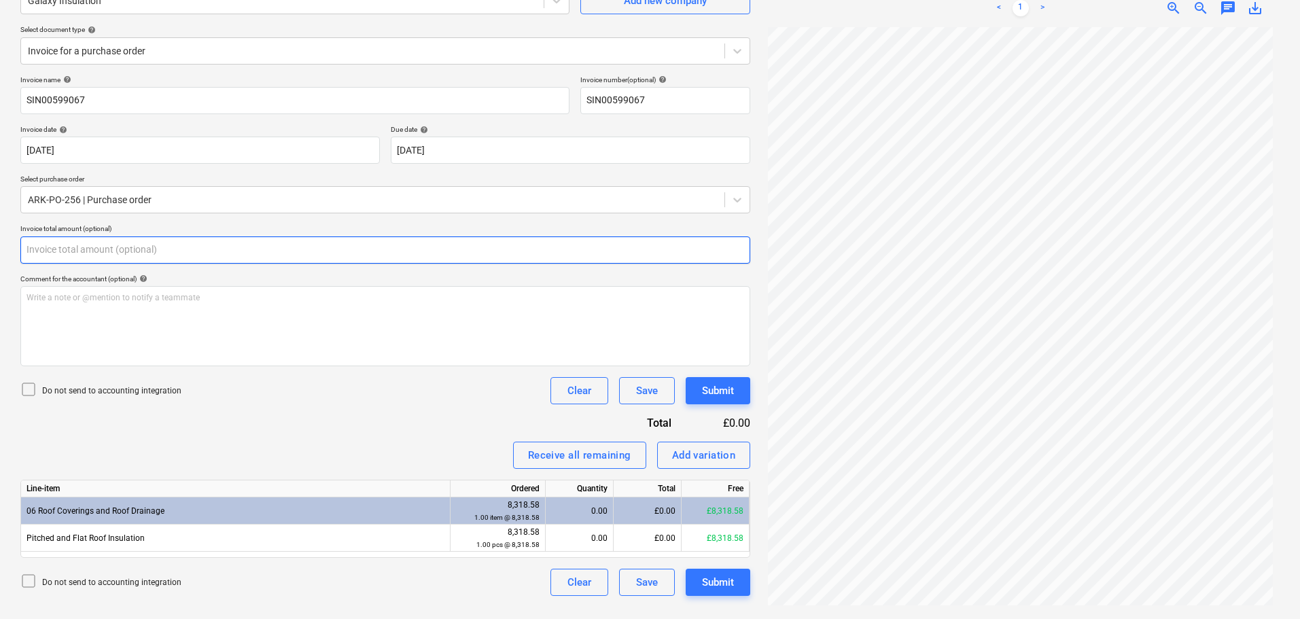
click at [54, 257] on input "text" at bounding box center [385, 250] width 730 height 27
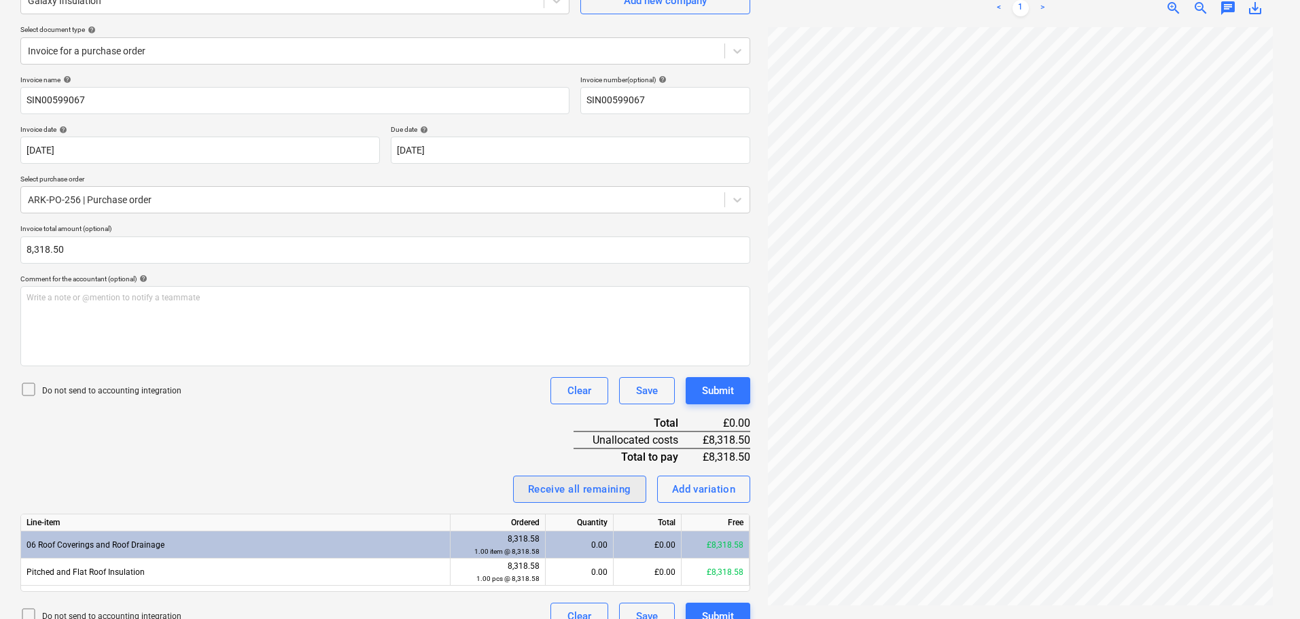
click at [604, 489] on div "Receive all remaining" at bounding box center [579, 490] width 103 height 18
click at [486, 443] on div "Invoice name help SIN00599067 Invoice number (optional) help SIN00599067 Invoic…" at bounding box center [385, 352] width 730 height 555
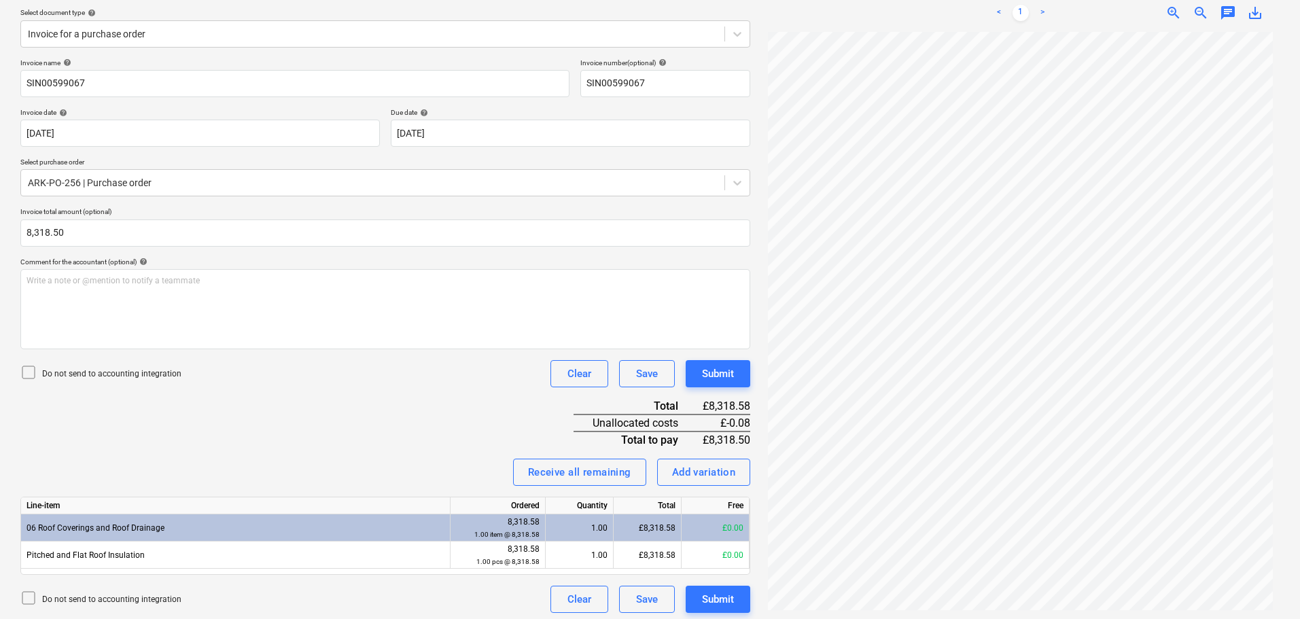
scroll to position [158, 0]
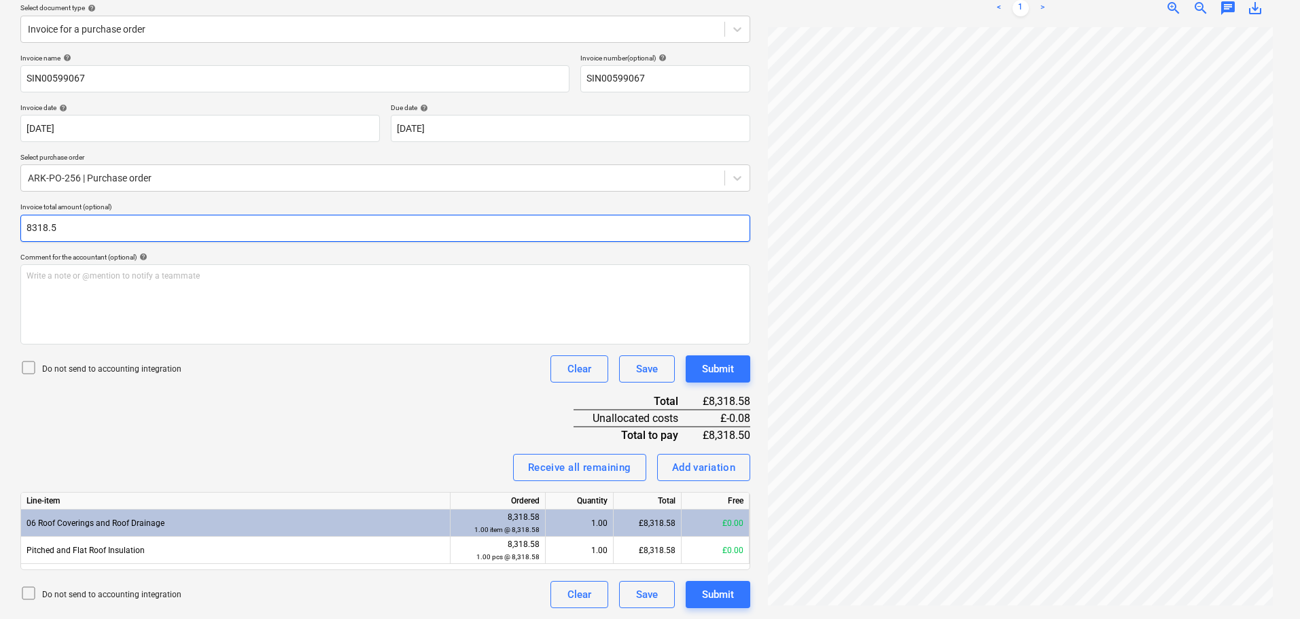
click at [83, 232] on input "8318.5" at bounding box center [385, 228] width 730 height 27
click at [63, 226] on input "8318.8" at bounding box center [385, 228] width 730 height 27
type input "8,318.58"
click at [339, 389] on div "Invoice name help SIN00599067 Invoice number (optional) help SIN00599067 Invoic…" at bounding box center [385, 331] width 730 height 555
click at [719, 365] on div "Submit" at bounding box center [718, 369] width 32 height 18
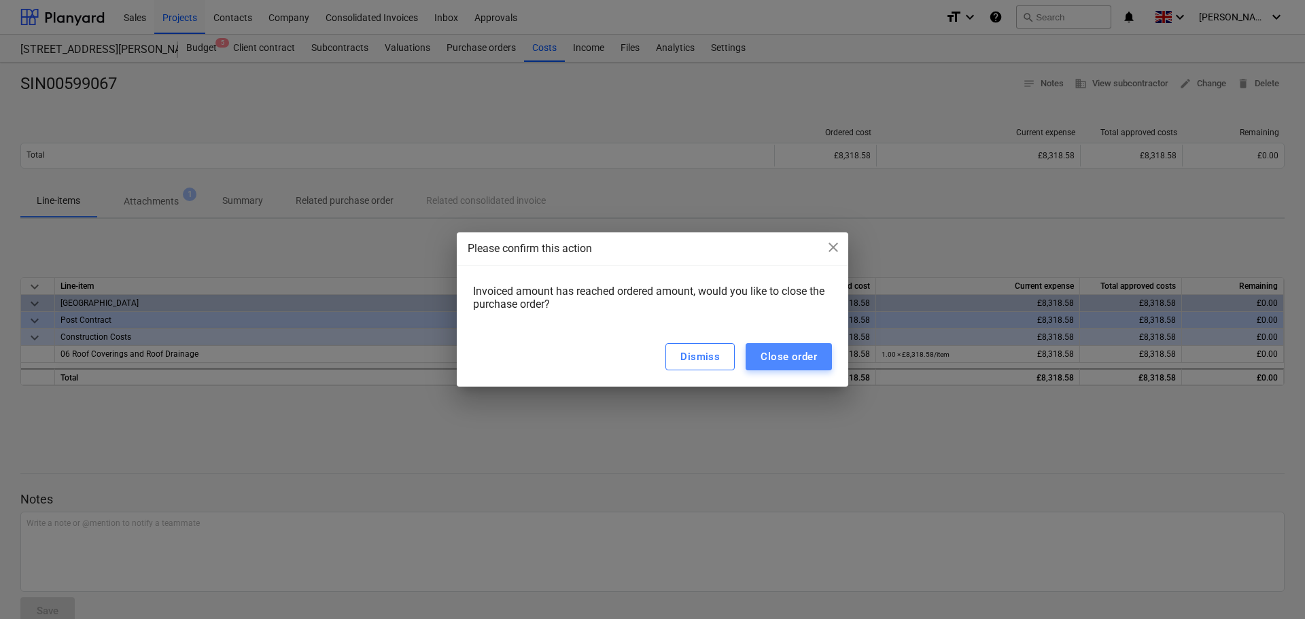
click at [799, 353] on div "Close order" at bounding box center [789, 357] width 56 height 18
